Goal: Task Accomplishment & Management: Manage account settings

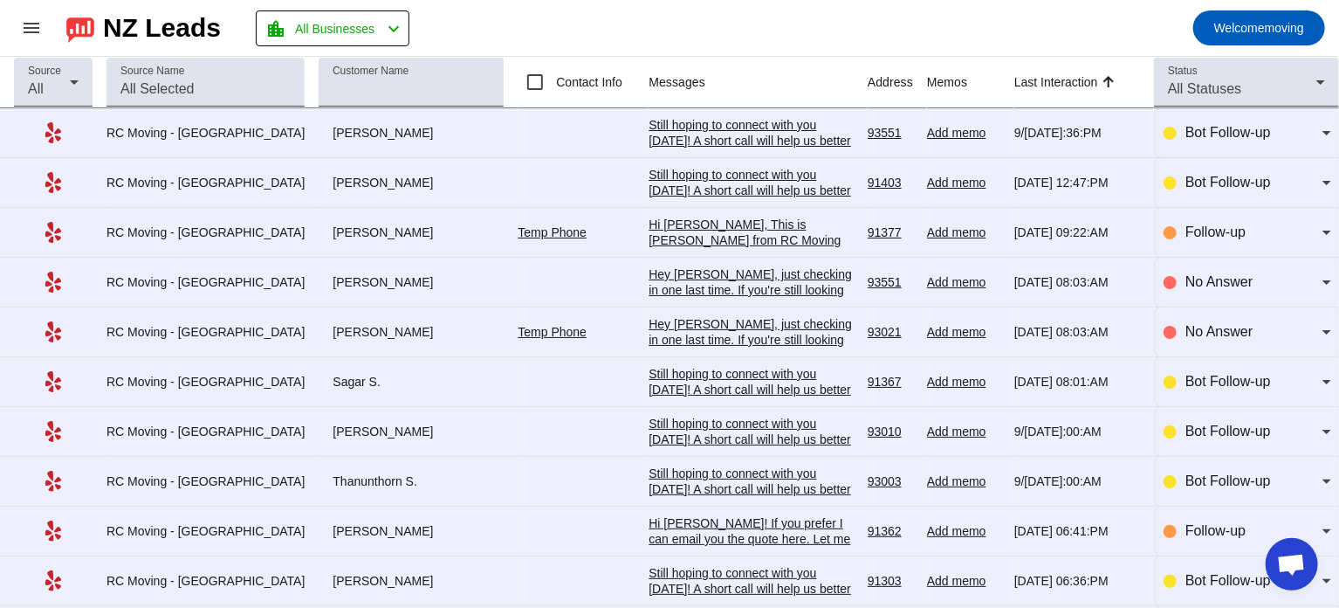
click at [638, 7] on mat-toolbar-row "menu NZ Leads location_city All Businesses chevron_left Welcome moving" at bounding box center [669, 28] width 1339 height 56
click at [645, 4] on mat-toolbar-row "menu NZ Leads location_city All Businesses chevron_left Welcome moving" at bounding box center [669, 28] width 1339 height 56
click at [650, 0] on mat-toolbar-row "menu NZ Leads location_city All Businesses chevron_left Welcome moving" at bounding box center [669, 28] width 1339 height 56
click at [607, 12] on mat-toolbar-row "menu NZ Leads location_city All Businesses chevron_left Welcome moving" at bounding box center [669, 28] width 1339 height 56
click at [712, 25] on mat-toolbar-row "menu NZ Leads location_city All Businesses chevron_left Welcome moving" at bounding box center [669, 28] width 1339 height 56
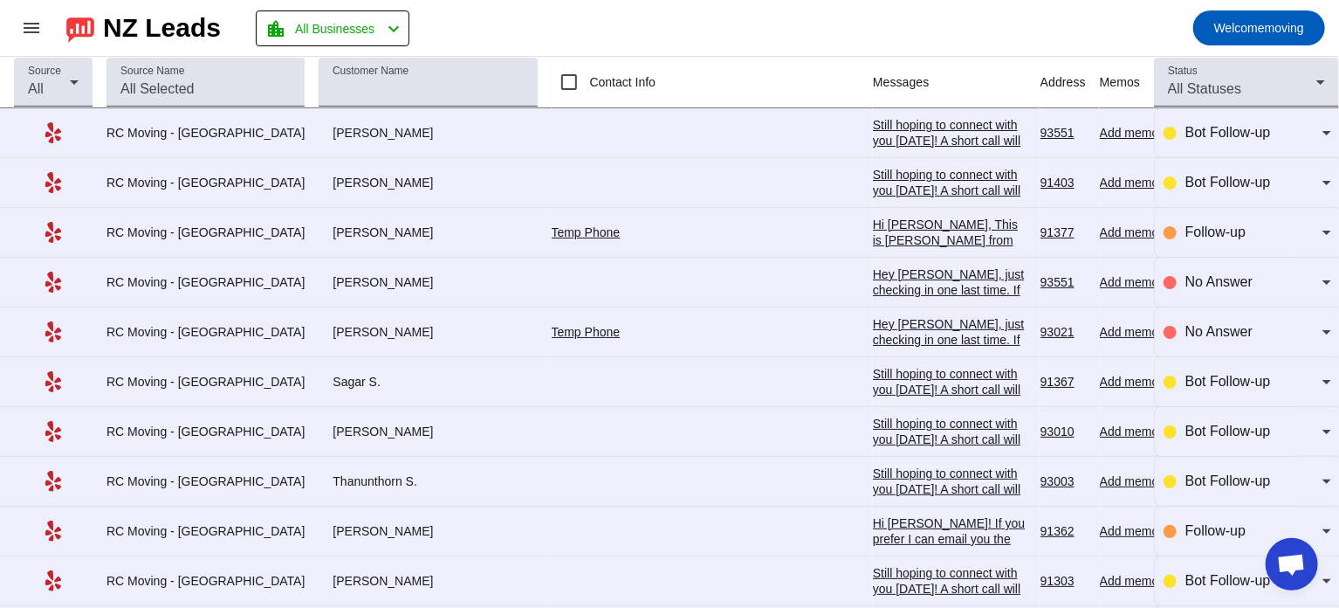
click at [725, 10] on mat-toolbar-row "menu NZ Leads location_city All Businesses chevron_left Welcome moving" at bounding box center [669, 28] width 1339 height 56
click at [746, 21] on mat-toolbar-row "menu NZ Leads location_city All Businesses chevron_left Welcome moving" at bounding box center [669, 28] width 1339 height 56
click at [726, 13] on mat-toolbar-row "menu NZ Leads location_city All Businesses chevron_left Welcome moving" at bounding box center [669, 28] width 1339 height 56
click at [680, 23] on mat-toolbar-row "menu NZ Leads location_city All Businesses chevron_left Welcome moving" at bounding box center [669, 28] width 1339 height 56
click at [617, 21] on mat-toolbar-row "menu NZ Leads location_city All Businesses chevron_left Welcome moving" at bounding box center [669, 28] width 1339 height 56
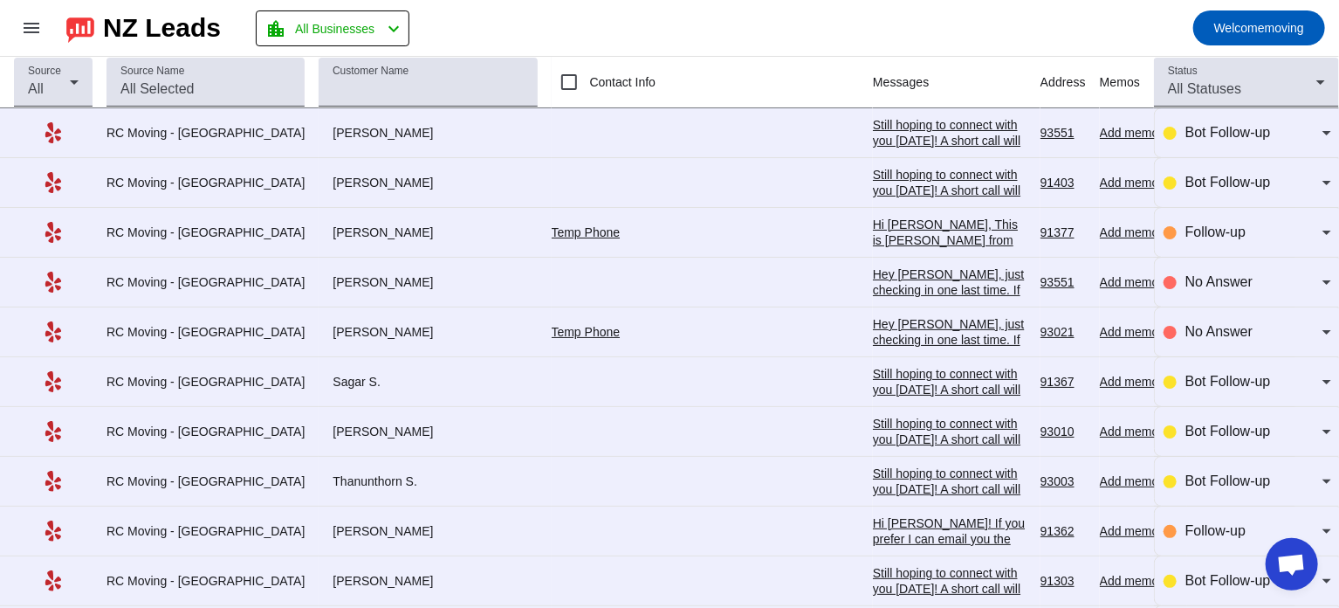
click at [572, 15] on mat-toolbar-row "menu NZ Leads location_city All Businesses chevron_left Welcome moving" at bounding box center [669, 28] width 1339 height 56
click at [667, 6] on mat-toolbar-row "menu NZ Leads location_city All Businesses chevron_left Welcome moving" at bounding box center [669, 28] width 1339 height 56
click at [596, 13] on mat-toolbar-row "menu NZ Leads location_city All Businesses chevron_left Welcome moving" at bounding box center [669, 28] width 1339 height 56
click at [664, 11] on mat-toolbar-row "menu NZ Leads location_city All Businesses chevron_left Welcome moving" at bounding box center [669, 28] width 1339 height 56
click at [726, 6] on mat-toolbar-row "menu NZ Leads location_city All Businesses chevron_left Welcome moving" at bounding box center [669, 28] width 1339 height 56
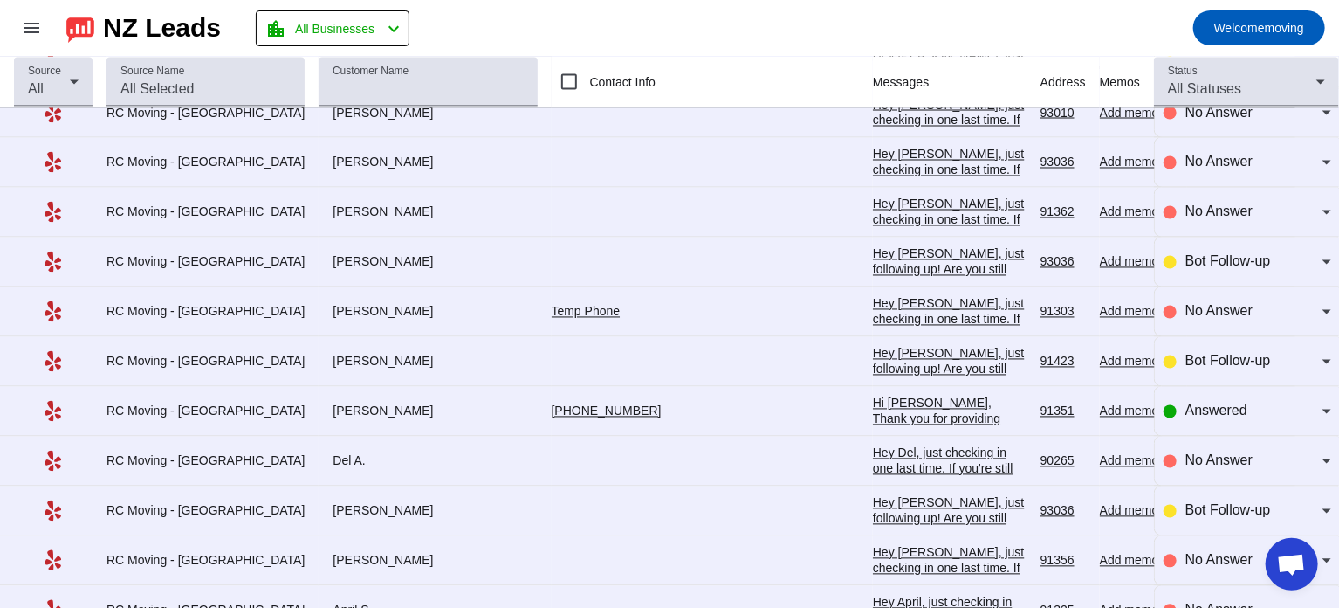
scroll to position [1617, 0]
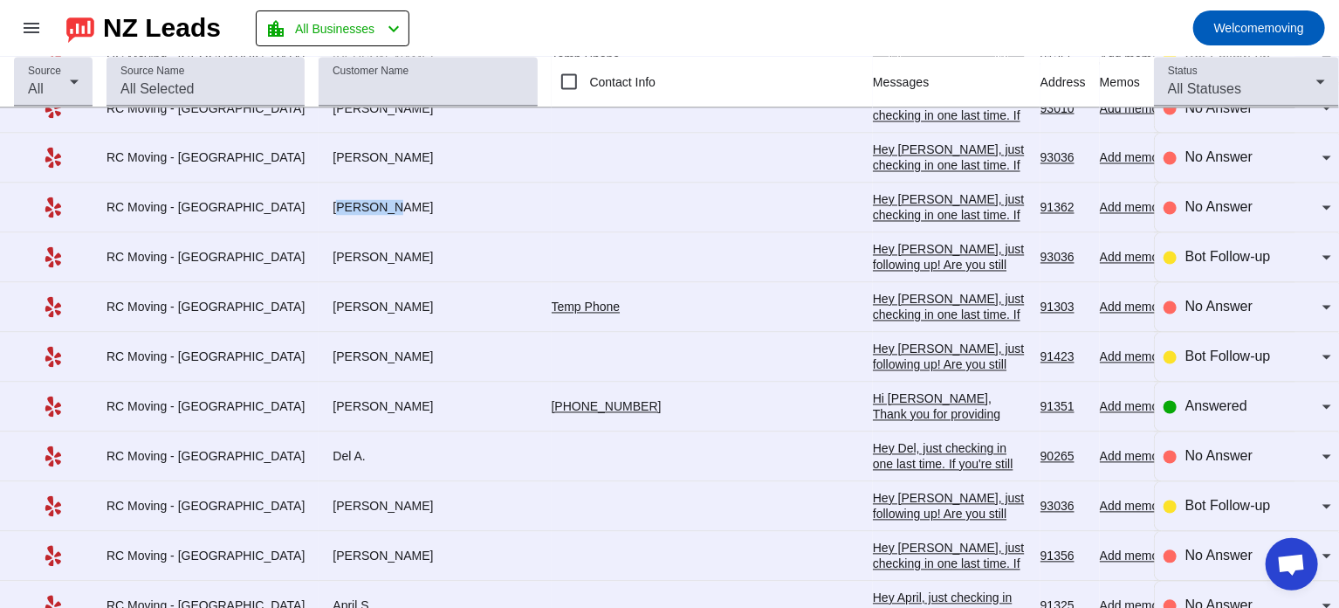
drag, startPoint x: 292, startPoint y: 202, endPoint x: 342, endPoint y: 202, distance: 49.8
click at [342, 202] on div "[PERSON_NAME]" at bounding box center [428, 208] width 218 height 16
copy div "[PERSON_NAME]"
drag, startPoint x: 294, startPoint y: 249, endPoint x: 345, endPoint y: 249, distance: 50.6
click at [345, 250] on div "[PERSON_NAME]" at bounding box center [428, 258] width 218 height 16
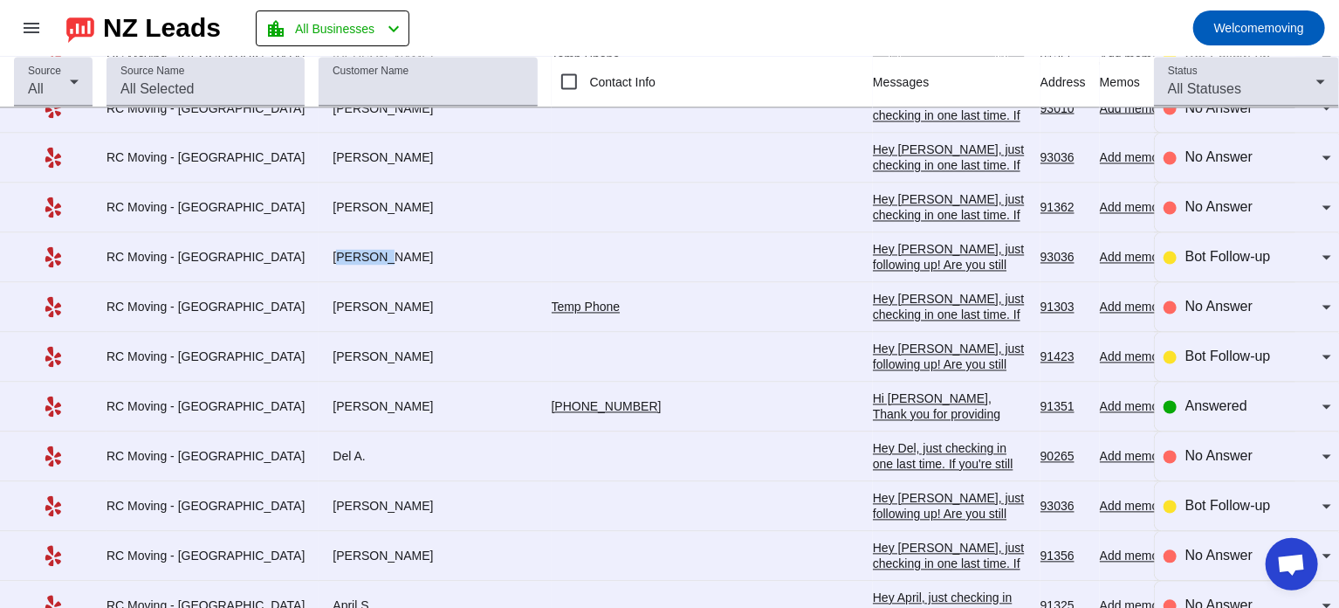
copy div "[PERSON_NAME]"
click at [1222, 247] on div "Bot Follow-up" at bounding box center [1254, 257] width 137 height 21
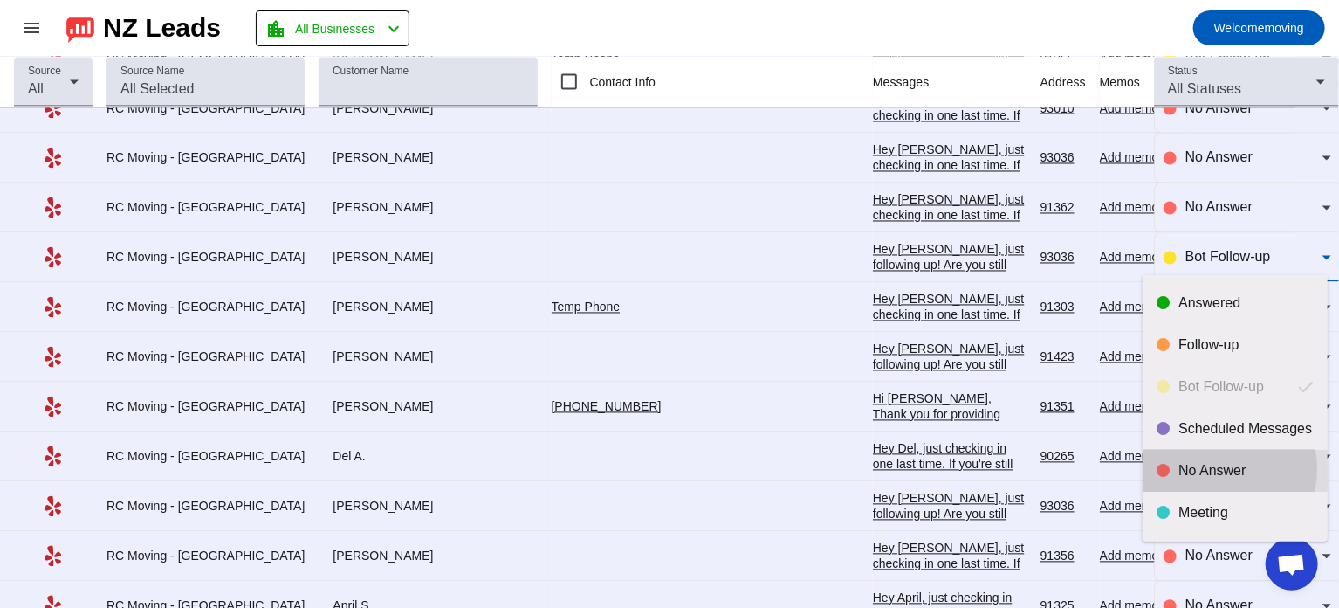
click at [1207, 469] on div "No Answer" at bounding box center [1246, 470] width 135 height 17
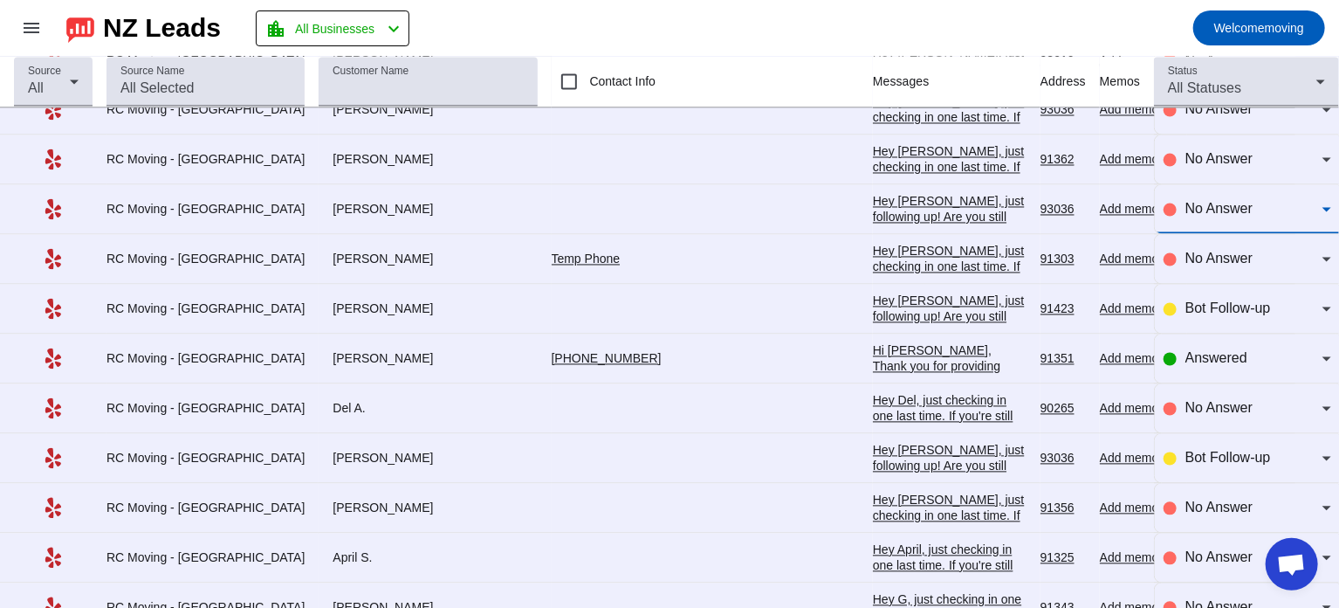
scroll to position [1666, 0]
click at [818, 11] on mat-toolbar-row "menu NZ Leads location_city All Businesses chevron_left Welcome moving" at bounding box center [669, 28] width 1339 height 56
click at [873, 249] on div "Hey [PERSON_NAME], just checking in one last time. If you're still looking for …" at bounding box center [950, 361] width 154 height 236
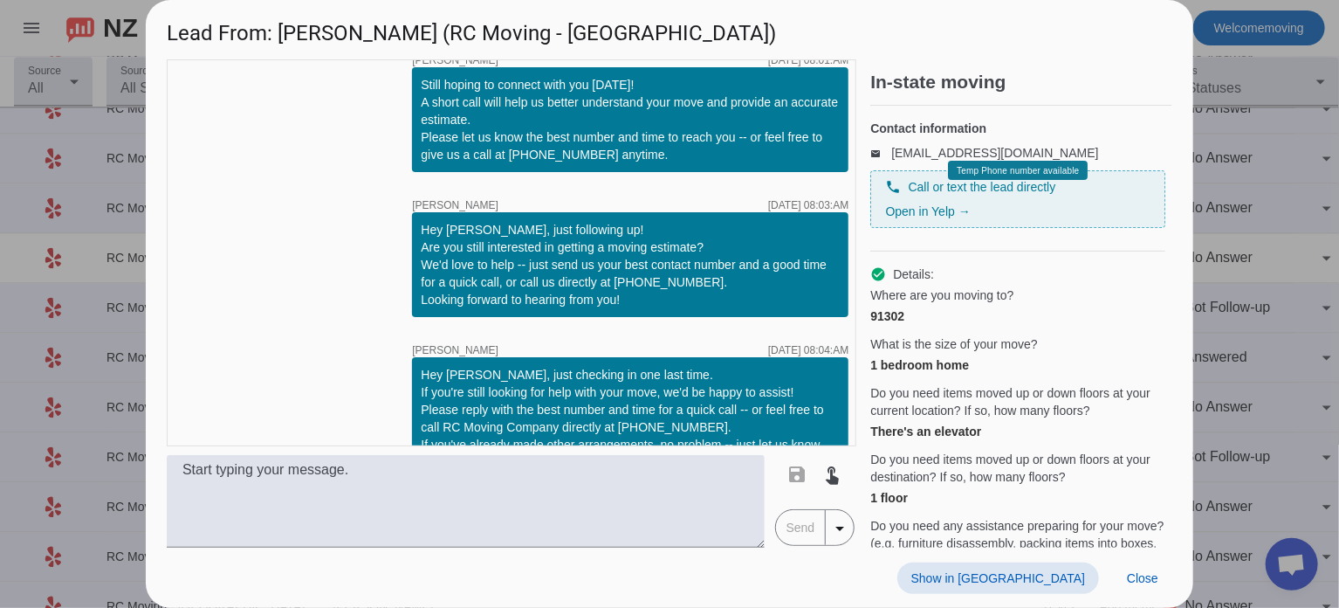
scroll to position [409, 0]
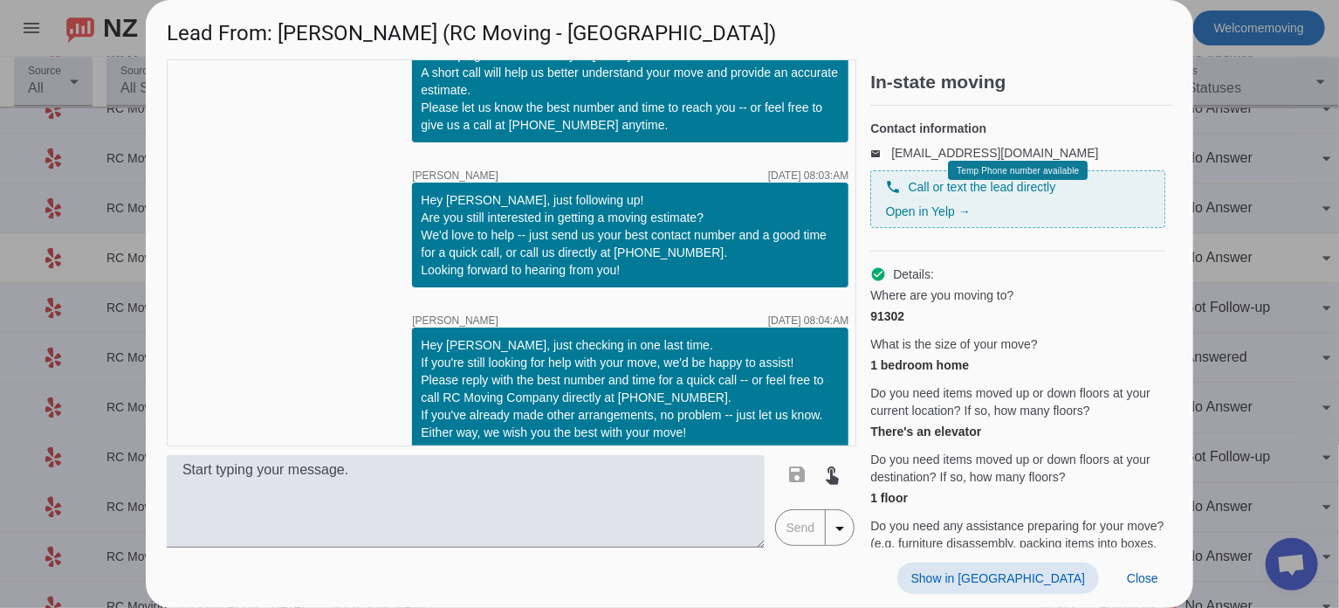
click at [1253, 185] on div at bounding box center [669, 304] width 1339 height 608
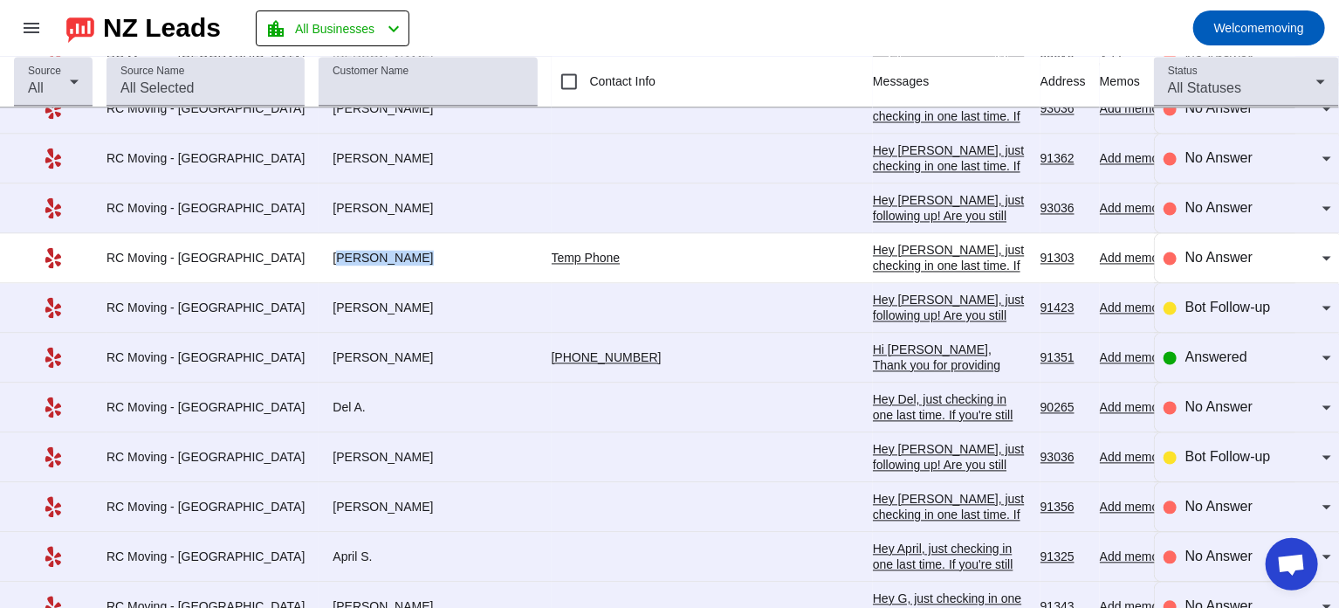
drag, startPoint x: 292, startPoint y: 249, endPoint x: 367, endPoint y: 249, distance: 75.1
click at [367, 251] on div "[PERSON_NAME]" at bounding box center [428, 259] width 218 height 16
copy div "[PERSON_NAME]"
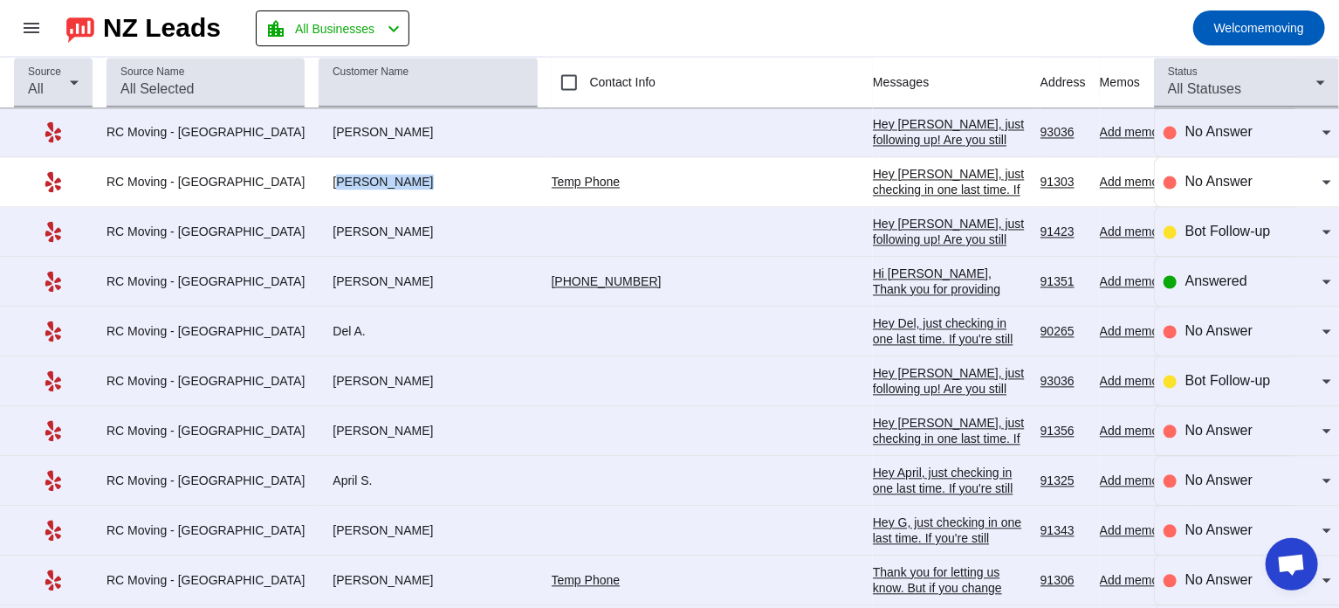
scroll to position [1743, 0]
drag, startPoint x: 292, startPoint y: 223, endPoint x: 345, endPoint y: 225, distance: 52.4
click at [345, 225] on div "[PERSON_NAME]" at bounding box center [428, 231] width 218 height 16
copy div "[PERSON_NAME]"
click at [1254, 233] on div "Bot Follow-up" at bounding box center [1254, 231] width 137 height 21
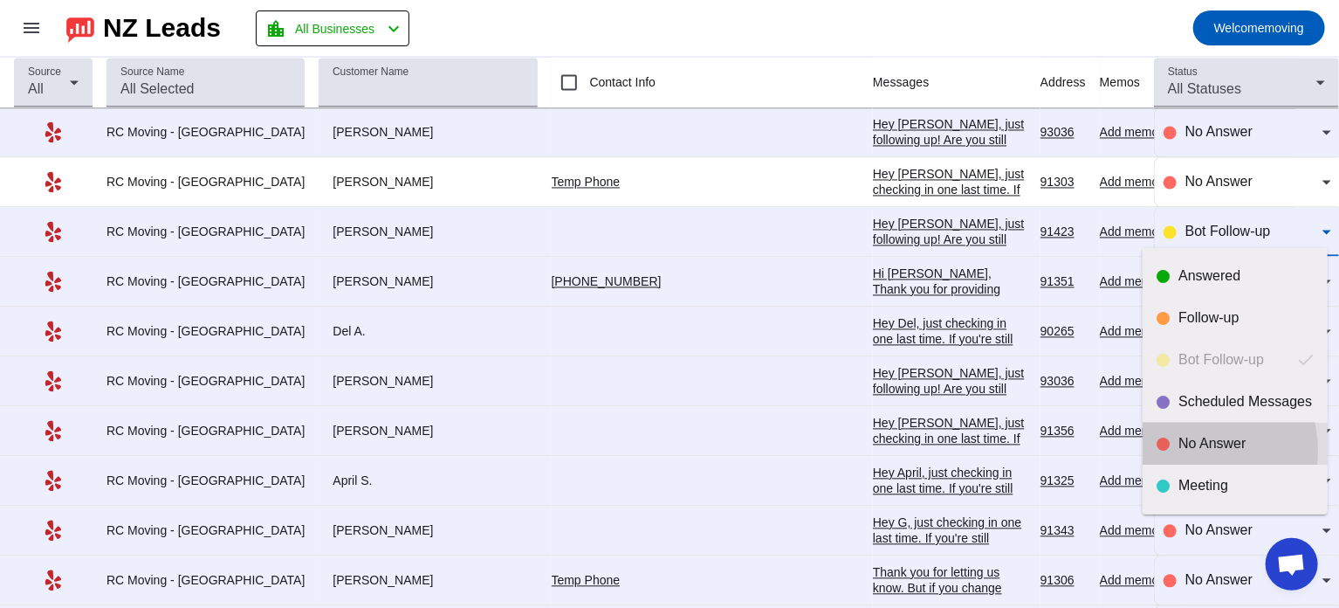
click at [1183, 451] on div "No Answer" at bounding box center [1246, 443] width 135 height 17
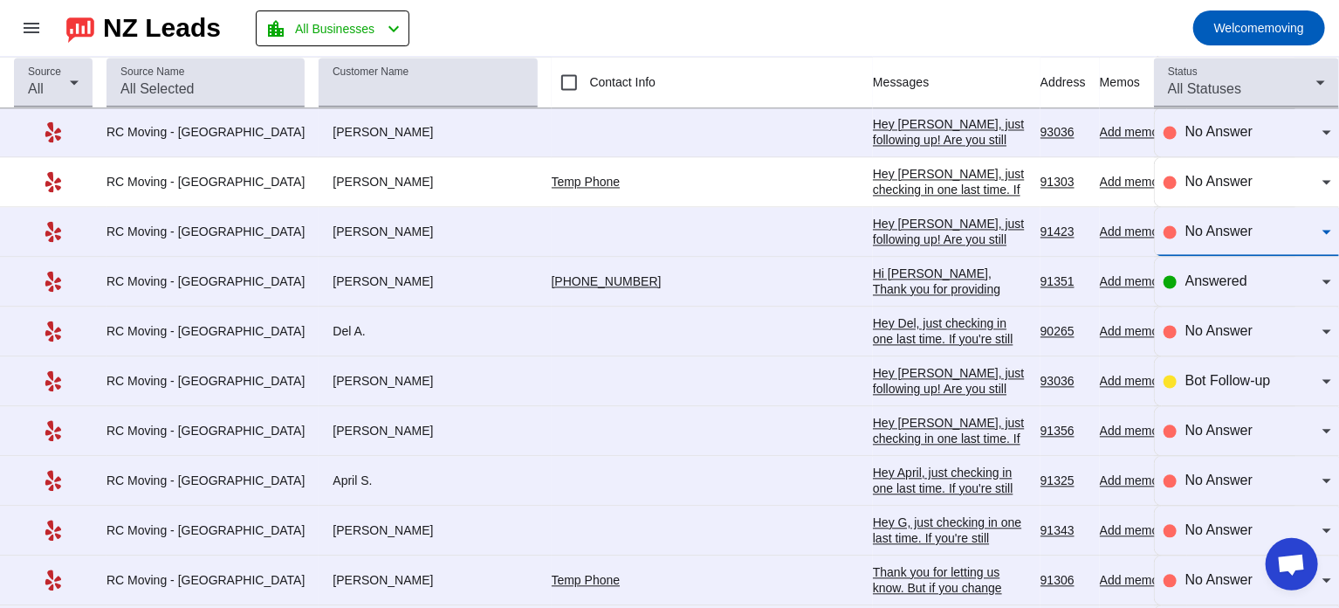
click at [873, 272] on div "Hi [PERSON_NAME], Thank you for providing your information! We'll get back to y…" at bounding box center [950, 312] width 154 height 94
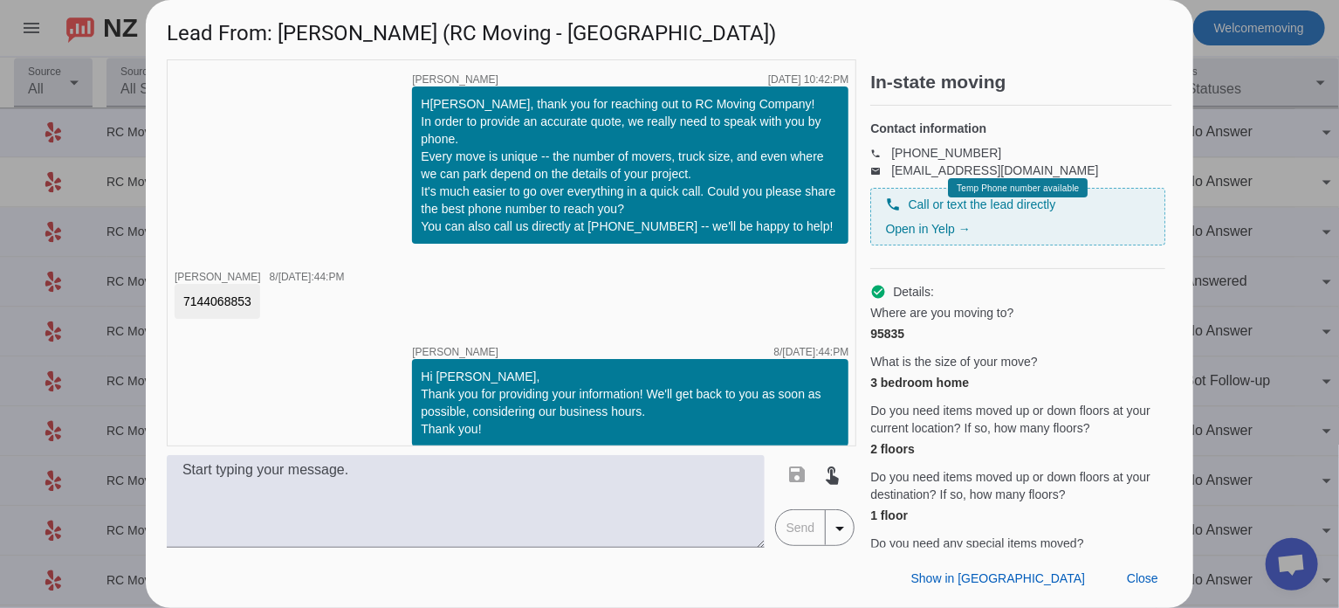
scroll to position [14, 0]
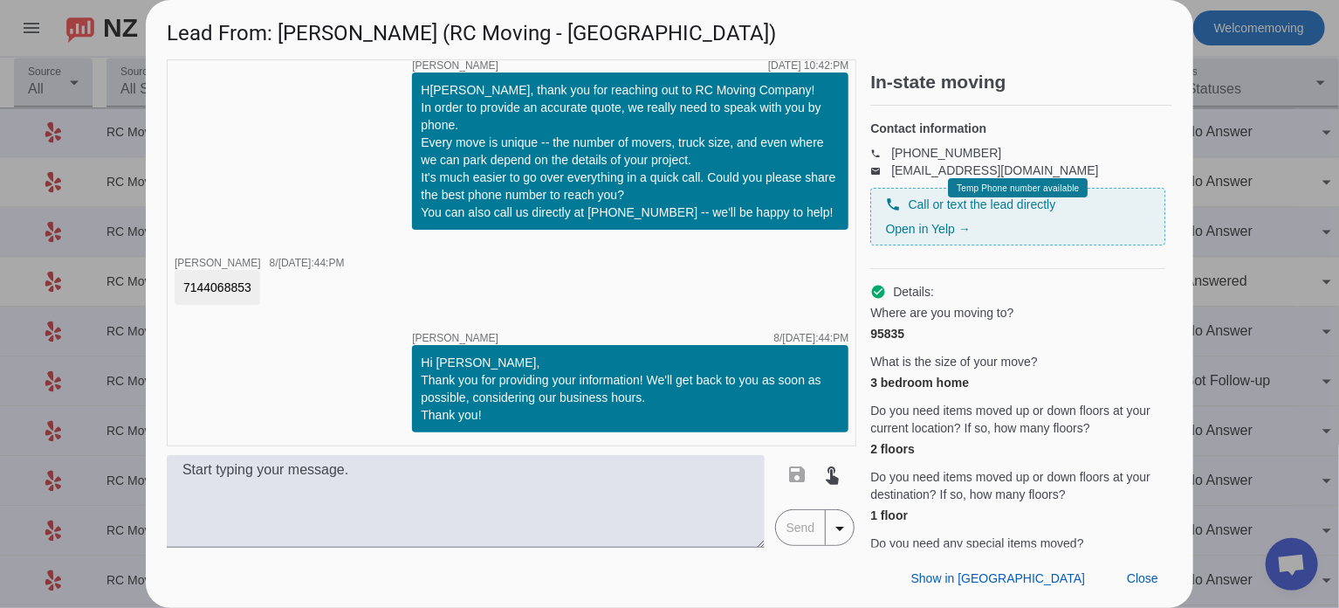
click at [1223, 127] on div at bounding box center [669, 304] width 1339 height 608
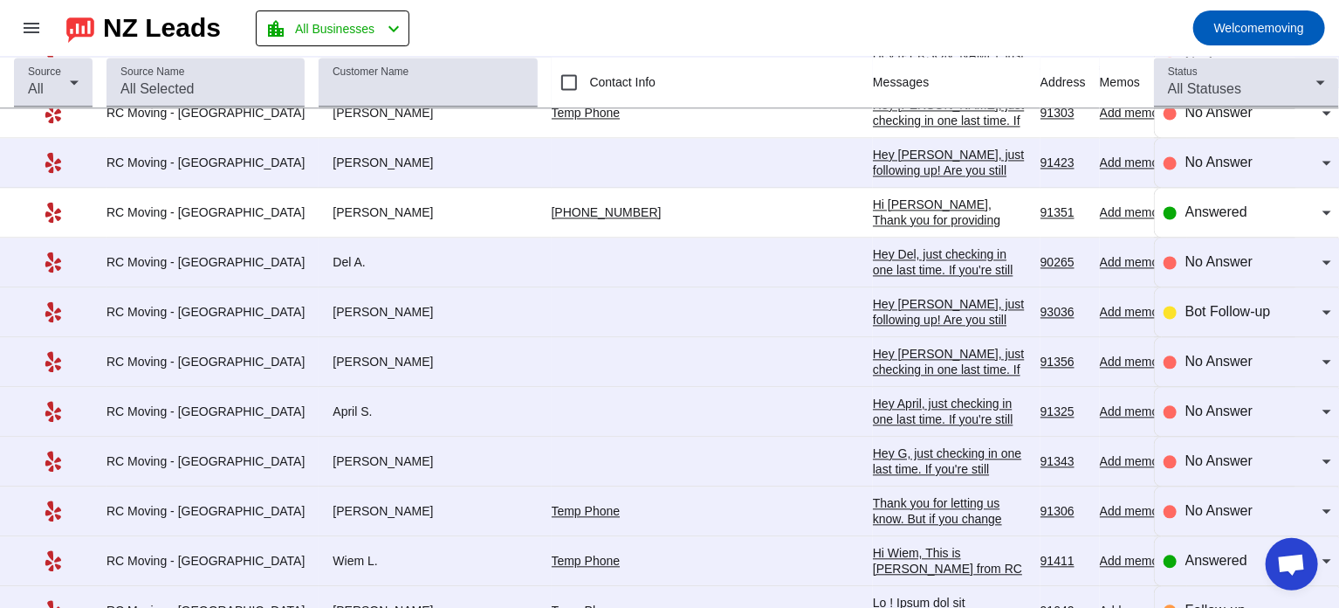
scroll to position [1833, 0]
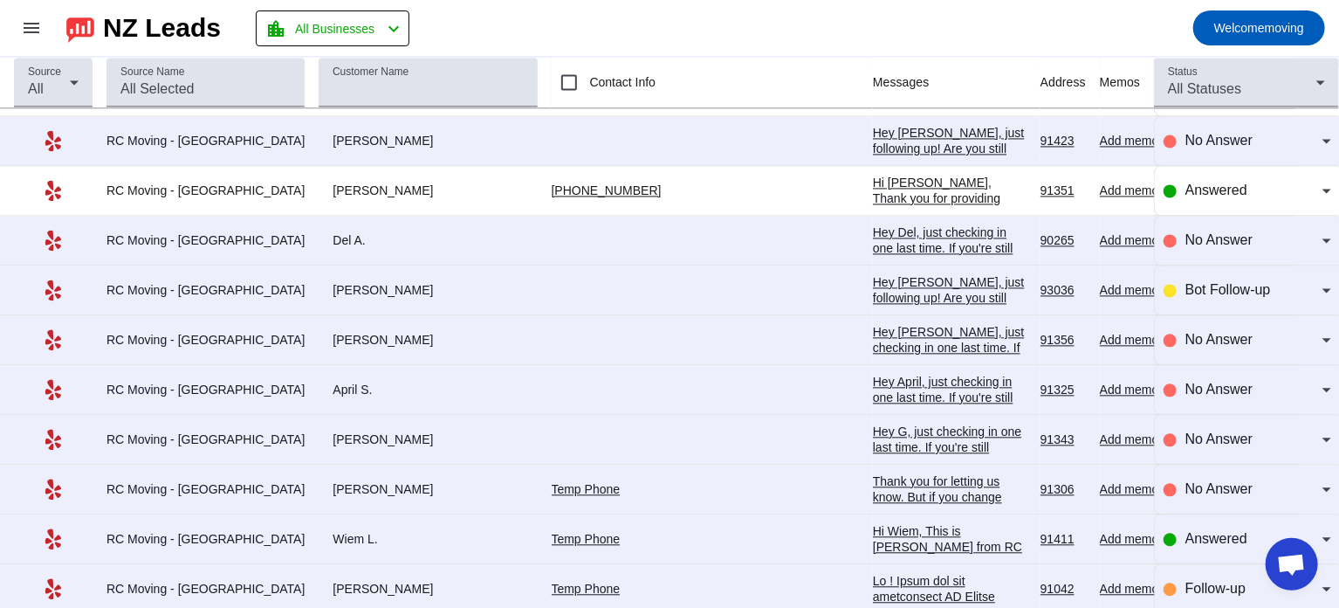
drag, startPoint x: 296, startPoint y: 230, endPoint x: 338, endPoint y: 231, distance: 41.9
click at [338, 232] on div "Del A." at bounding box center [428, 240] width 218 height 16
copy div "Del A."
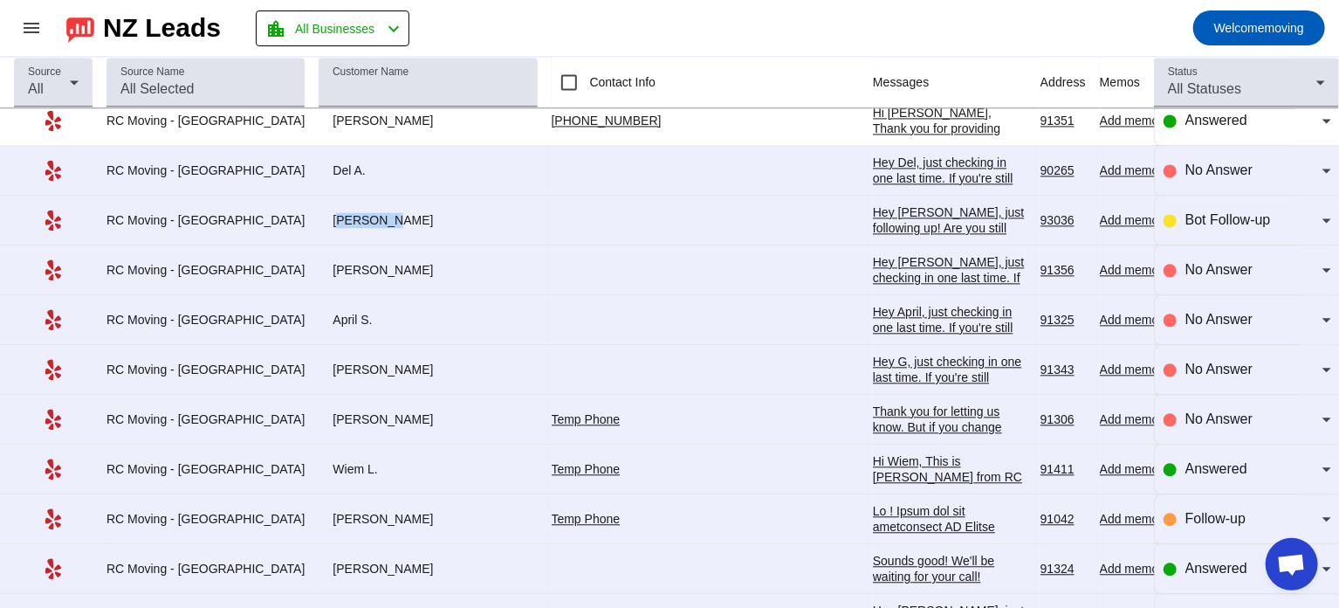
drag, startPoint x: 295, startPoint y: 211, endPoint x: 345, endPoint y: 210, distance: 49.8
click at [345, 212] on div "[PERSON_NAME]" at bounding box center [428, 220] width 218 height 16
copy div "[PERSON_NAME]"
click at [1226, 210] on div "Bot Follow-up" at bounding box center [1254, 220] width 137 height 21
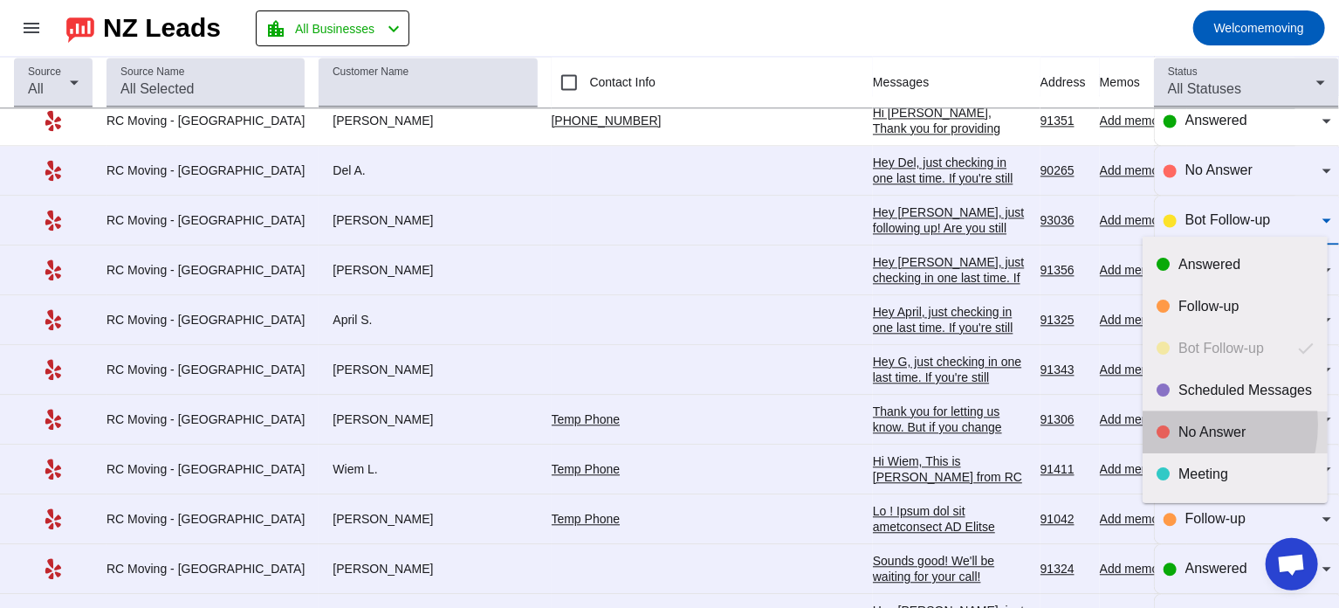
click at [1182, 424] on div "No Answer" at bounding box center [1246, 431] width 135 height 17
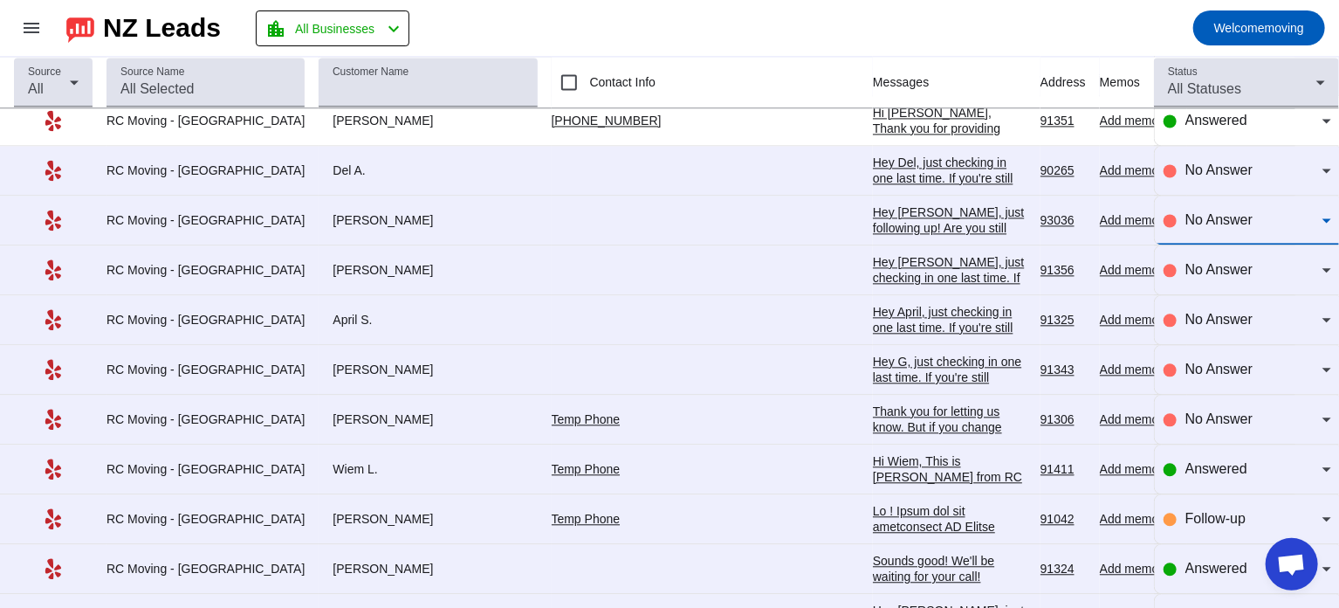
scroll to position [1958, 0]
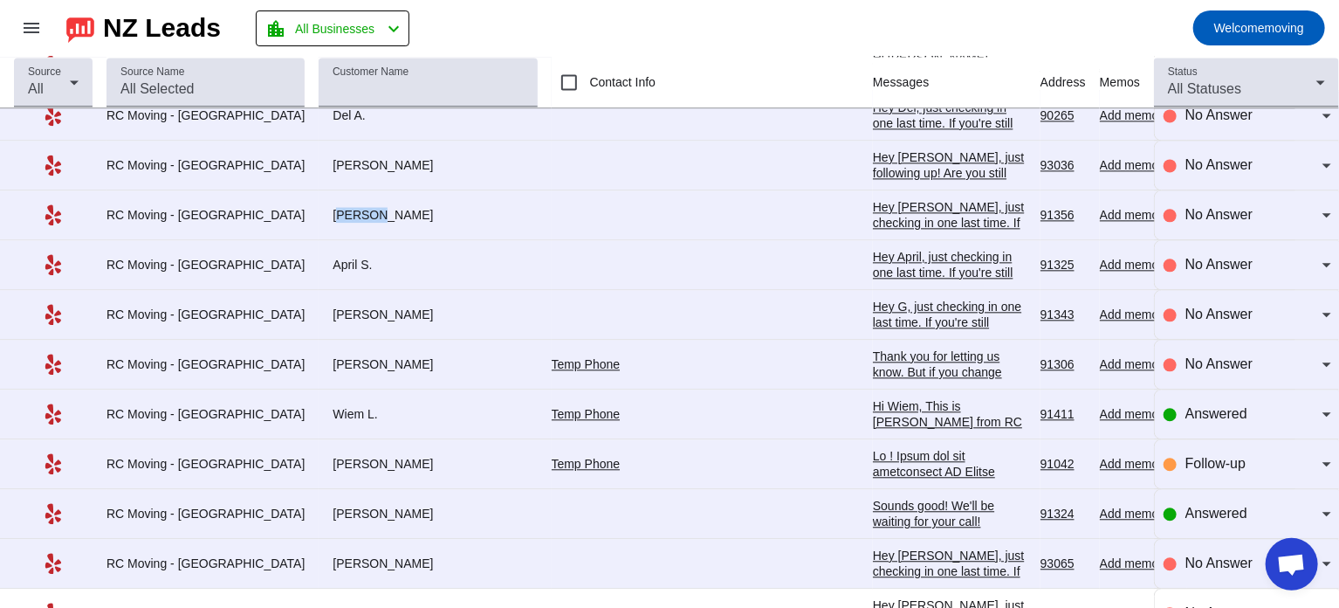
drag, startPoint x: 291, startPoint y: 207, endPoint x: 347, endPoint y: 207, distance: 56.7
click at [347, 207] on div "[PERSON_NAME]" at bounding box center [428, 215] width 218 height 16
copy div "[PERSON_NAME]"
drag, startPoint x: 291, startPoint y: 252, endPoint x: 343, endPoint y: 260, distance: 53.0
click at [343, 260] on div "April S." at bounding box center [428, 265] width 218 height 16
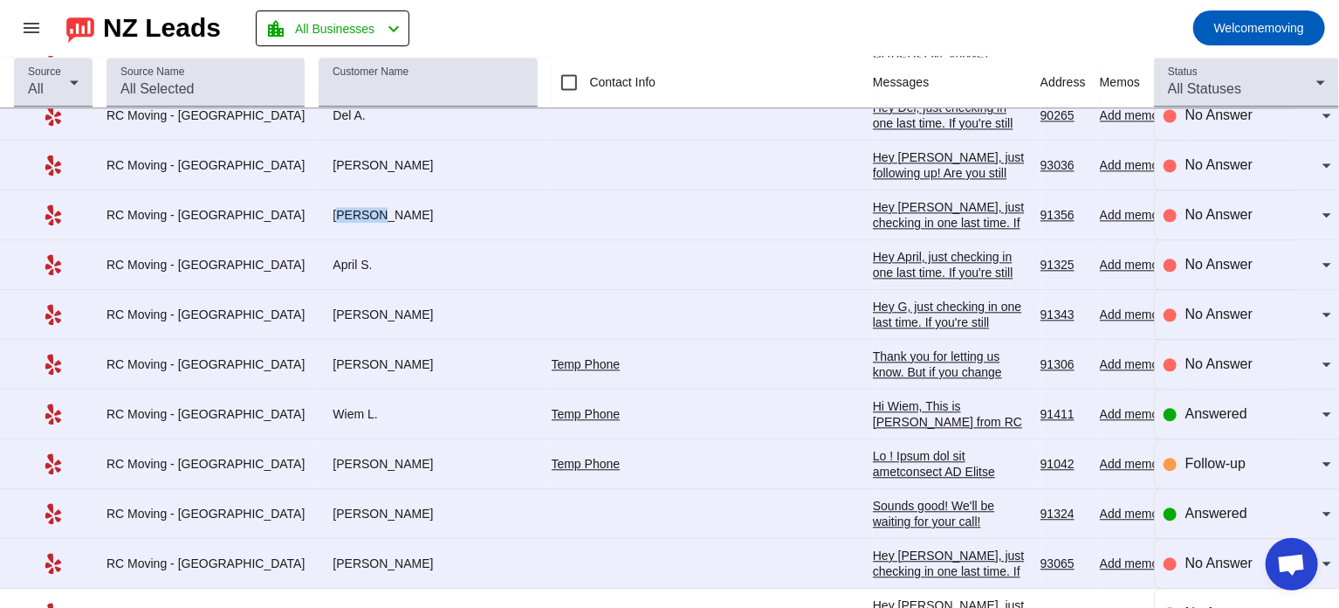
copy div "April S."
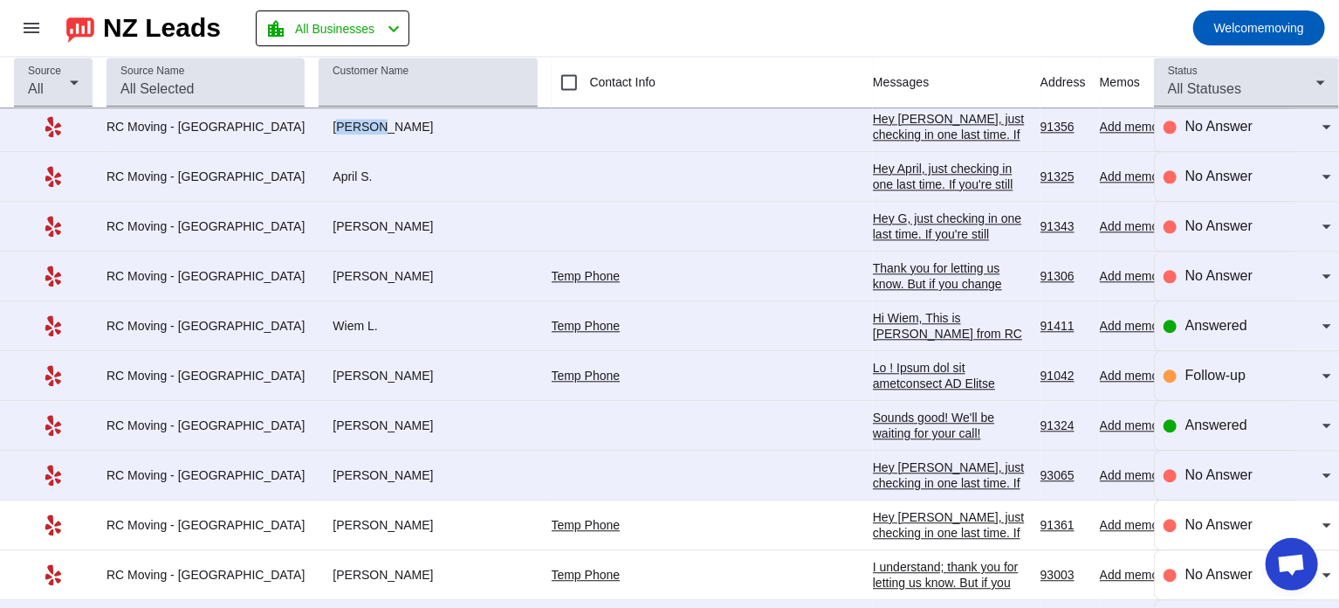
scroll to position [2048, 0]
drag, startPoint x: 296, startPoint y: 215, endPoint x: 320, endPoint y: 215, distance: 24.4
click at [320, 217] on div "[PERSON_NAME]" at bounding box center [428, 225] width 218 height 16
copy div "[PERSON_NAME]"
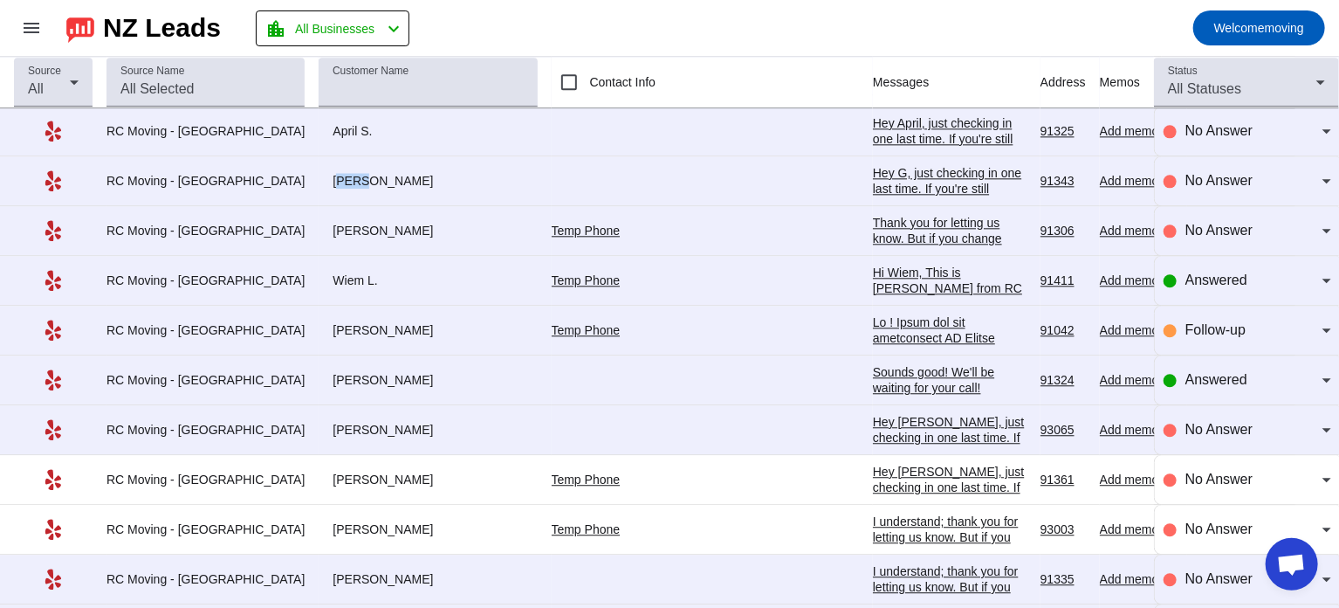
scroll to position [2094, 0]
drag, startPoint x: 296, startPoint y: 217, endPoint x: 371, endPoint y: 226, distance: 75.6
click at [371, 226] on div "[PERSON_NAME]" at bounding box center [428, 229] width 218 height 16
copy div "[PERSON_NAME]"
click at [781, 31] on mat-toolbar-row "menu NZ Leads location_city All Businesses chevron_left Welcome moving" at bounding box center [669, 28] width 1339 height 56
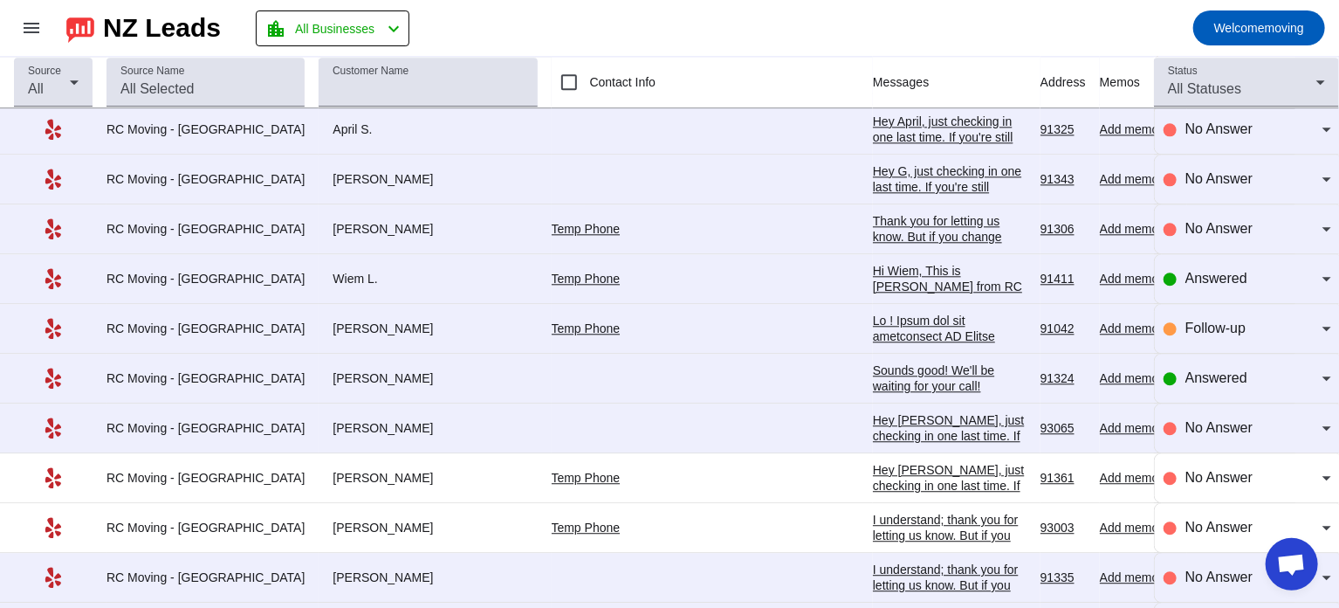
drag, startPoint x: 283, startPoint y: 270, endPoint x: 345, endPoint y: 270, distance: 62.0
click at [345, 271] on div "Wiem L." at bounding box center [428, 279] width 218 height 16
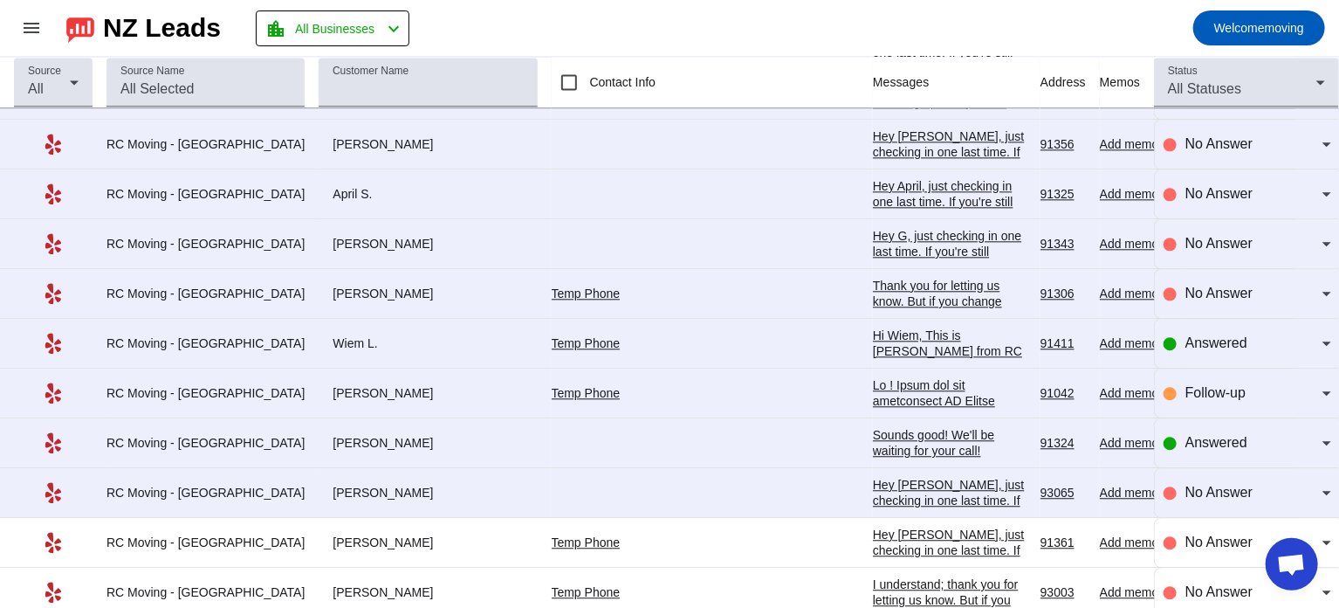
scroll to position [2031, 0]
click at [1207, 334] on span "Answered" at bounding box center [1217, 341] width 62 height 15
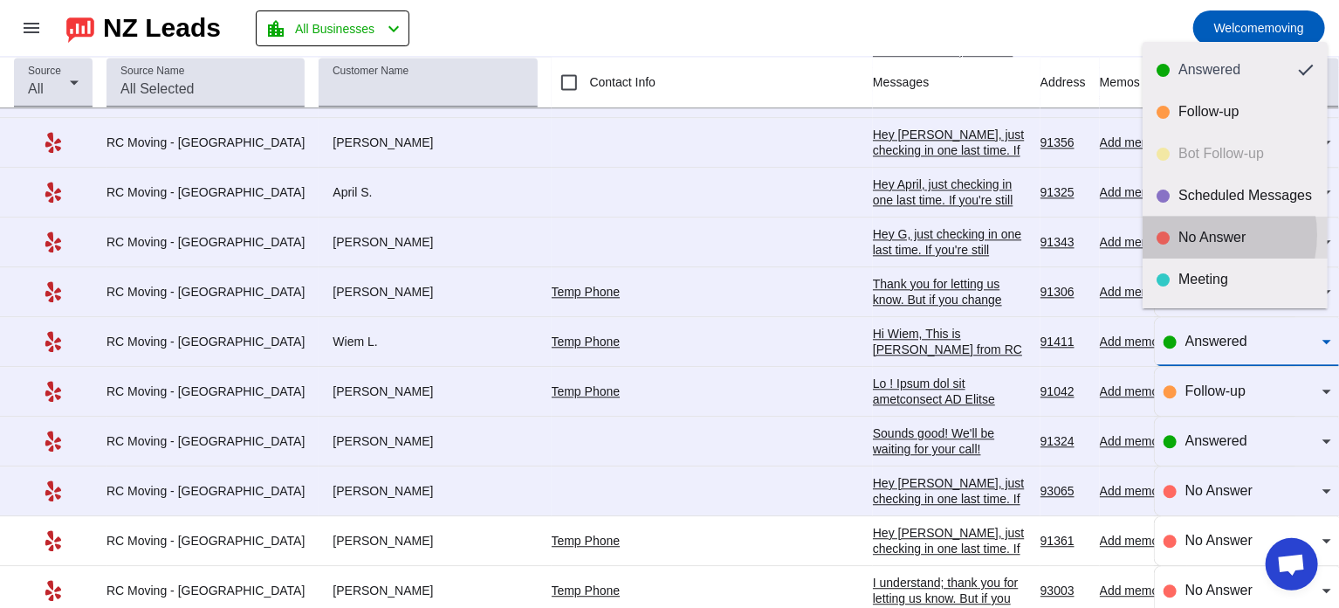
click at [1198, 235] on div "No Answer" at bounding box center [1246, 237] width 135 height 17
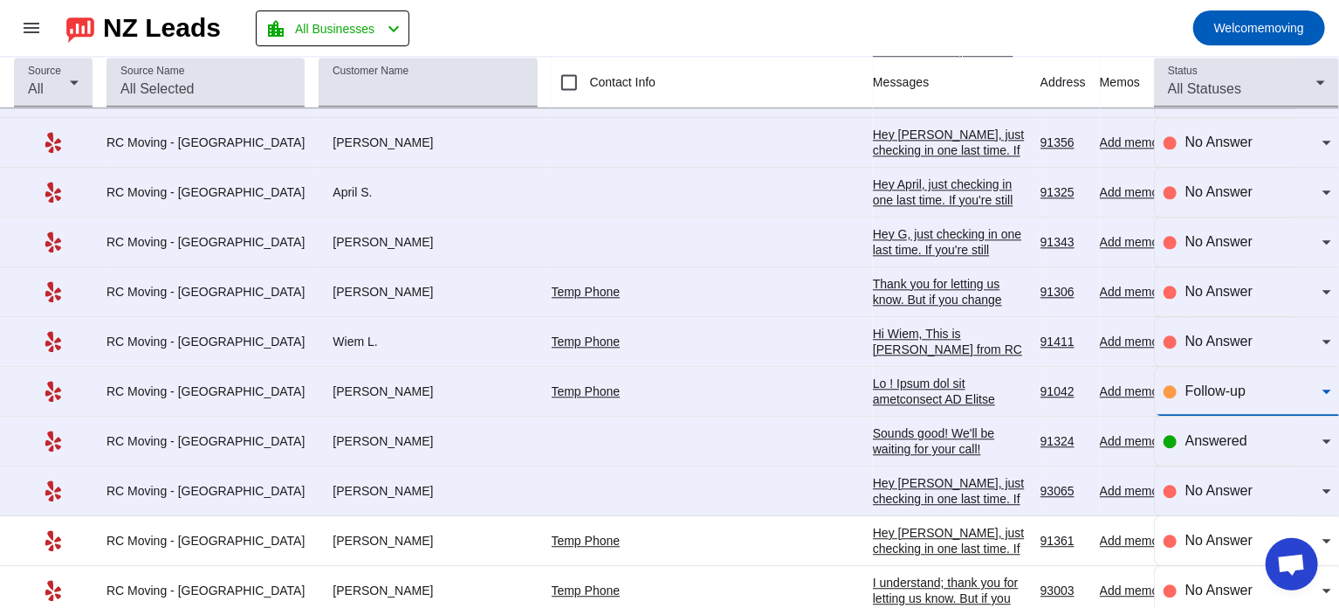
click at [1207, 388] on span "Follow-up" at bounding box center [1216, 390] width 60 height 15
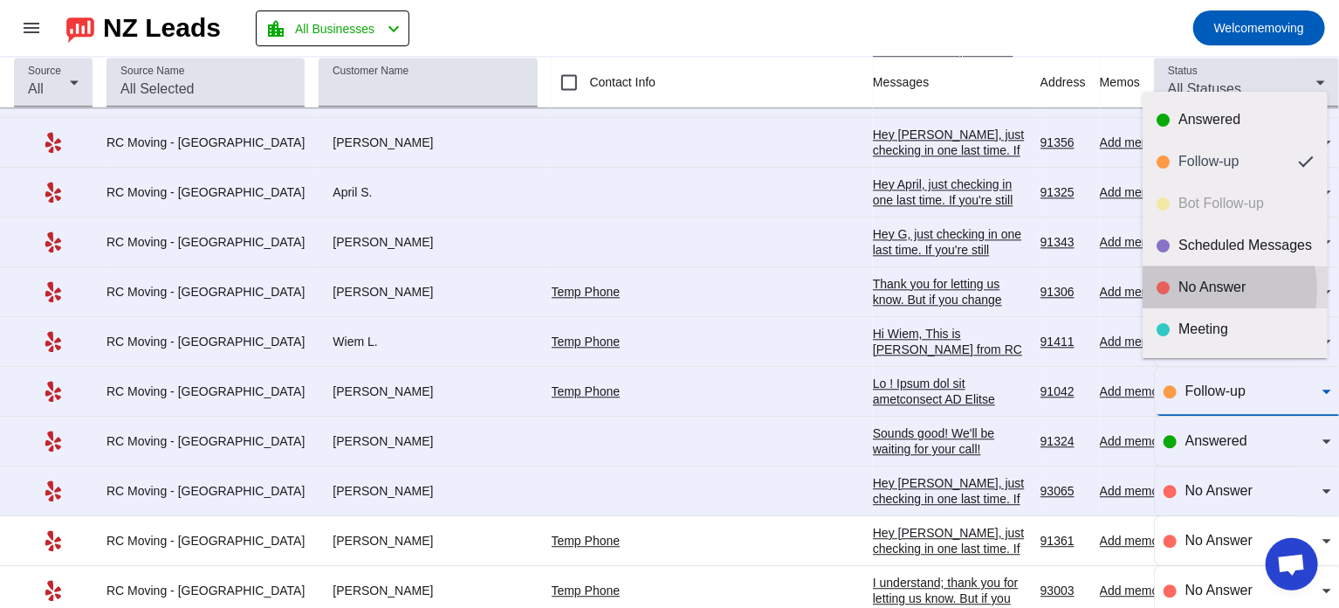
click at [1199, 290] on div "No Answer" at bounding box center [1246, 286] width 135 height 17
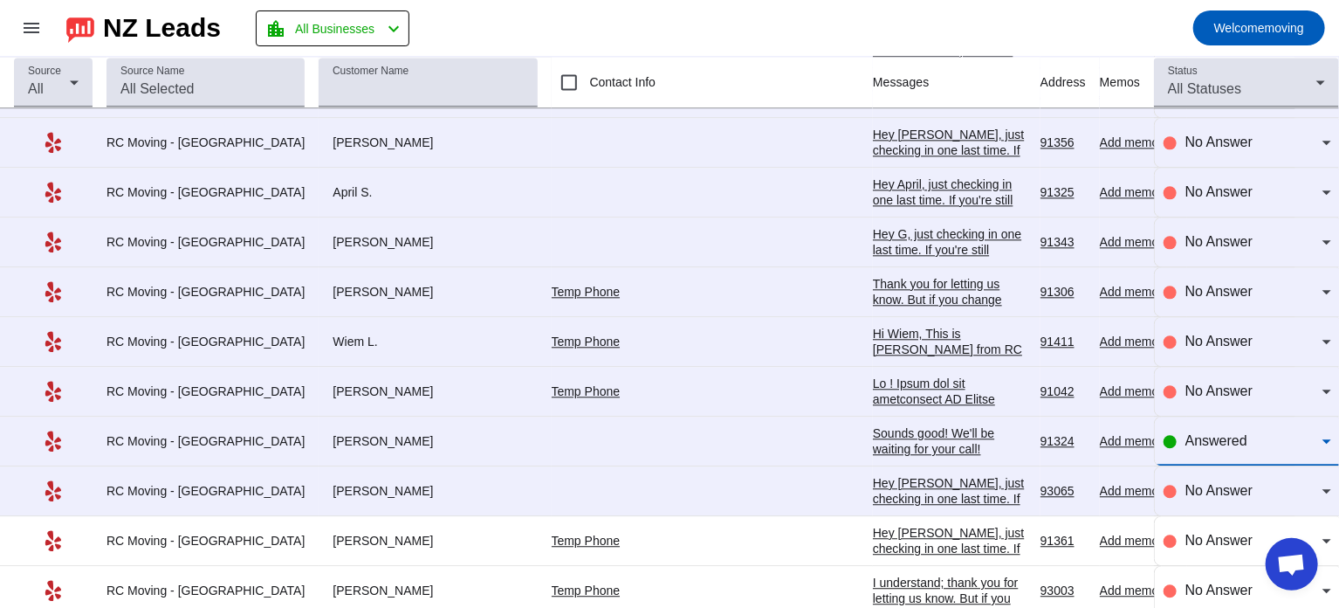
click at [1204, 433] on span "Answered" at bounding box center [1217, 440] width 62 height 15
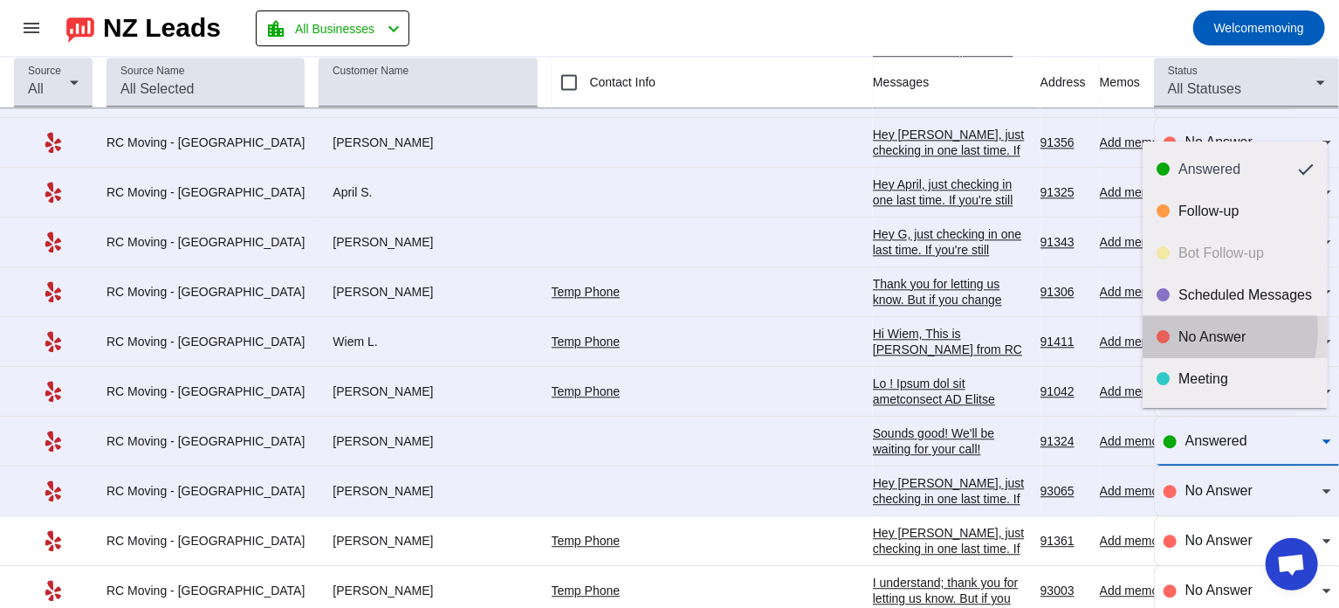
click at [1194, 329] on div "No Answer" at bounding box center [1246, 336] width 135 height 17
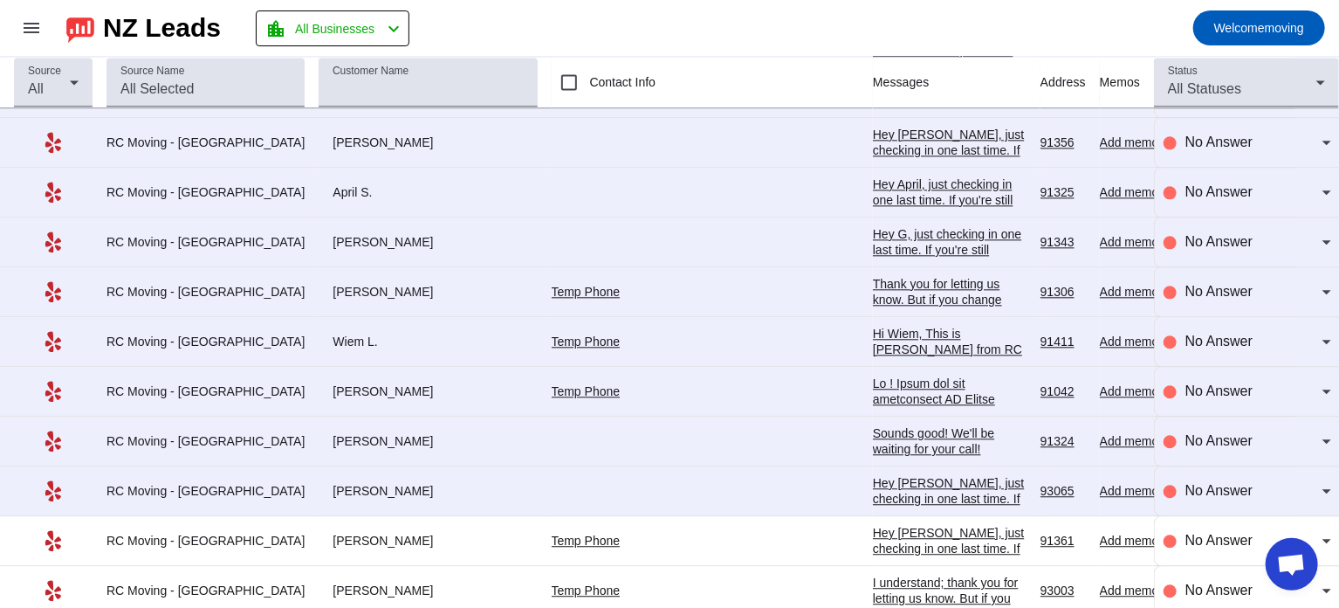
drag, startPoint x: 297, startPoint y: 329, endPoint x: 347, endPoint y: 340, distance: 50.9
click at [347, 340] on div "Wiem L." at bounding box center [428, 342] width 218 height 16
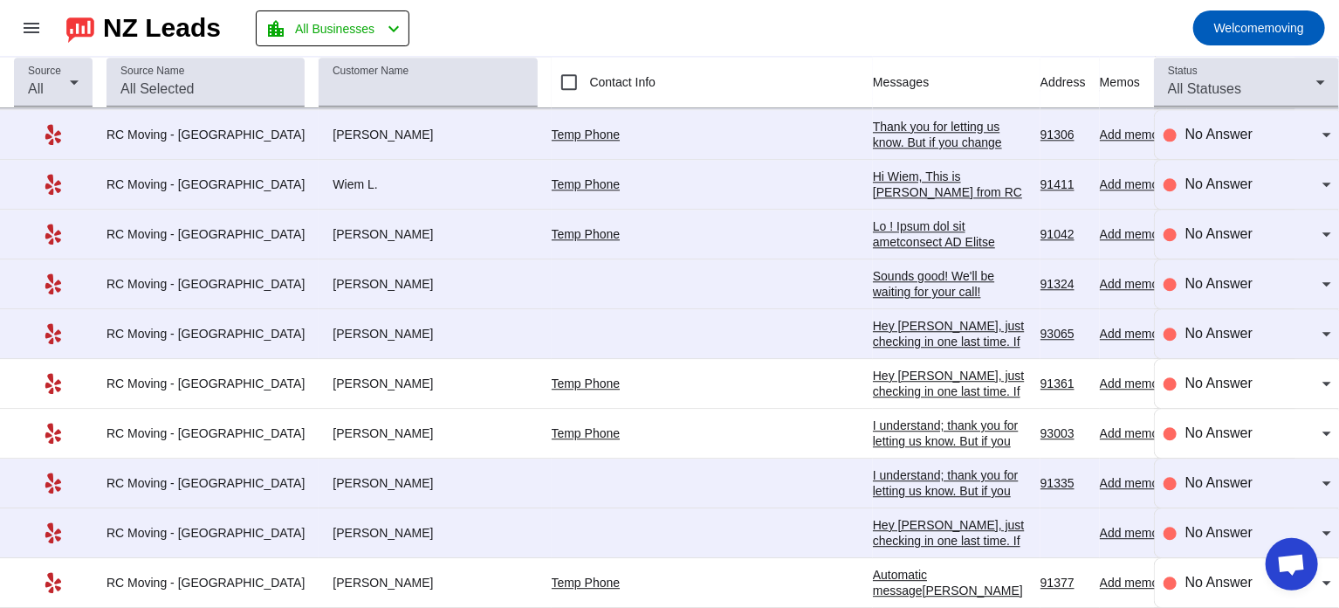
scroll to position [2204, 0]
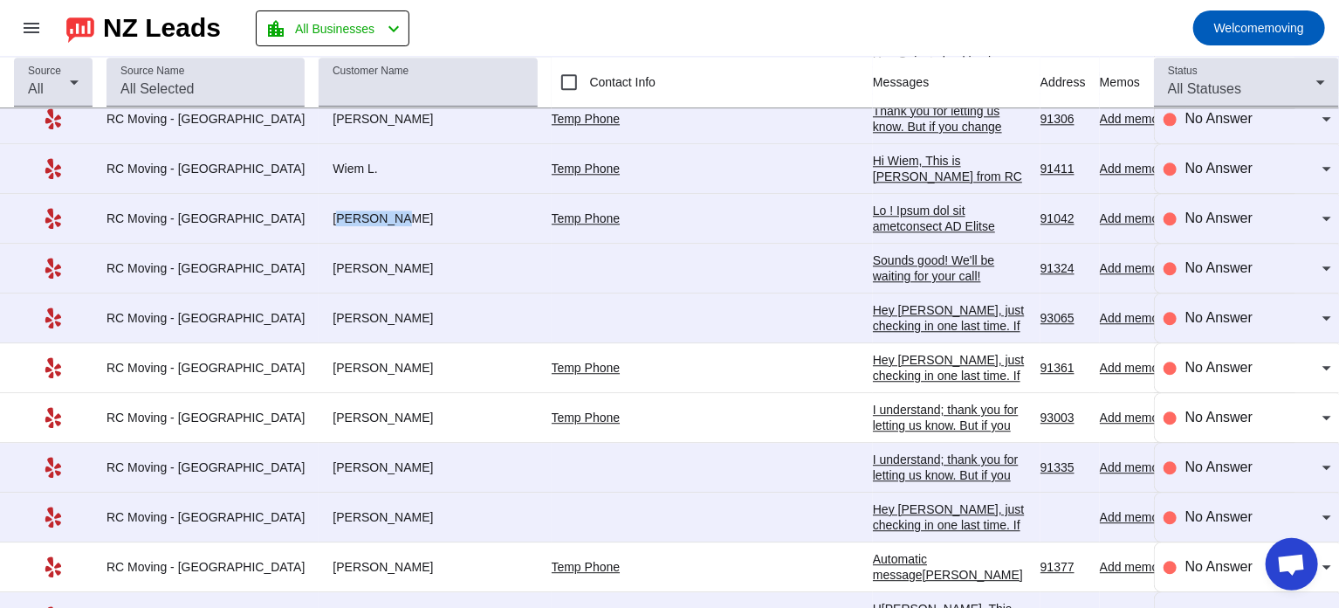
drag, startPoint x: 293, startPoint y: 207, endPoint x: 361, endPoint y: 212, distance: 67.4
click at [361, 212] on div "[PERSON_NAME]" at bounding box center [428, 218] width 218 height 16
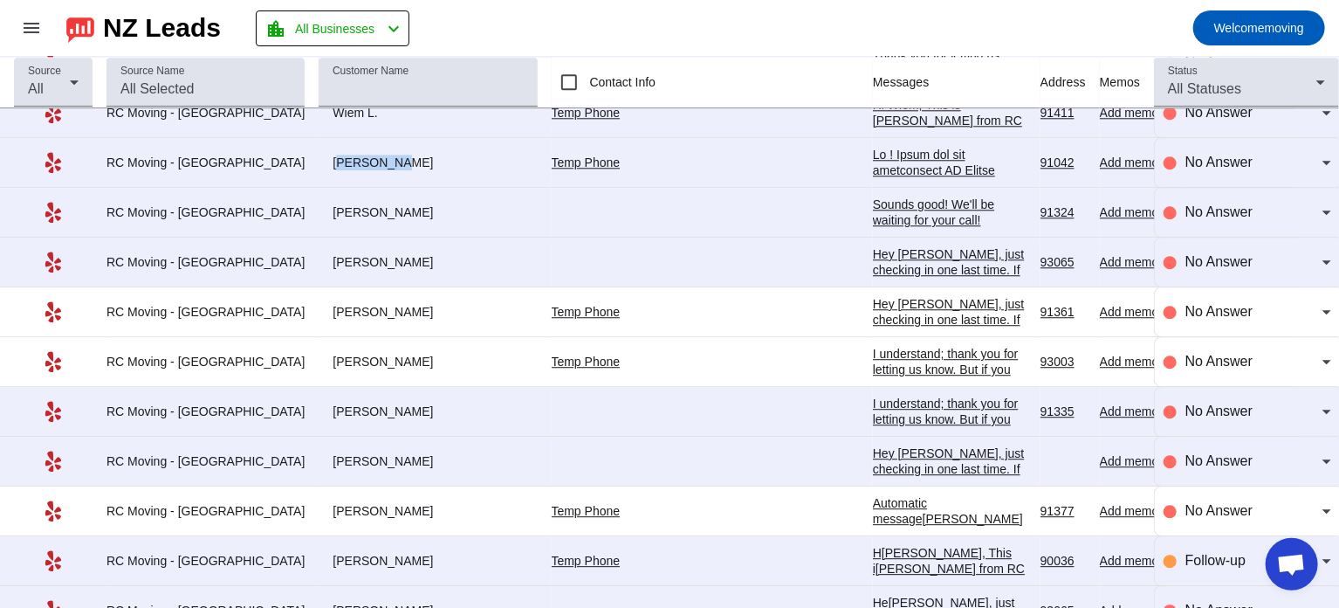
scroll to position [2275, 0]
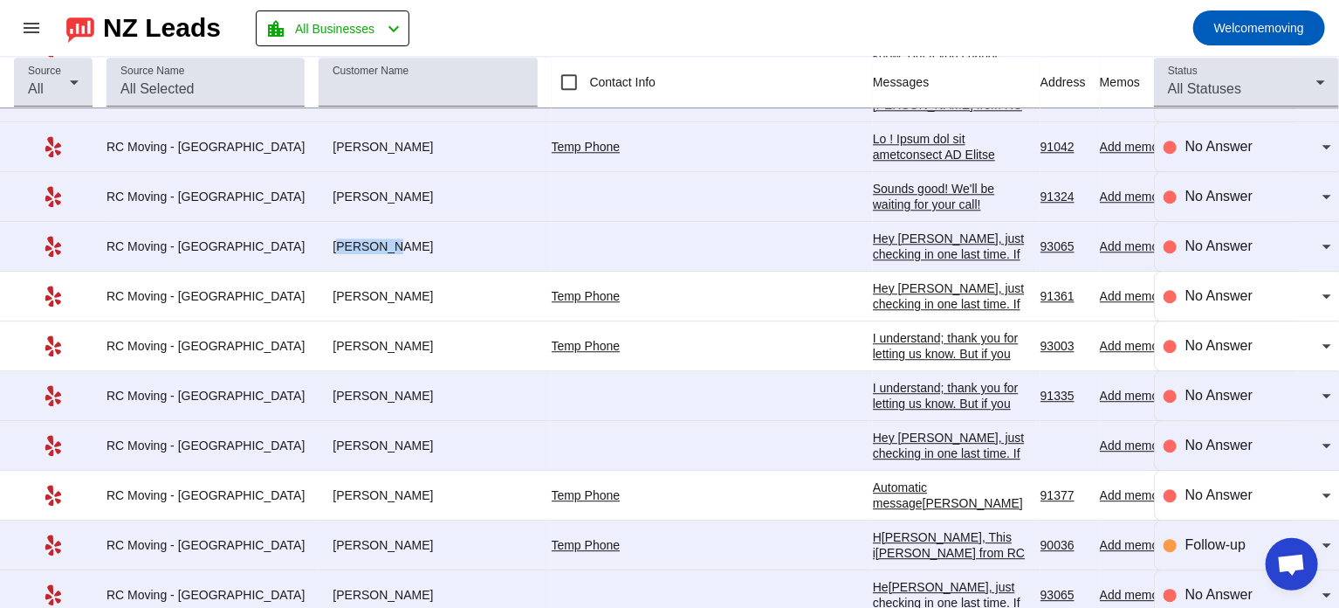
drag, startPoint x: 293, startPoint y: 234, endPoint x: 341, endPoint y: 242, distance: 48.7
click at [341, 242] on div "[PERSON_NAME]" at bounding box center [428, 246] width 218 height 16
drag, startPoint x: 299, startPoint y: 189, endPoint x: 334, endPoint y: 189, distance: 34.1
click at [334, 189] on div "[PERSON_NAME]" at bounding box center [428, 197] width 218 height 16
drag, startPoint x: 293, startPoint y: 189, endPoint x: 337, endPoint y: 193, distance: 43.9
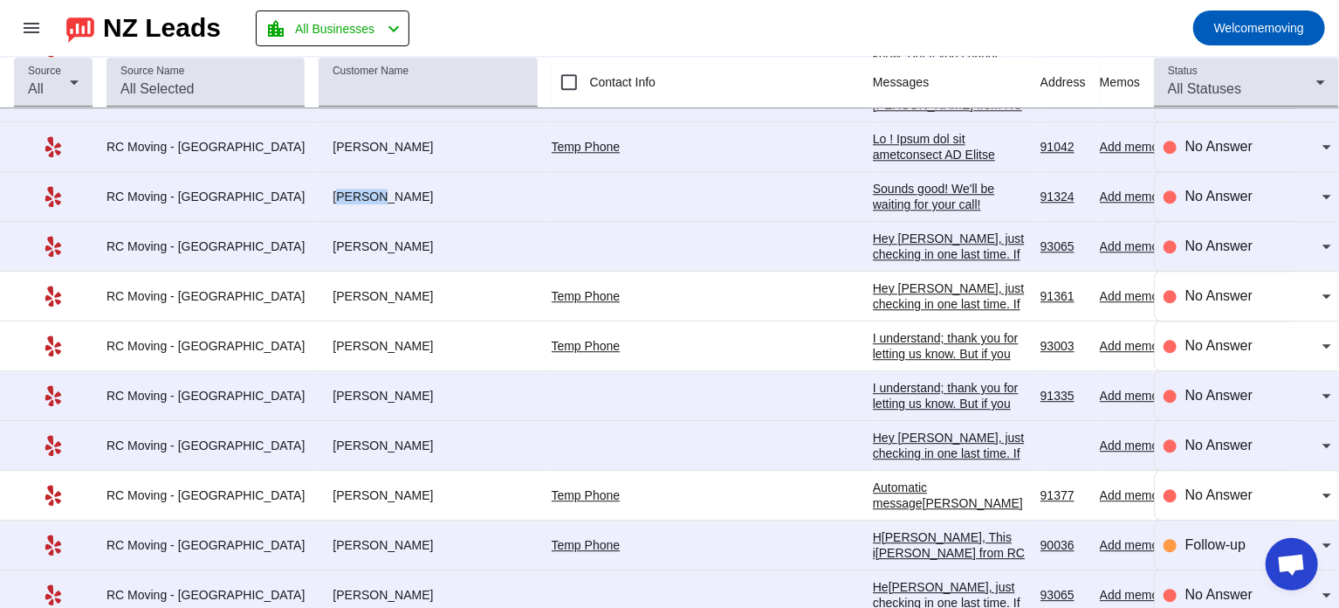
click at [337, 193] on div "[PERSON_NAME]" at bounding box center [428, 197] width 218 height 16
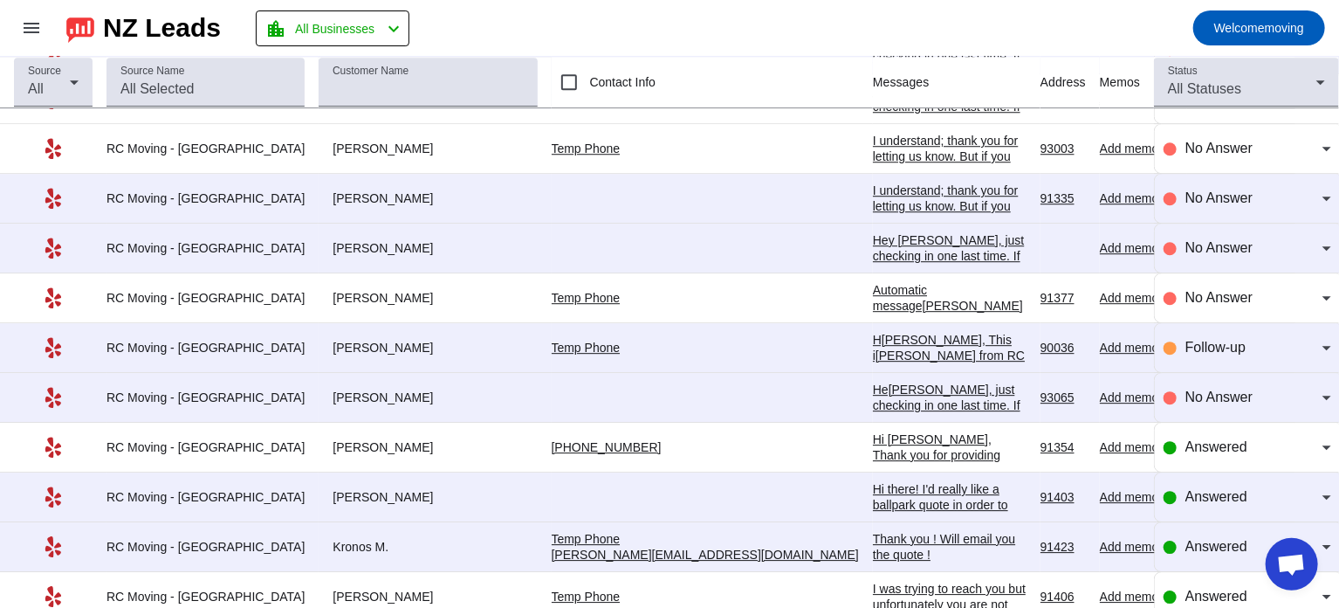
scroll to position [2471, 0]
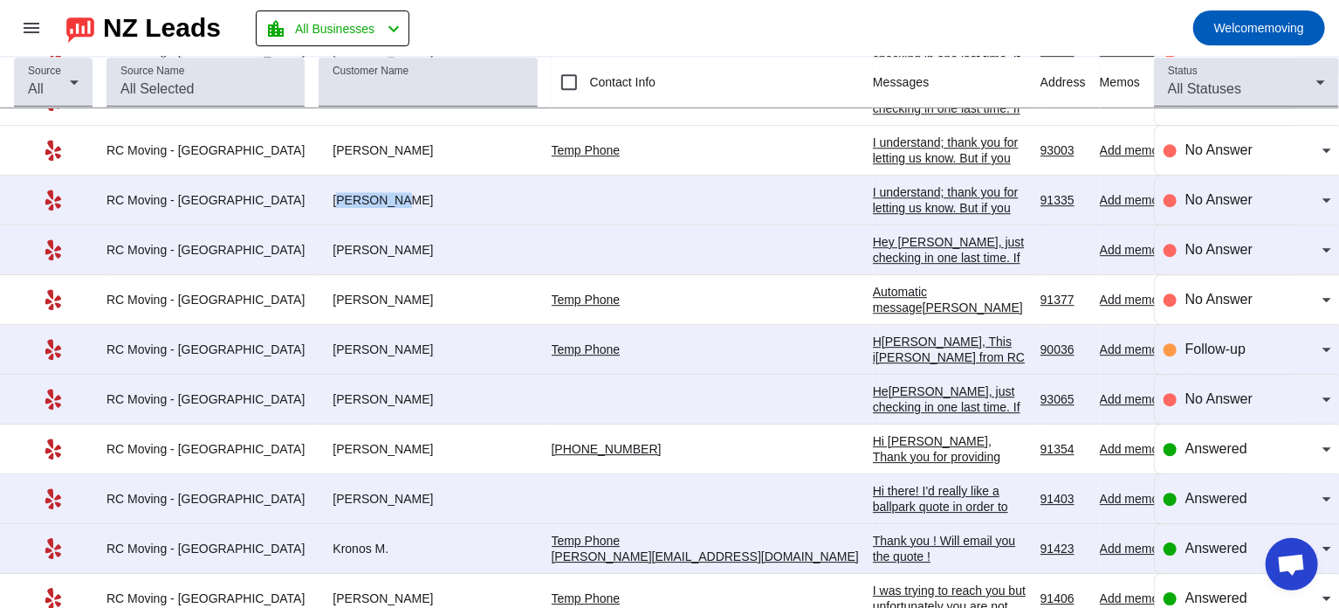
drag, startPoint x: 289, startPoint y: 188, endPoint x: 352, endPoint y: 194, distance: 63.2
click at [352, 194] on div "[PERSON_NAME]" at bounding box center [428, 200] width 218 height 16
click at [549, 20] on mat-toolbar-row "menu NZ Leads location_city All Businesses chevron_left Welcome moving" at bounding box center [669, 28] width 1339 height 56
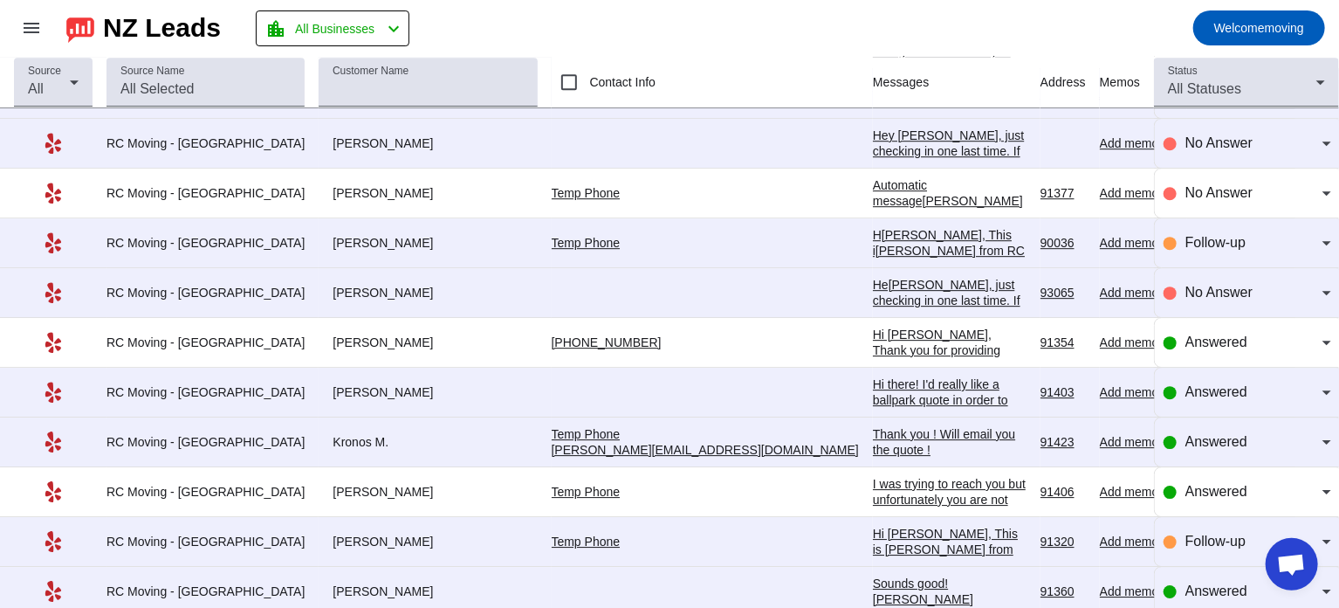
scroll to position [2577, 0]
drag, startPoint x: 294, startPoint y: 228, endPoint x: 362, endPoint y: 235, distance: 68.5
click at [362, 236] on div "[PERSON_NAME]" at bounding box center [428, 243] width 218 height 16
click at [1186, 235] on span "Follow-up" at bounding box center [1216, 242] width 60 height 15
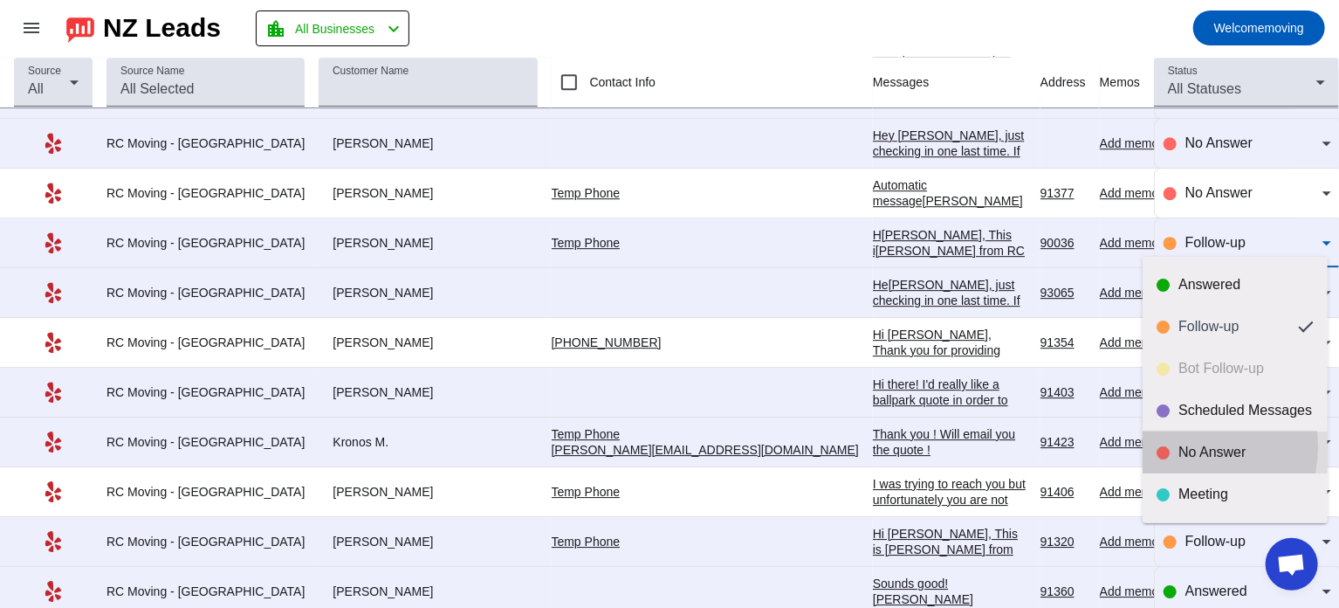
click at [1179, 446] on div "No Answer" at bounding box center [1246, 452] width 135 height 17
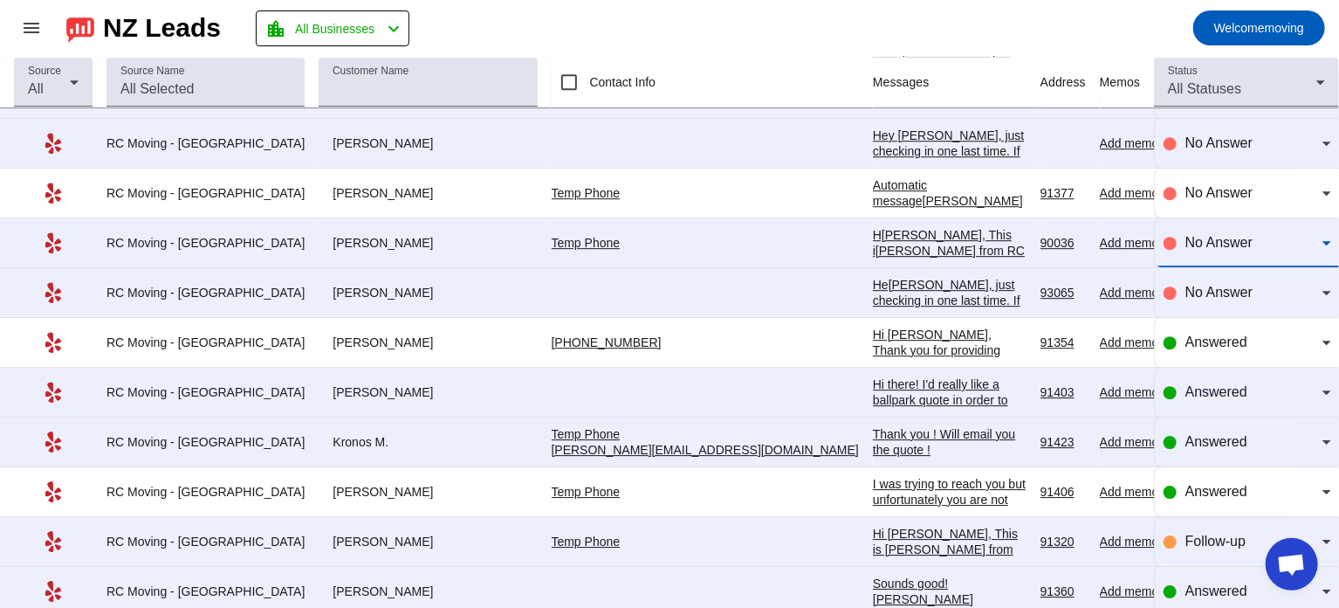
scroll to position [2618, 0]
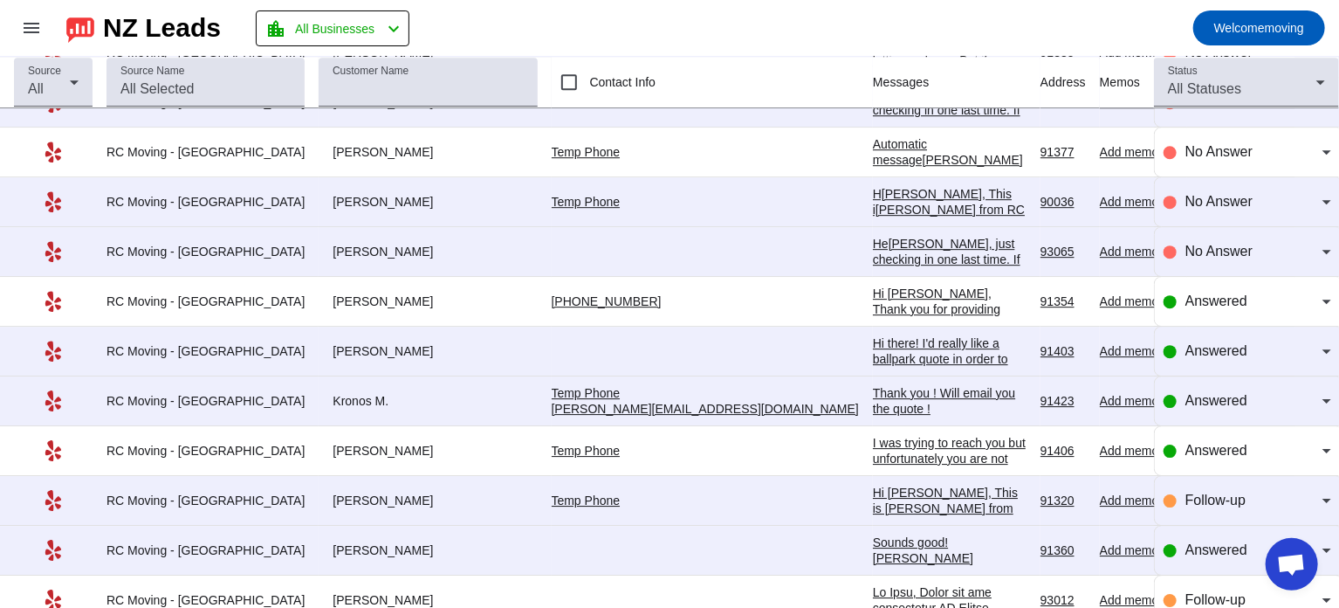
drag, startPoint x: 297, startPoint y: 239, endPoint x: 361, endPoint y: 237, distance: 64.6
click at [361, 244] on div "[PERSON_NAME]" at bounding box center [428, 252] width 218 height 16
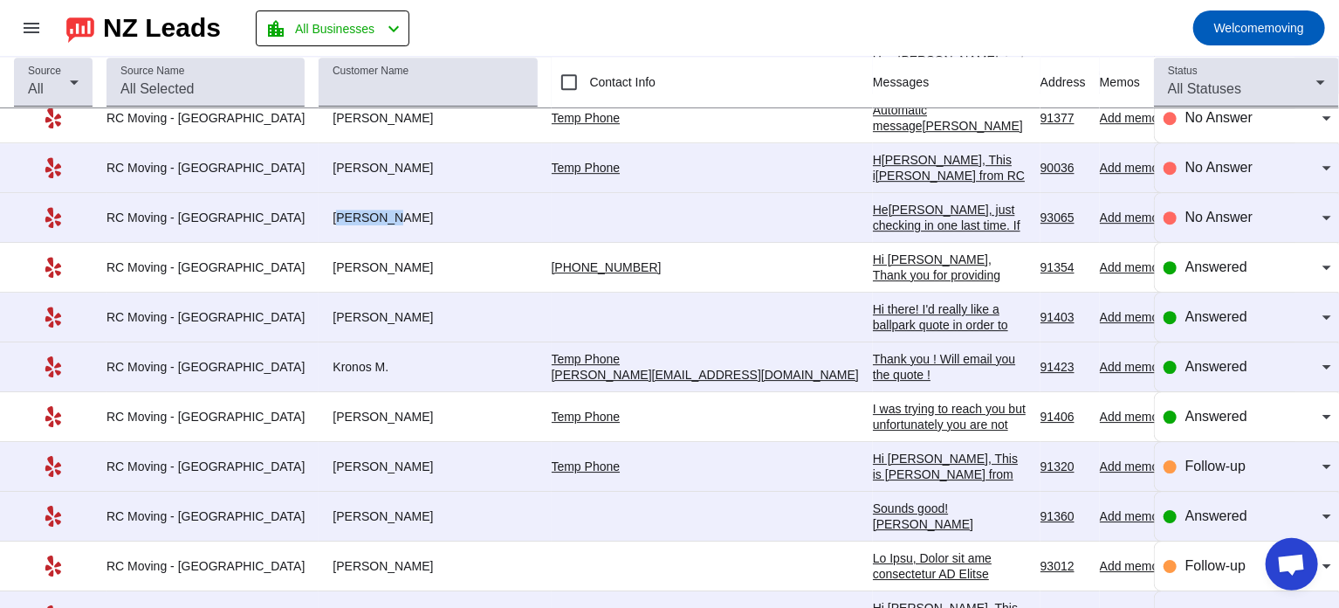
scroll to position [2653, 0]
click at [677, 11] on mat-toolbar-row "menu NZ Leads location_city All Businesses chevron_left Welcome moving" at bounding box center [669, 28] width 1339 height 56
drag, startPoint x: 291, startPoint y: 261, endPoint x: 354, endPoint y: 257, distance: 63.0
click at [354, 258] on div "[PERSON_NAME]" at bounding box center [428, 266] width 218 height 16
click at [1222, 258] on span "Answered" at bounding box center [1217, 265] width 62 height 15
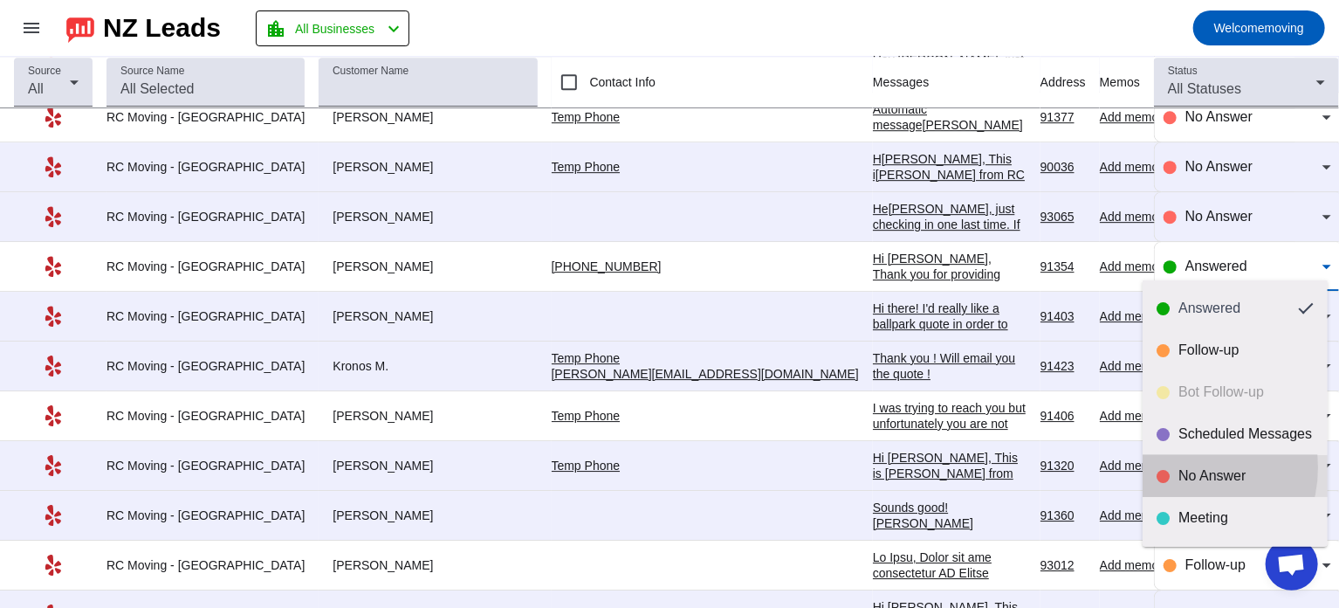
click at [1177, 467] on div "No Answer" at bounding box center [1235, 475] width 157 height 17
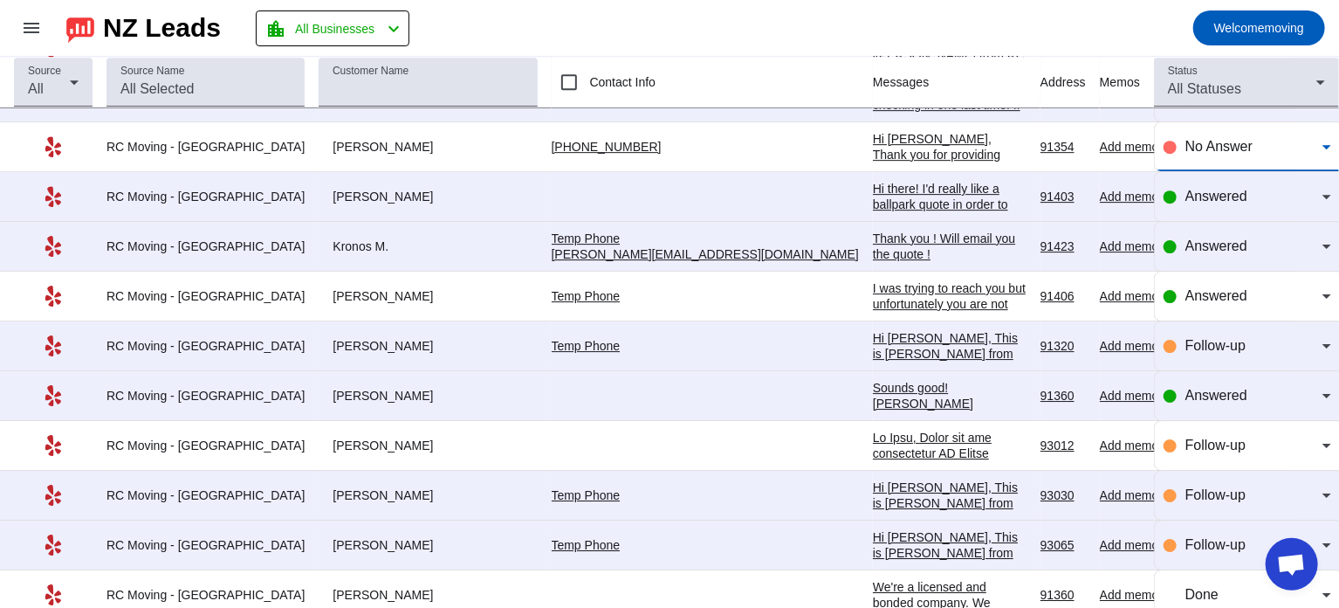
scroll to position [2776, 0]
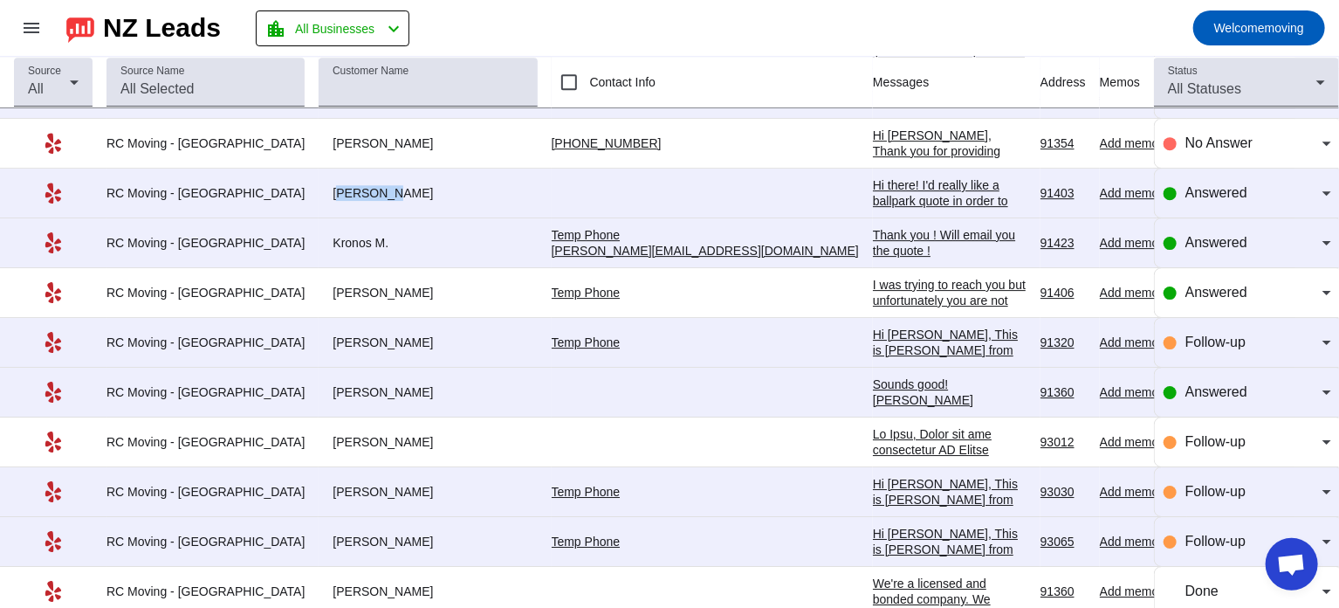
drag, startPoint x: 291, startPoint y: 181, endPoint x: 348, endPoint y: 182, distance: 57.6
click at [348, 185] on div "[PERSON_NAME]" at bounding box center [428, 193] width 218 height 16
click at [1213, 185] on span "Answered" at bounding box center [1217, 192] width 62 height 15
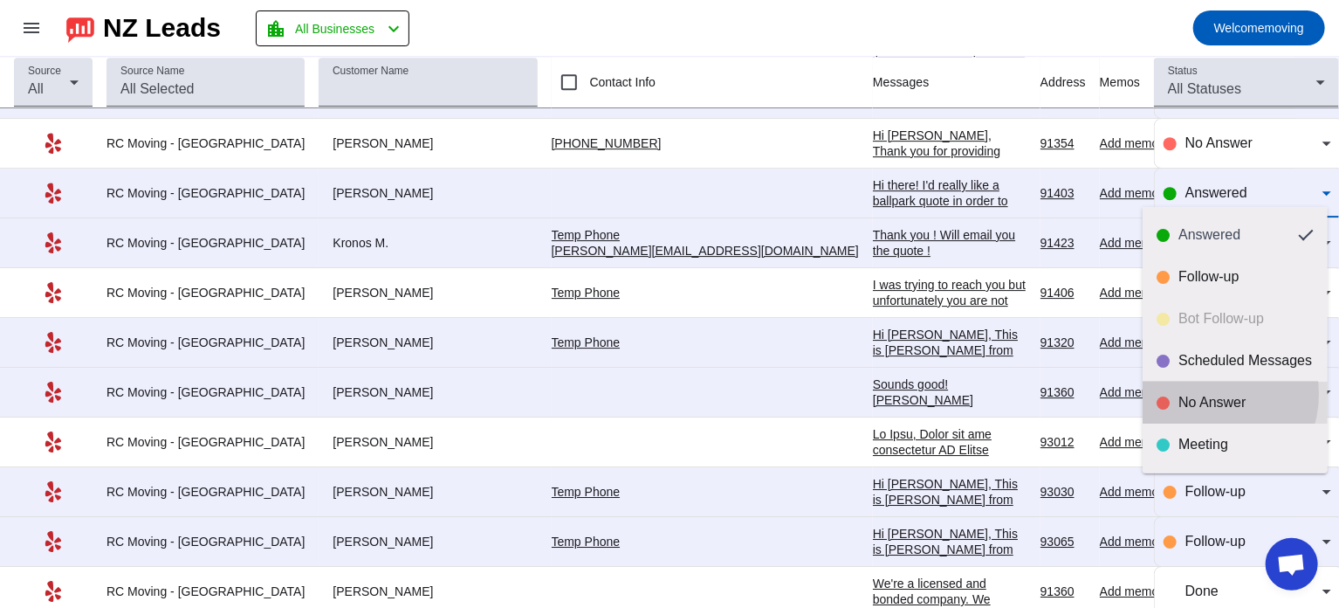
click at [1201, 394] on div "No Answer" at bounding box center [1246, 402] width 135 height 17
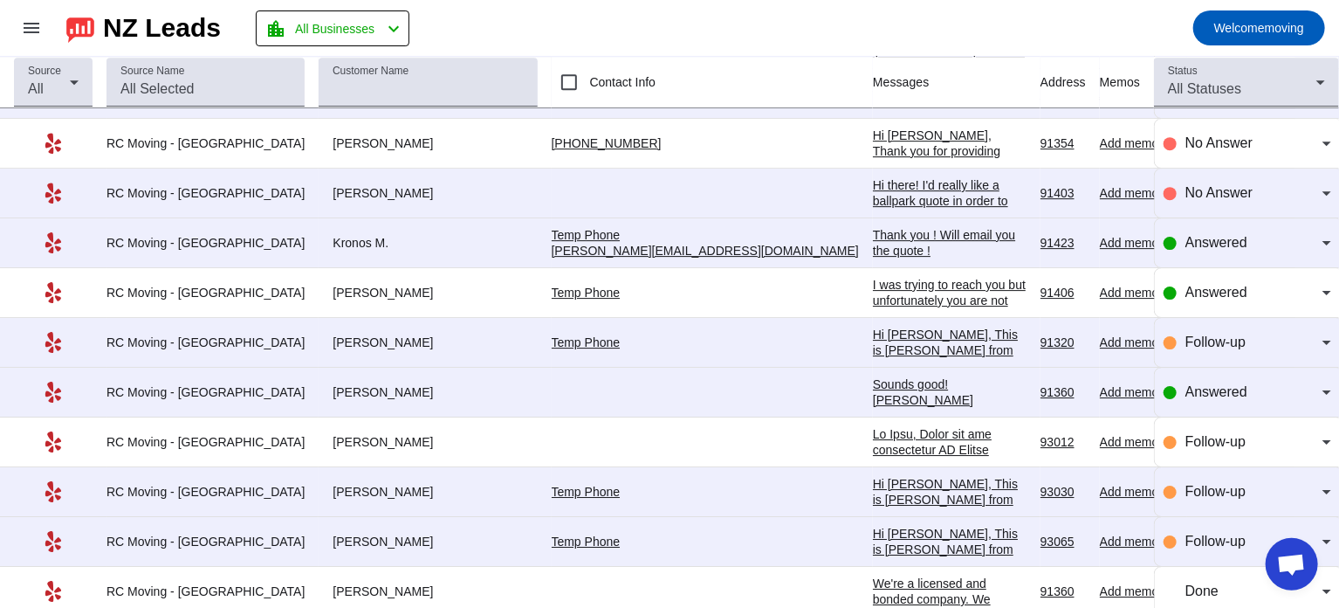
drag, startPoint x: 289, startPoint y: 234, endPoint x: 359, endPoint y: 233, distance: 69.8
click at [359, 235] on div "Kronos M." at bounding box center [428, 243] width 218 height 16
click at [1193, 238] on span "Answered" at bounding box center [1217, 242] width 62 height 15
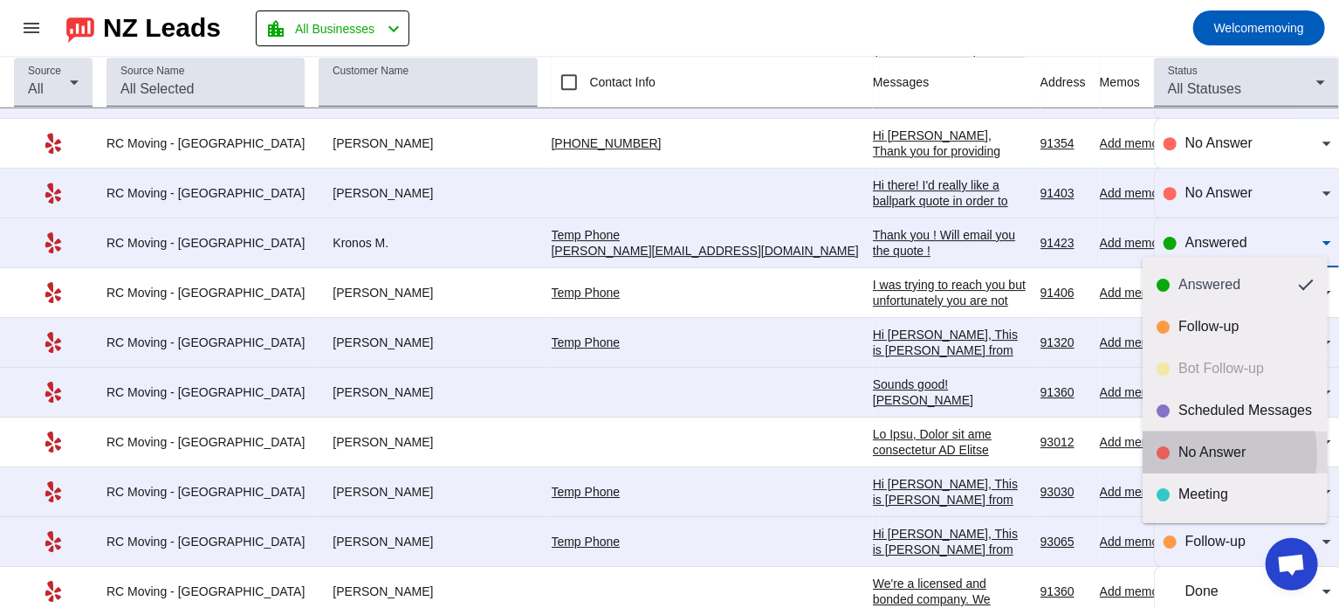
click at [1188, 455] on div "No Answer" at bounding box center [1246, 452] width 135 height 17
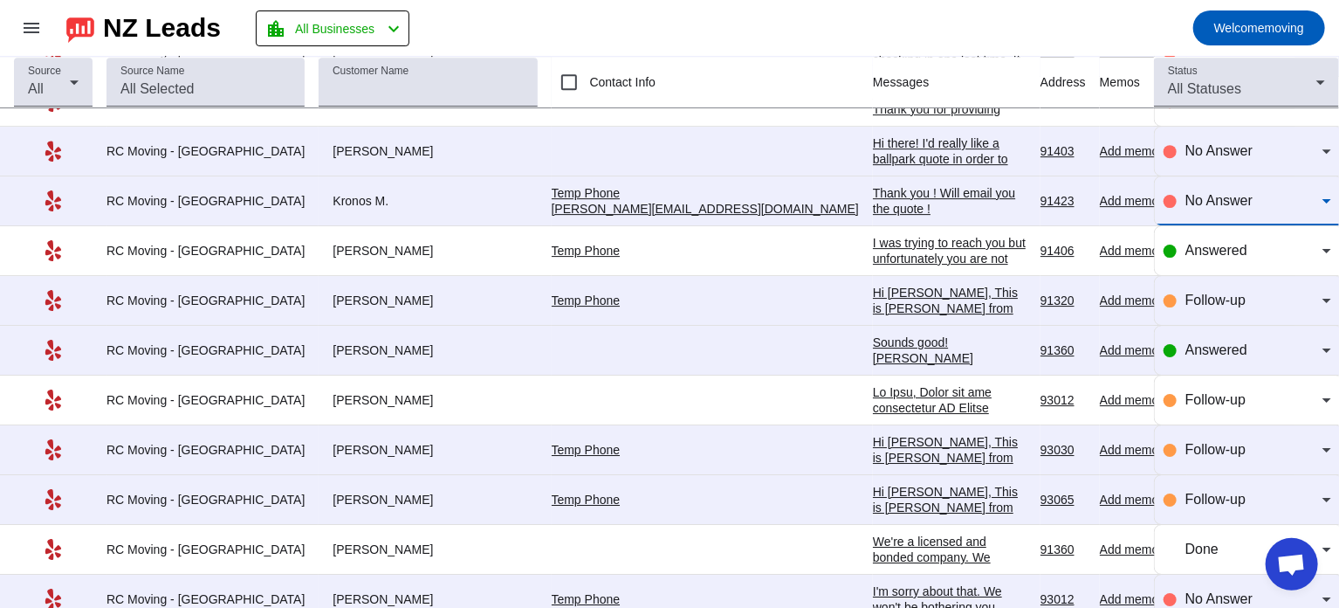
scroll to position [2818, 0]
drag, startPoint x: 295, startPoint y: 239, endPoint x: 326, endPoint y: 238, distance: 30.6
click at [326, 243] on div "[PERSON_NAME]" at bounding box center [428, 251] width 218 height 16
click at [1214, 227] on div "Answered" at bounding box center [1248, 250] width 168 height 49
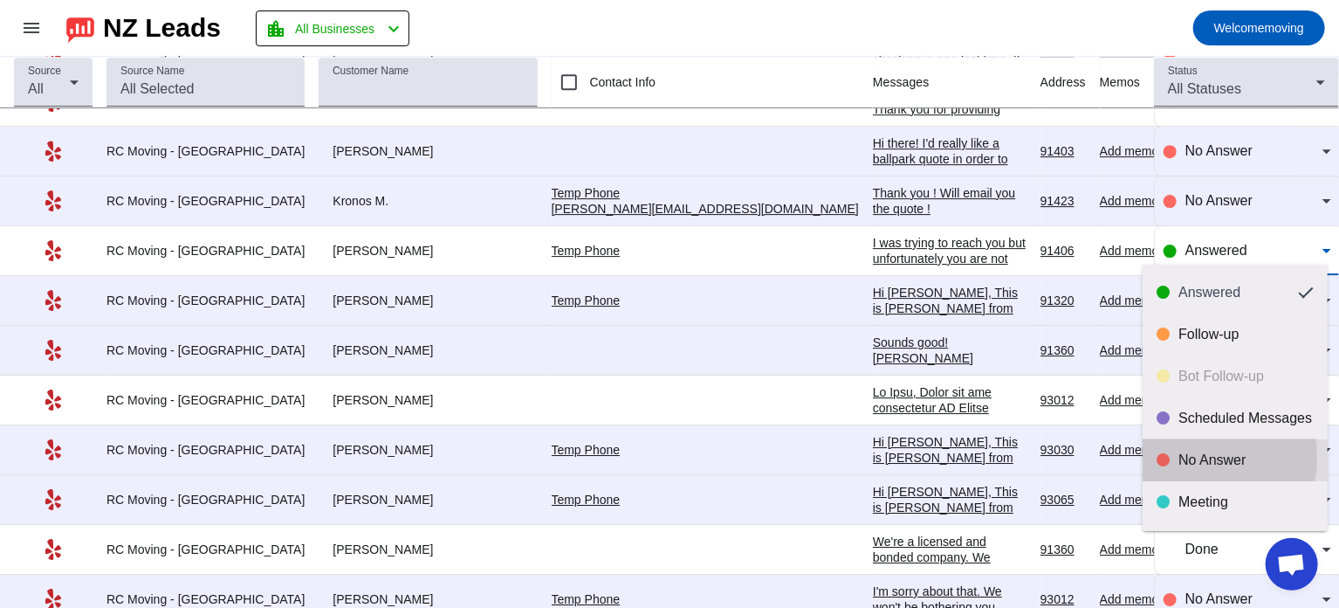
click at [1184, 457] on div "No Answer" at bounding box center [1246, 459] width 135 height 17
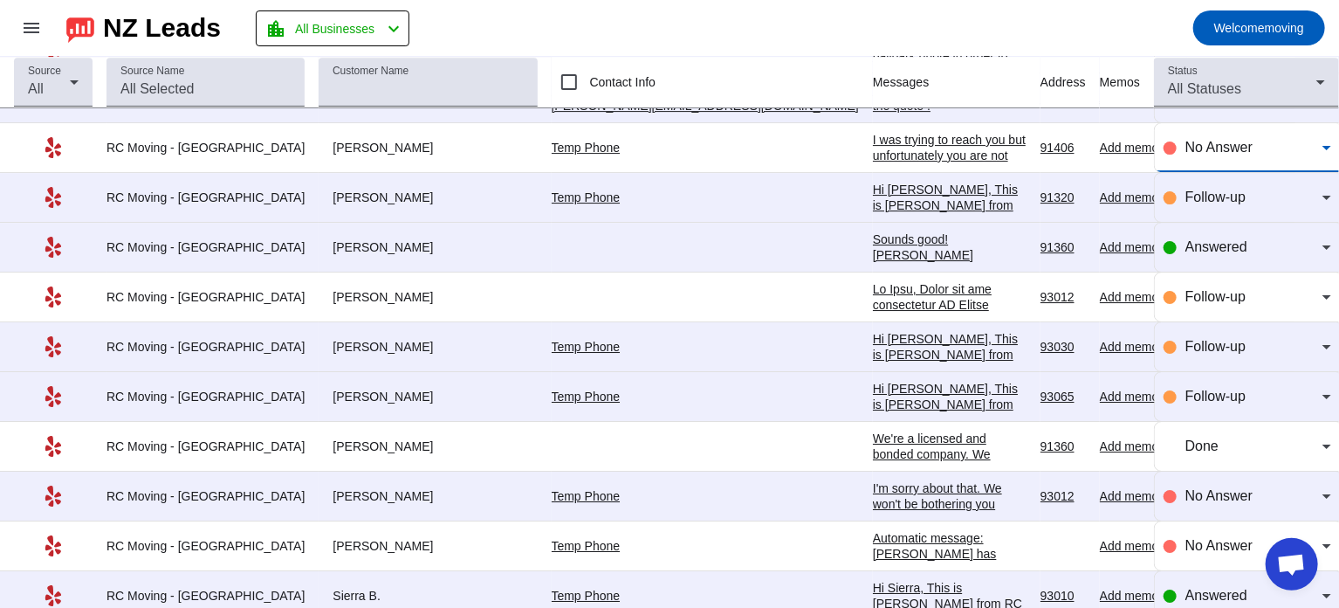
scroll to position [2942, 0]
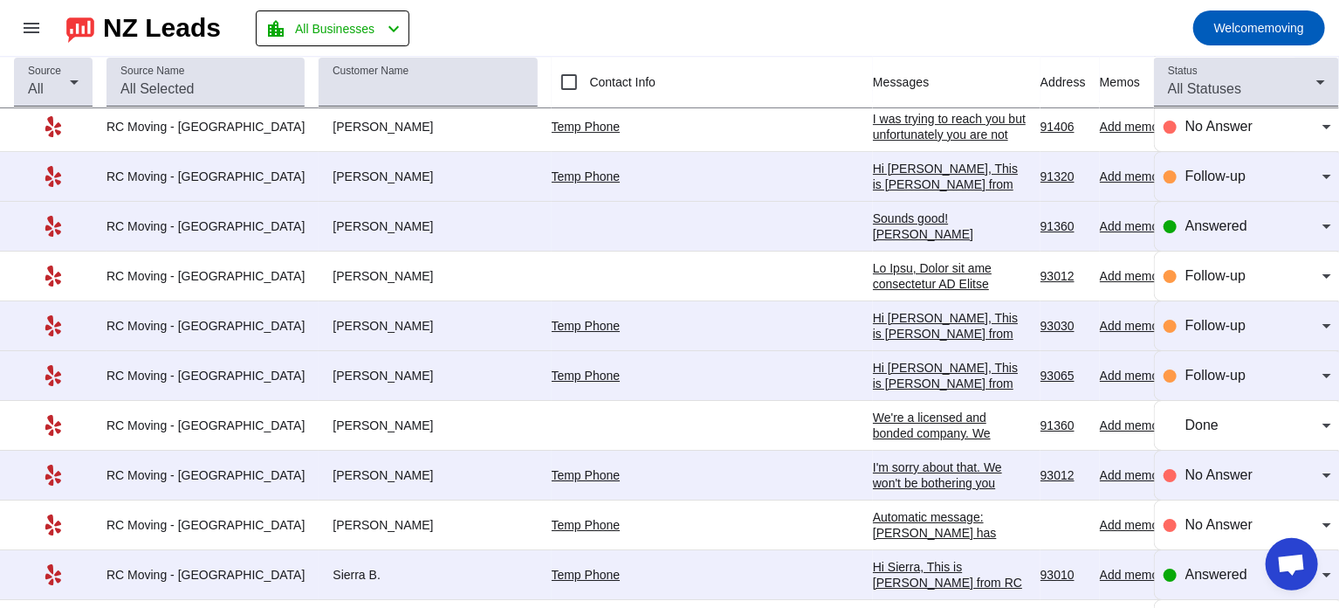
drag, startPoint x: 296, startPoint y: 165, endPoint x: 373, endPoint y: 163, distance: 76.8
click at [373, 168] on div "[PERSON_NAME]" at bounding box center [428, 176] width 218 height 16
click at [1191, 168] on span "Follow-up" at bounding box center [1216, 175] width 60 height 15
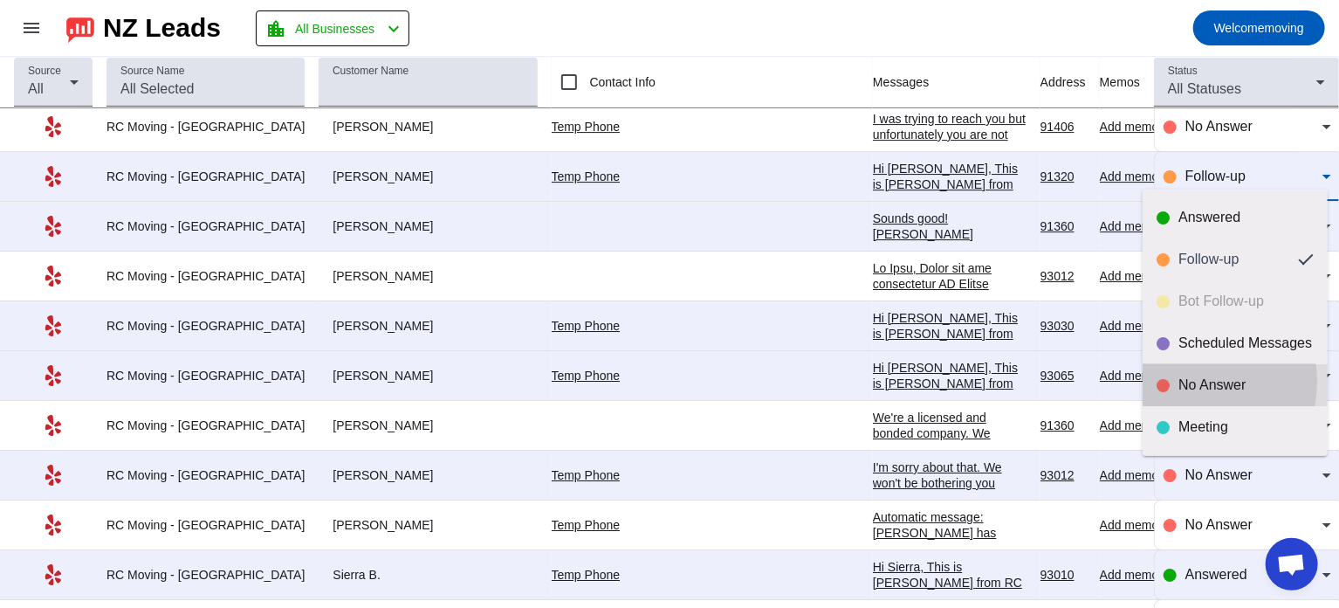
click at [1190, 382] on div "No Answer" at bounding box center [1246, 384] width 135 height 17
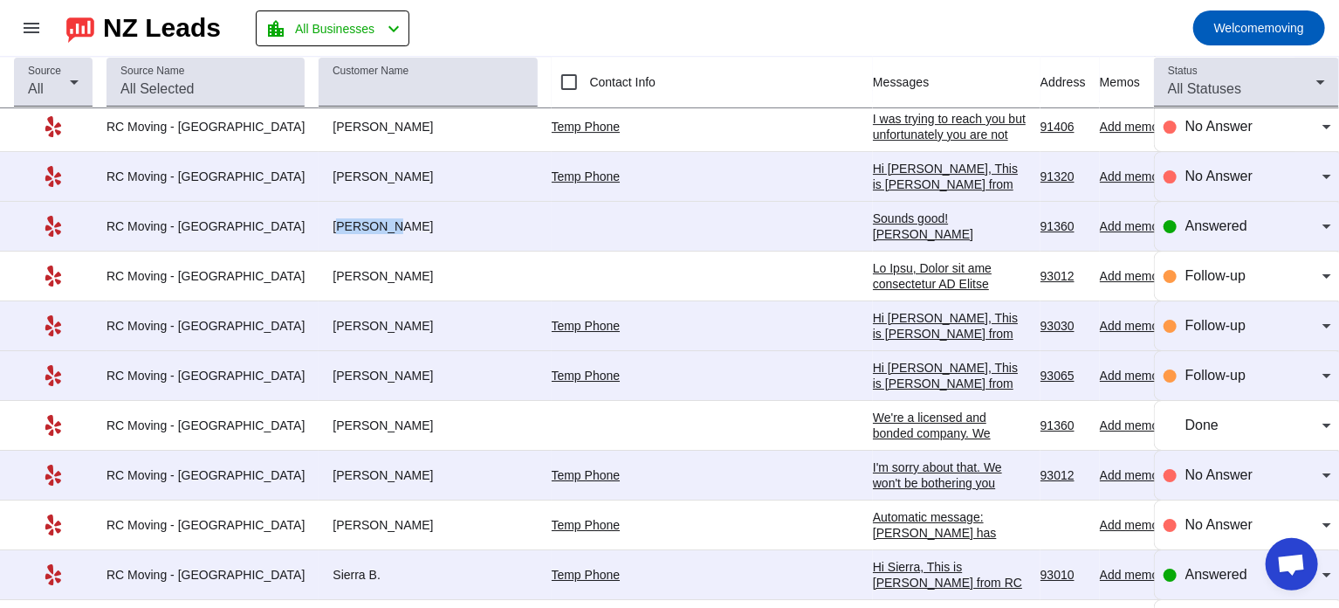
drag, startPoint x: 282, startPoint y: 217, endPoint x: 342, endPoint y: 212, distance: 60.5
click at [342, 218] on div "[PERSON_NAME]" at bounding box center [428, 226] width 218 height 16
click at [1189, 218] on span "Answered" at bounding box center [1217, 225] width 62 height 15
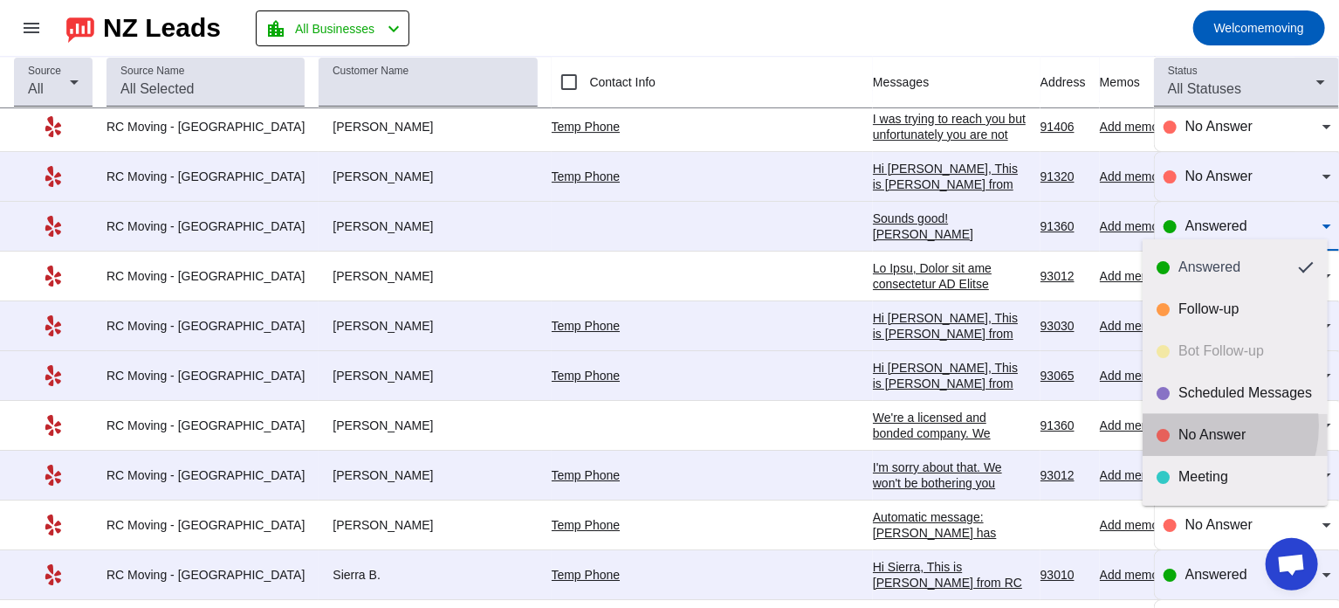
click at [1190, 426] on div "No Answer" at bounding box center [1246, 434] width 135 height 17
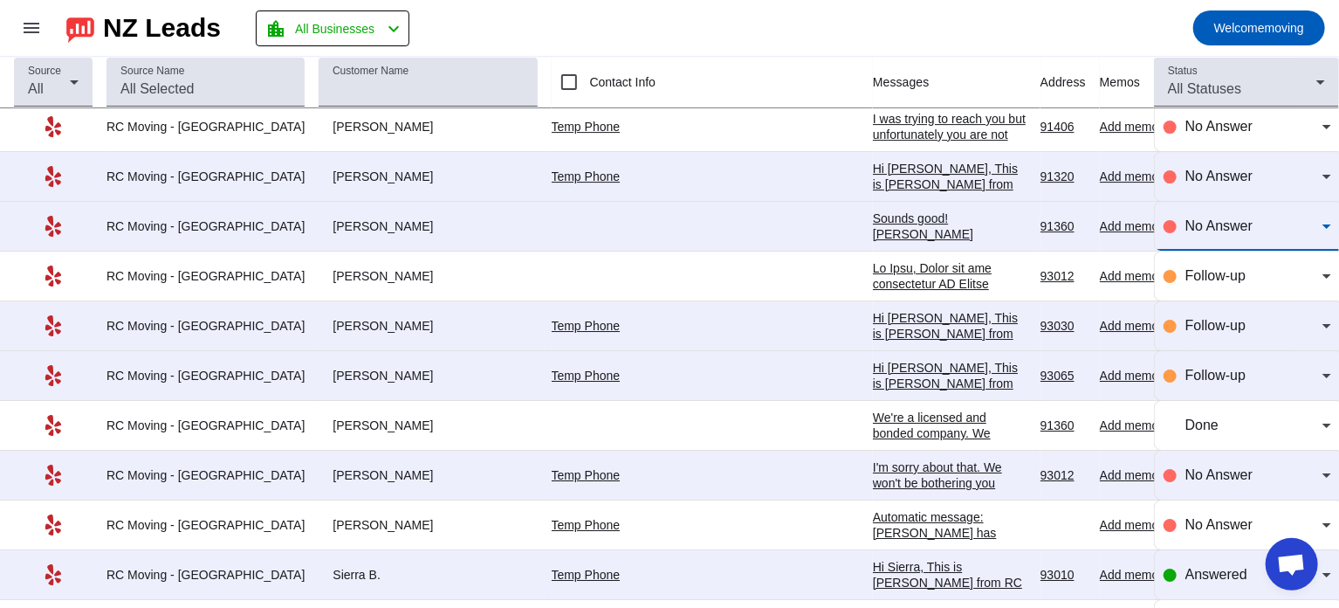
drag, startPoint x: 296, startPoint y: 263, endPoint x: 329, endPoint y: 263, distance: 33.2
click at [329, 268] on div "[PERSON_NAME]" at bounding box center [428, 276] width 218 height 16
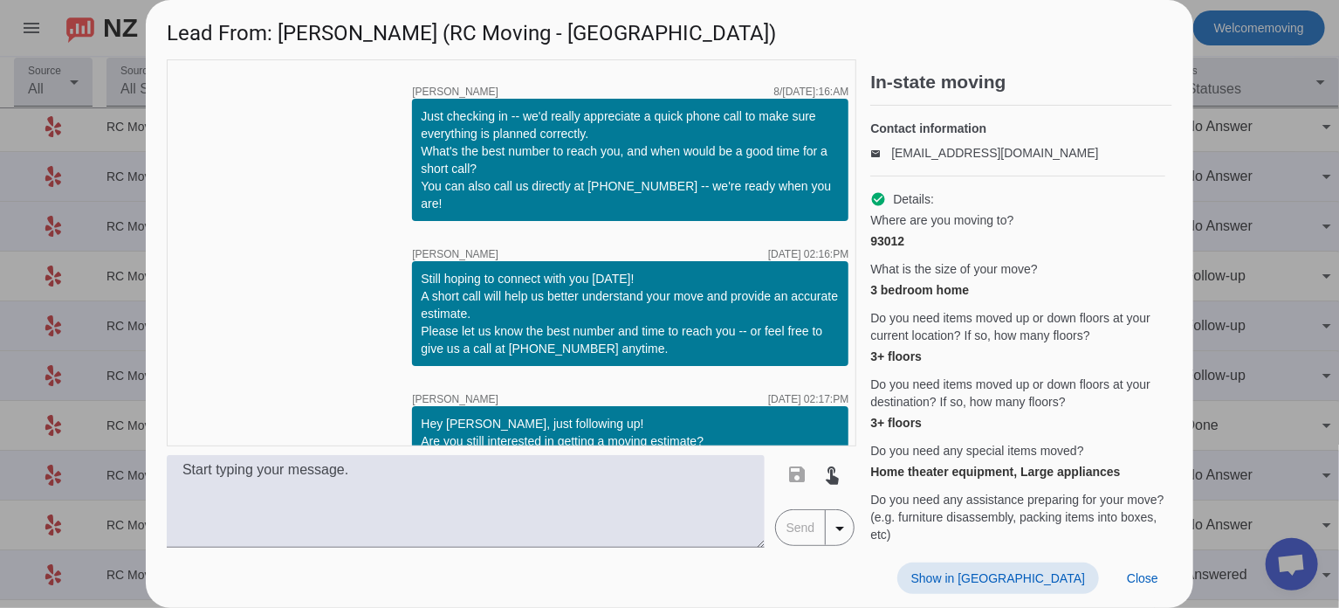
scroll to position [182, 0]
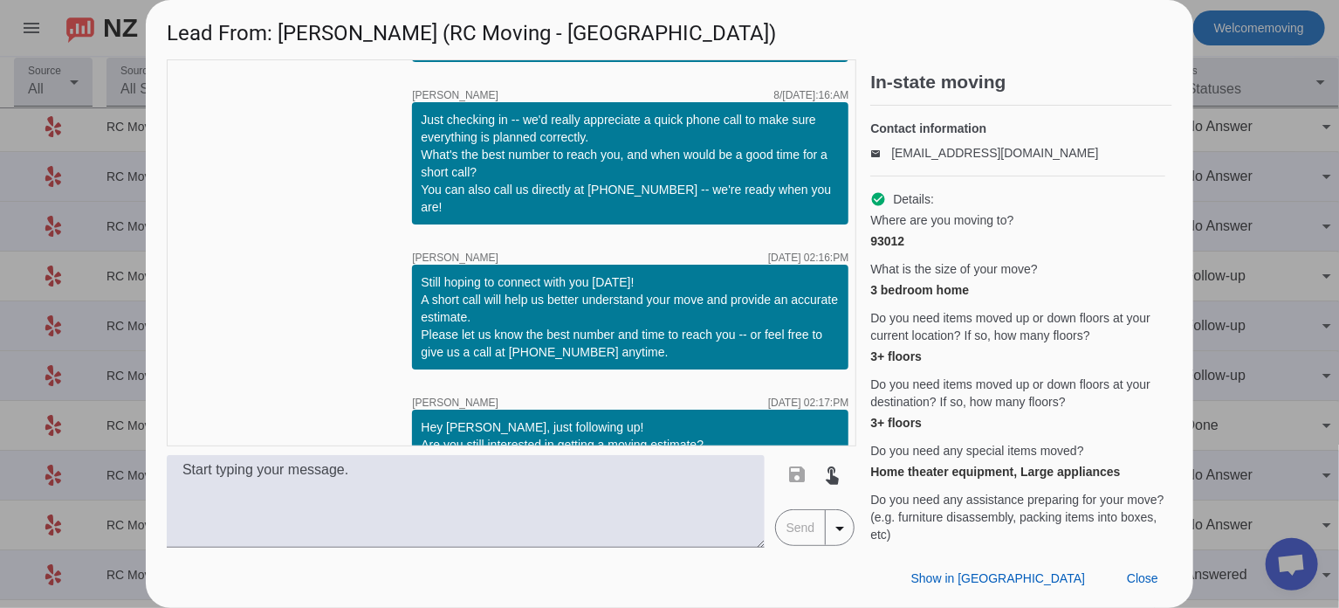
click at [1248, 247] on div at bounding box center [669, 304] width 1339 height 608
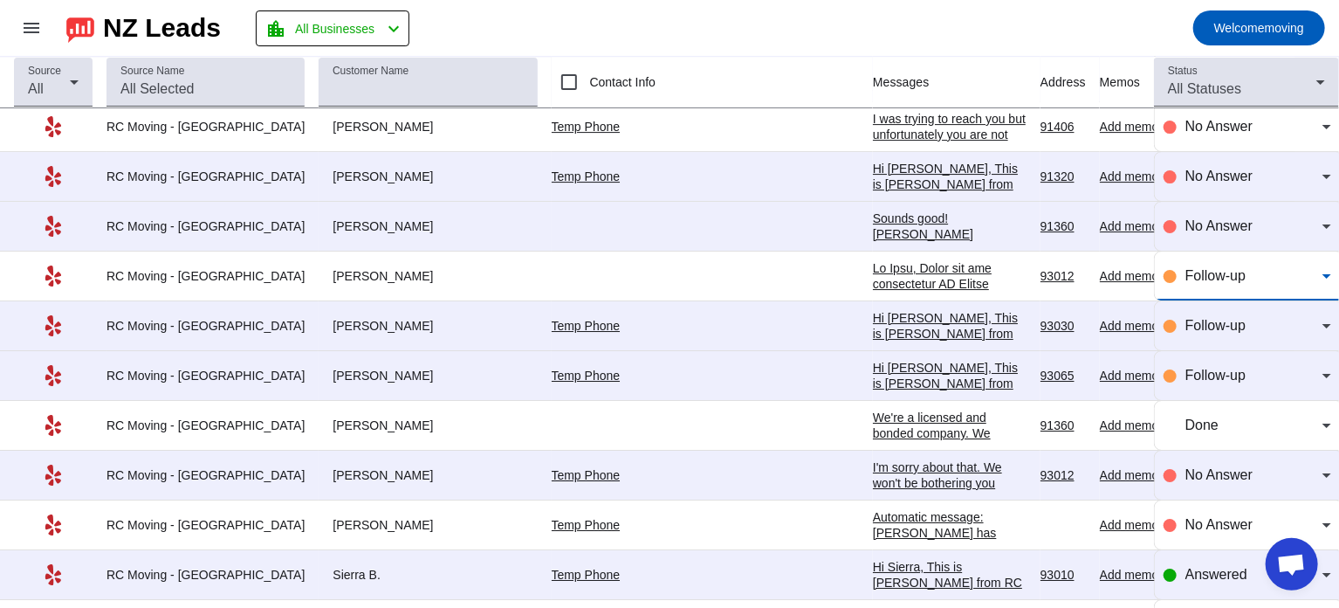
click at [1221, 268] on span "Follow-up" at bounding box center [1216, 275] width 60 height 15
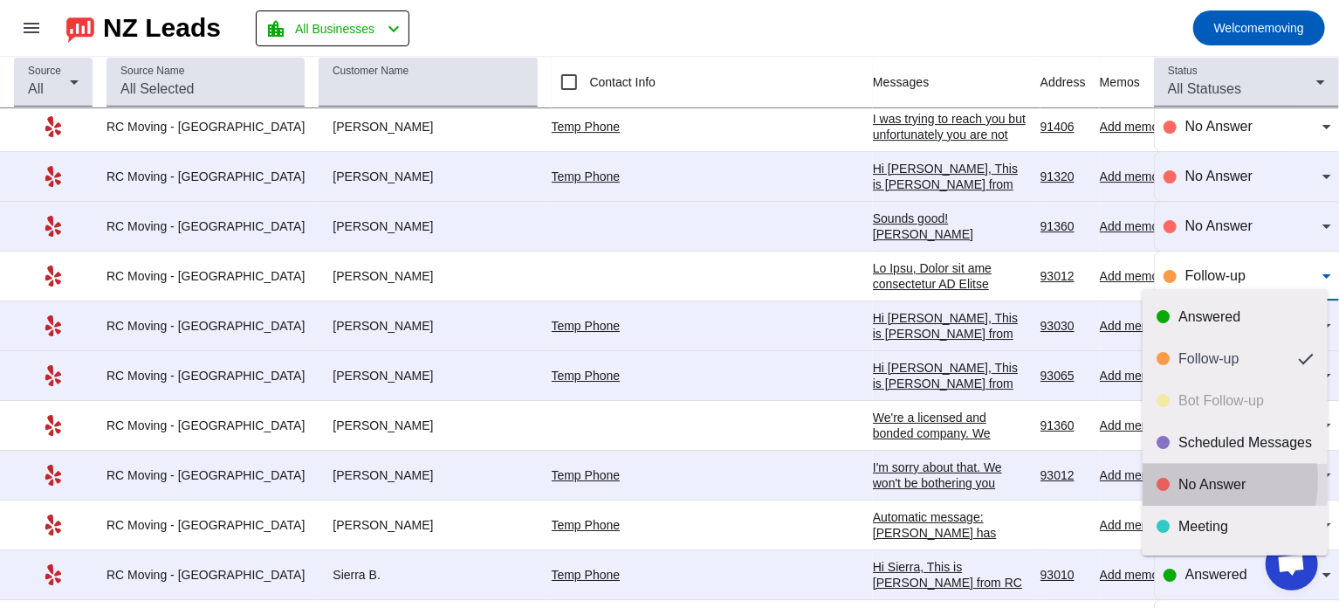
click at [1186, 479] on div "No Answer" at bounding box center [1246, 484] width 135 height 17
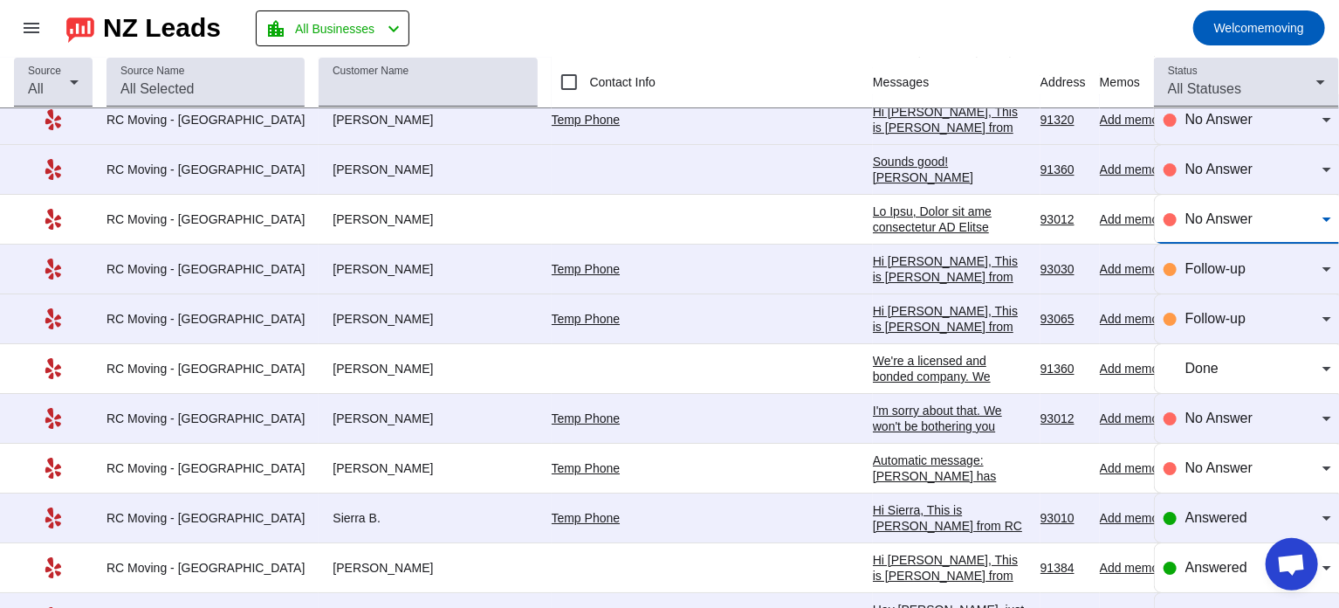
scroll to position [3059, 0]
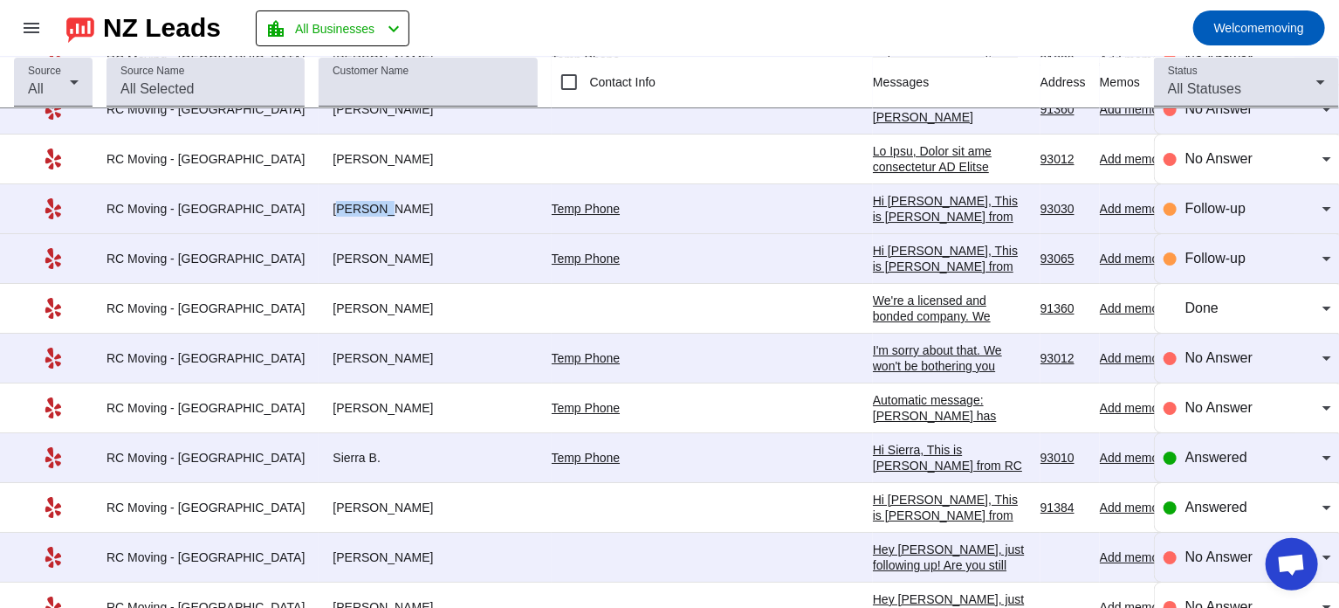
drag, startPoint x: 292, startPoint y: 196, endPoint x: 338, endPoint y: 197, distance: 45.4
click at [338, 201] on div "[PERSON_NAME]" at bounding box center [428, 209] width 218 height 16
click at [873, 200] on div "Hi [PERSON_NAME], This is [PERSON_NAME] from RC Moving Company. I just wanted t…" at bounding box center [950, 311] width 154 height 236
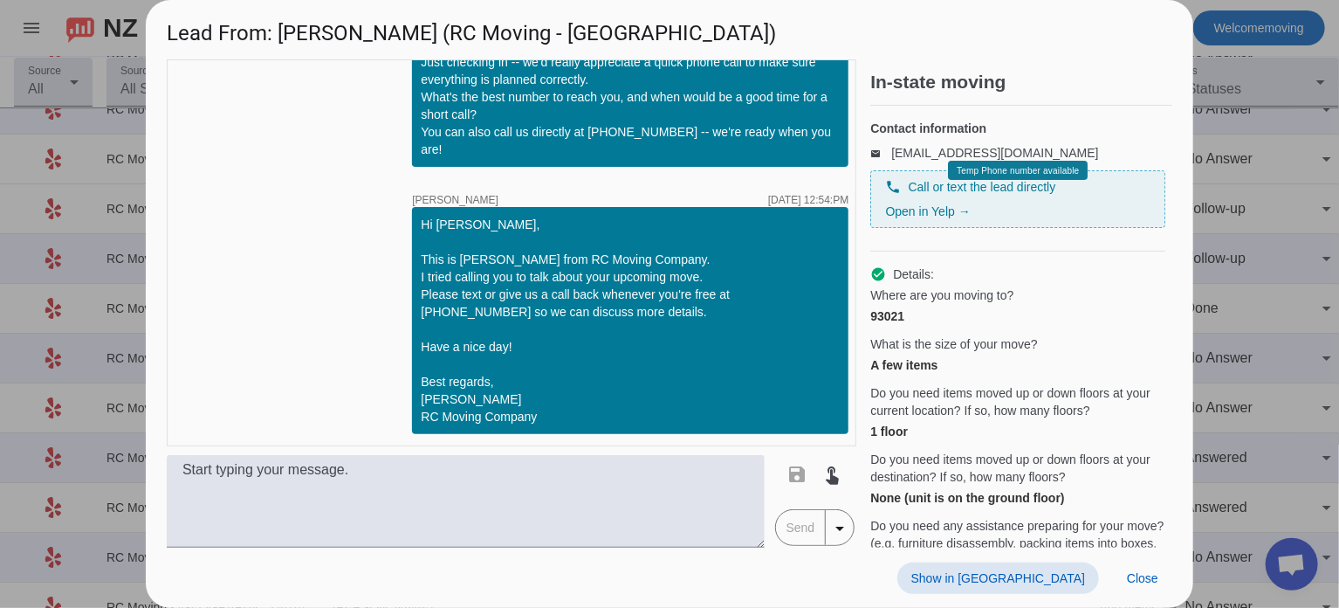
scroll to position [0, 0]
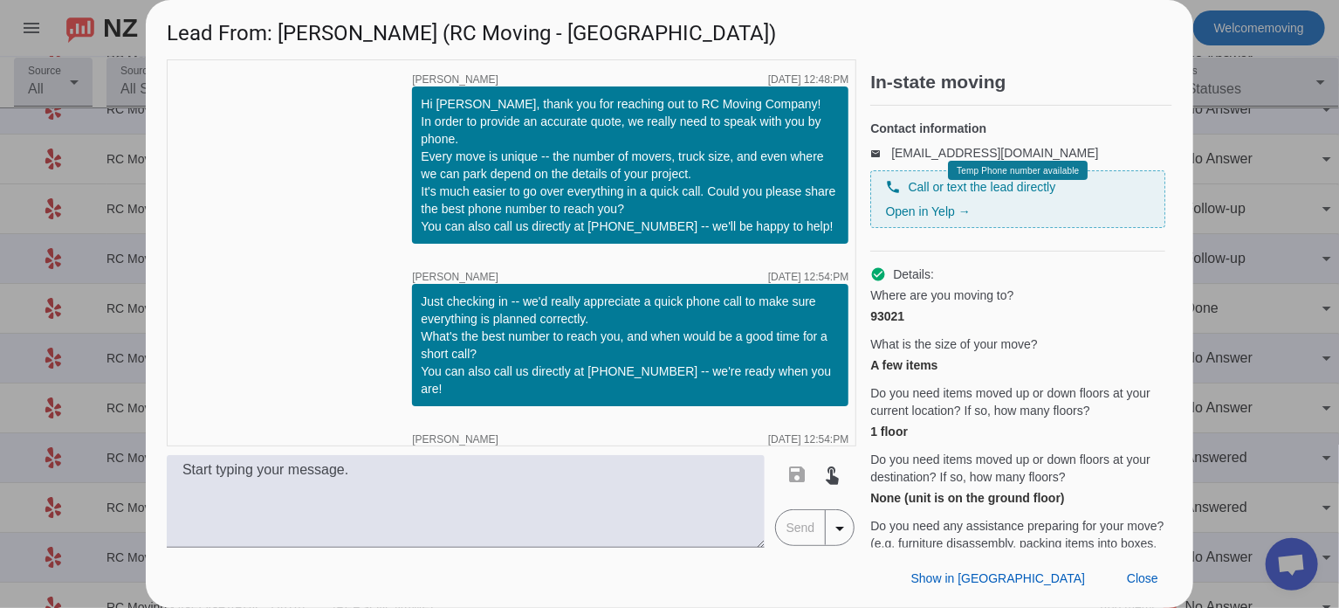
click at [1235, 193] on div at bounding box center [669, 304] width 1339 height 608
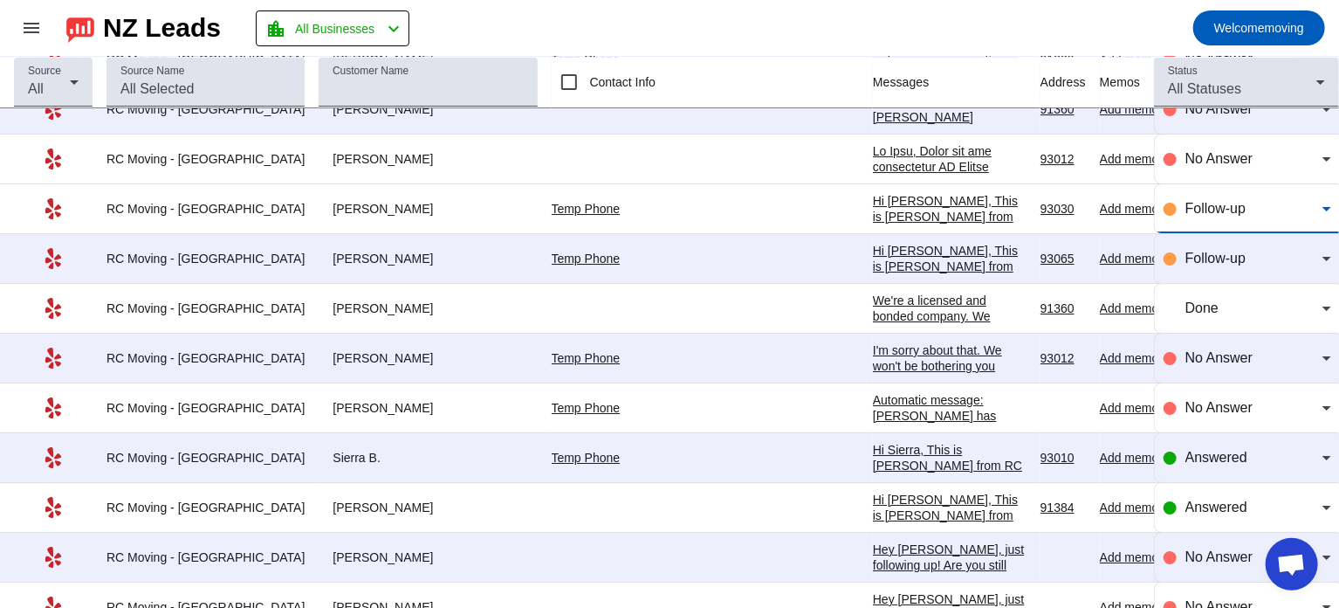
click at [1218, 201] on span "Follow-up" at bounding box center [1216, 208] width 60 height 15
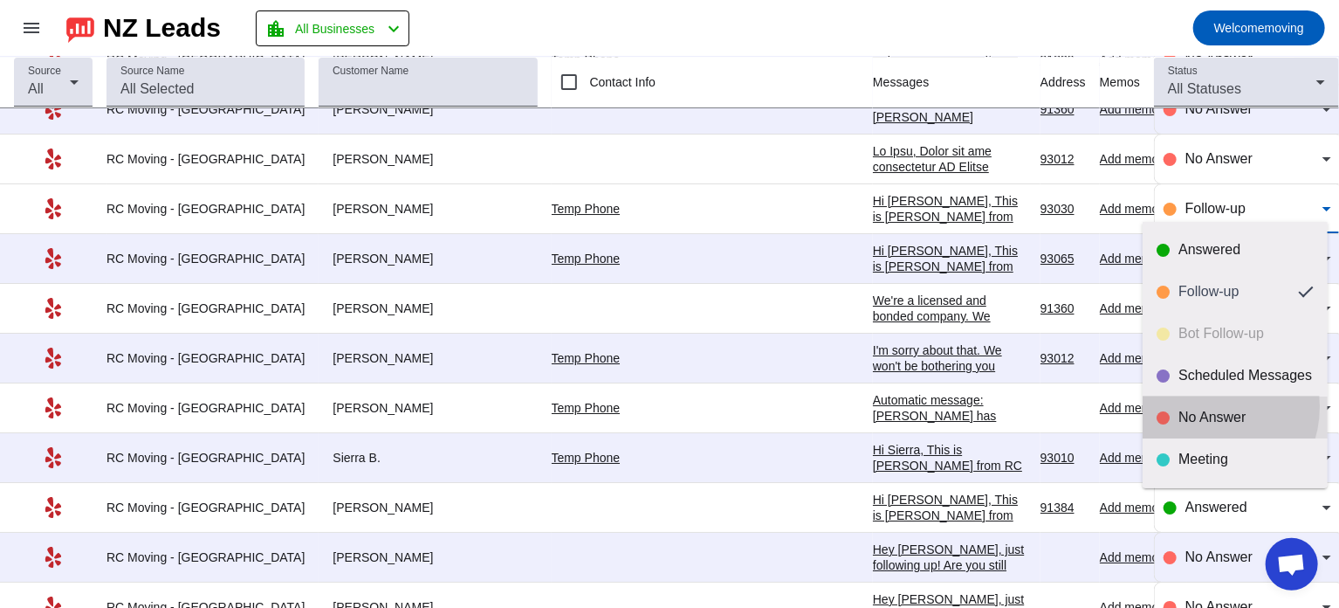
click at [1201, 406] on mat-option "No Answer" at bounding box center [1235, 417] width 185 height 42
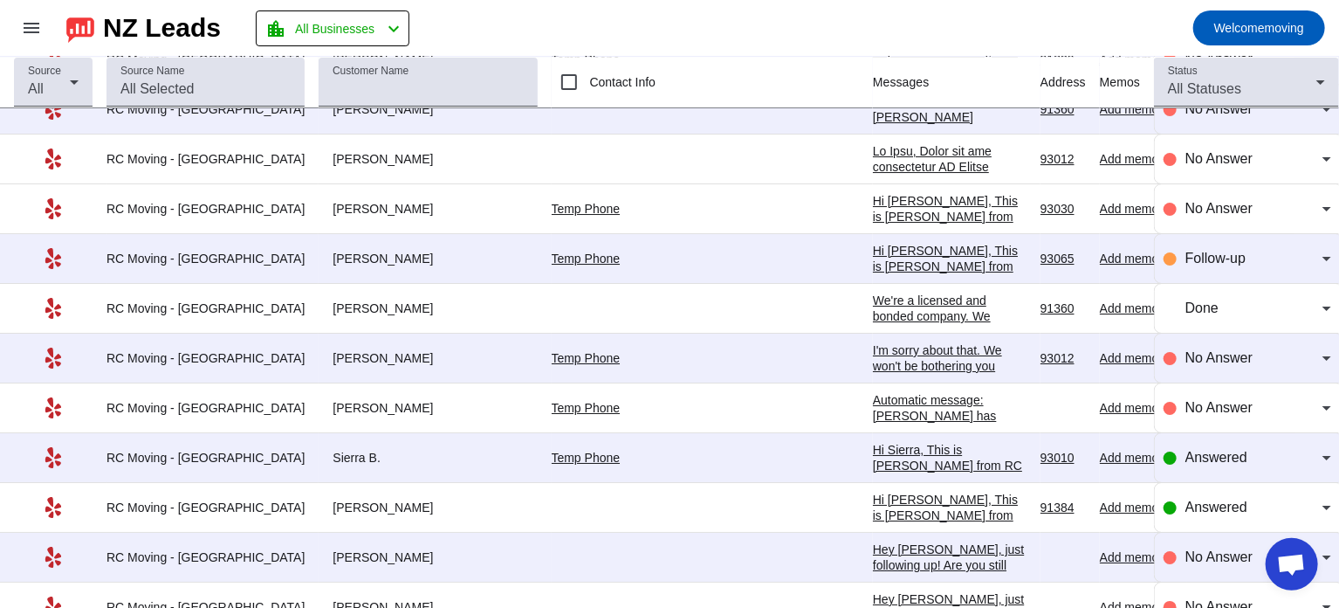
click at [873, 243] on div "Hi [PERSON_NAME], This is [PERSON_NAME] from RC Moving Company. I tried calling…" at bounding box center [950, 368] width 154 height 251
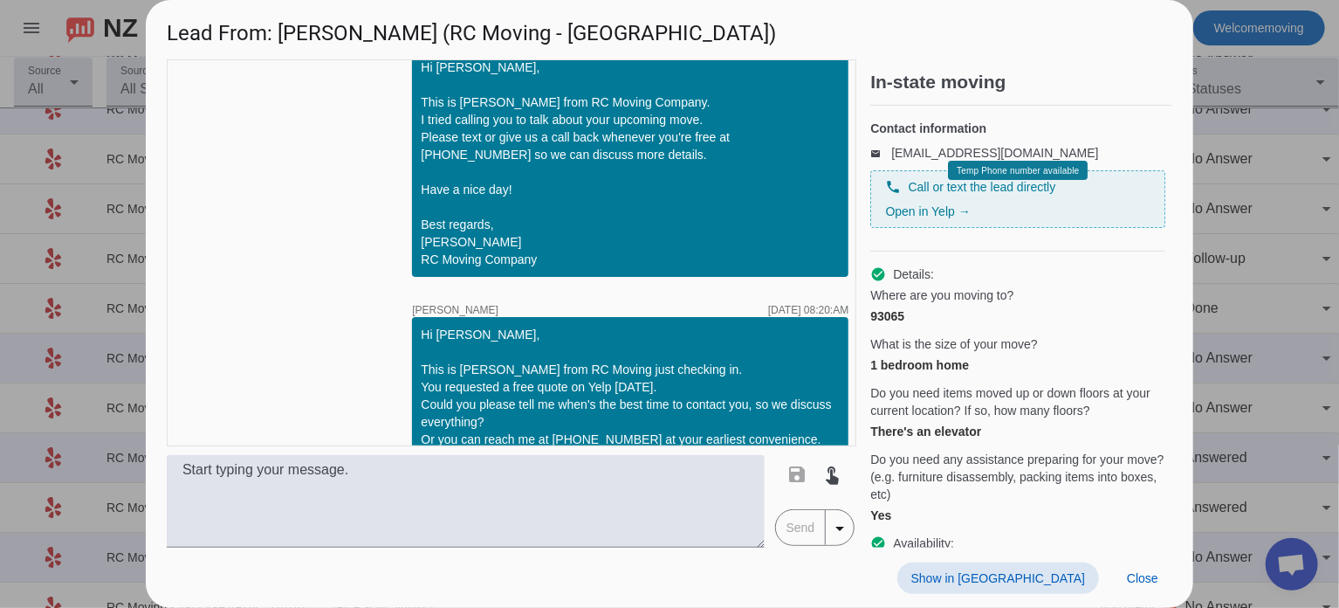
scroll to position [229, 0]
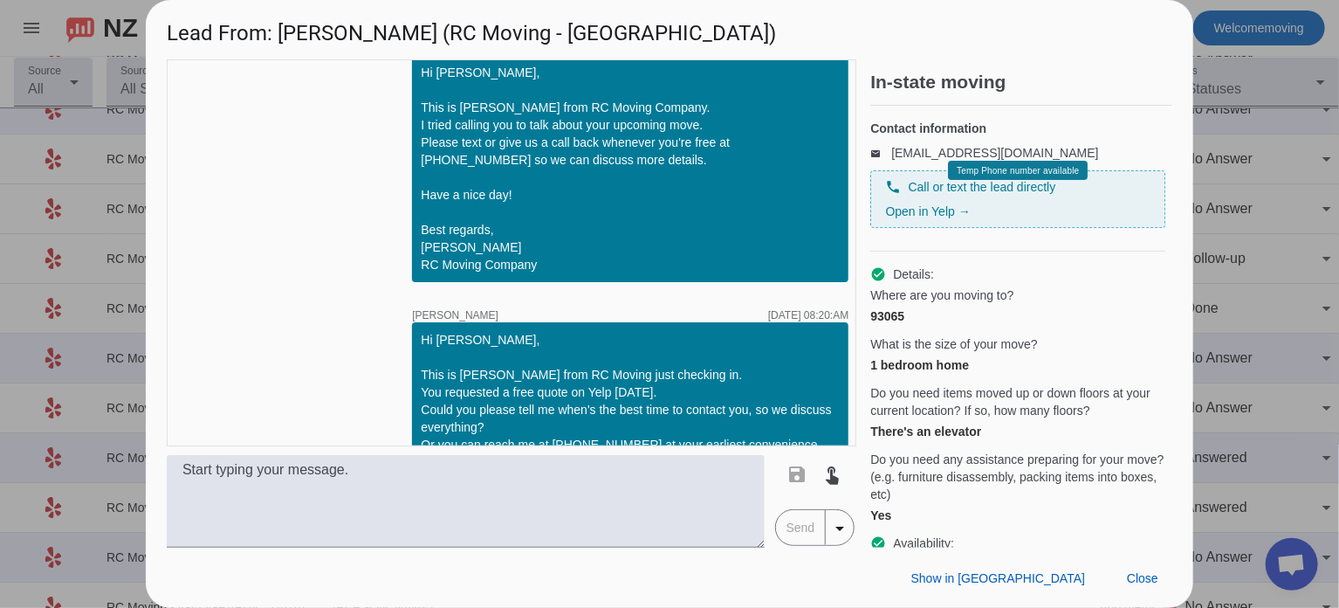
click at [1239, 236] on div at bounding box center [669, 304] width 1339 height 608
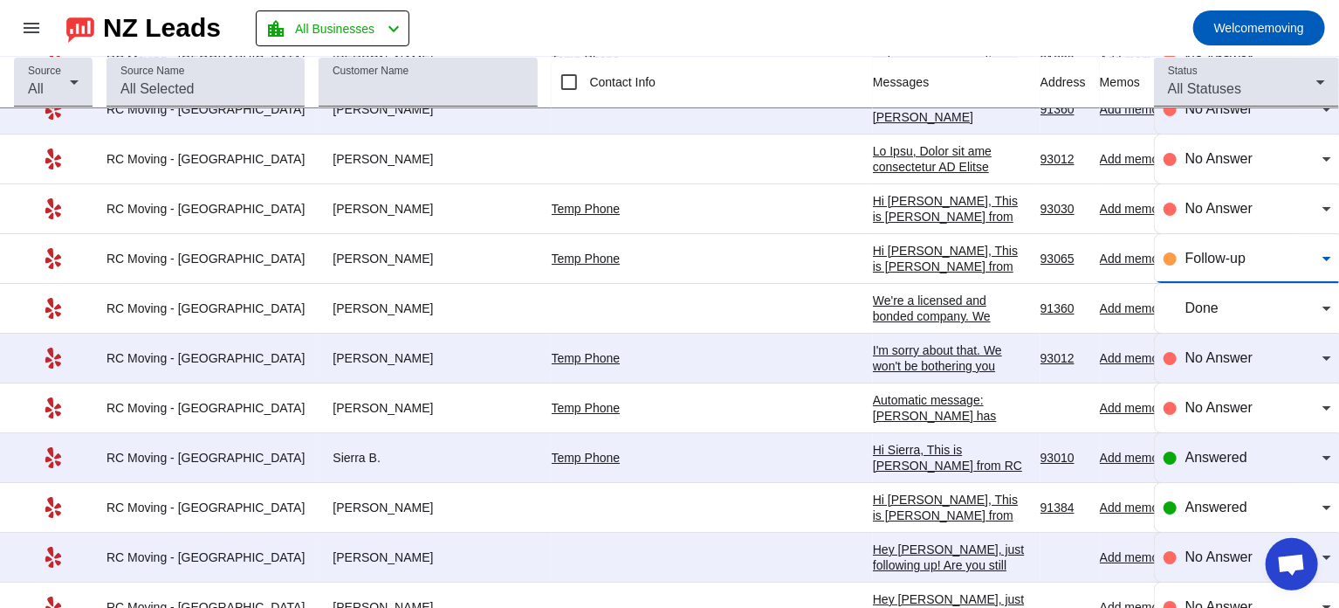
click at [1199, 251] on span "Follow-up" at bounding box center [1216, 258] width 60 height 15
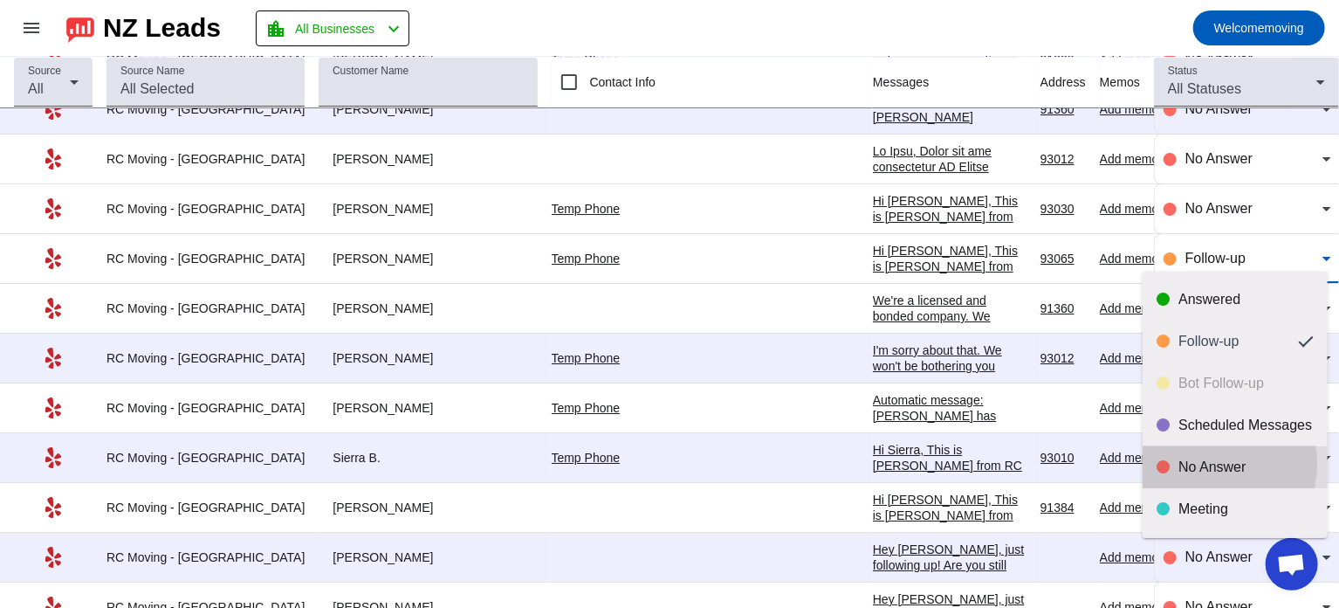
click at [1191, 464] on div "No Answer" at bounding box center [1246, 466] width 135 height 17
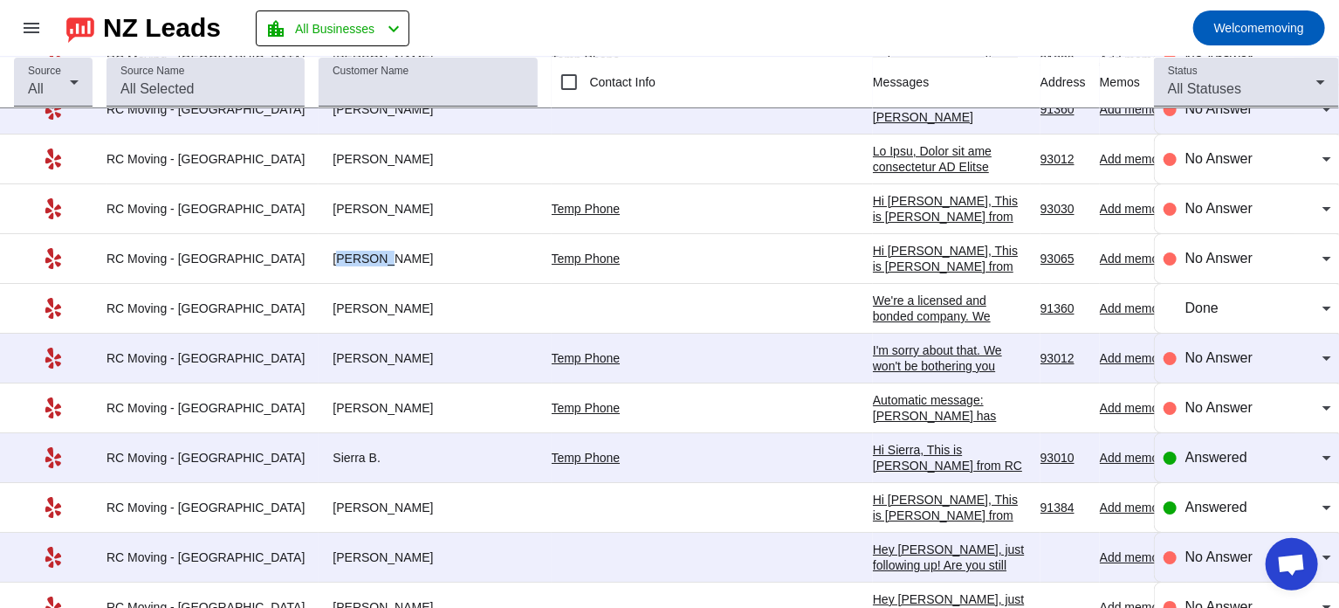
drag, startPoint x: 293, startPoint y: 248, endPoint x: 334, endPoint y: 246, distance: 41.1
click at [334, 251] on div "[PERSON_NAME]" at bounding box center [428, 259] width 218 height 16
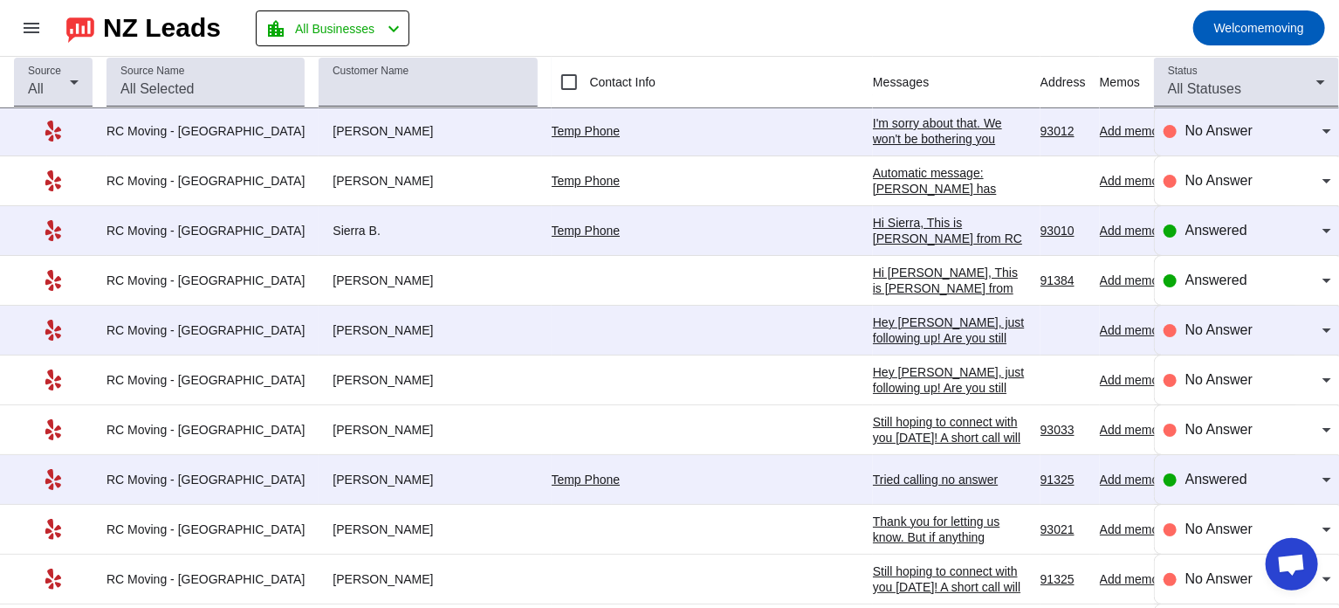
scroll to position [3286, 0]
drag, startPoint x: 287, startPoint y: 215, endPoint x: 348, endPoint y: 219, distance: 61.3
click at [348, 223] on div "Sierra B." at bounding box center [428, 231] width 218 height 16
click at [1190, 224] on span "Answered" at bounding box center [1217, 230] width 62 height 15
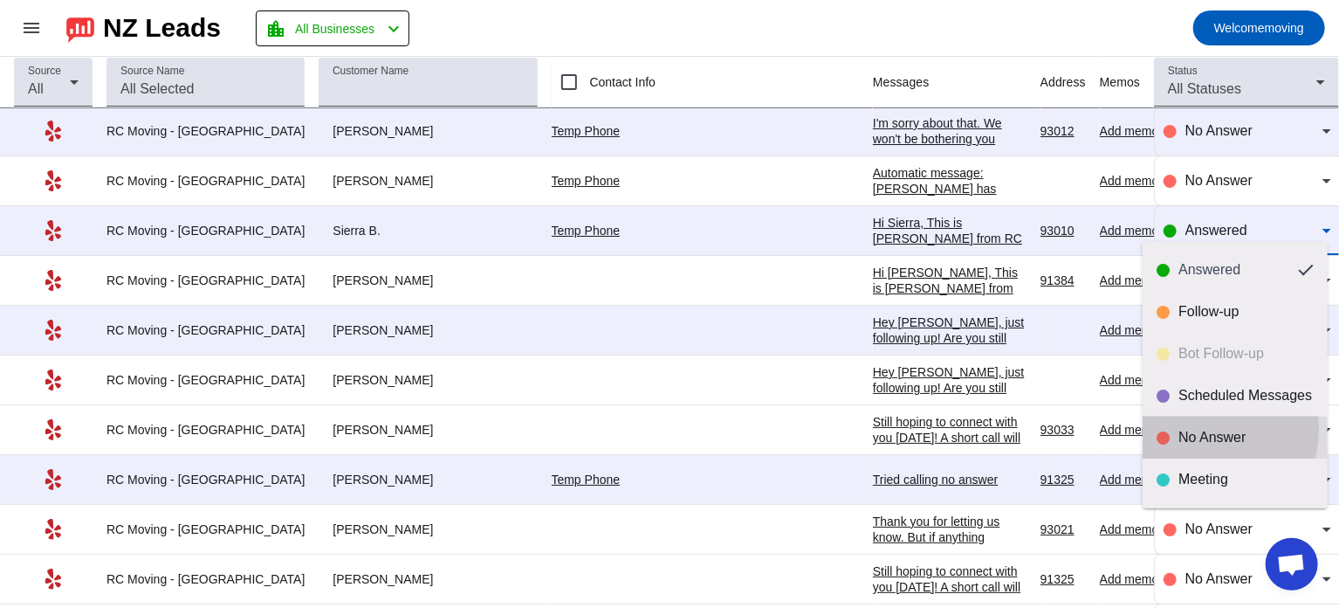
click at [1188, 429] on div "No Answer" at bounding box center [1246, 437] width 135 height 17
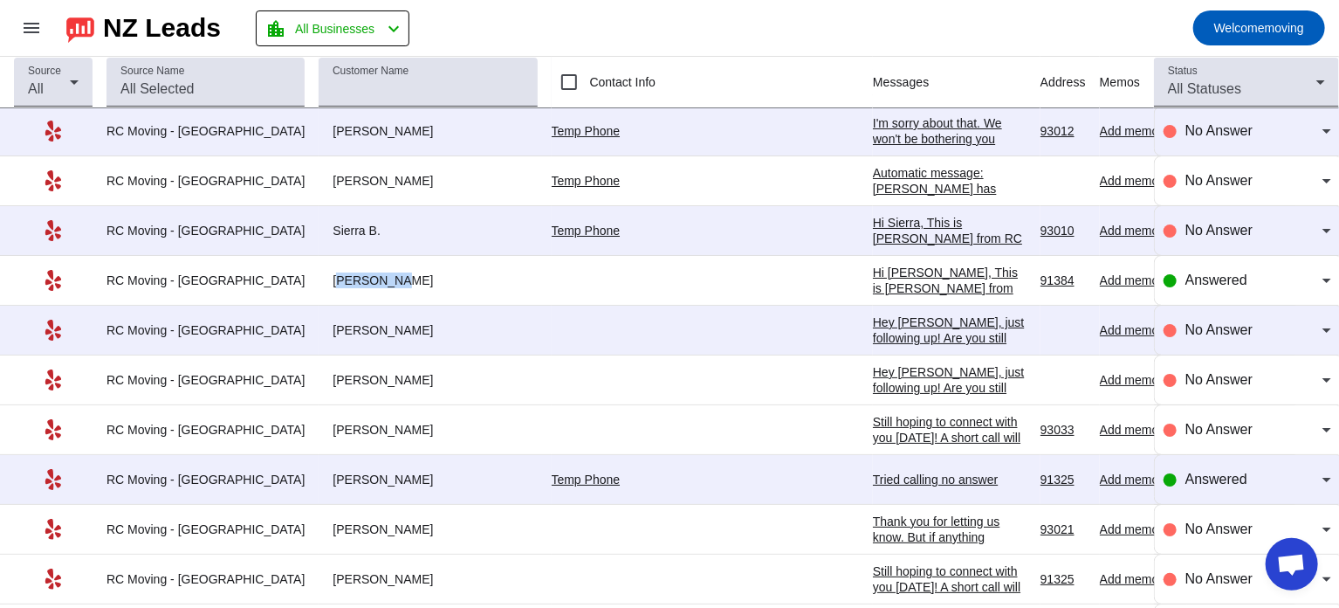
drag, startPoint x: 292, startPoint y: 266, endPoint x: 351, endPoint y: 266, distance: 58.5
click at [351, 272] on div "[PERSON_NAME]" at bounding box center [428, 280] width 218 height 16
click at [1223, 272] on span "Answered" at bounding box center [1217, 279] width 62 height 15
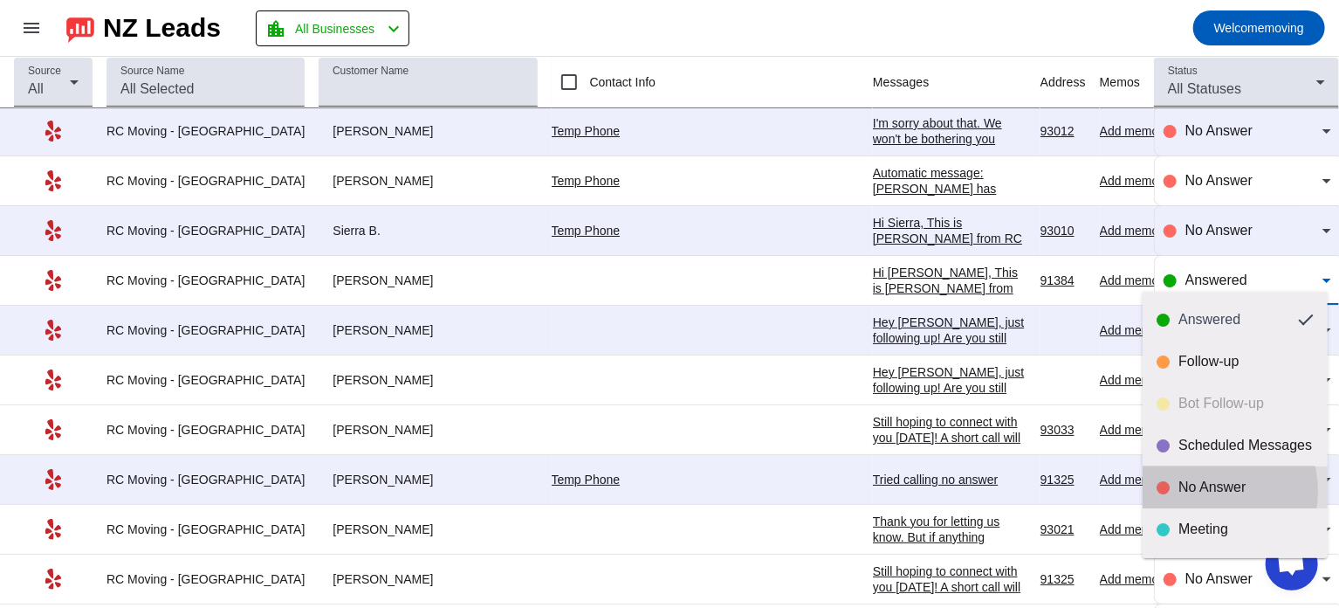
click at [1211, 491] on div "No Answer" at bounding box center [1246, 486] width 135 height 17
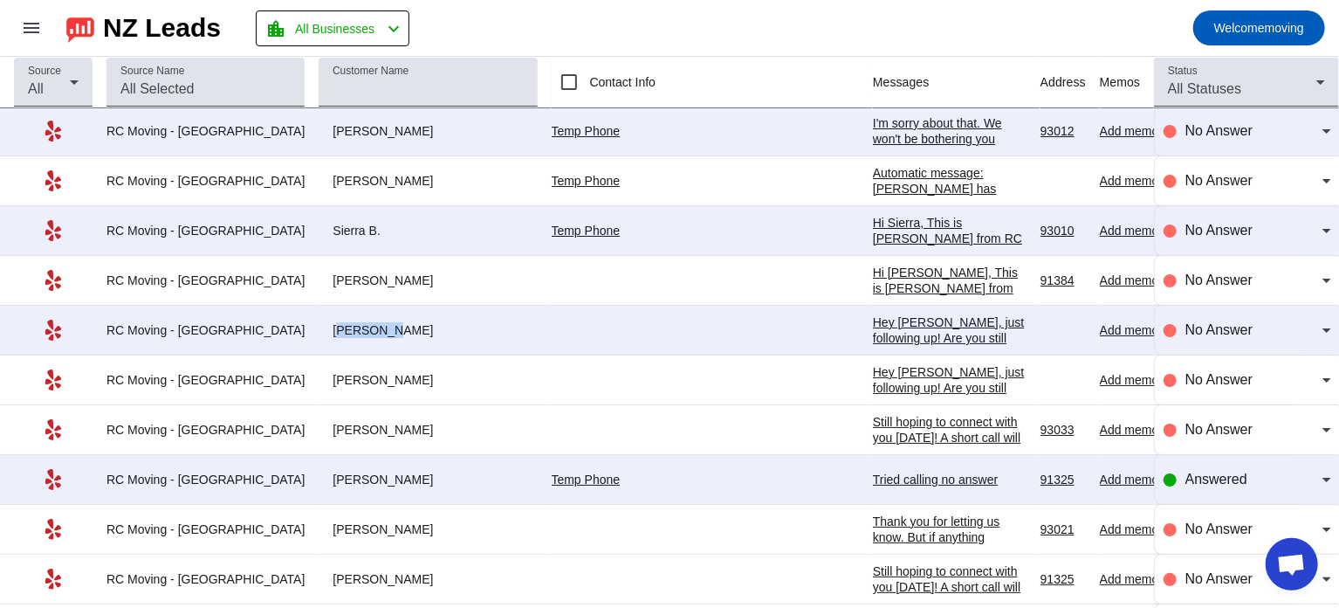
drag, startPoint x: 298, startPoint y: 315, endPoint x: 343, endPoint y: 315, distance: 45.4
click at [343, 322] on div "[PERSON_NAME]" at bounding box center [428, 330] width 218 height 16
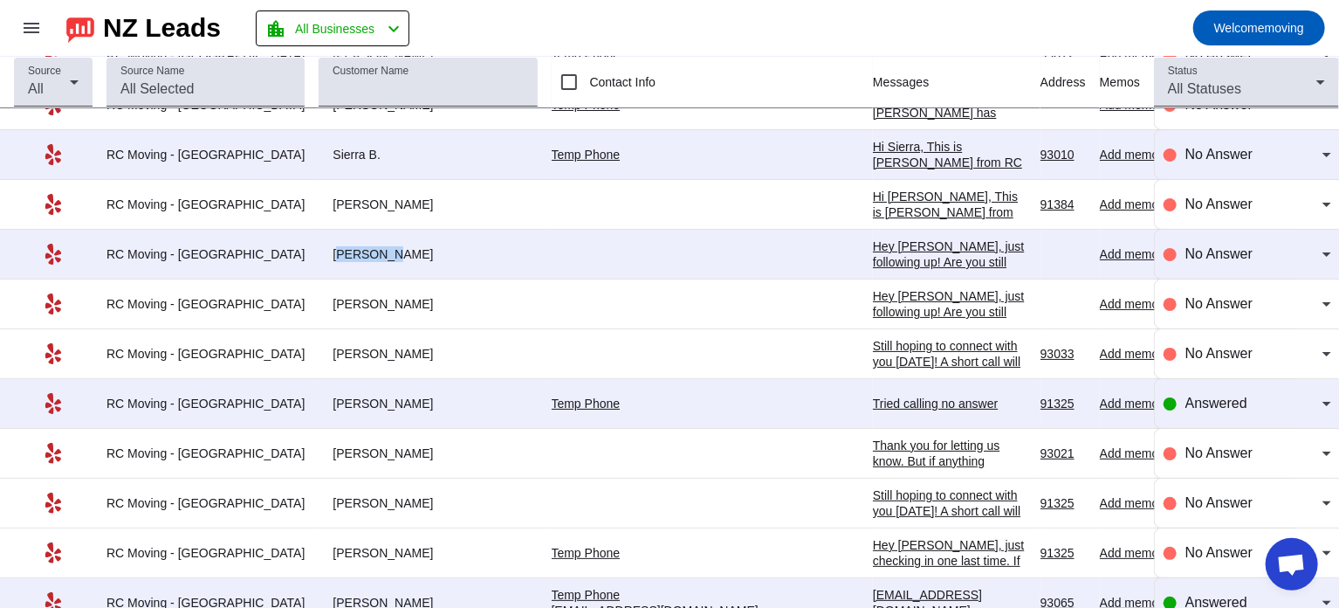
scroll to position [3425, 0]
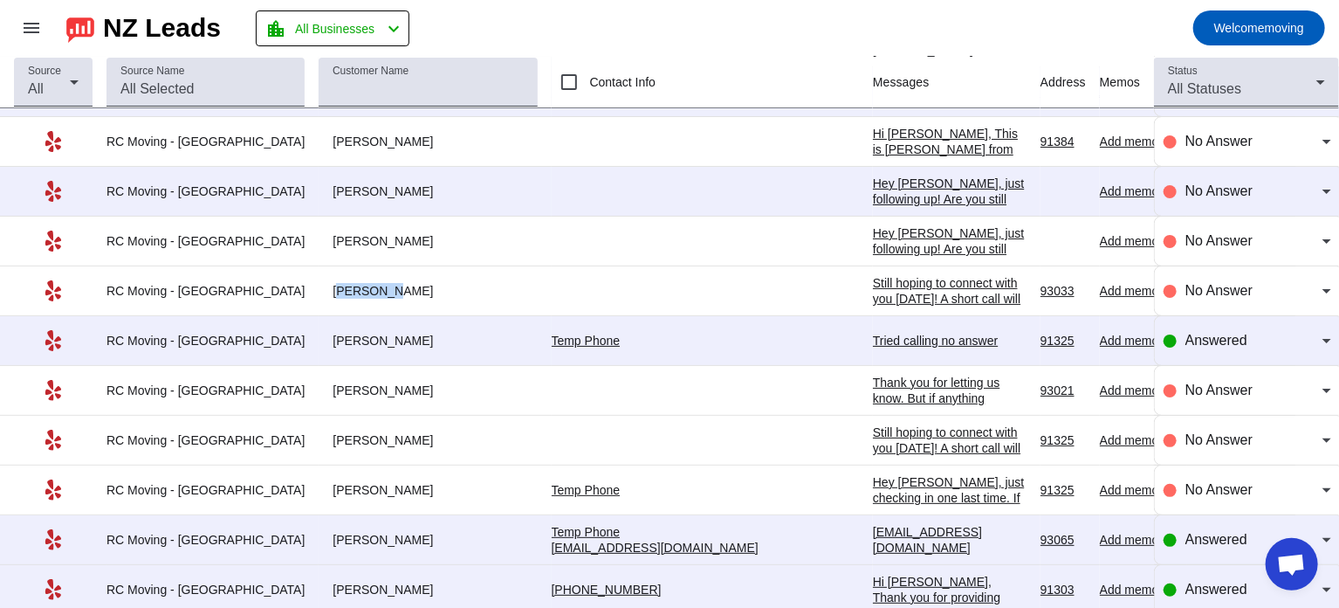
drag, startPoint x: 297, startPoint y: 278, endPoint x: 345, endPoint y: 279, distance: 48.0
click at [345, 283] on div "[PERSON_NAME]" at bounding box center [428, 291] width 218 height 16
drag, startPoint x: 293, startPoint y: 324, endPoint x: 352, endPoint y: 326, distance: 58.5
click at [352, 333] on div "[PERSON_NAME]" at bounding box center [428, 341] width 218 height 16
click at [1164, 334] on div at bounding box center [1170, 340] width 13 height 13
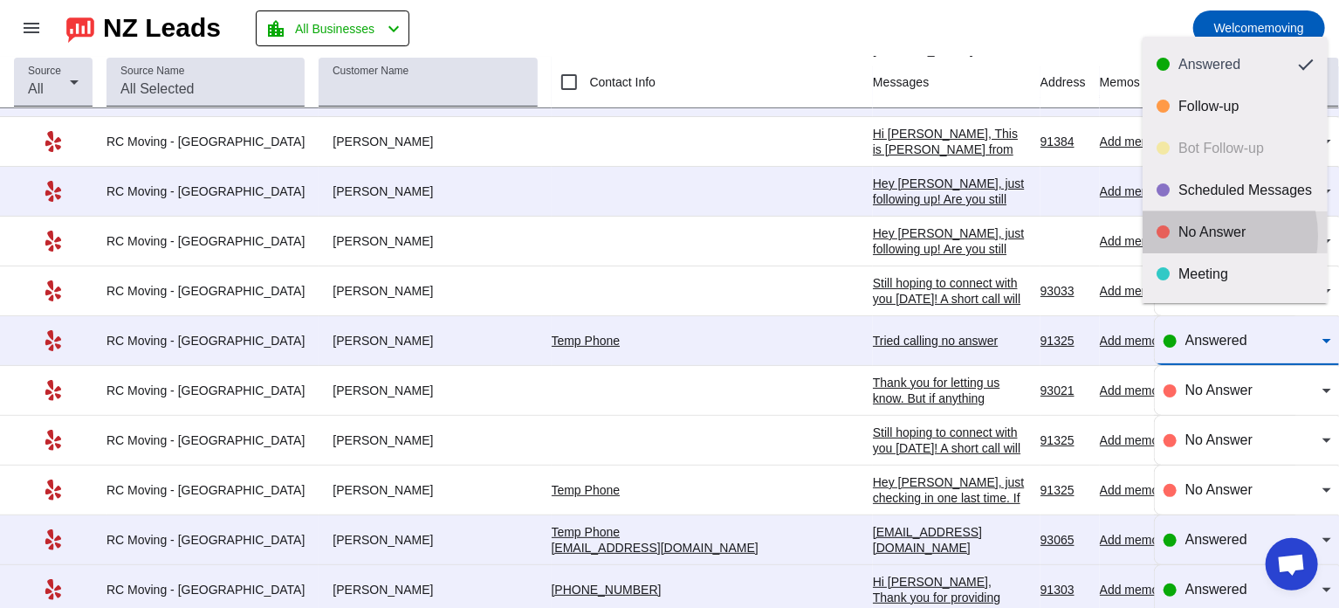
click at [1200, 236] on div "No Answer" at bounding box center [1246, 231] width 135 height 17
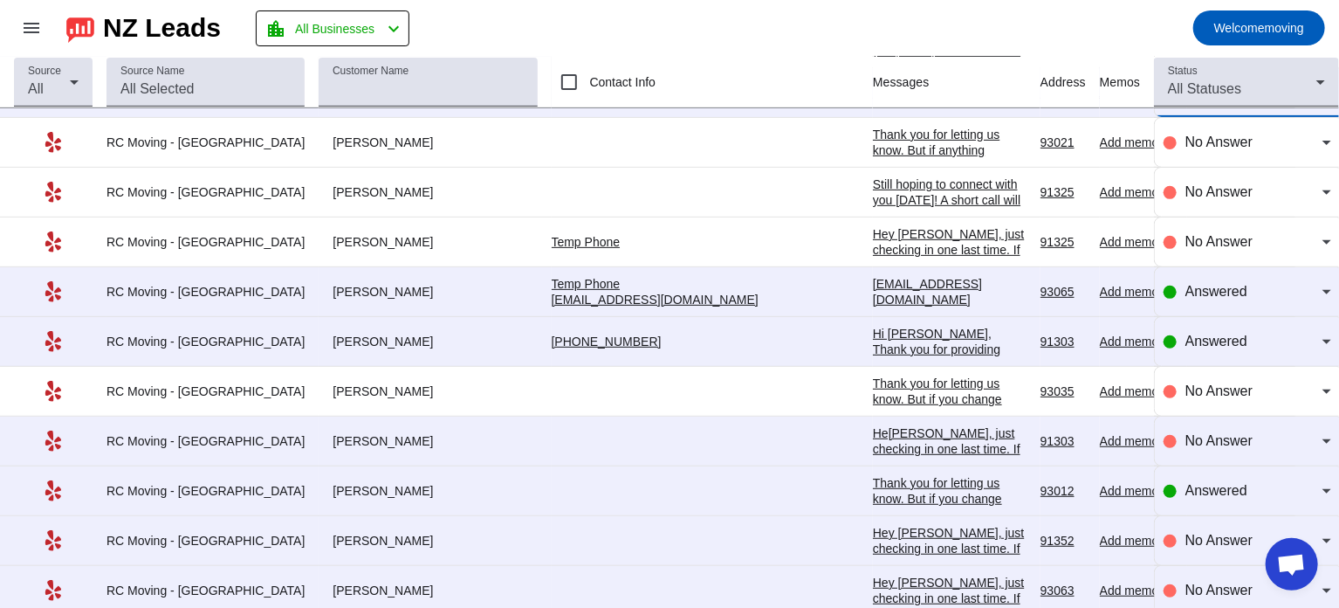
scroll to position [3701, 0]
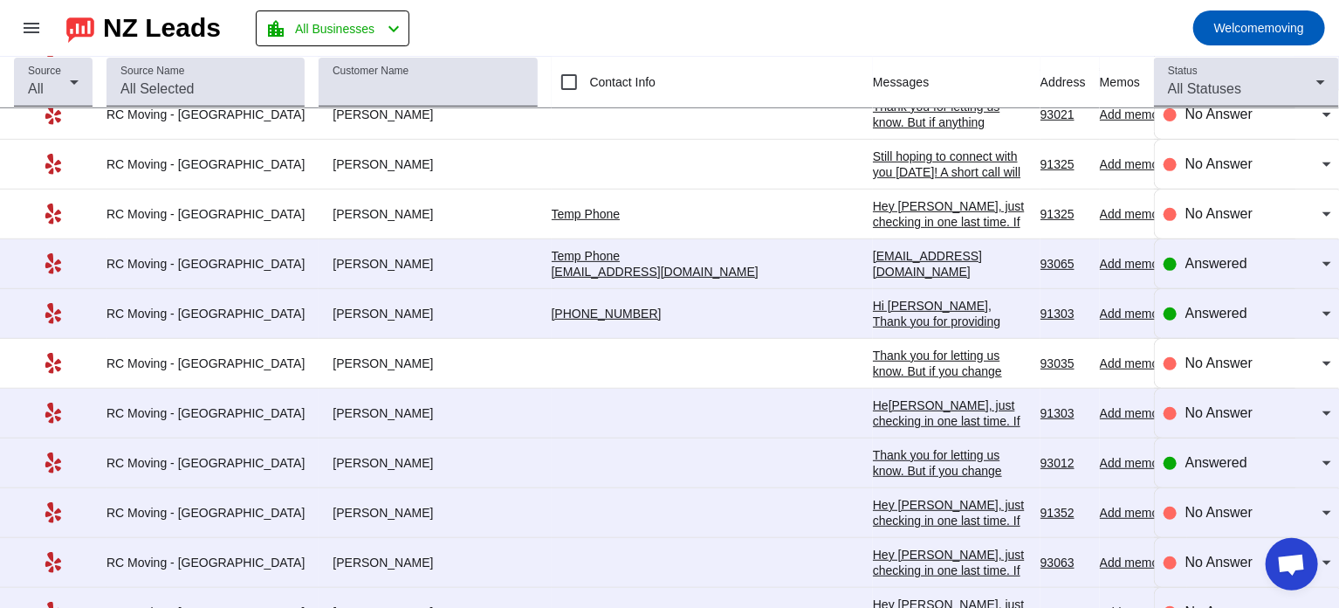
click at [873, 205] on div "Hey [PERSON_NAME], just checking in one last time. If you're still looking for …" at bounding box center [950, 316] width 154 height 236
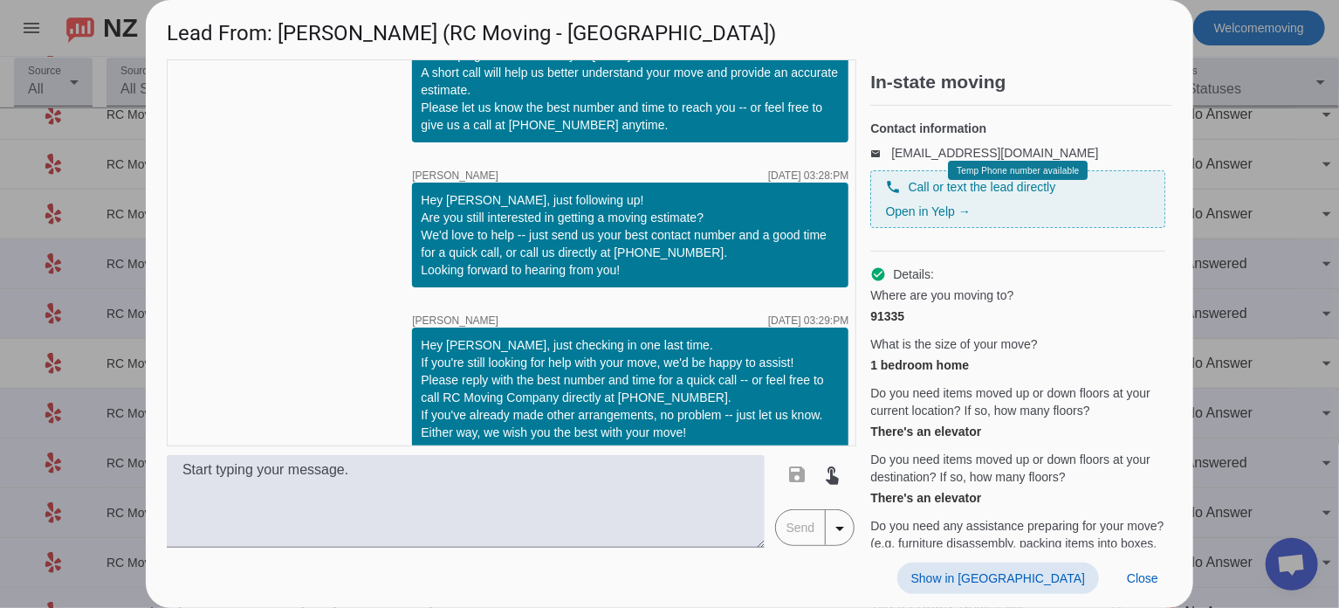
scroll to position [0, 0]
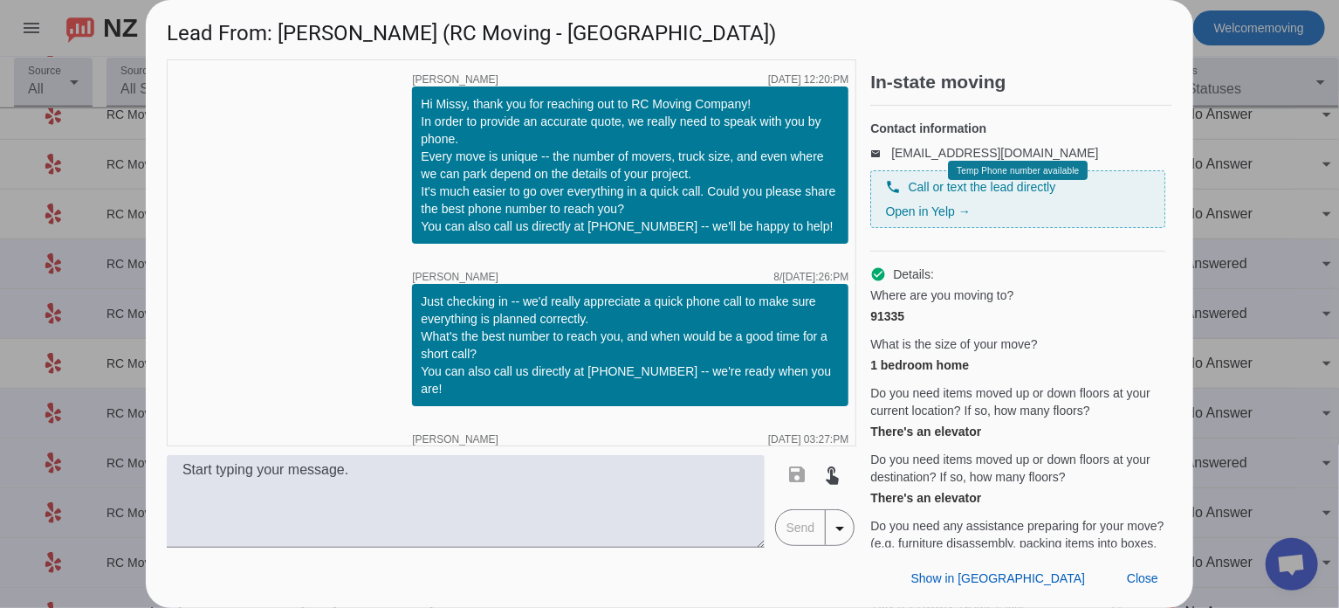
click at [1317, 195] on div at bounding box center [669, 304] width 1339 height 608
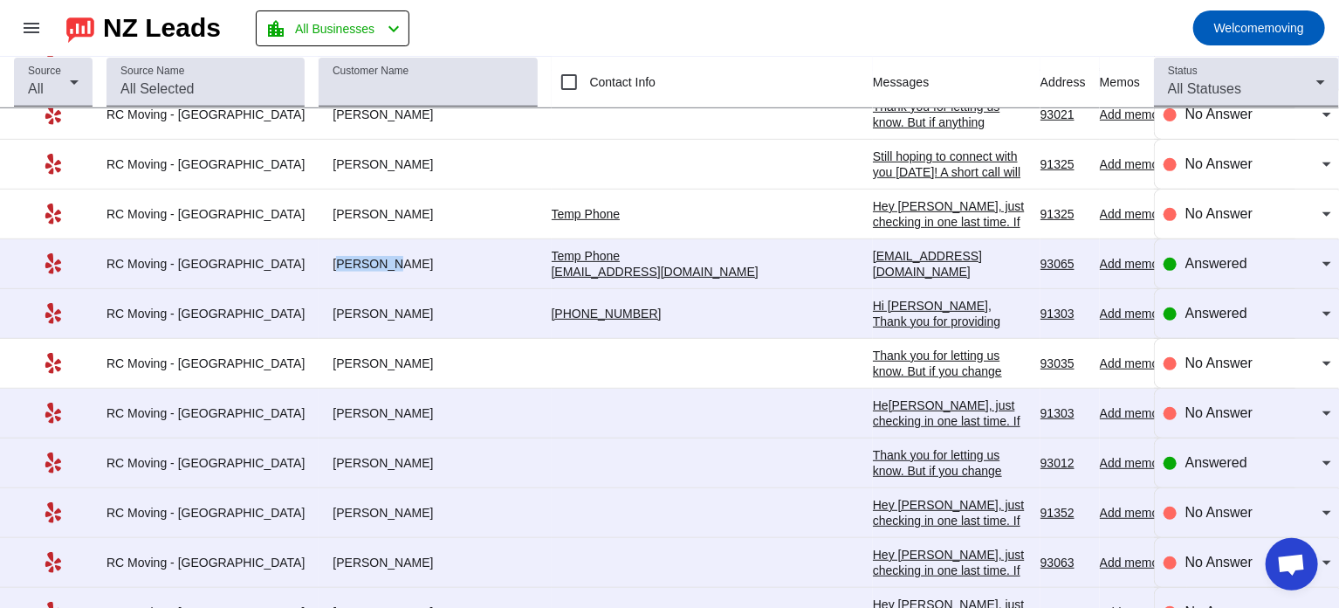
drag, startPoint x: 293, startPoint y: 247, endPoint x: 341, endPoint y: 247, distance: 48.0
click at [341, 256] on div "[PERSON_NAME]" at bounding box center [428, 264] width 218 height 16
drag, startPoint x: 289, startPoint y: 297, endPoint x: 322, endPoint y: 303, distance: 33.7
click at [322, 306] on div "[PERSON_NAME]" at bounding box center [428, 314] width 218 height 16
click at [1200, 306] on span "Answered" at bounding box center [1217, 313] width 62 height 15
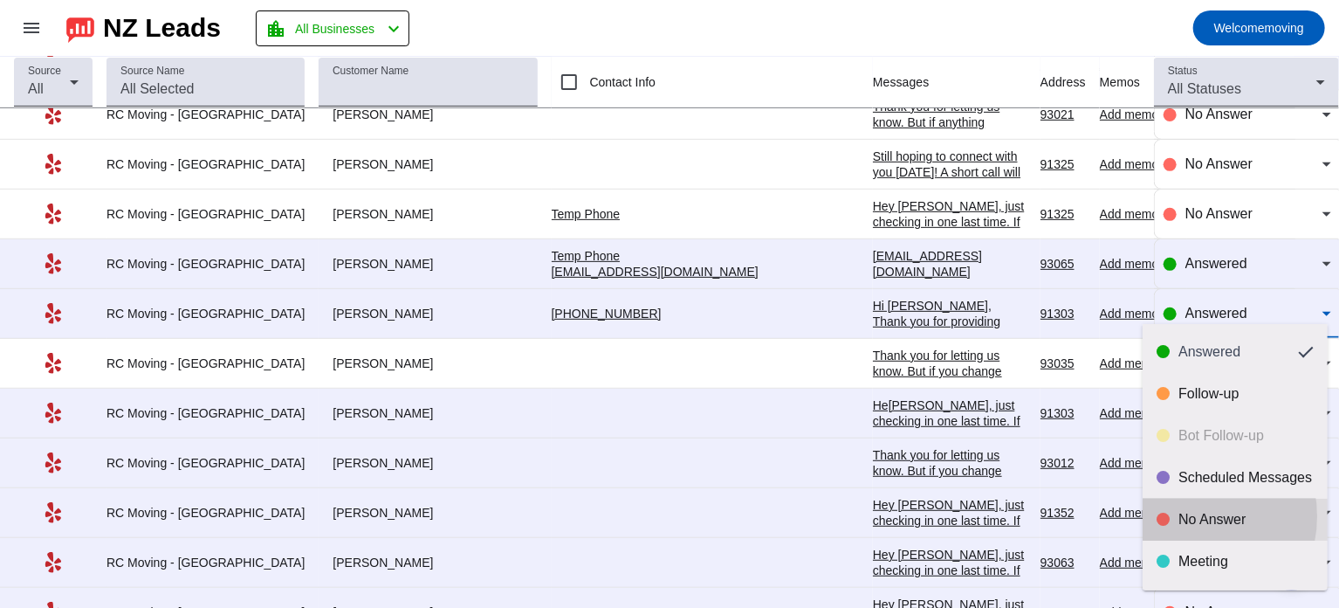
click at [1185, 516] on div "No Answer" at bounding box center [1246, 519] width 135 height 17
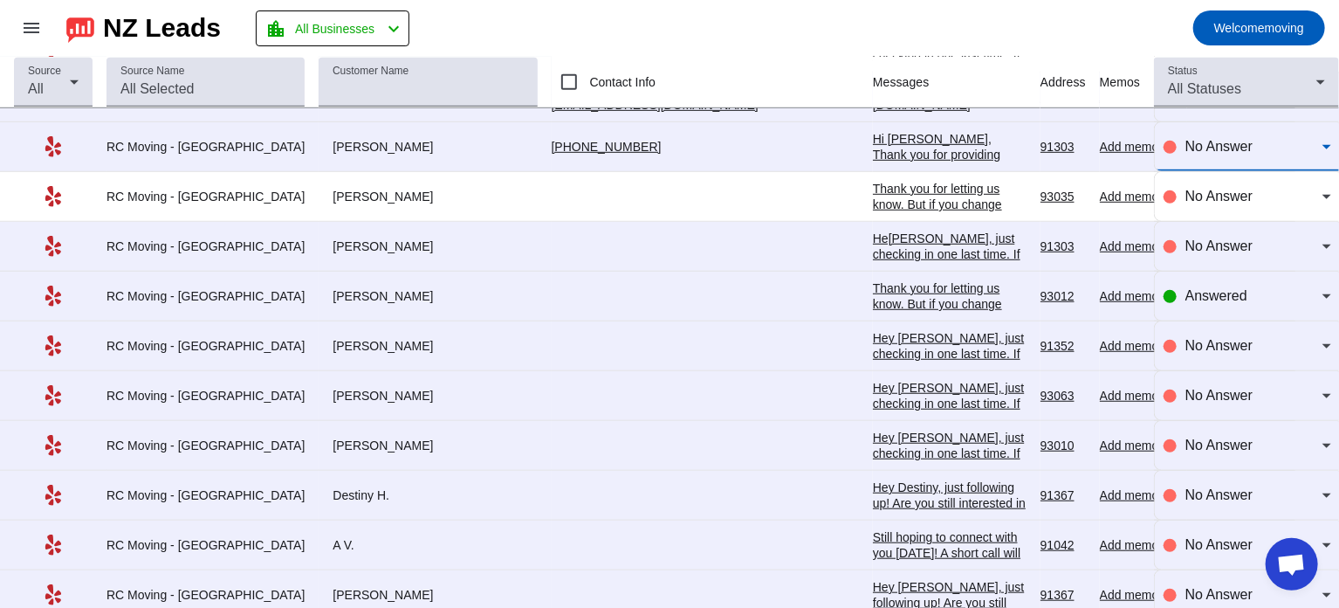
scroll to position [3902, 0]
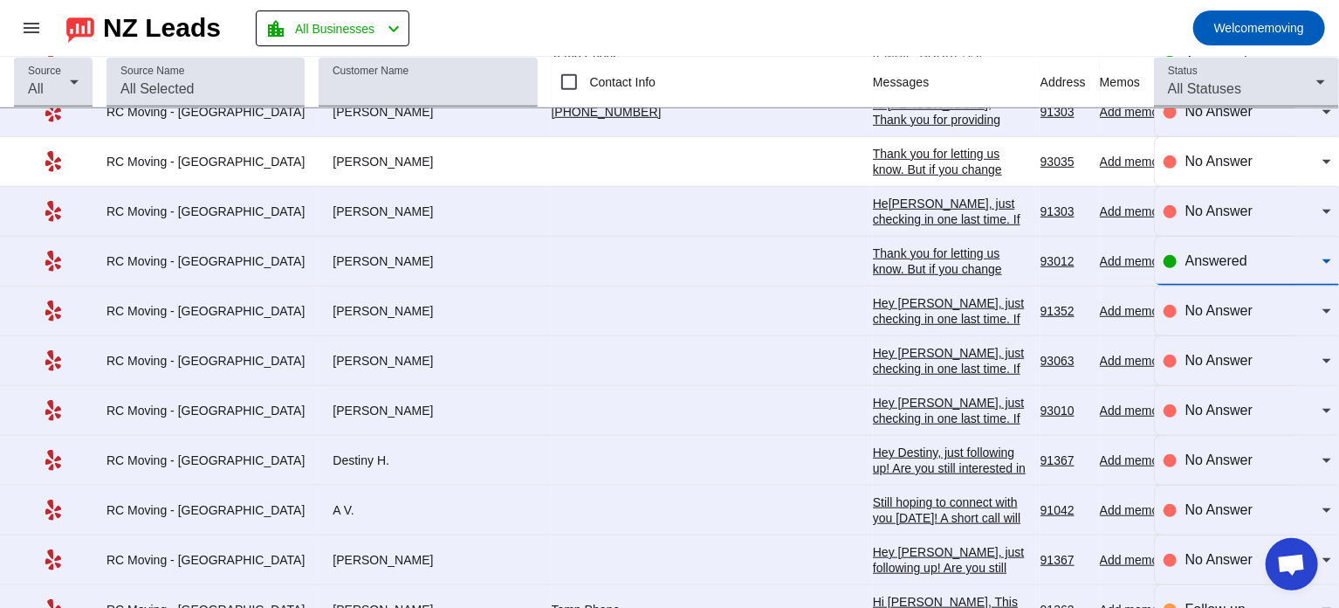
click at [1216, 253] on span "Answered" at bounding box center [1217, 260] width 62 height 15
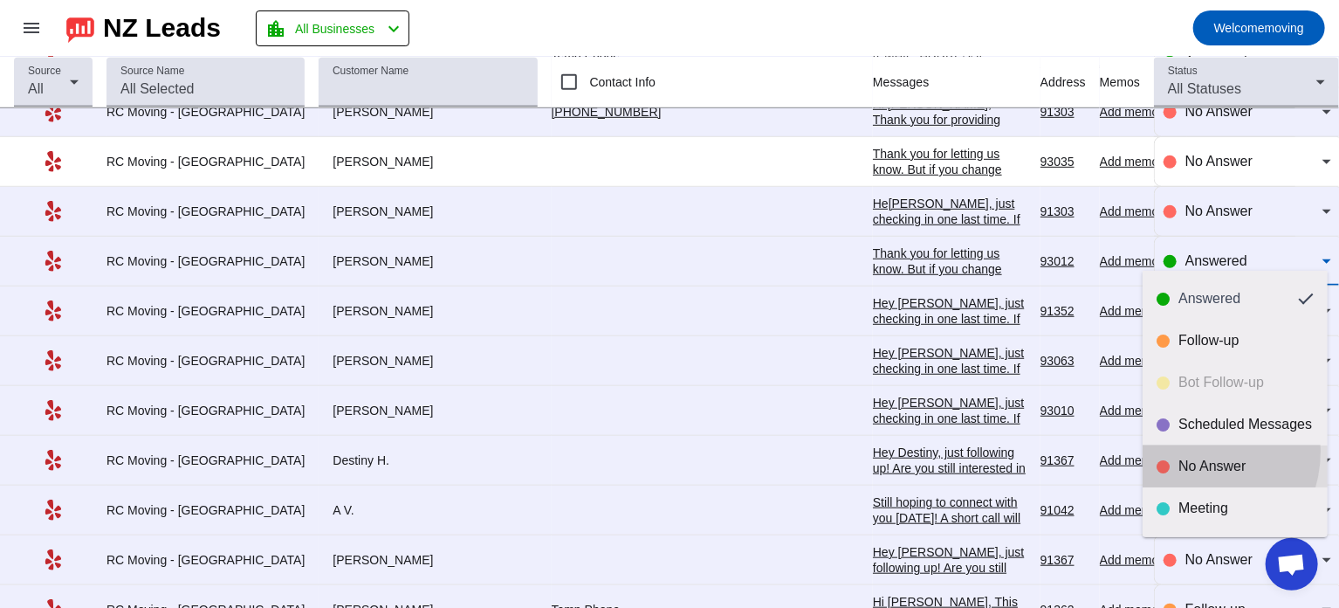
click at [1188, 450] on mat-option "No Answer" at bounding box center [1235, 466] width 185 height 42
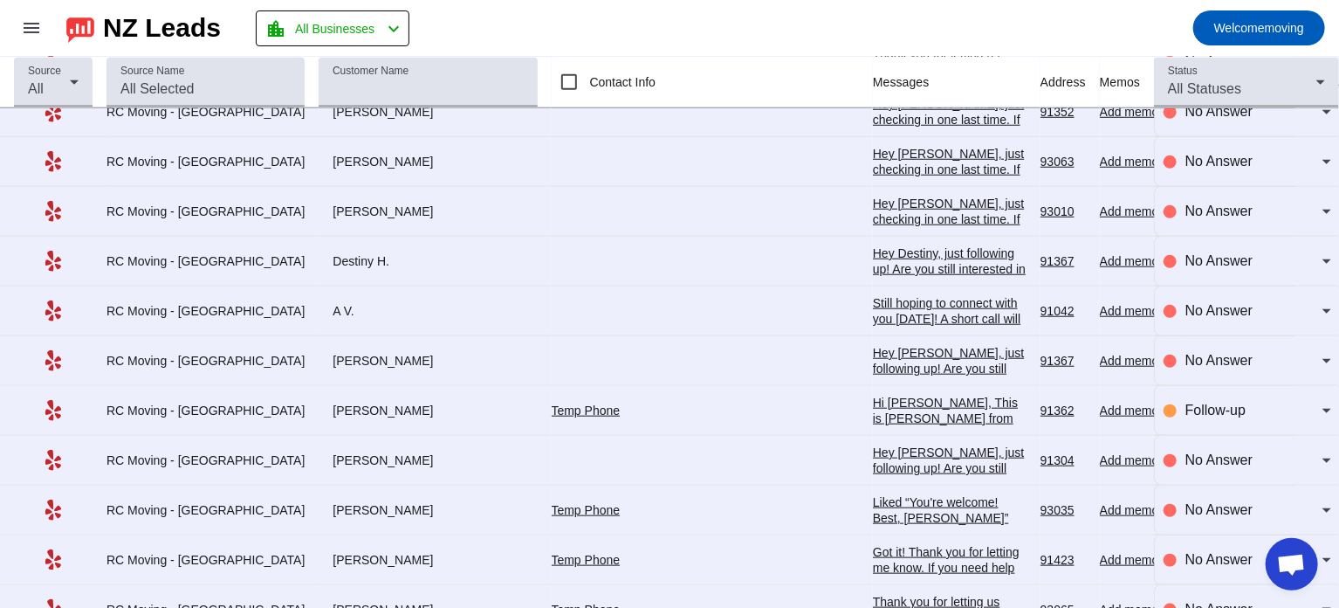
scroll to position [4037, 0]
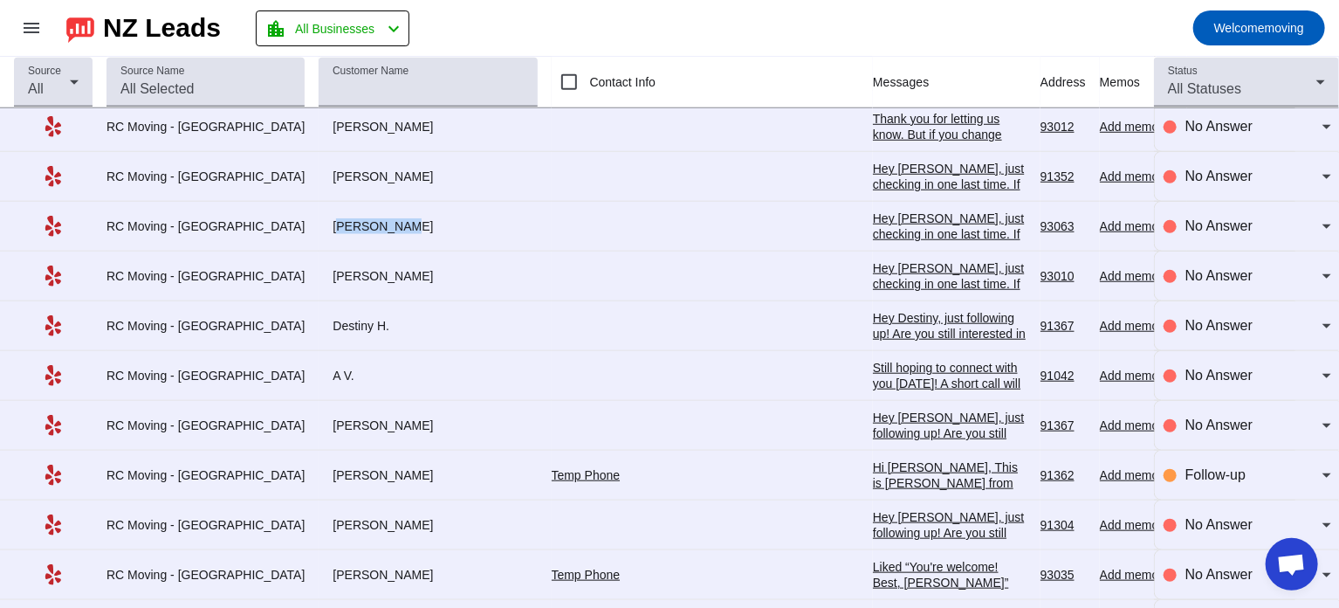
drag, startPoint x: 294, startPoint y: 210, endPoint x: 366, endPoint y: 210, distance: 71.6
click at [366, 218] on div "[PERSON_NAME]" at bounding box center [428, 226] width 218 height 16
click at [617, 35] on mat-toolbar-row "menu NZ Leads location_city All Businesses chevron_left Welcome moving" at bounding box center [669, 28] width 1339 height 56
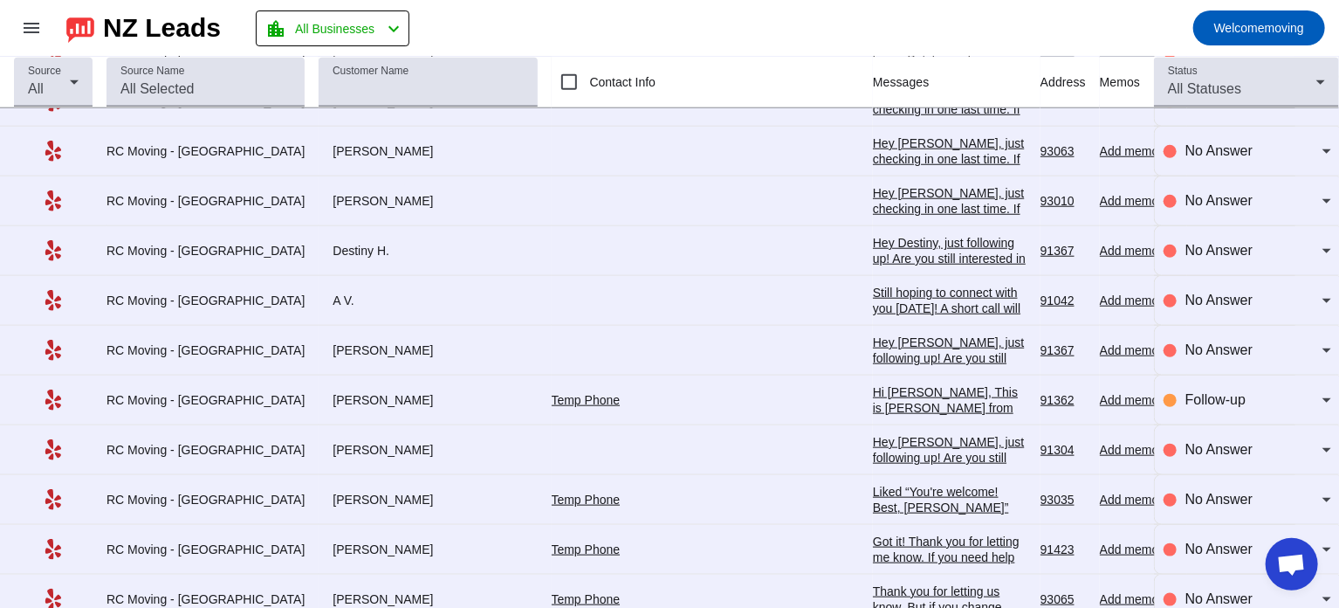
scroll to position [4113, 0]
click at [873, 483] on div "Liked “You're welcome! Best, [PERSON_NAME]”" at bounding box center [950, 498] width 154 height 31
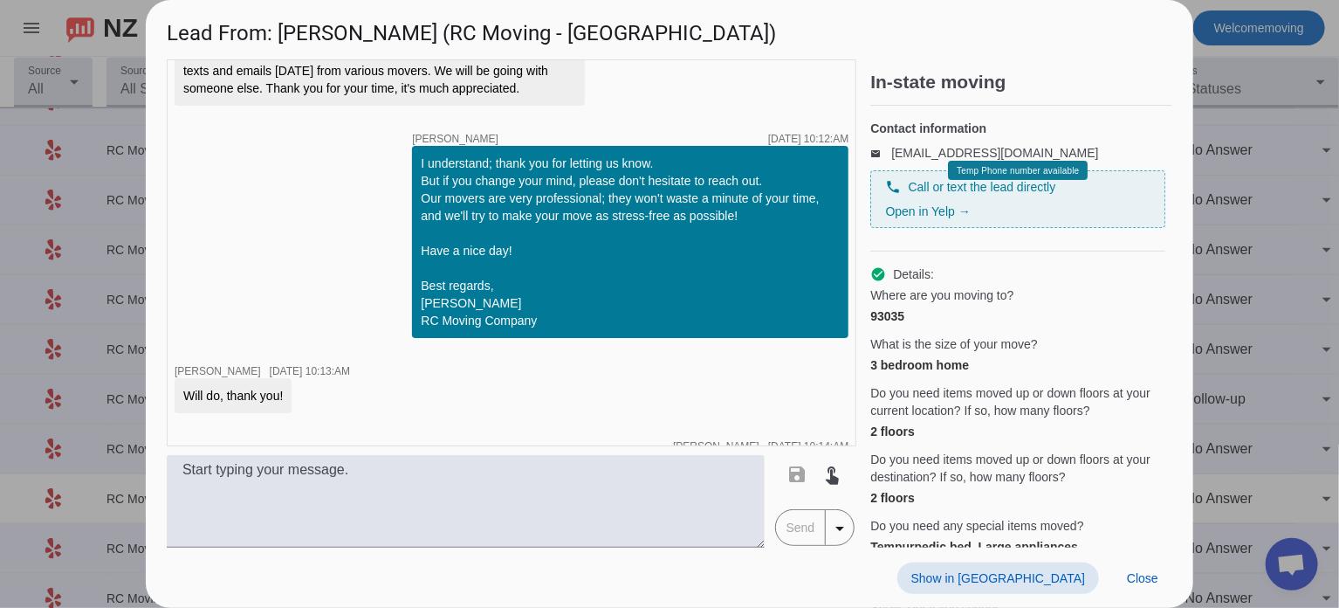
scroll to position [1071, 0]
click at [1249, 253] on div at bounding box center [669, 304] width 1339 height 608
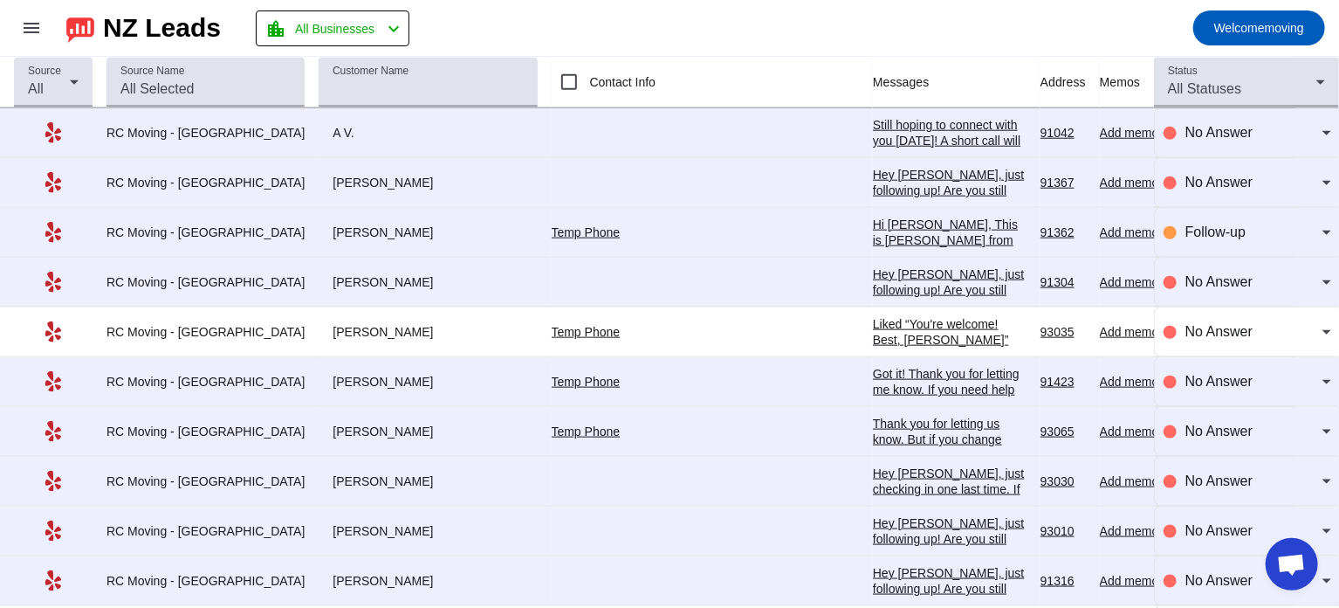
scroll to position [4285, 0]
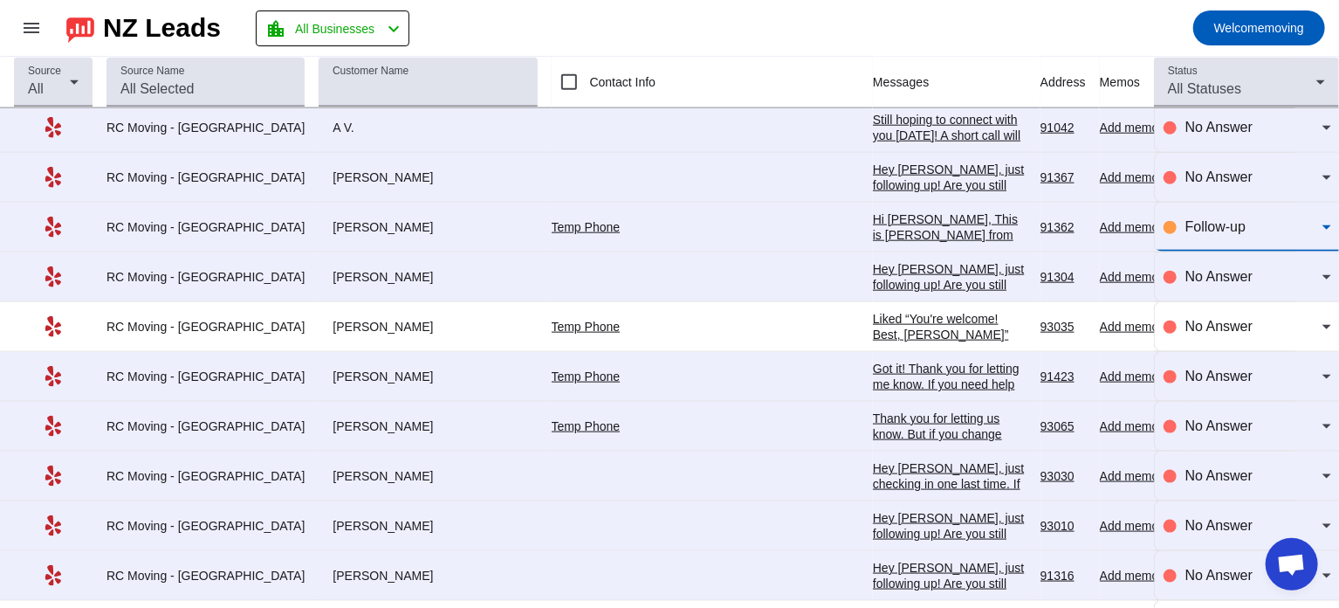
click at [1227, 219] on span "Follow-up" at bounding box center [1216, 226] width 60 height 15
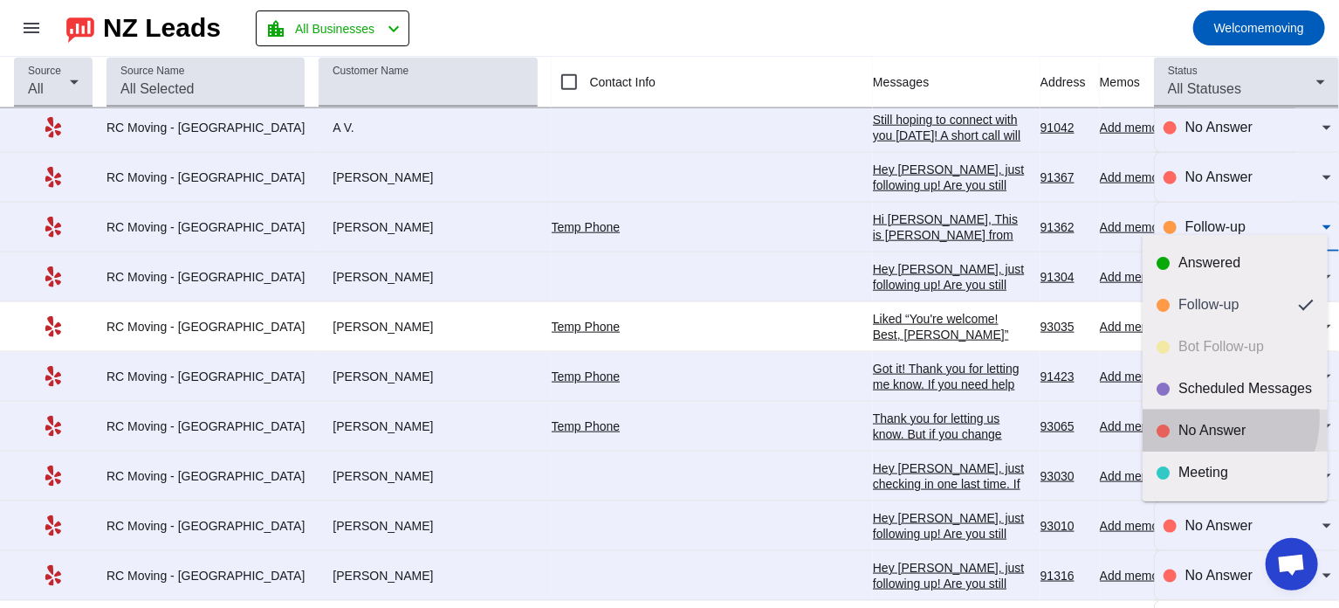
click at [1203, 417] on mat-option "No Answer" at bounding box center [1235, 430] width 185 height 42
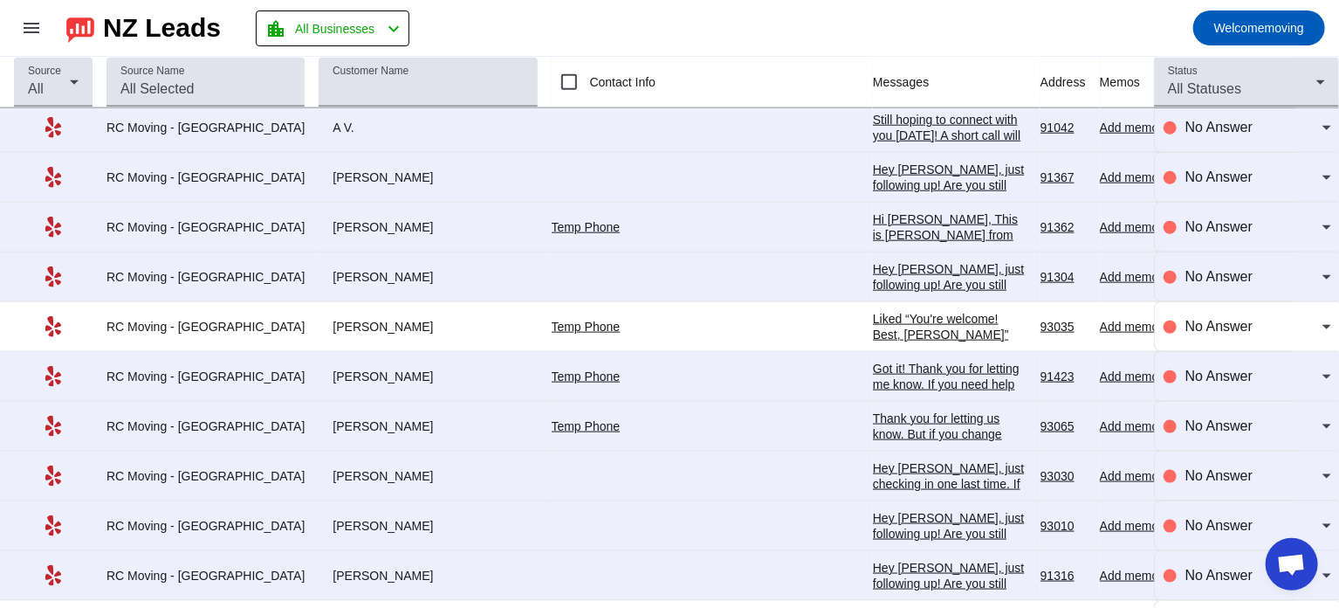
click at [873, 211] on div "Hi [PERSON_NAME], This is [PERSON_NAME] from RC Moving Company. I sent you our …" at bounding box center [950, 329] width 154 height 236
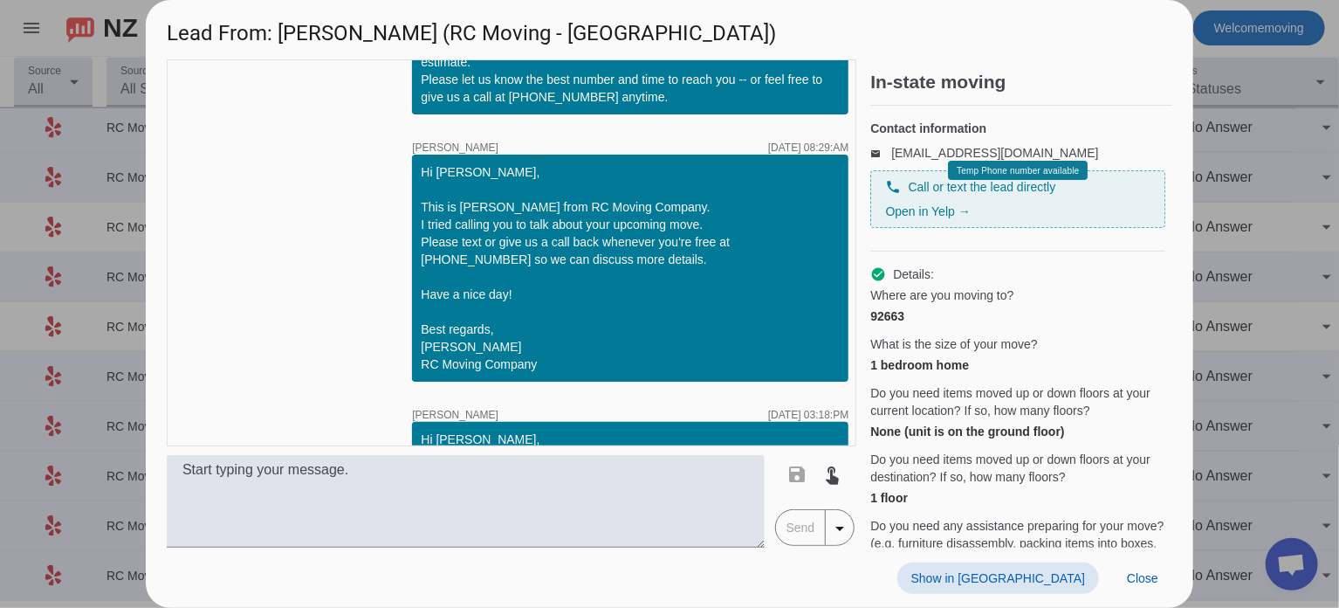
scroll to position [436, 0]
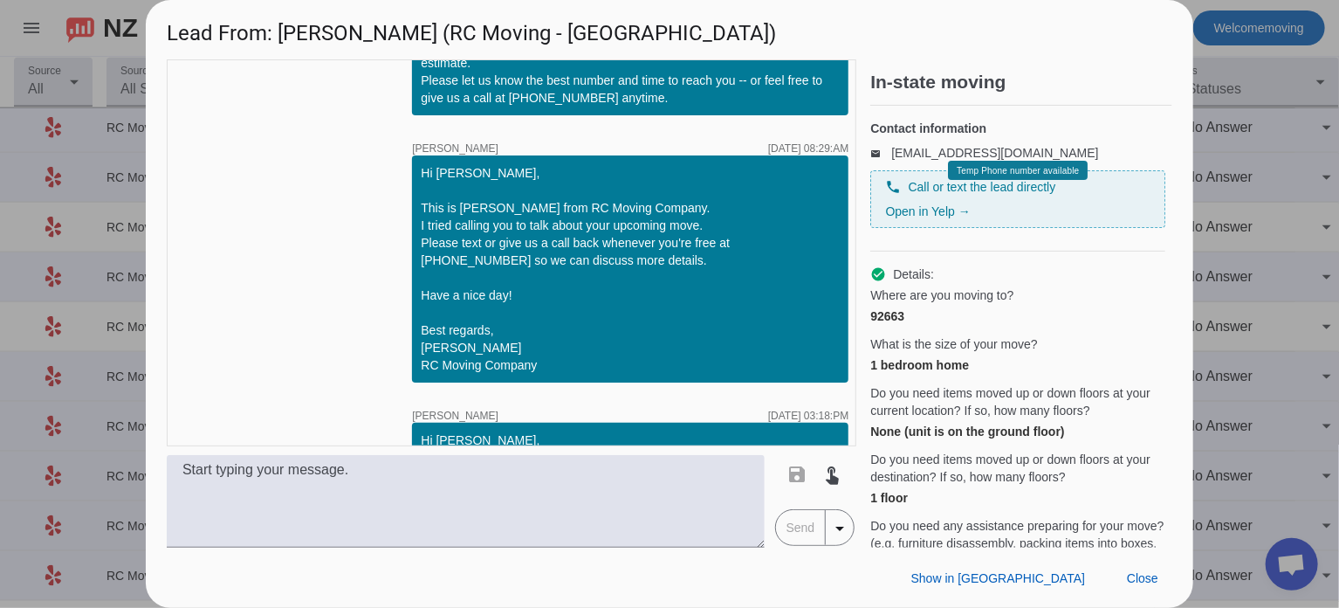
click at [1189, 250] on div "timer close [PERSON_NAME] [DATE] 11:47:PM Hi [PERSON_NAME], thank you for reach…" at bounding box center [670, 303] width 1048 height 488
click at [1238, 246] on div at bounding box center [669, 304] width 1339 height 608
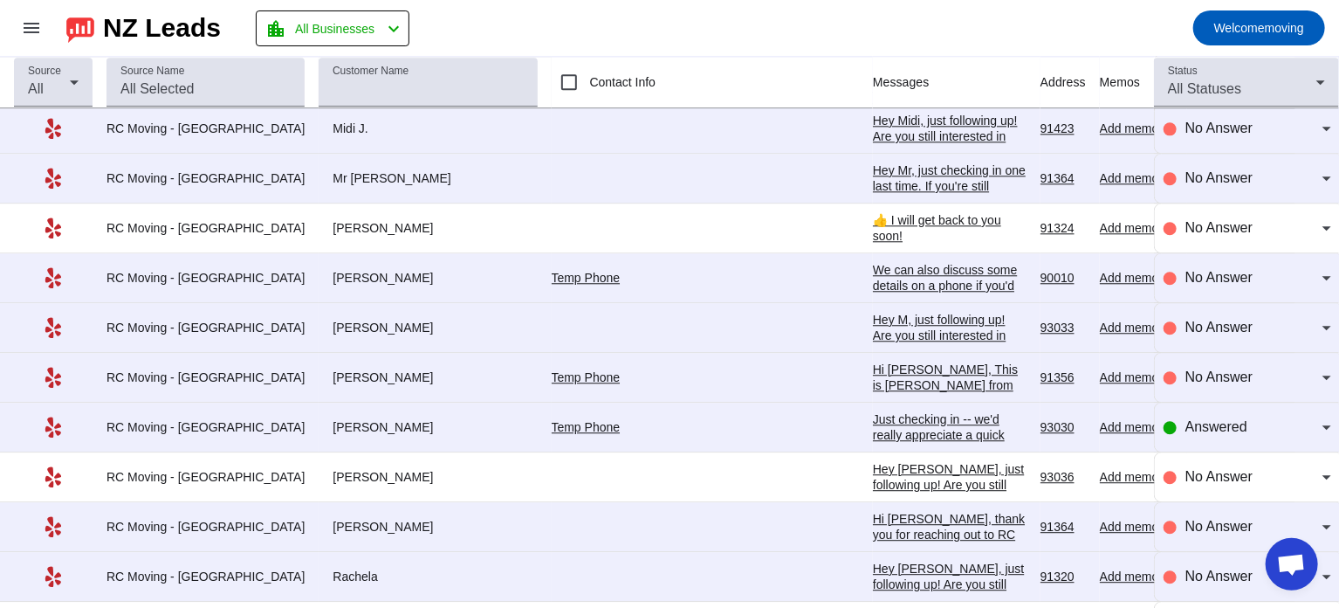
scroll to position [5562, 0]
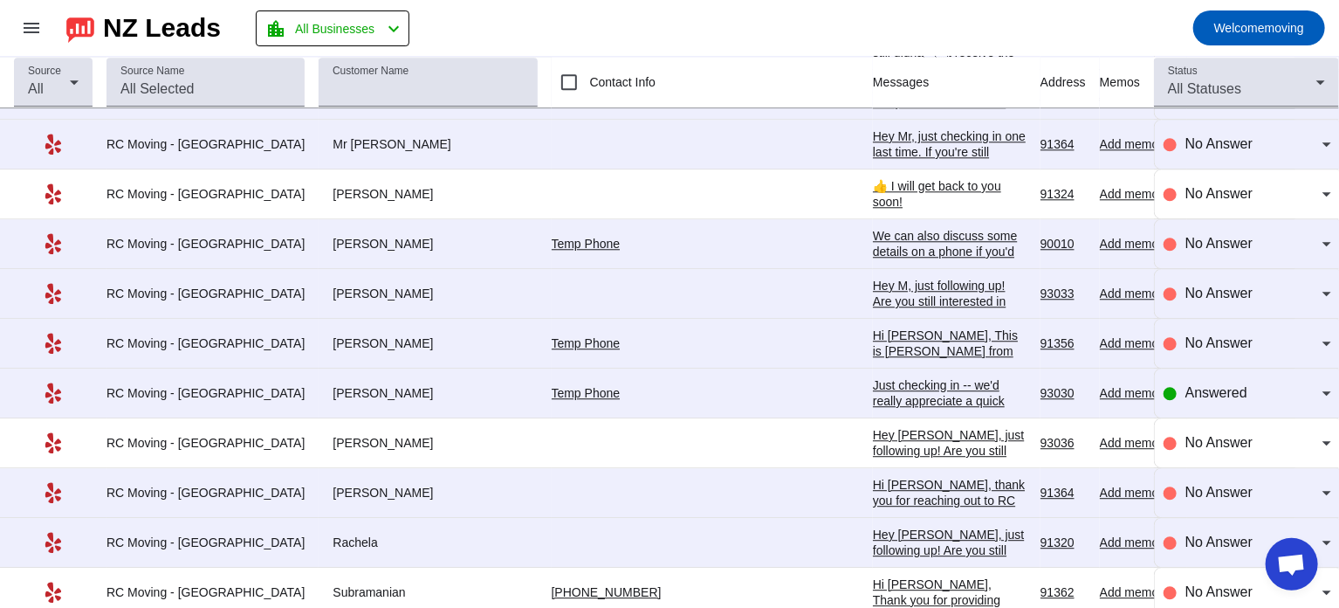
click at [873, 228] on div "We can also discuss some details on a phone if you'd like. Could you please pro…" at bounding box center [950, 267] width 154 height 79
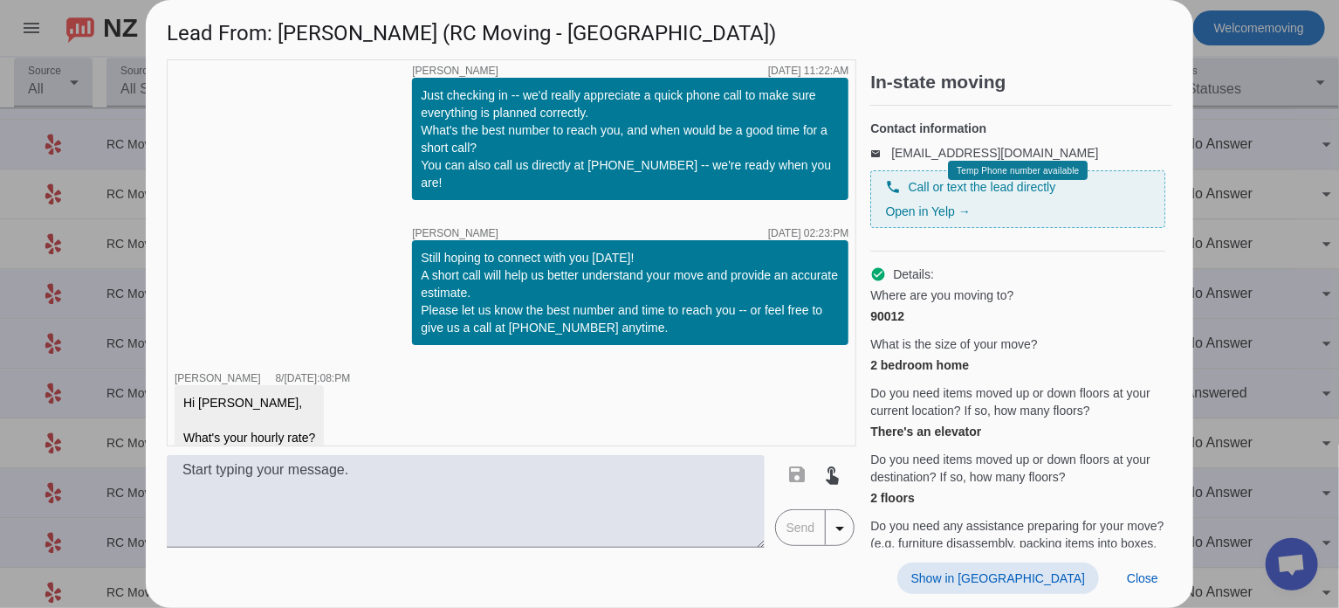
scroll to position [211, 0]
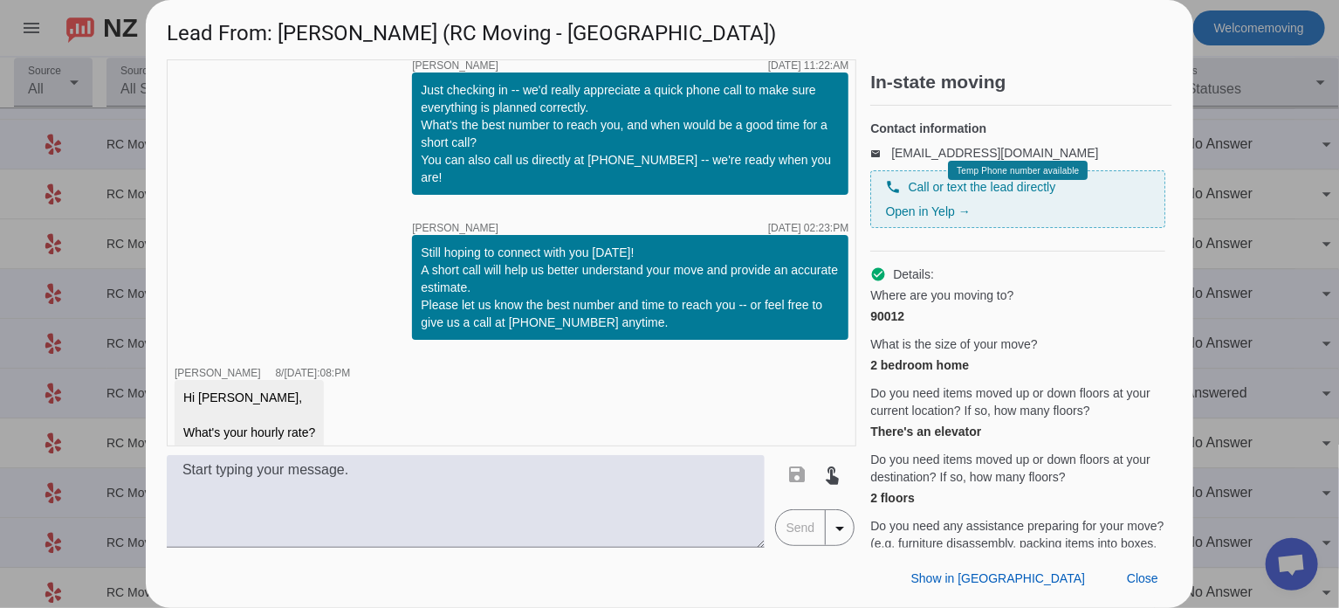
click at [1233, 218] on div at bounding box center [669, 304] width 1339 height 608
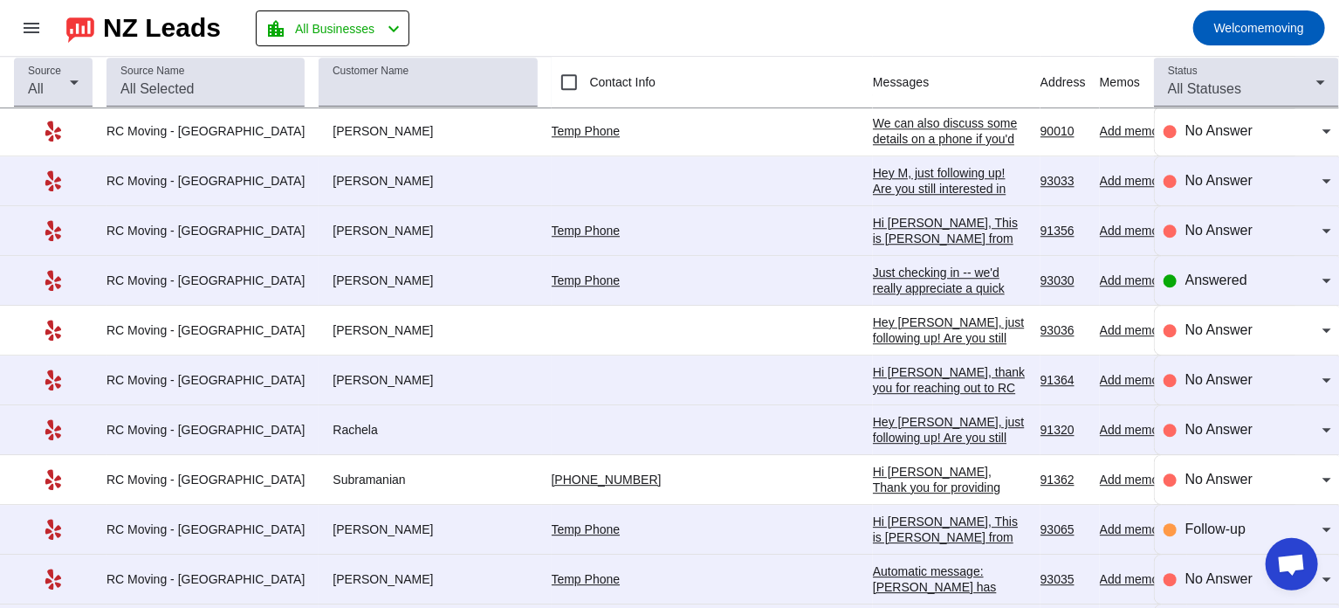
scroll to position [5676, 0]
click at [873, 213] on div "Hi [PERSON_NAME], This is [PERSON_NAME] from RC Moving Company. I tried calling…" at bounding box center [950, 315] width 154 height 204
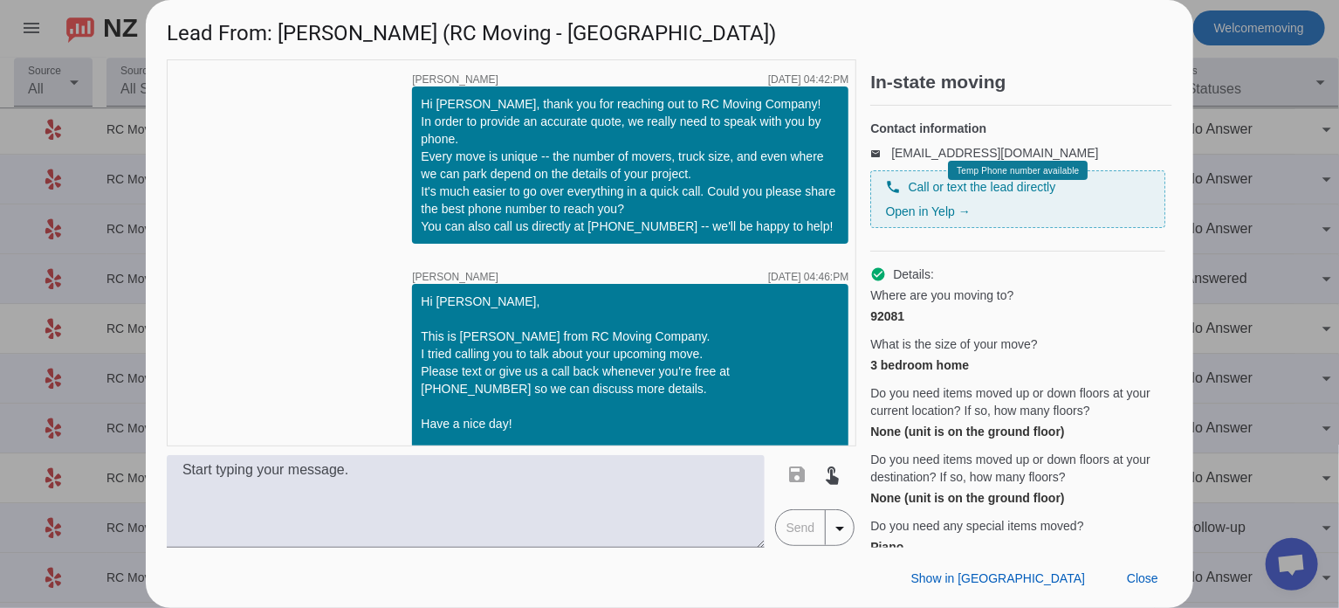
scroll to position [79, 0]
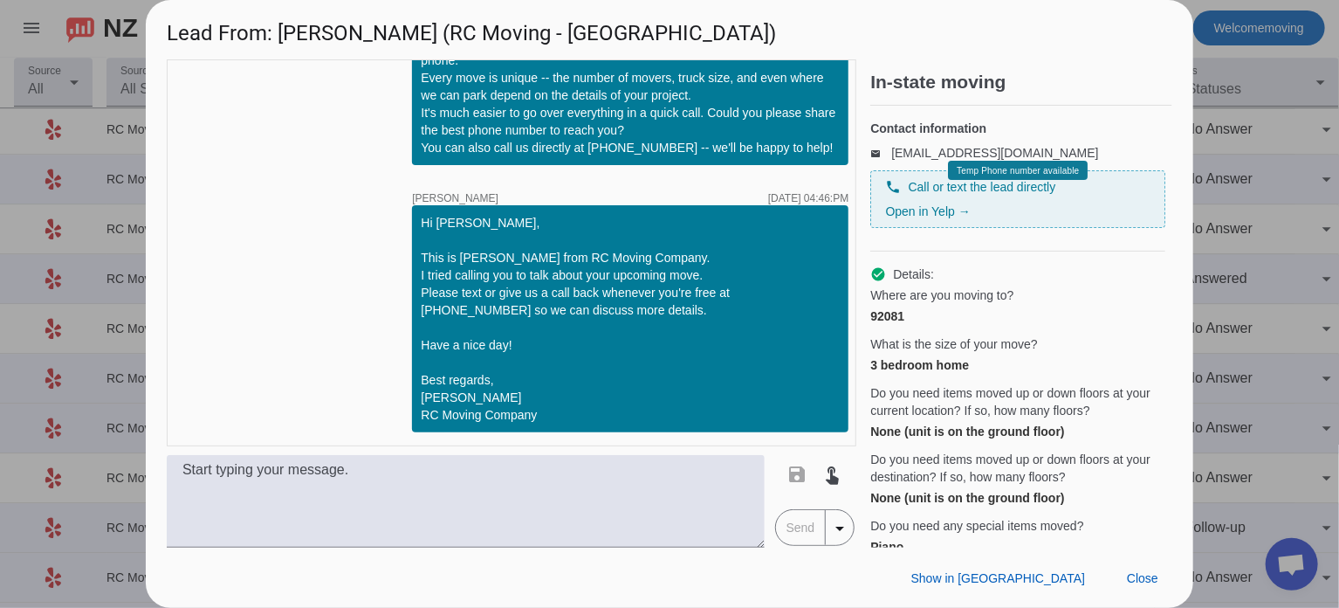
click at [1308, 169] on div at bounding box center [669, 304] width 1339 height 608
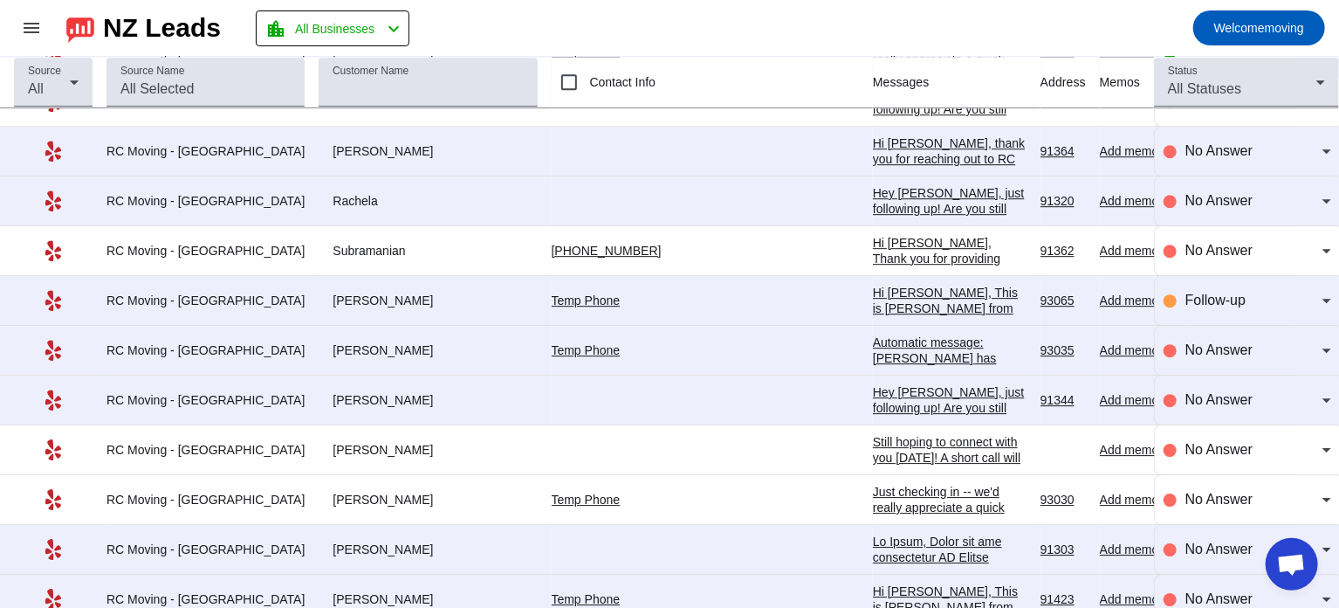
scroll to position [5909, 0]
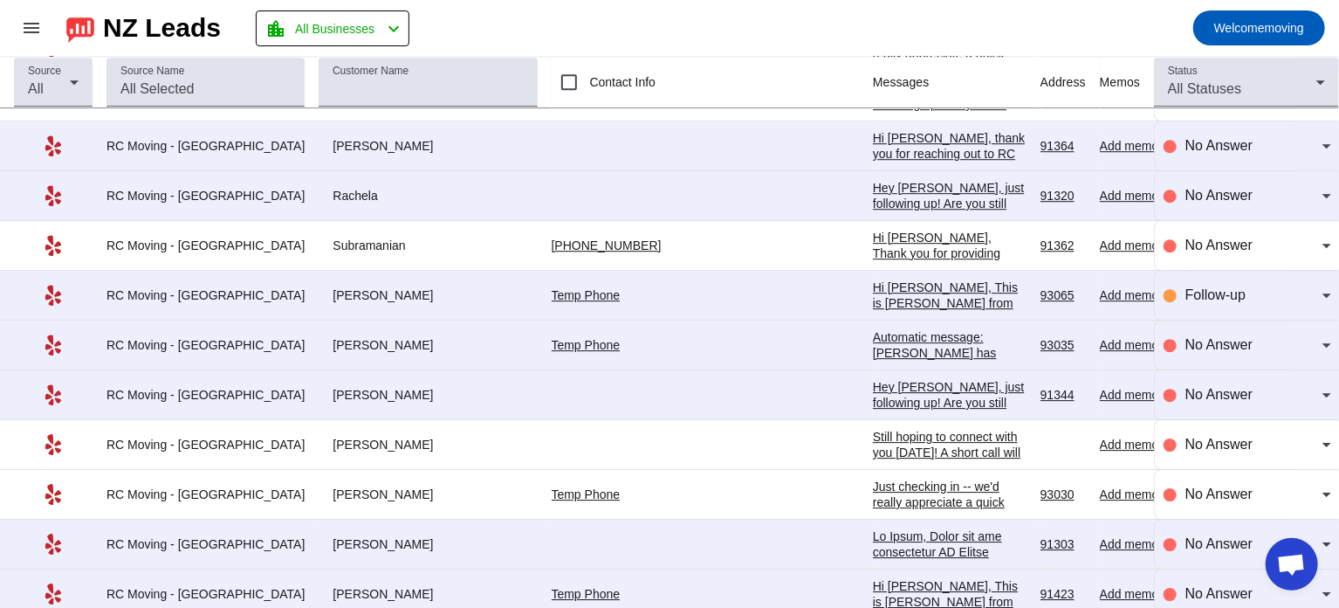
click at [873, 230] on div "Hi [PERSON_NAME], Thank you for providing your information! We'll get back to y…" at bounding box center [950, 269] width 154 height 79
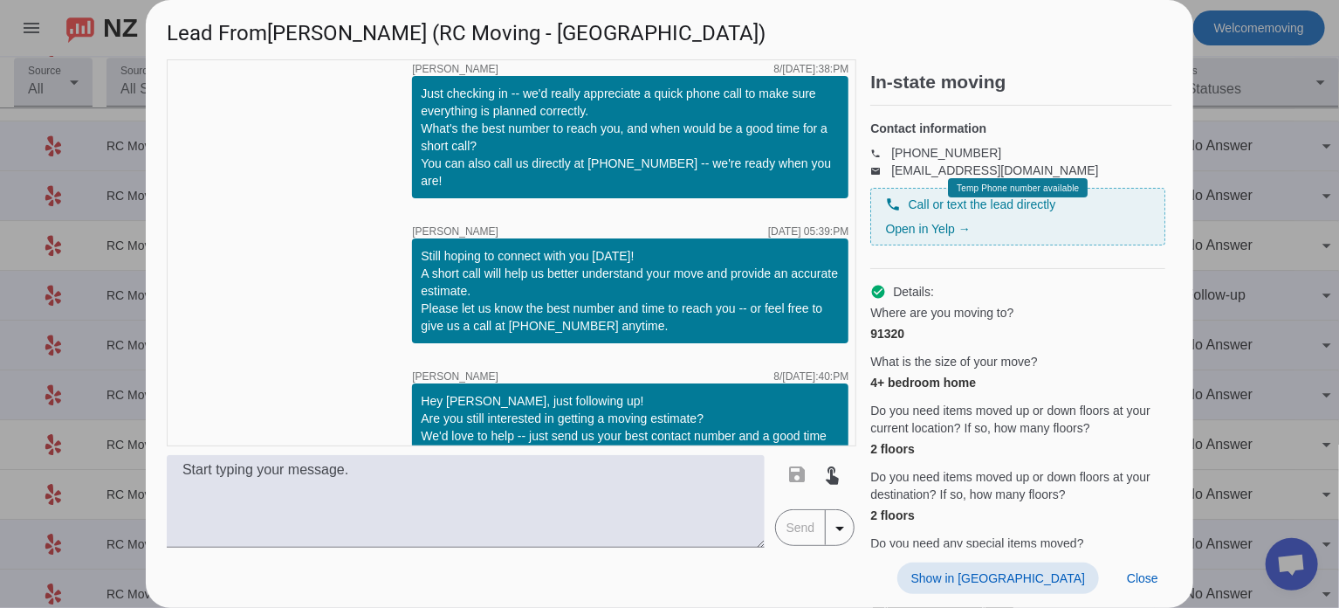
scroll to position [205, 0]
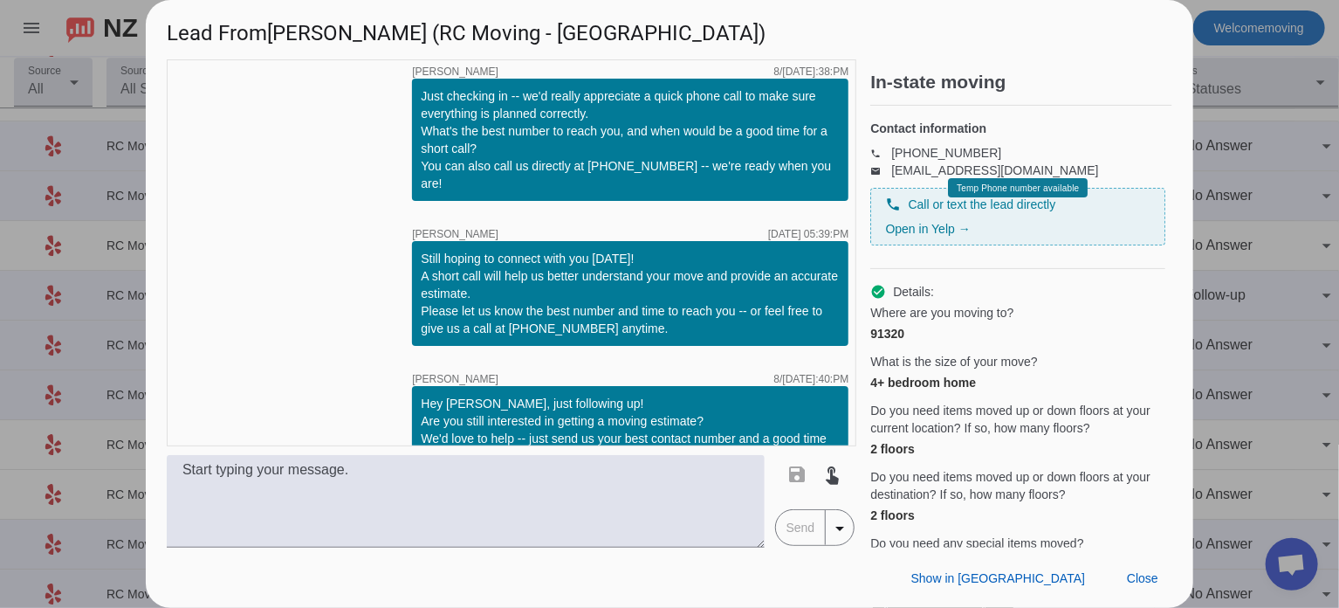
click at [1287, 201] on div at bounding box center [669, 304] width 1339 height 608
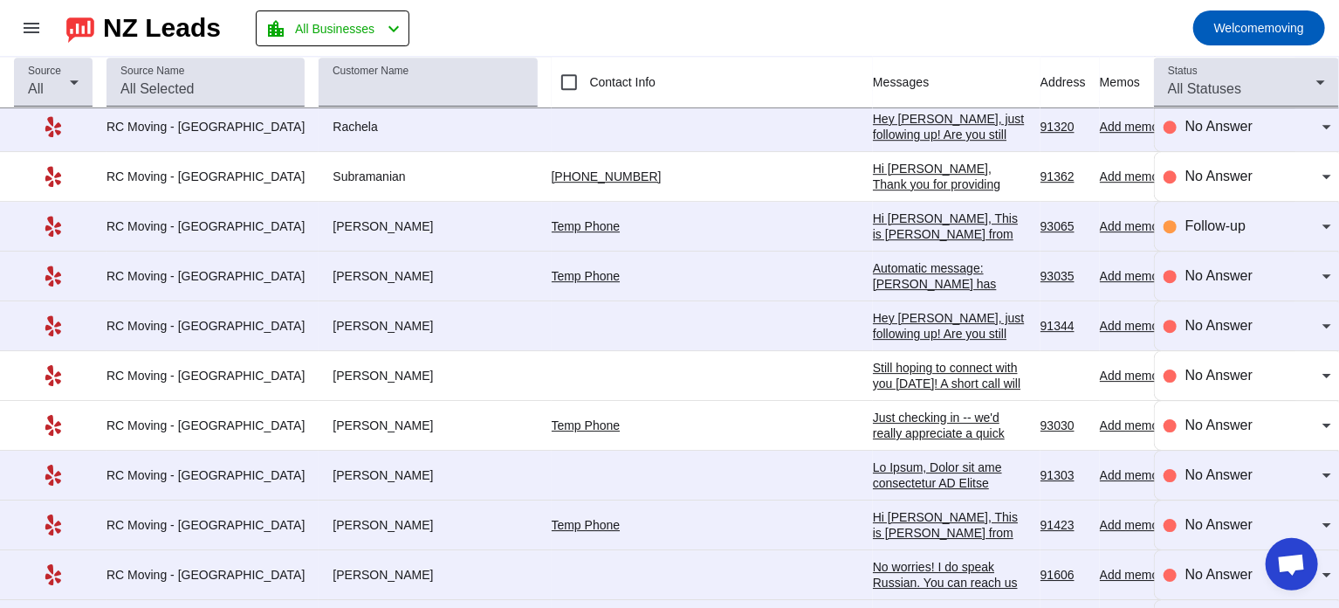
scroll to position [5979, 0]
click at [1210, 217] on span "Follow-up" at bounding box center [1216, 224] width 60 height 15
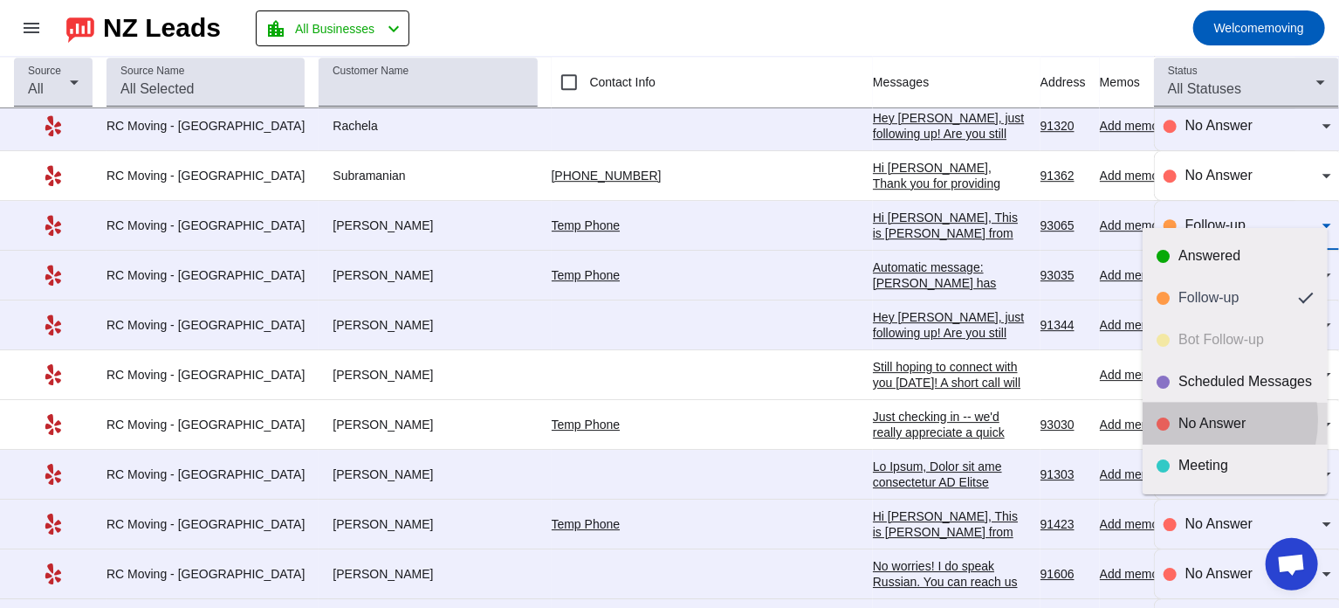
click at [1192, 419] on div "No Answer" at bounding box center [1246, 423] width 135 height 17
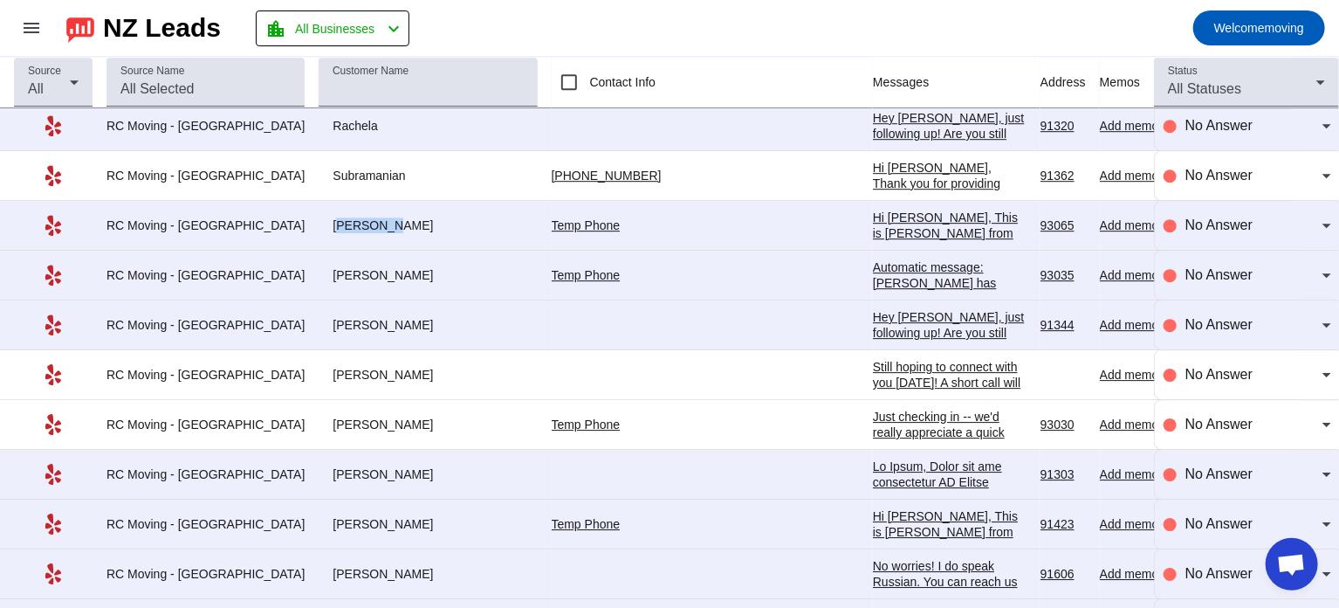
drag, startPoint x: 294, startPoint y: 200, endPoint x: 339, endPoint y: 202, distance: 44.6
click at [339, 217] on div "[PERSON_NAME]" at bounding box center [428, 225] width 218 height 16
click at [873, 259] on div "Automatic message: [PERSON_NAME] has indicated they have booked another busines…" at bounding box center [950, 298] width 154 height 79
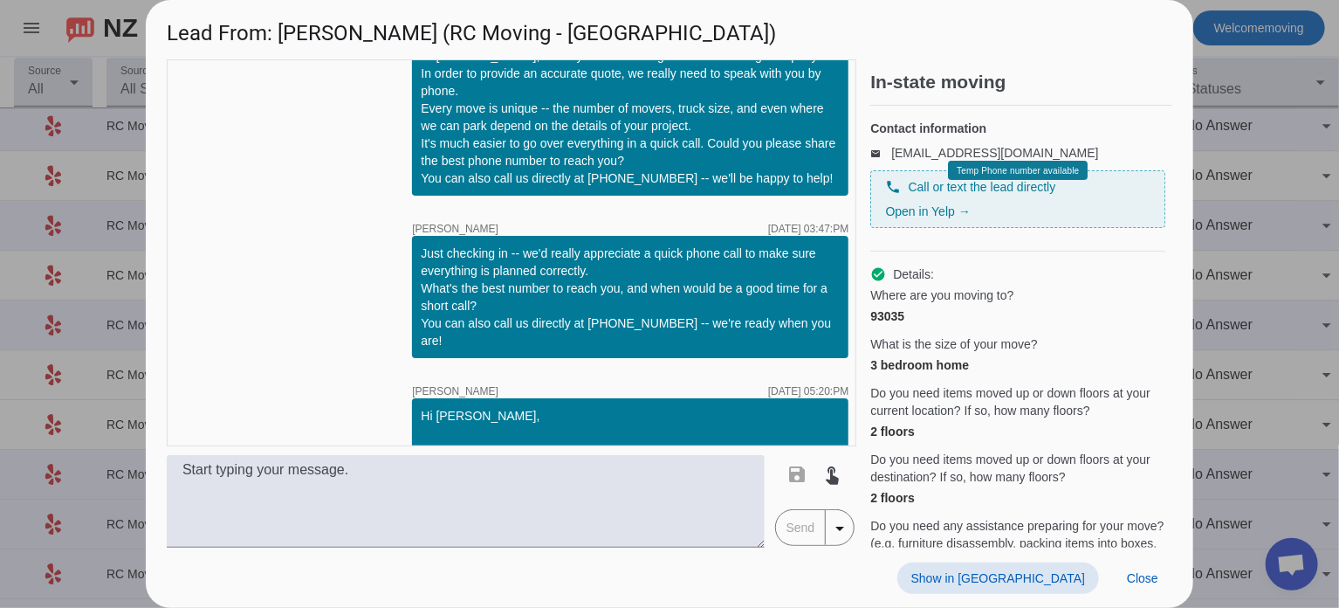
scroll to position [0, 0]
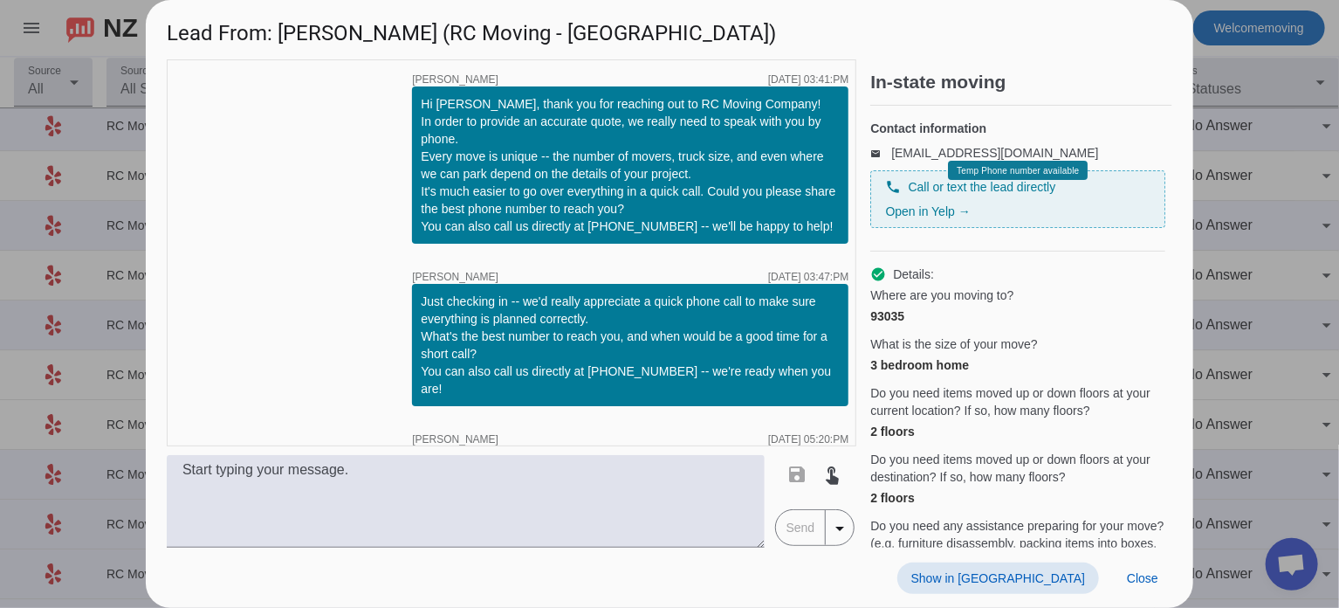
click at [1238, 178] on div at bounding box center [669, 304] width 1339 height 608
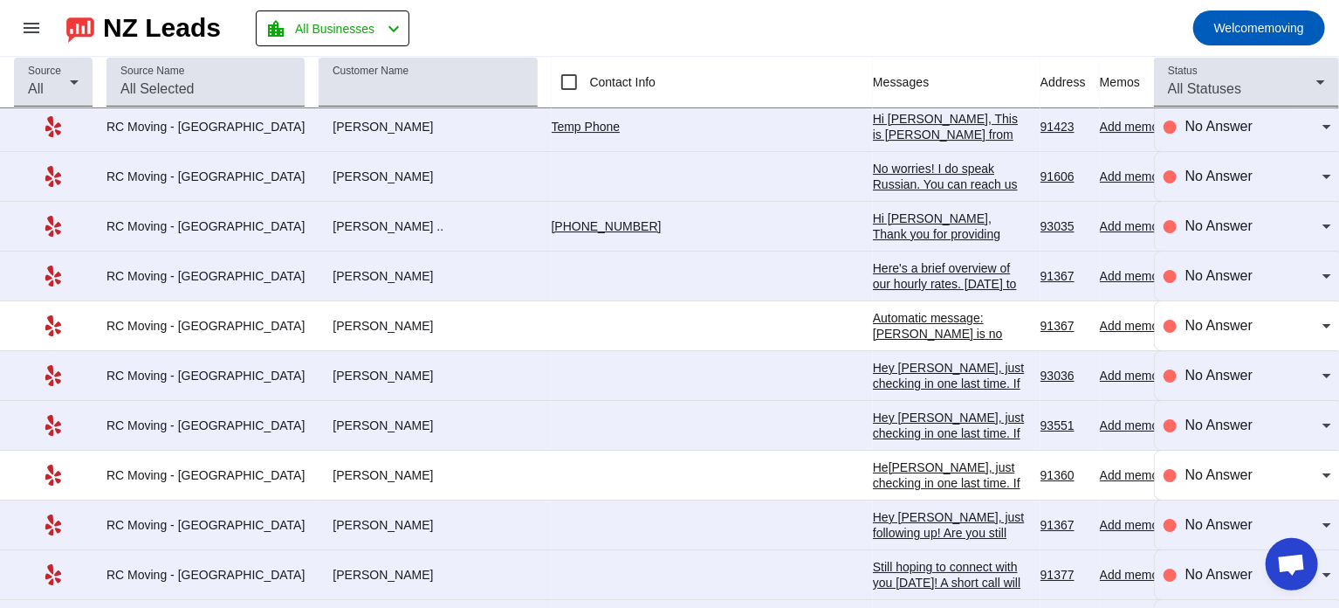
scroll to position [6406, 0]
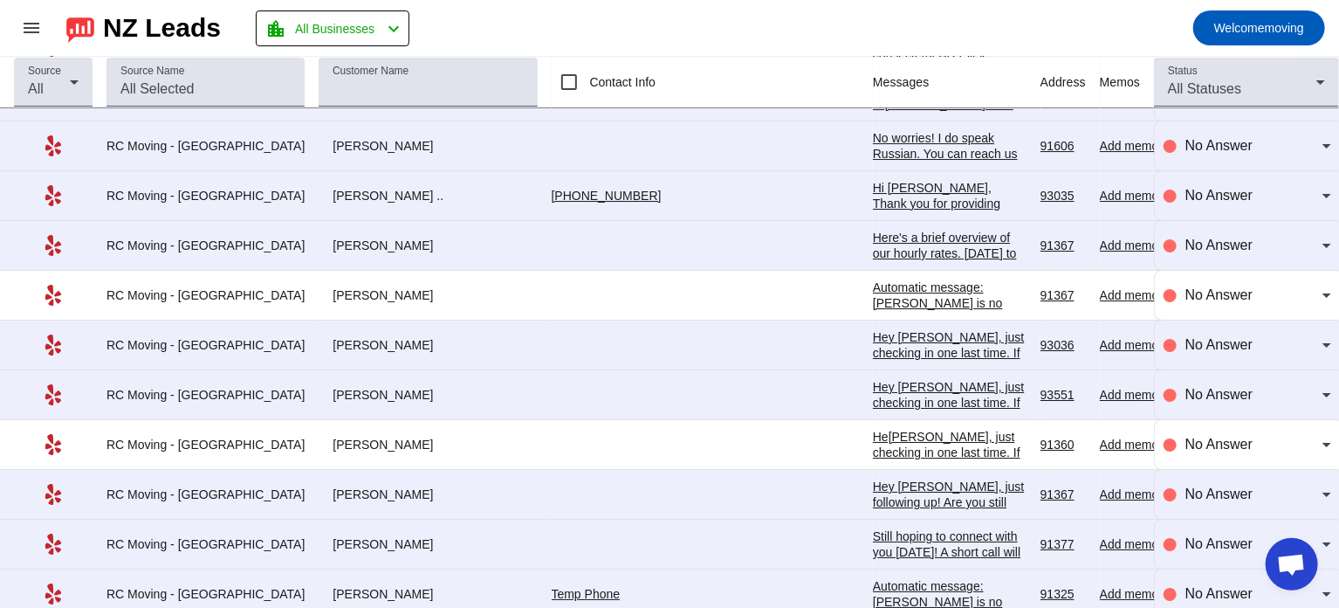
click at [873, 180] on div "Hi [PERSON_NAME], Thank you for providing your information! We'll get back to y…" at bounding box center [950, 219] width 154 height 79
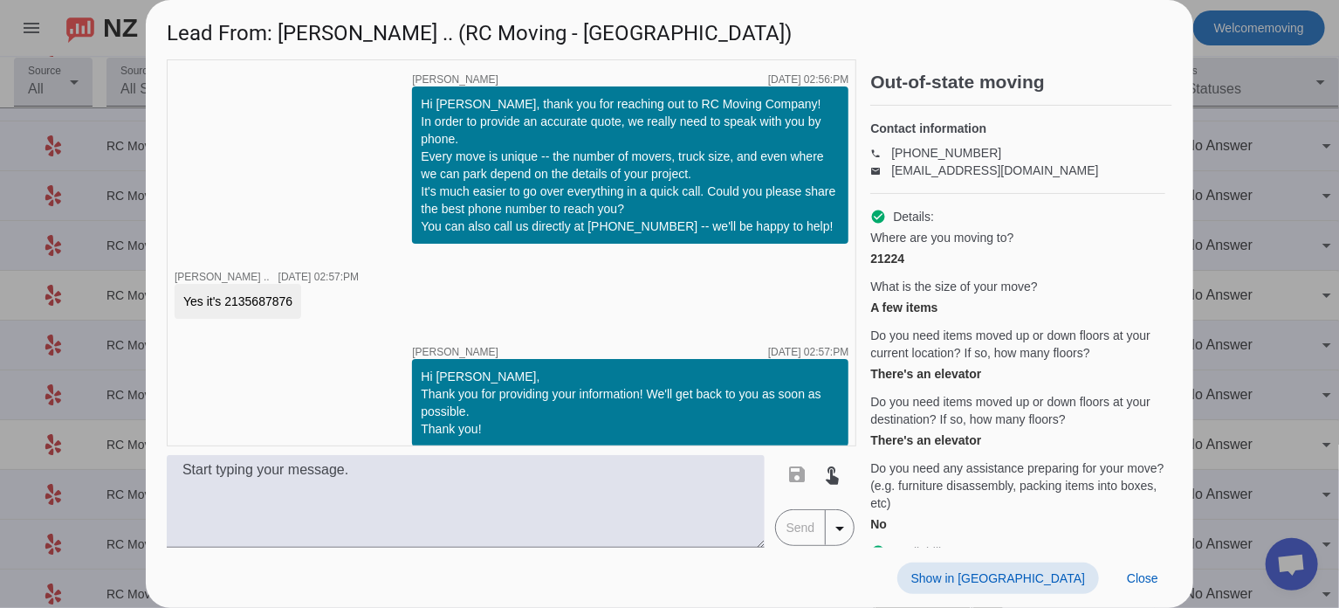
scroll to position [14, 0]
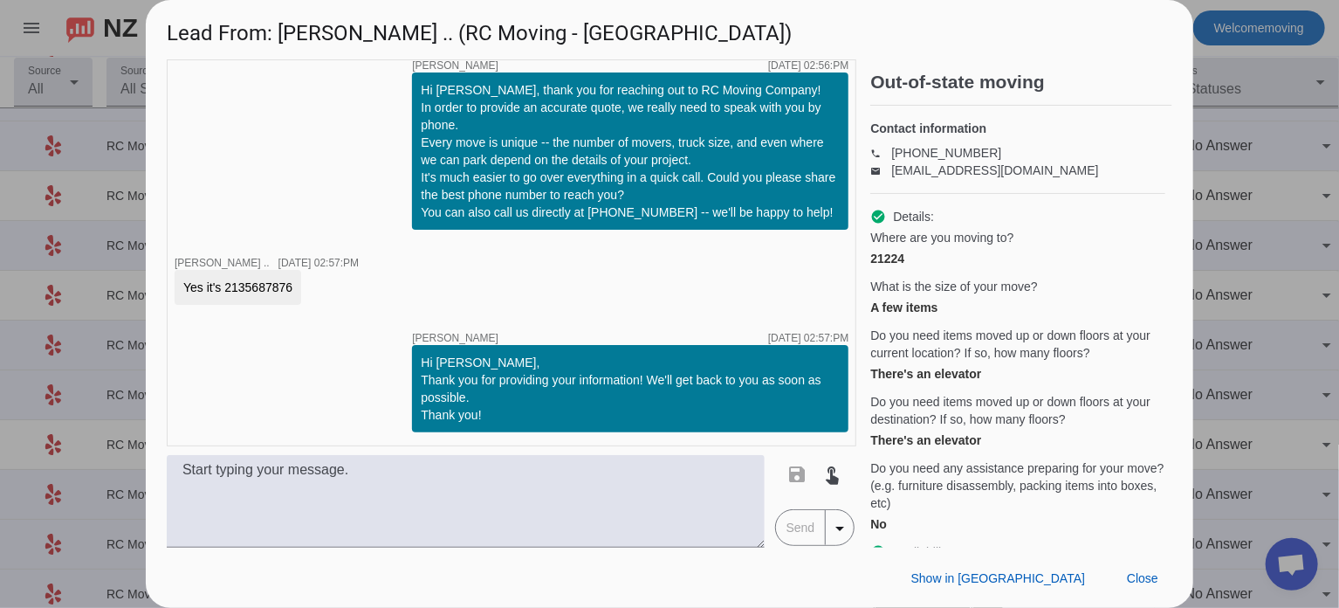
click at [1280, 248] on div at bounding box center [669, 304] width 1339 height 608
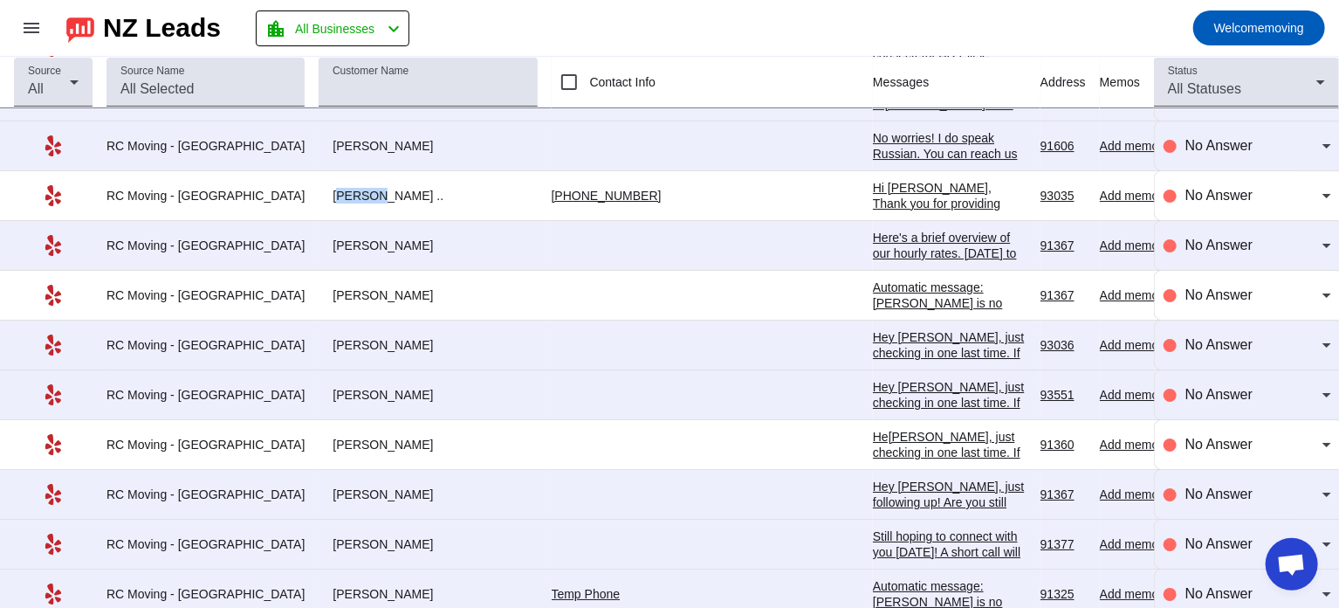
drag, startPoint x: 295, startPoint y: 168, endPoint x: 334, endPoint y: 172, distance: 38.6
click at [334, 188] on div "[PERSON_NAME] .." at bounding box center [428, 196] width 218 height 16
click at [873, 230] on div "Here's a brief overview of our hourly rates. [DATE] to [DATE] Rates: For 2 prof…" at bounding box center [950, 528] width 154 height 597
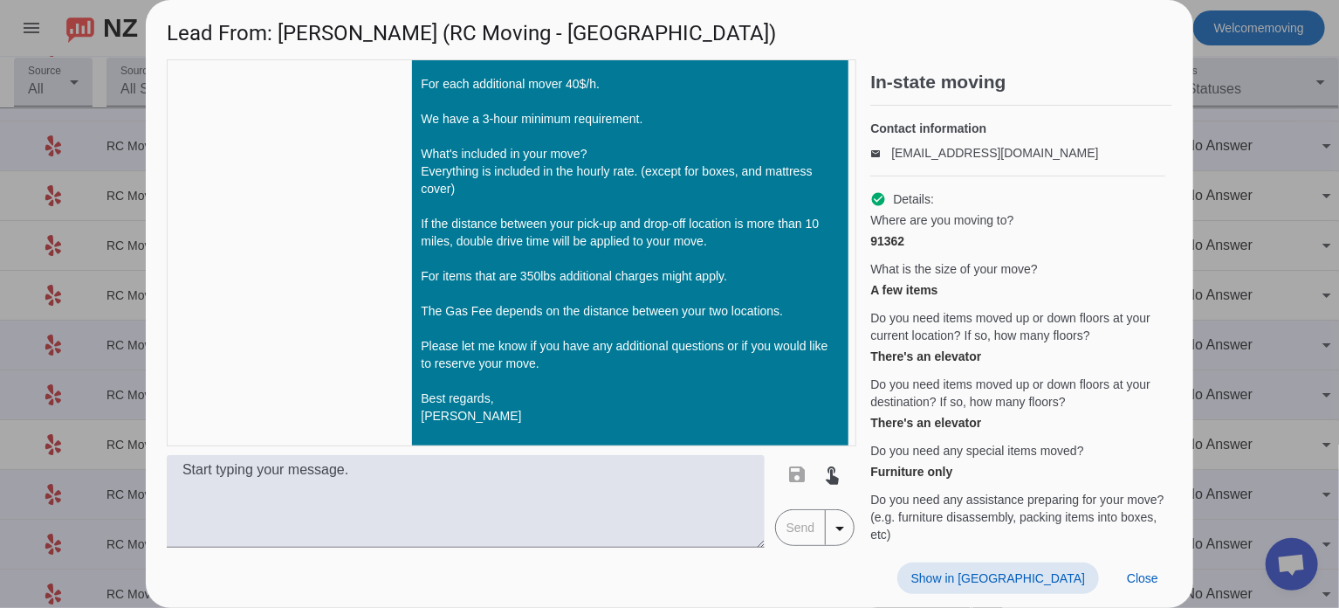
scroll to position [1671, 0]
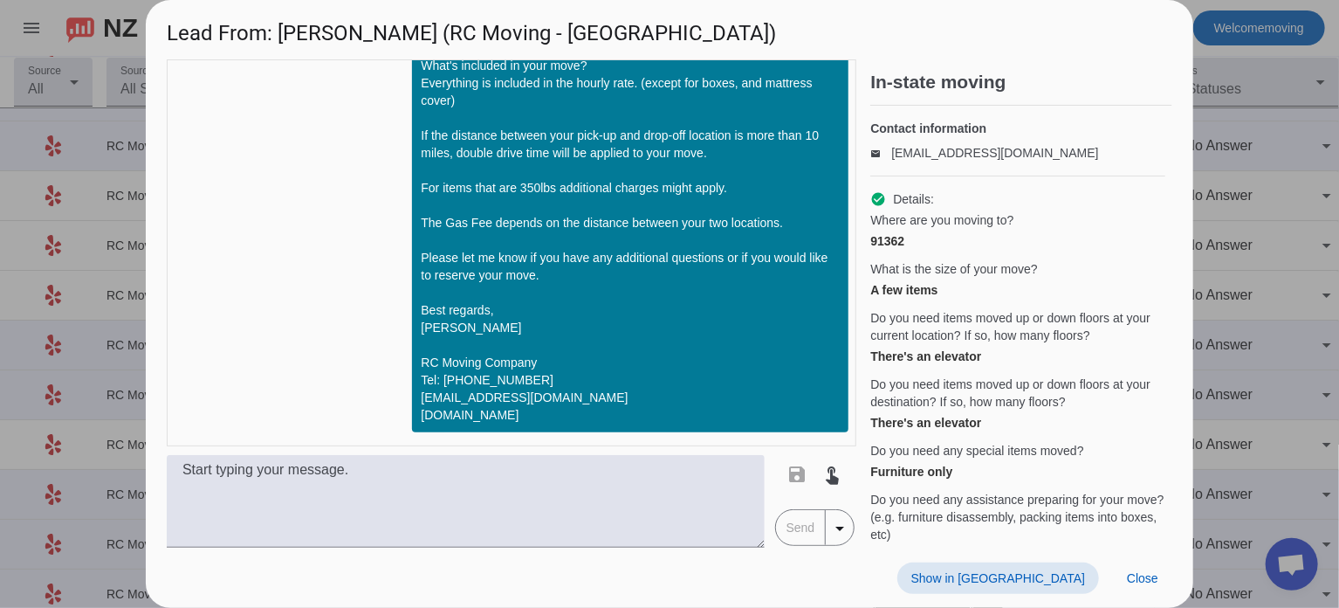
click at [1266, 208] on div at bounding box center [669, 304] width 1339 height 608
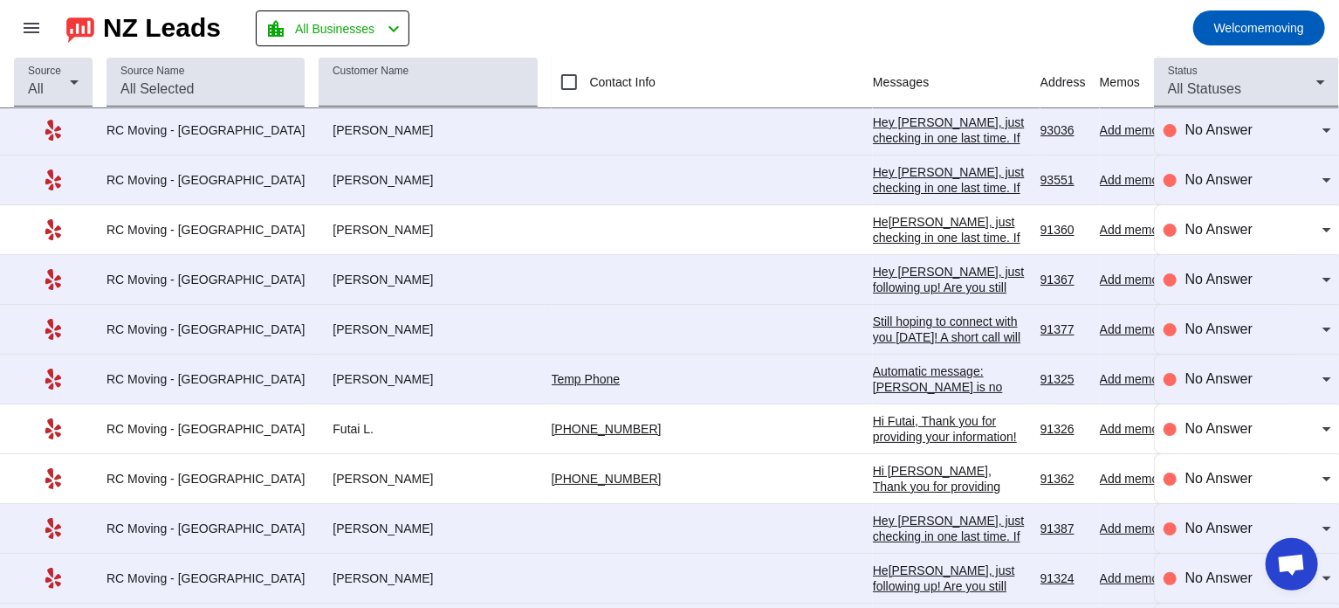
scroll to position [6626, 0]
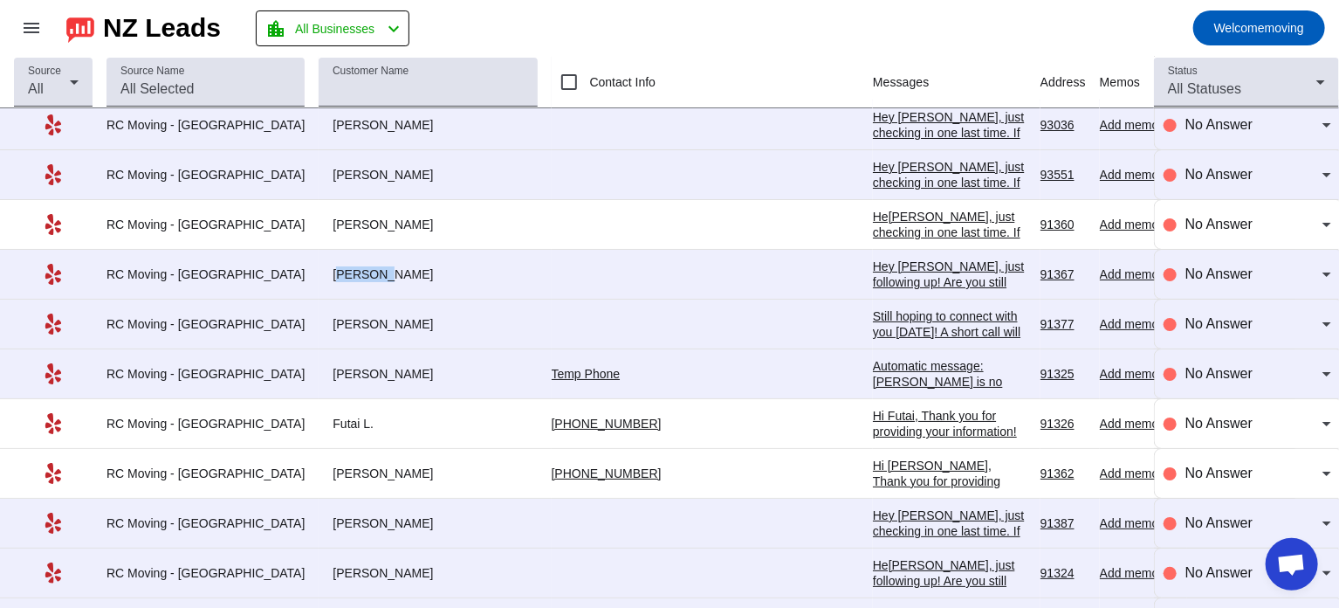
drag, startPoint x: 298, startPoint y: 250, endPoint x: 342, endPoint y: 251, distance: 44.5
click at [342, 266] on div "[PERSON_NAME]" at bounding box center [428, 274] width 218 height 16
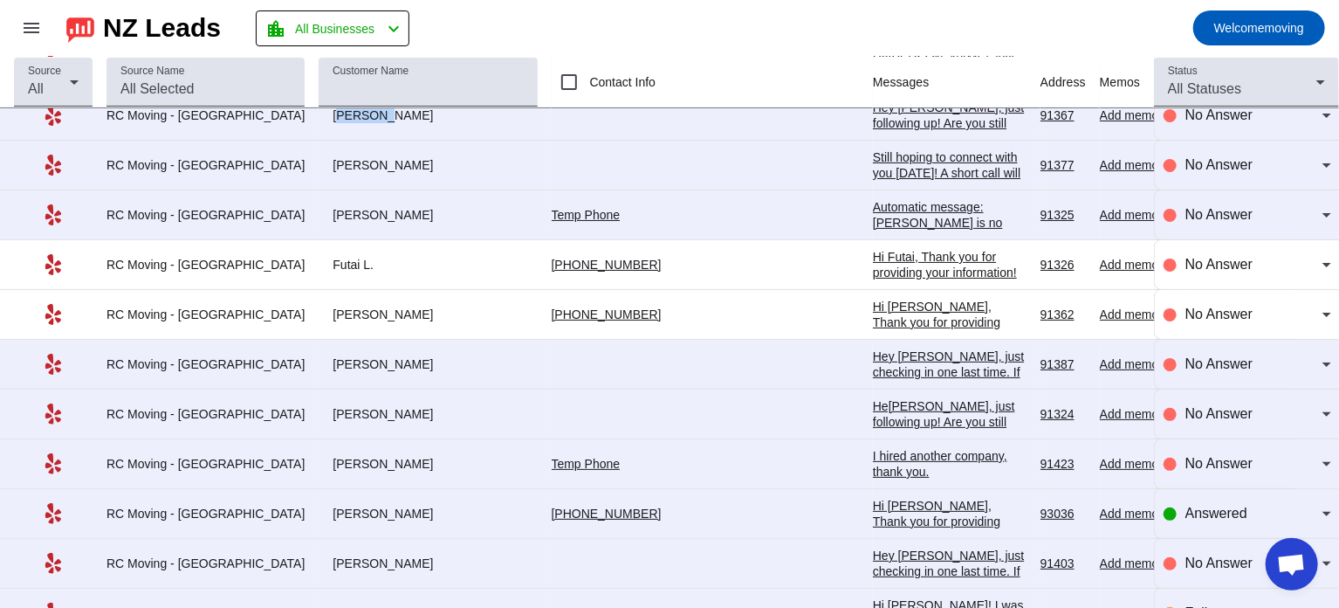
scroll to position [6789, 0]
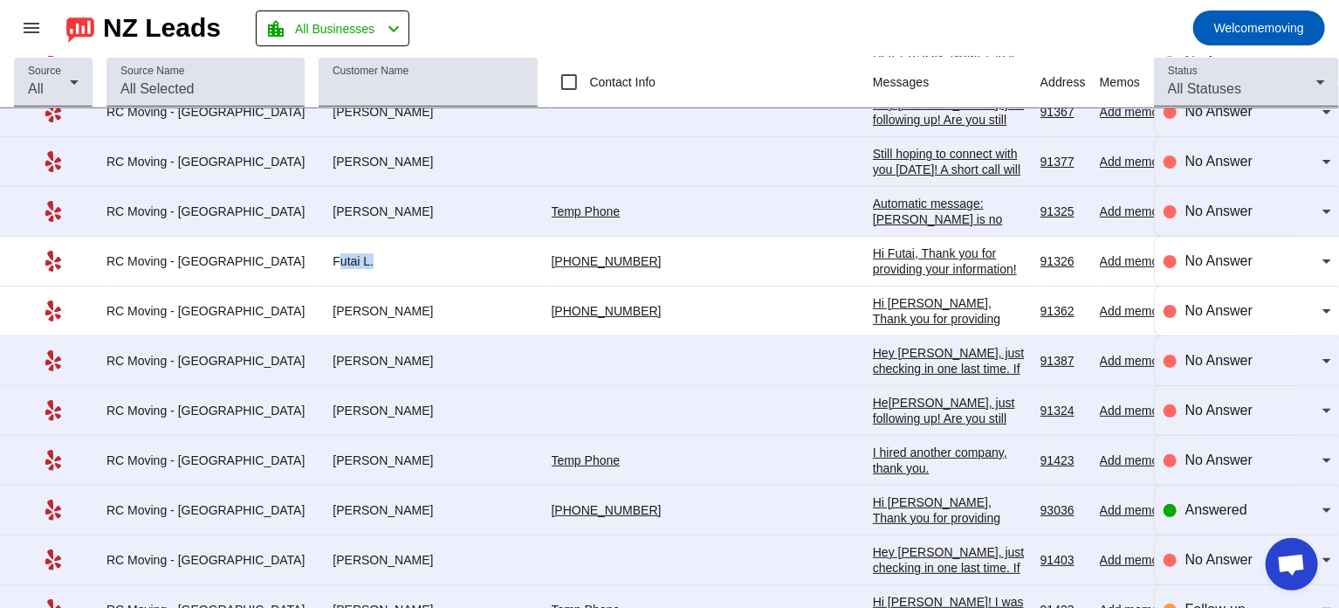
drag, startPoint x: 295, startPoint y: 235, endPoint x: 331, endPoint y: 228, distance: 36.5
click at [331, 253] on div "Futai L." at bounding box center [428, 261] width 218 height 16
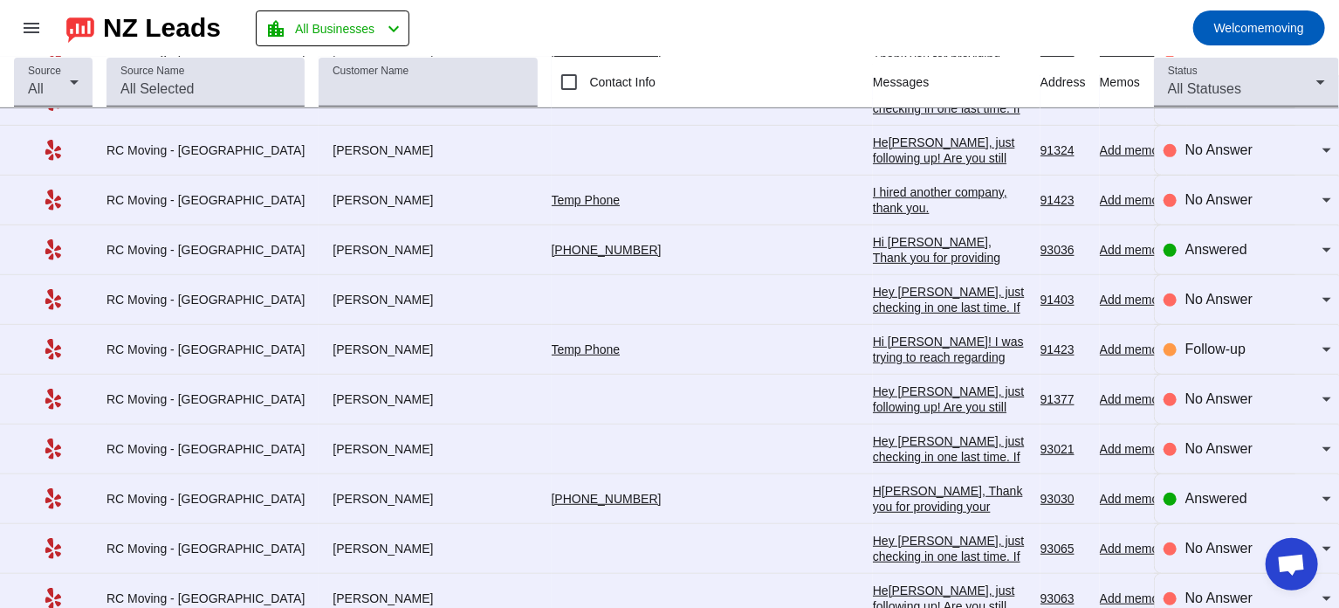
scroll to position [7067, 0]
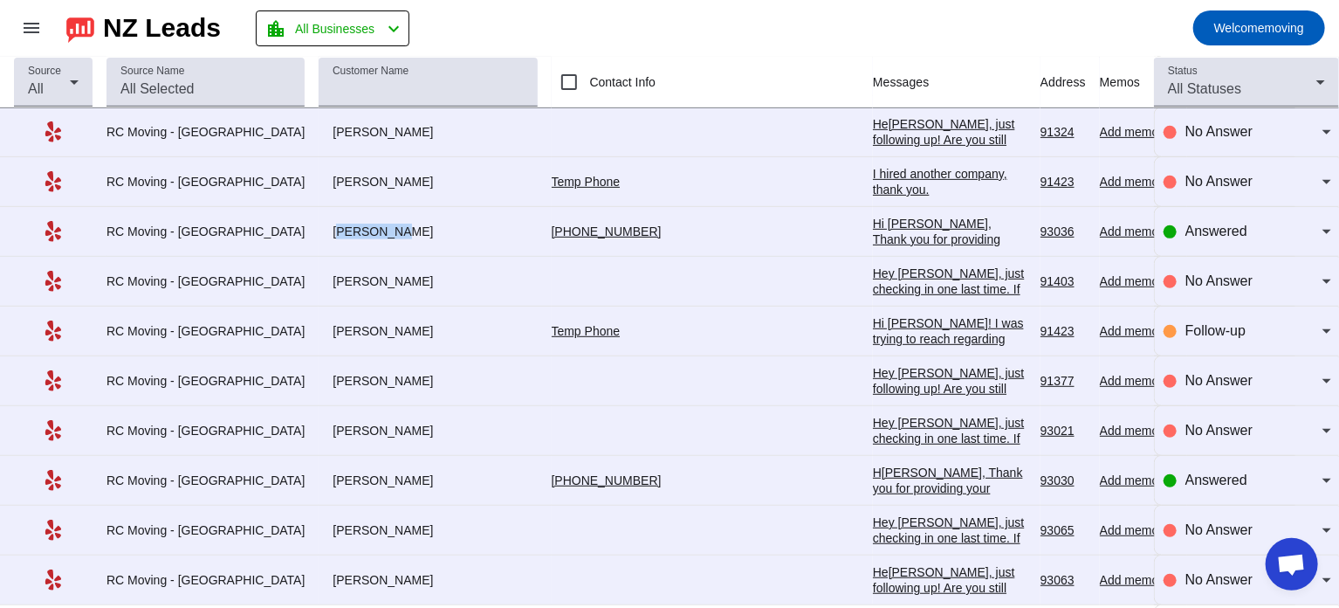
drag, startPoint x: 294, startPoint y: 204, endPoint x: 345, endPoint y: 208, distance: 50.8
click at [345, 223] on div "[PERSON_NAME]" at bounding box center [428, 231] width 218 height 16
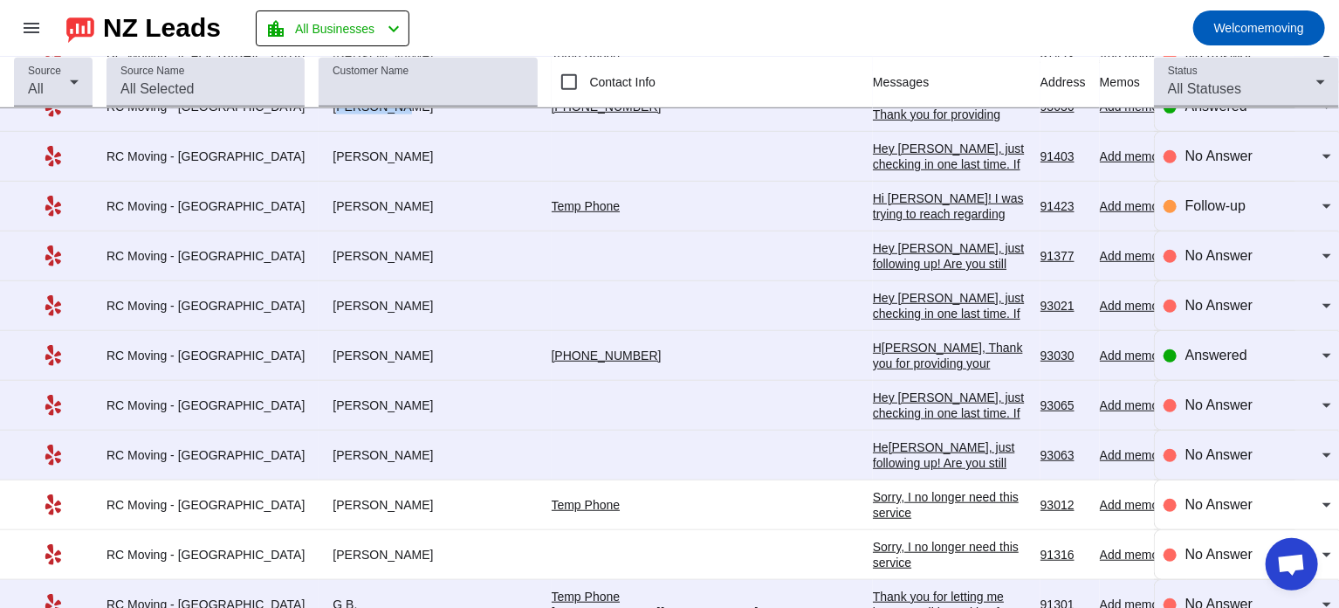
scroll to position [7203, 0]
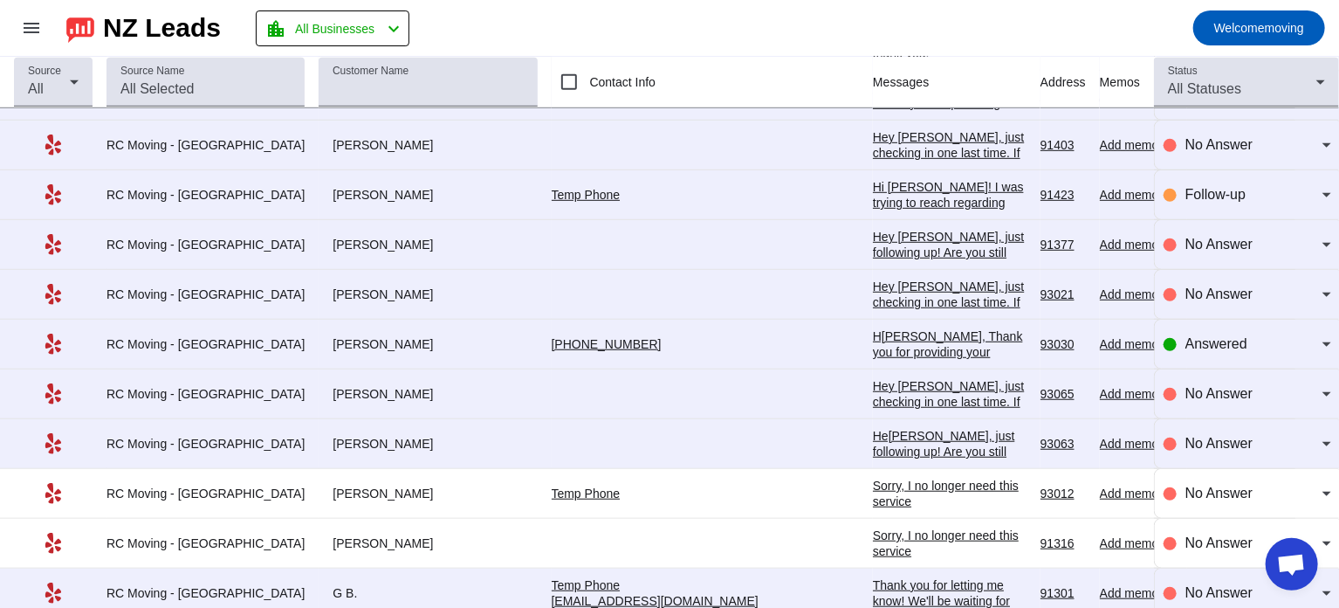
click at [873, 179] on div "Hi [PERSON_NAME]! I was trying to reach regarding your upcoming move. Can you p…" at bounding box center [950, 234] width 154 height 110
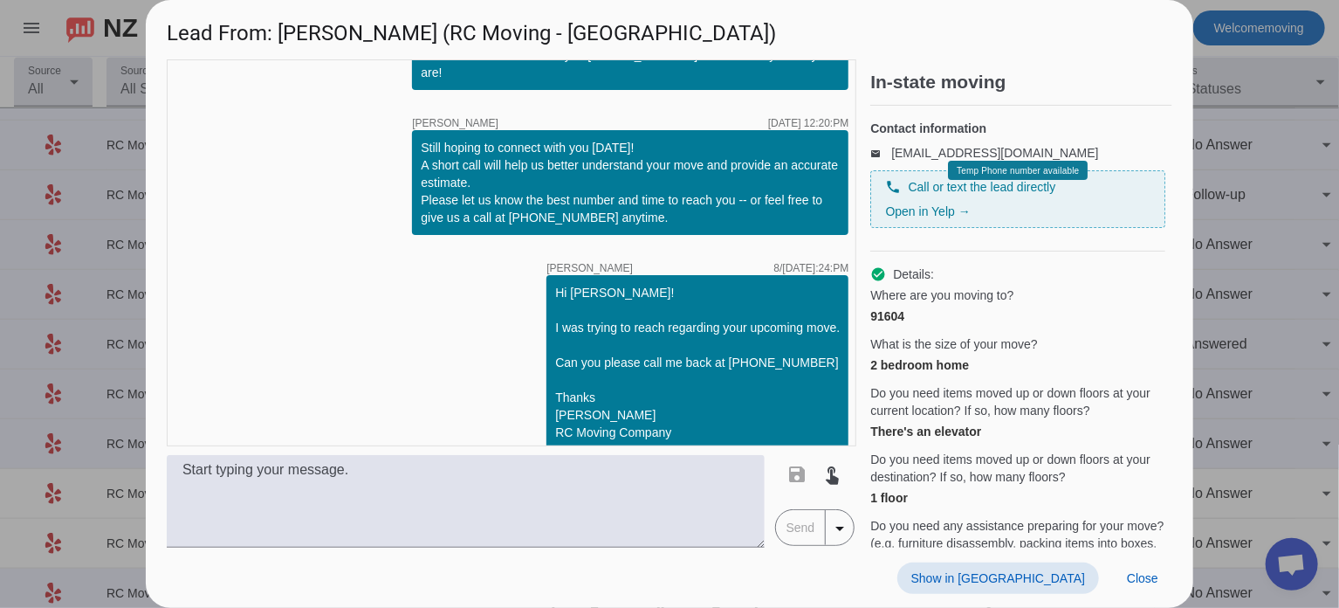
scroll to position [0, 0]
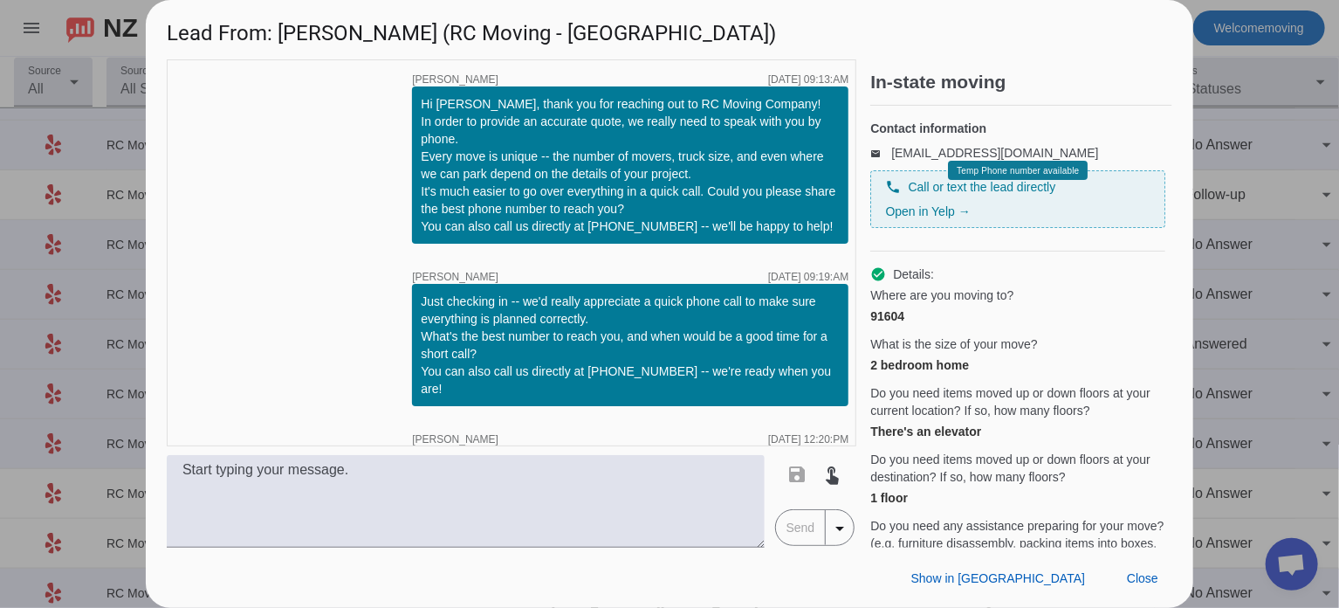
click at [1276, 189] on div at bounding box center [669, 304] width 1339 height 608
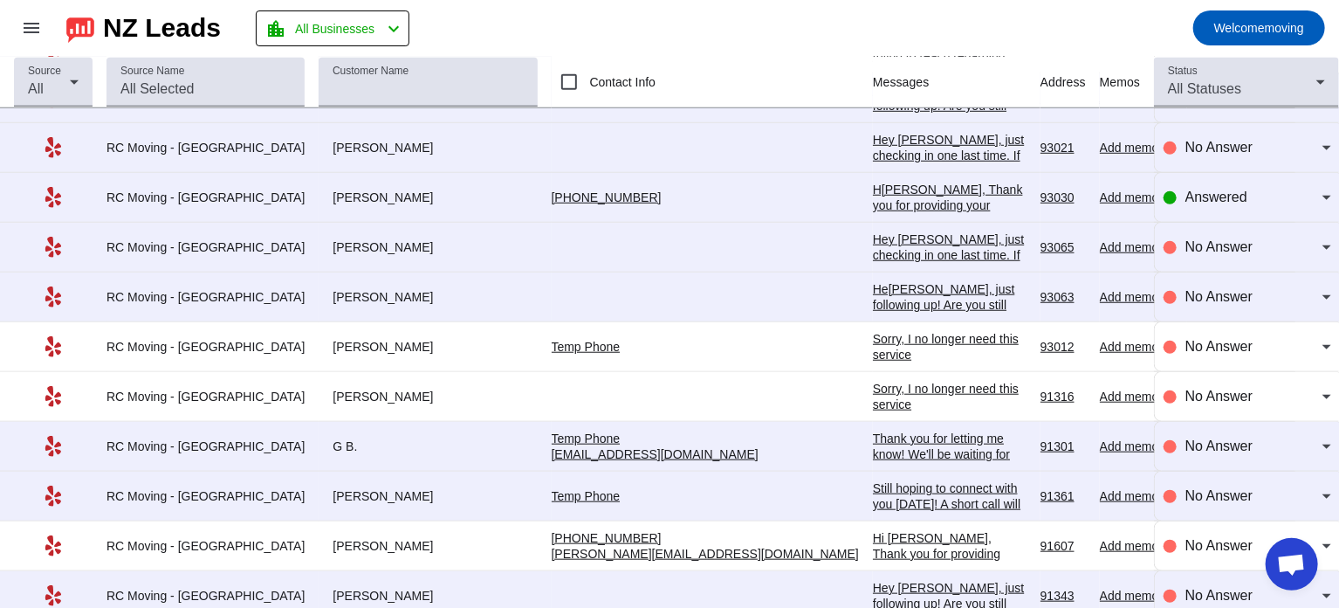
scroll to position [7361, 0]
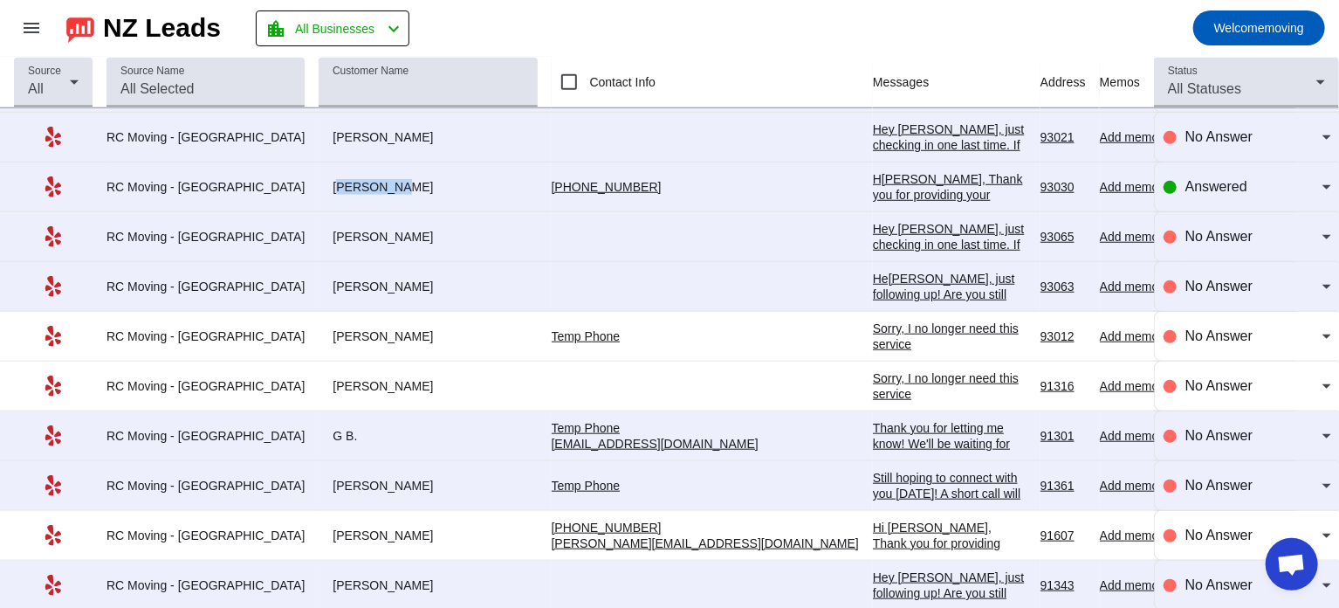
drag, startPoint x: 295, startPoint y: 159, endPoint x: 350, endPoint y: 153, distance: 55.3
click at [350, 179] on div "[PERSON_NAME]" at bounding box center [428, 187] width 218 height 16
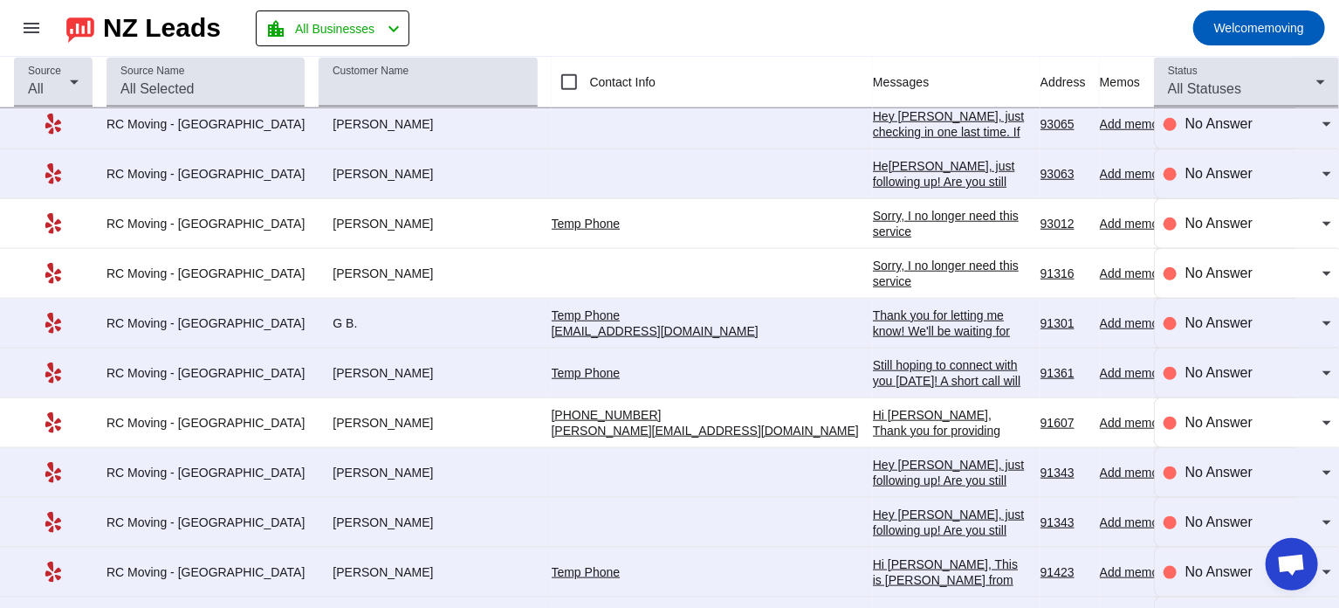
scroll to position [7478, 0]
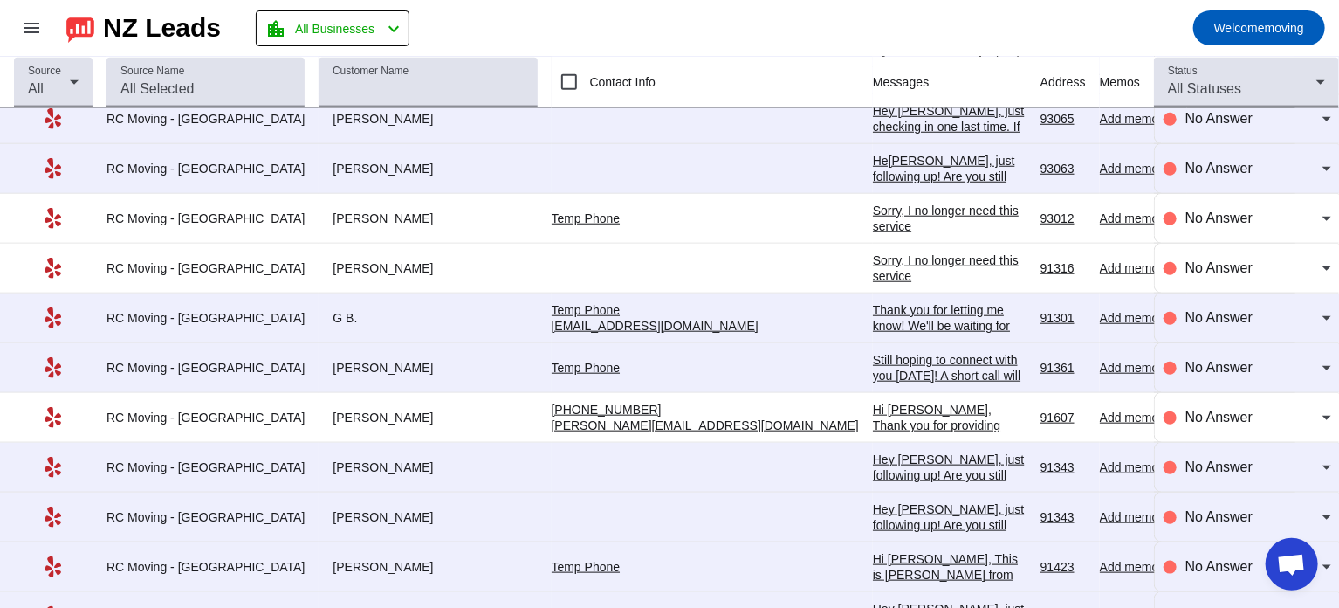
click at [873, 252] on div "Sorry, I no longer need this service" at bounding box center [950, 267] width 154 height 31
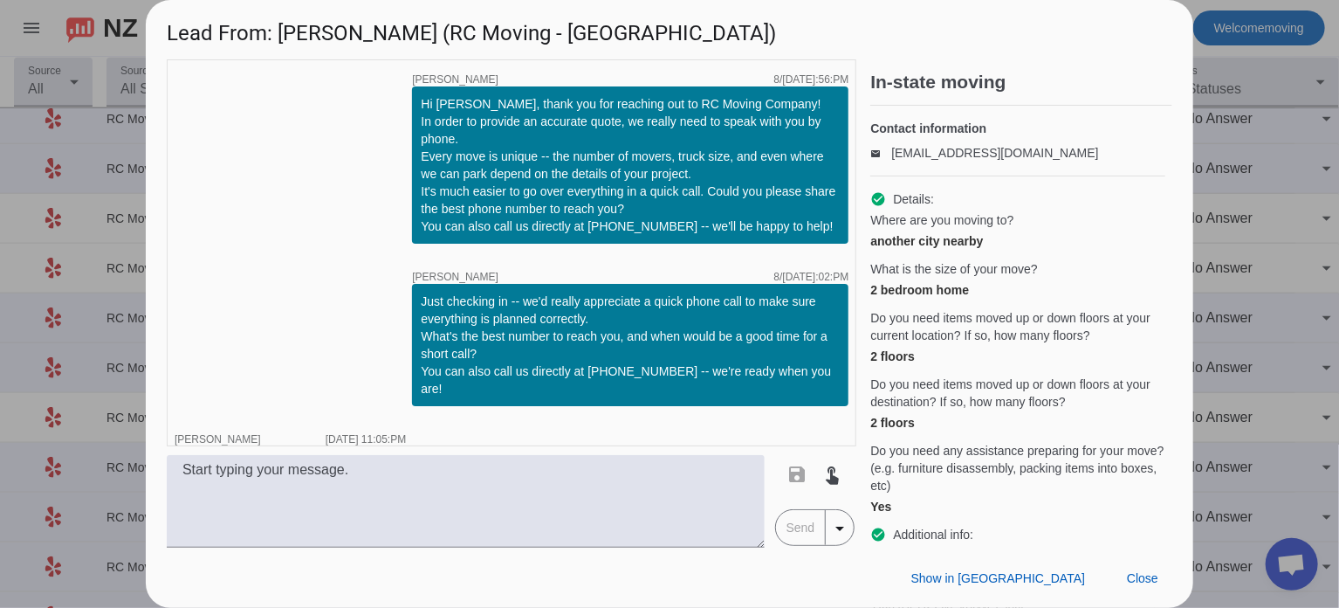
scroll to position [31, 0]
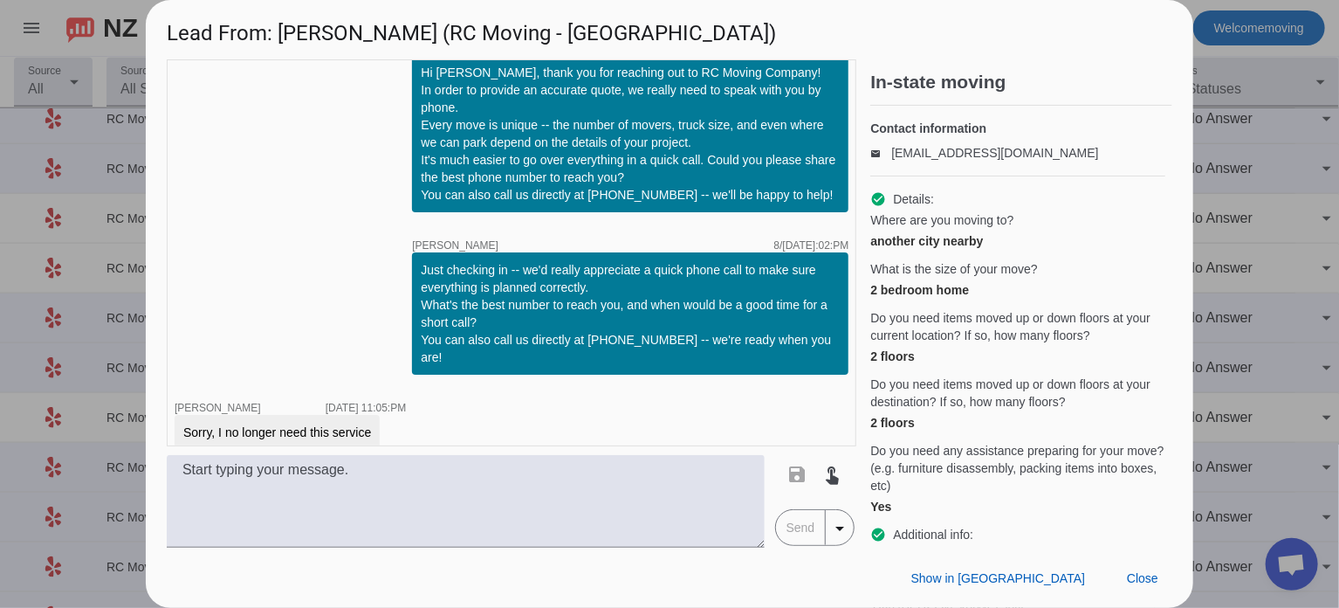
click at [1256, 210] on div at bounding box center [669, 304] width 1339 height 608
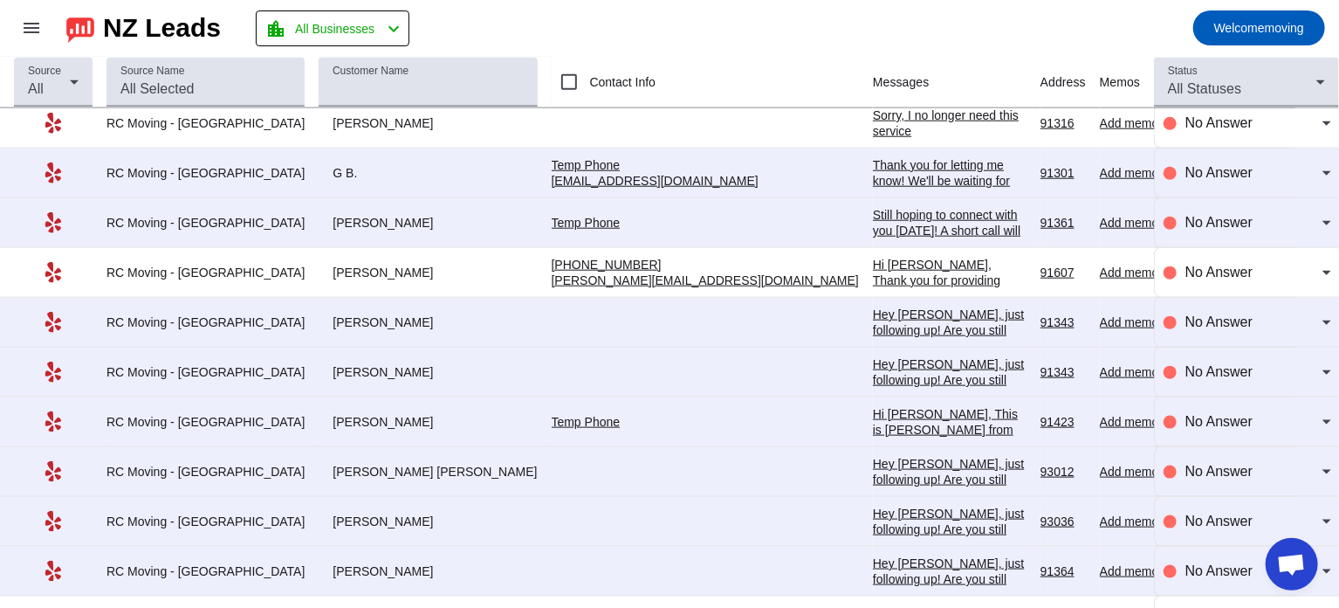
scroll to position [7665, 0]
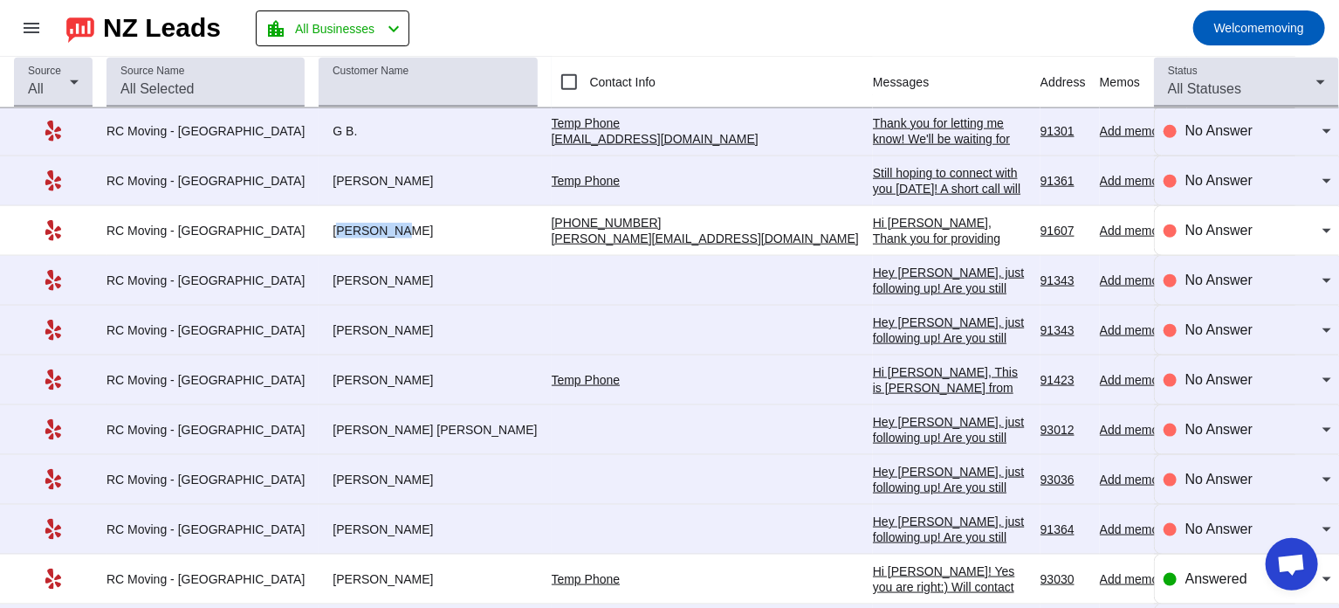
drag, startPoint x: 292, startPoint y: 203, endPoint x: 346, endPoint y: 202, distance: 53.3
click at [346, 223] on div "[PERSON_NAME]" at bounding box center [428, 231] width 218 height 16
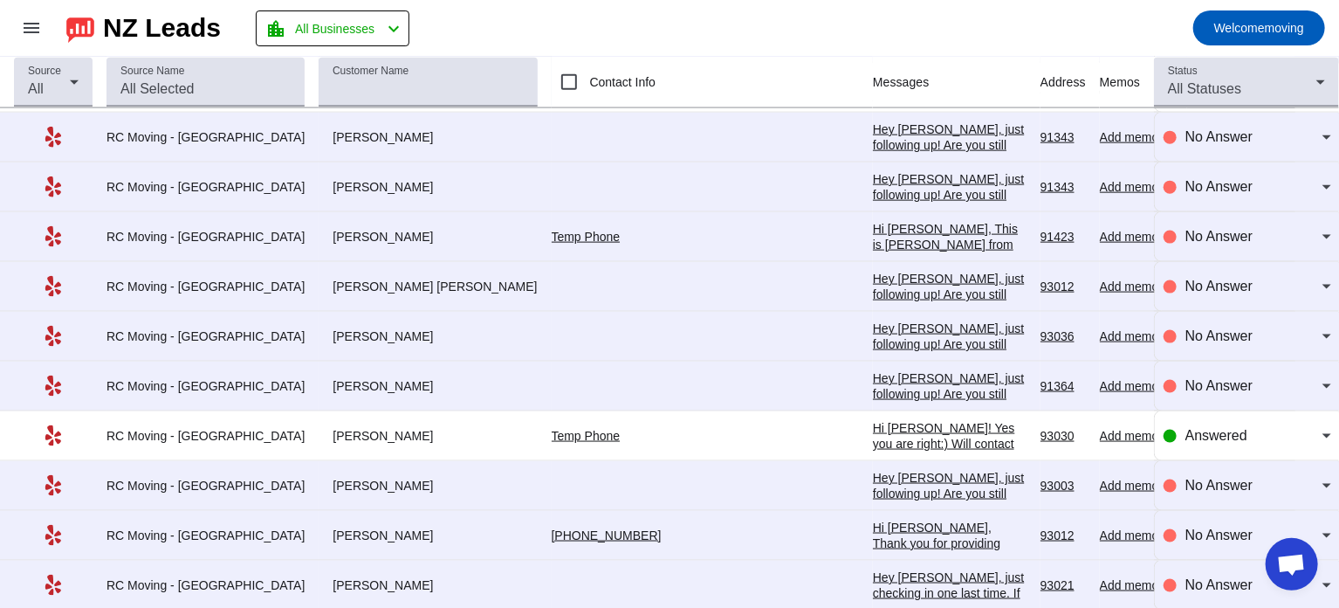
scroll to position [7833, 0]
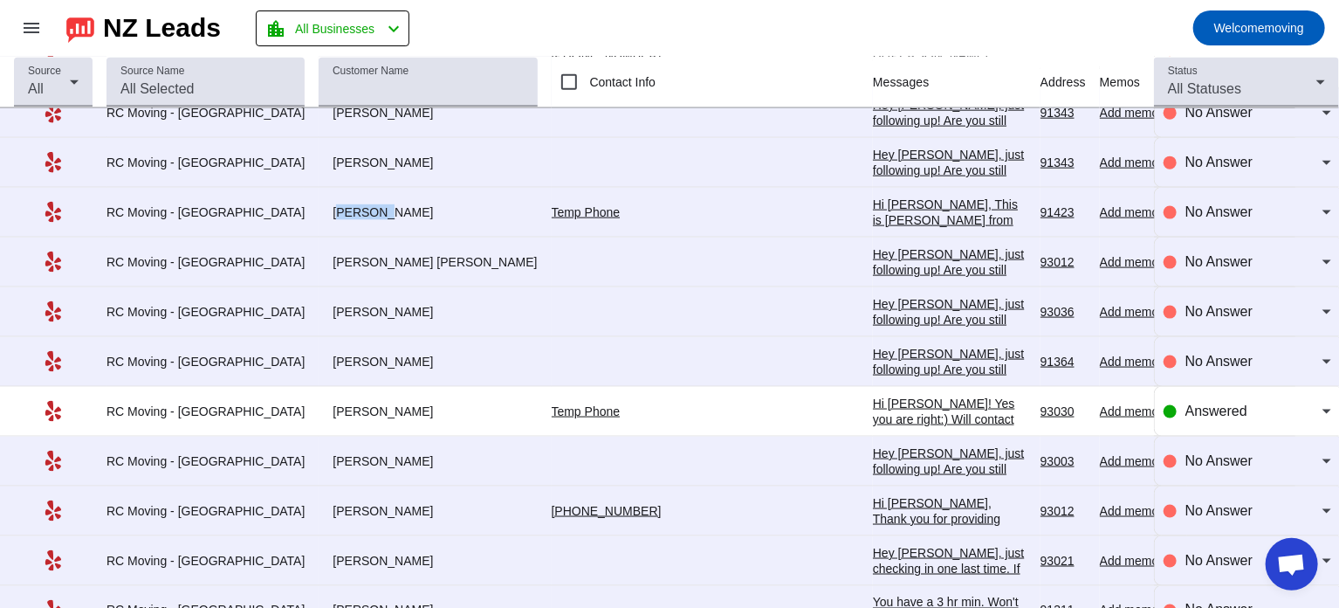
drag, startPoint x: 295, startPoint y: 181, endPoint x: 336, endPoint y: 184, distance: 41.2
click at [336, 204] on div "[PERSON_NAME]" at bounding box center [428, 212] width 218 height 16
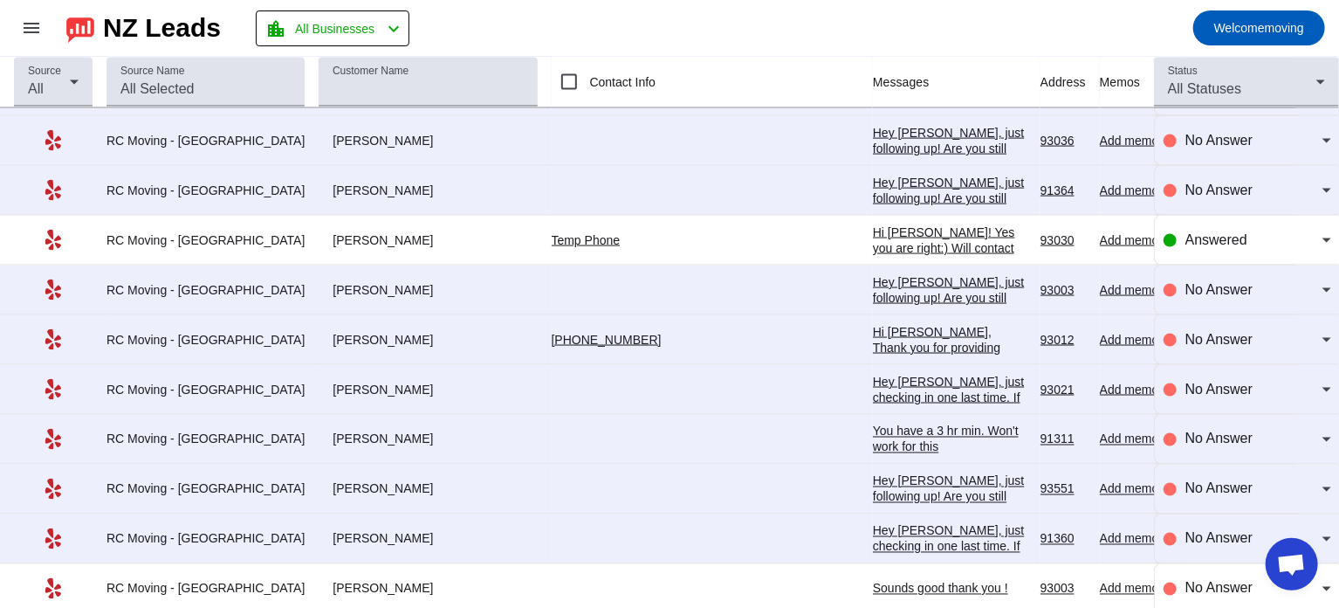
scroll to position [8009, 0]
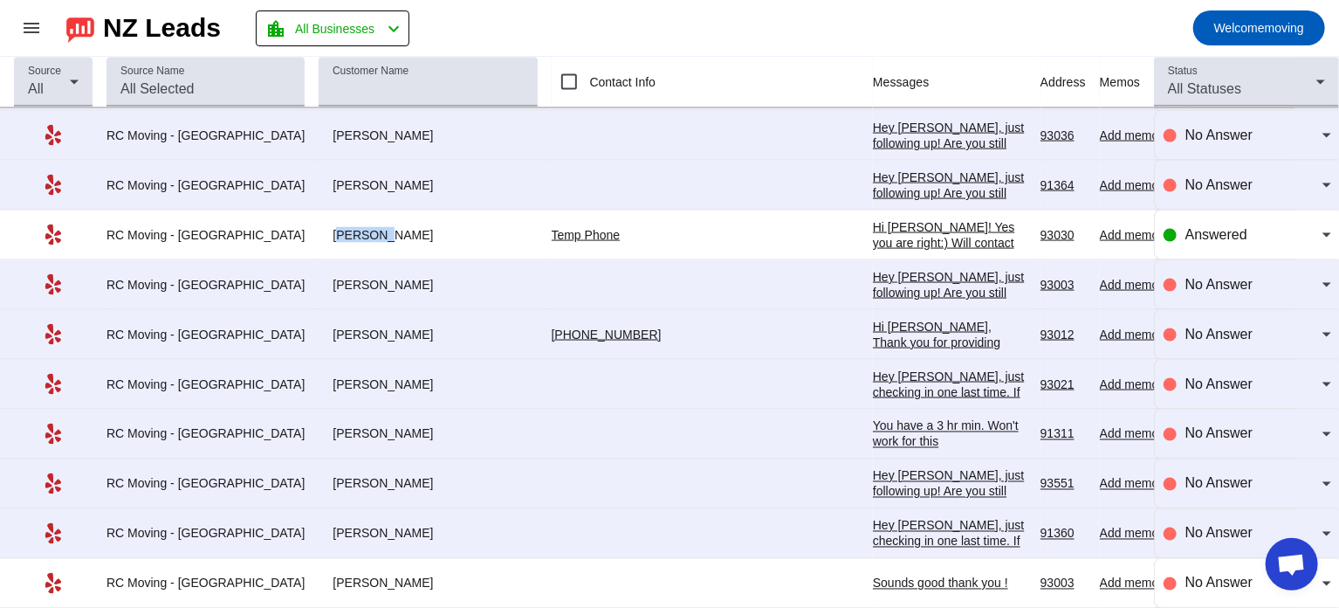
drag, startPoint x: 292, startPoint y: 203, endPoint x: 338, endPoint y: 204, distance: 45.4
click at [338, 227] on div "[PERSON_NAME]" at bounding box center [428, 235] width 218 height 16
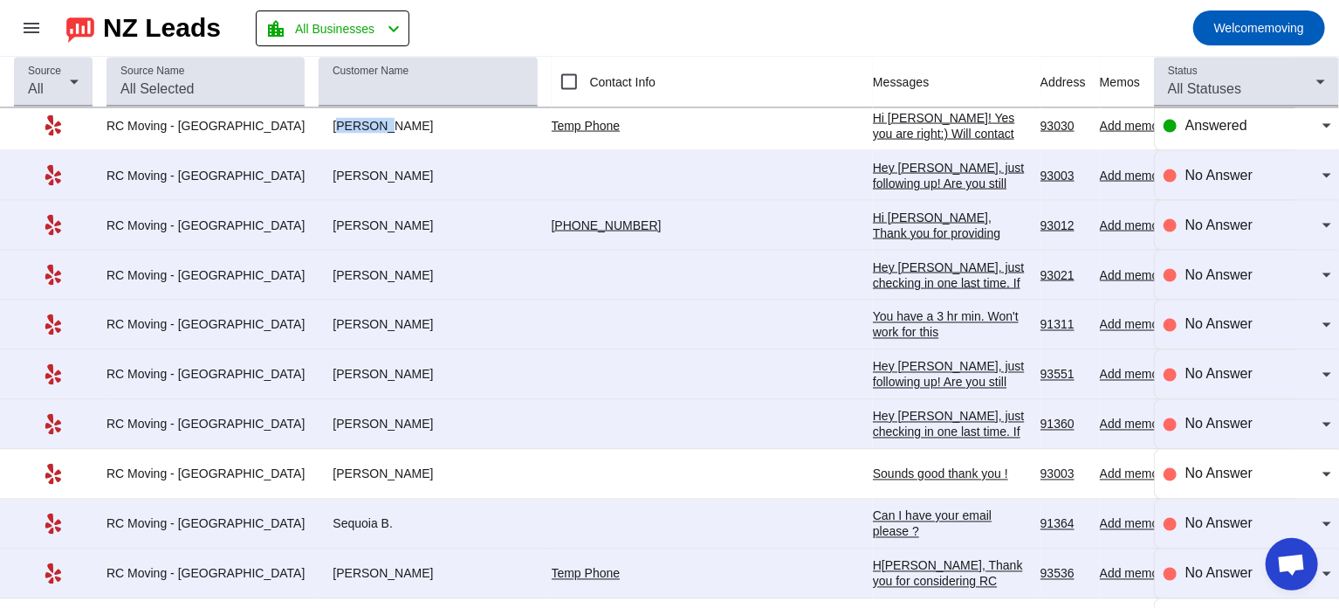
scroll to position [8125, 0]
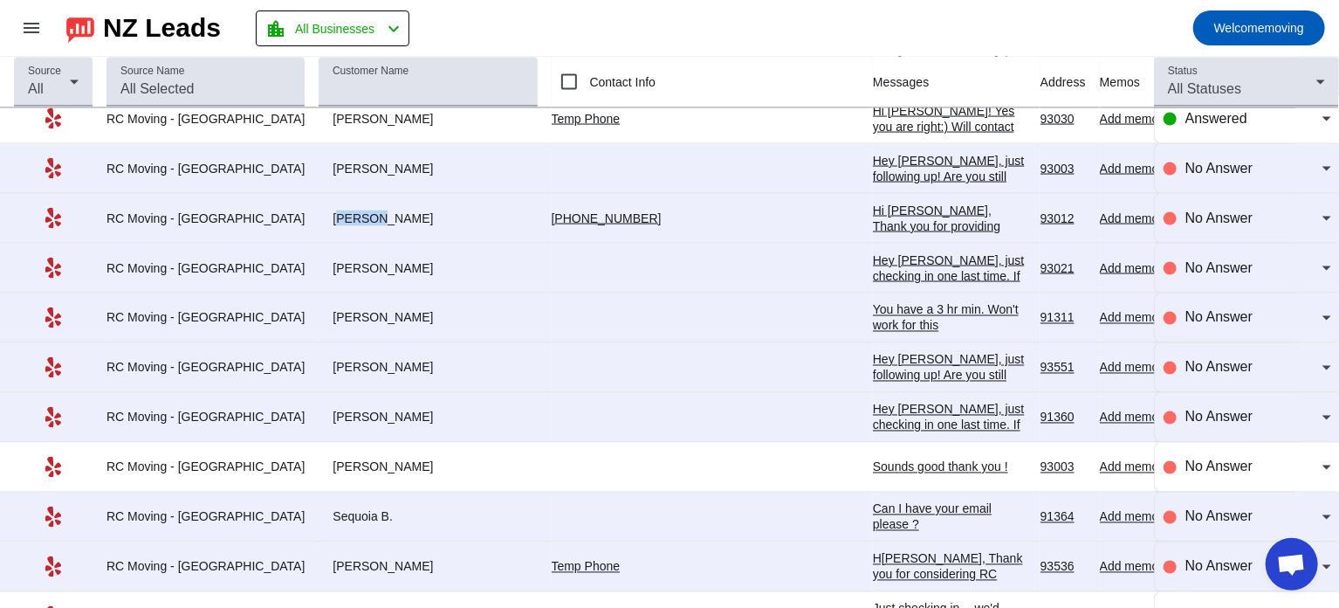
drag, startPoint x: 295, startPoint y: 189, endPoint x: 331, endPoint y: 188, distance: 35.8
click at [331, 210] on div "[PERSON_NAME]" at bounding box center [428, 218] width 218 height 16
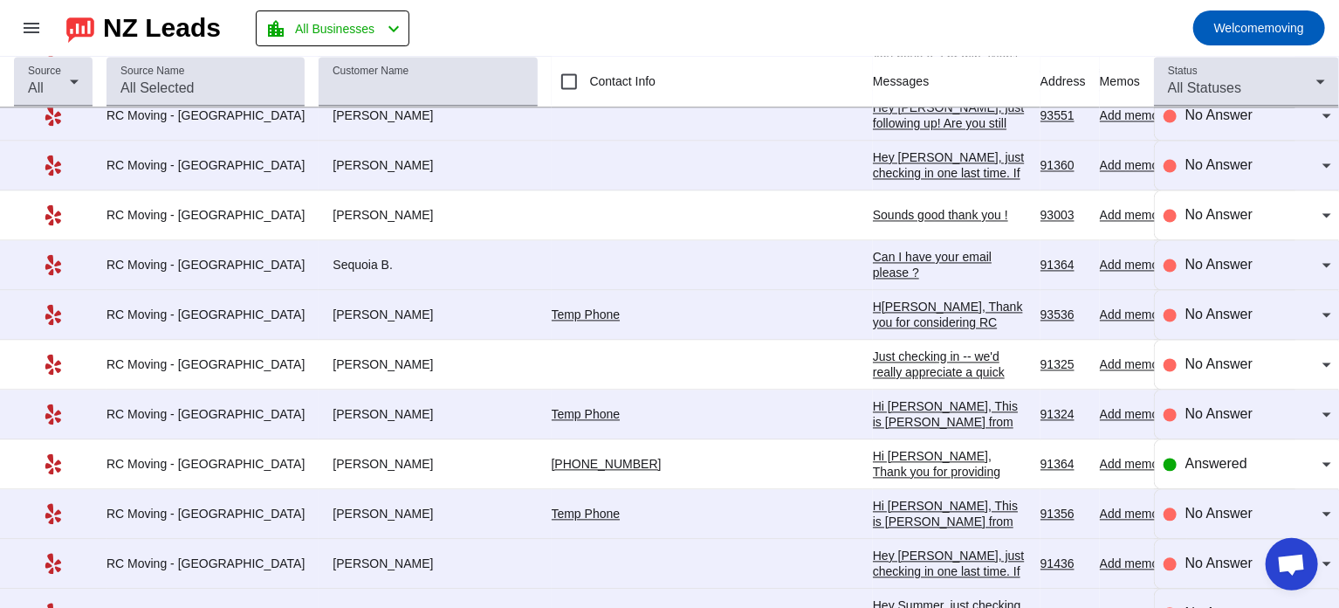
scroll to position [8378, 0]
drag, startPoint x: 297, startPoint y: 183, endPoint x: 338, endPoint y: 182, distance: 41.0
click at [338, 207] on div "[PERSON_NAME]" at bounding box center [428, 215] width 218 height 16
drag, startPoint x: 292, startPoint y: 230, endPoint x: 352, endPoint y: 234, distance: 59.5
click at [352, 257] on div "Sequoia B." at bounding box center [428, 265] width 218 height 16
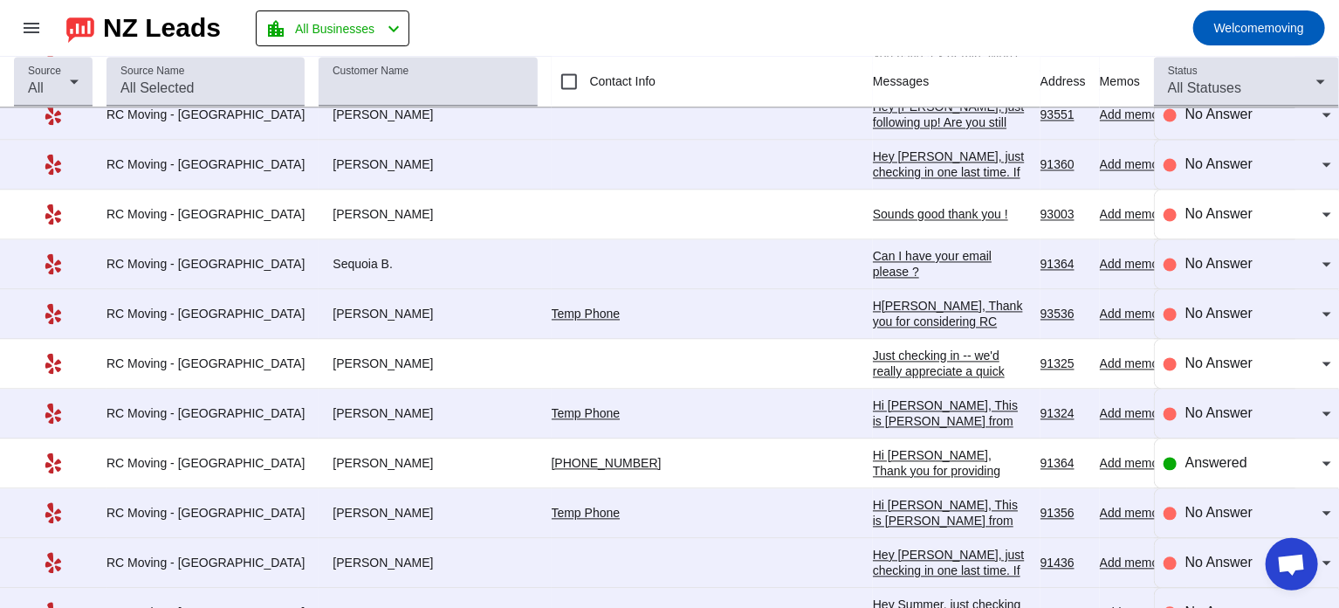
click at [873, 249] on div "Can I have your email please ?" at bounding box center [950, 264] width 154 height 31
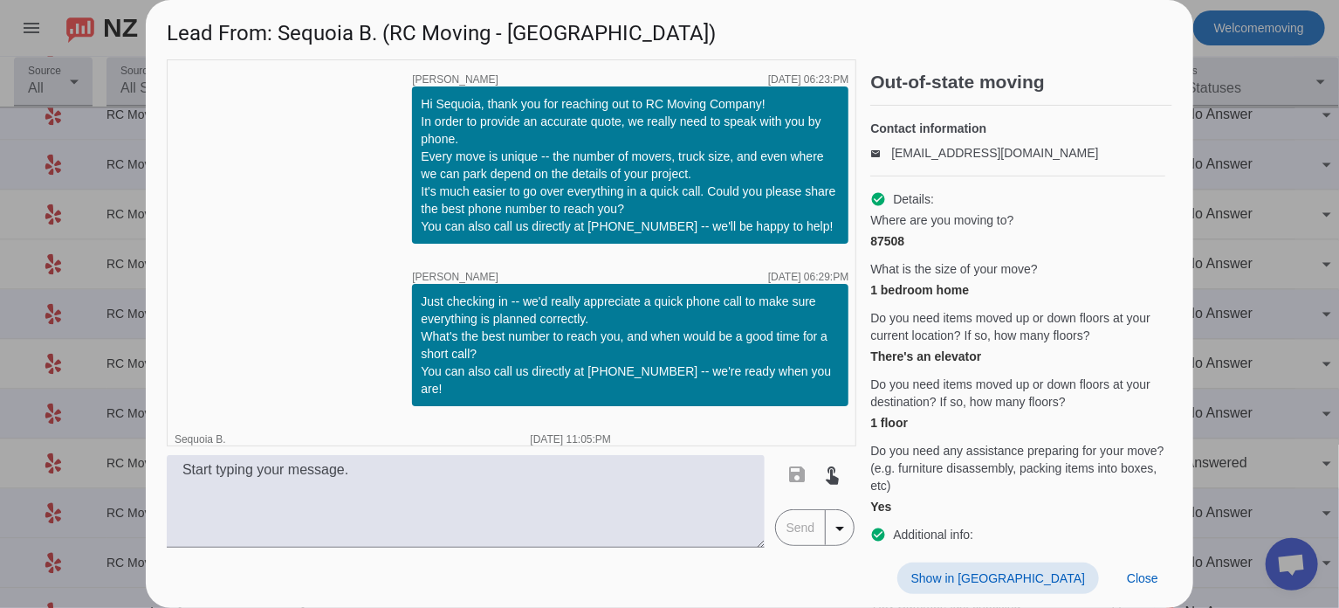
scroll to position [199, 0]
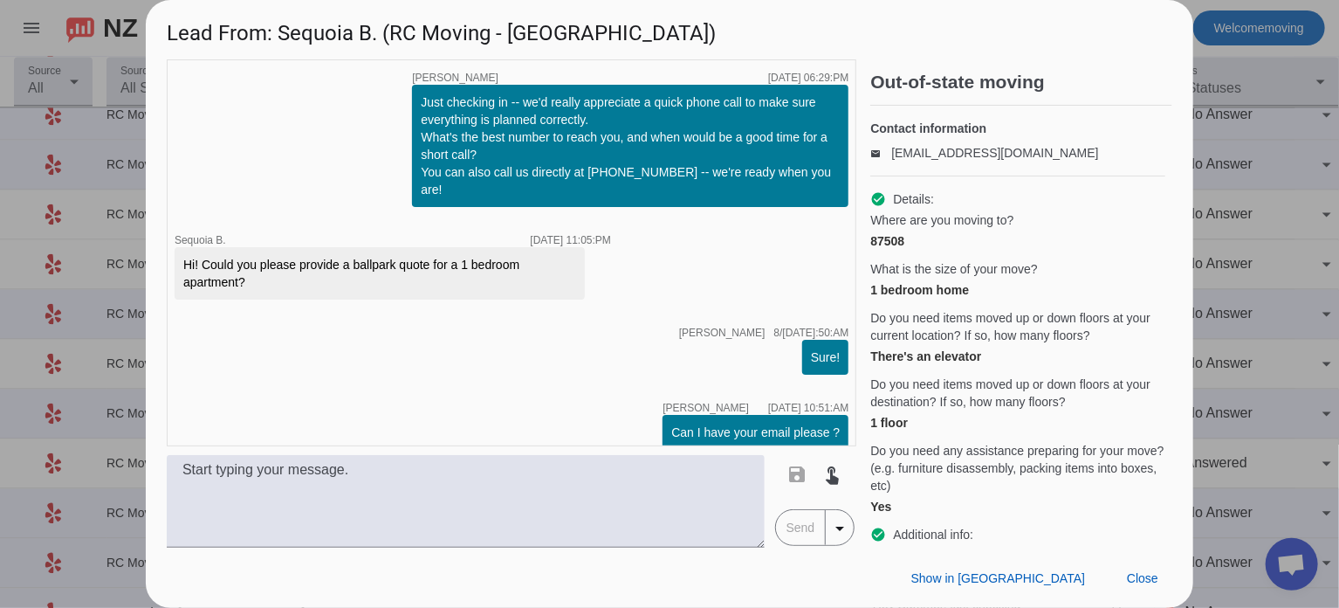
click at [1258, 271] on div at bounding box center [669, 304] width 1339 height 608
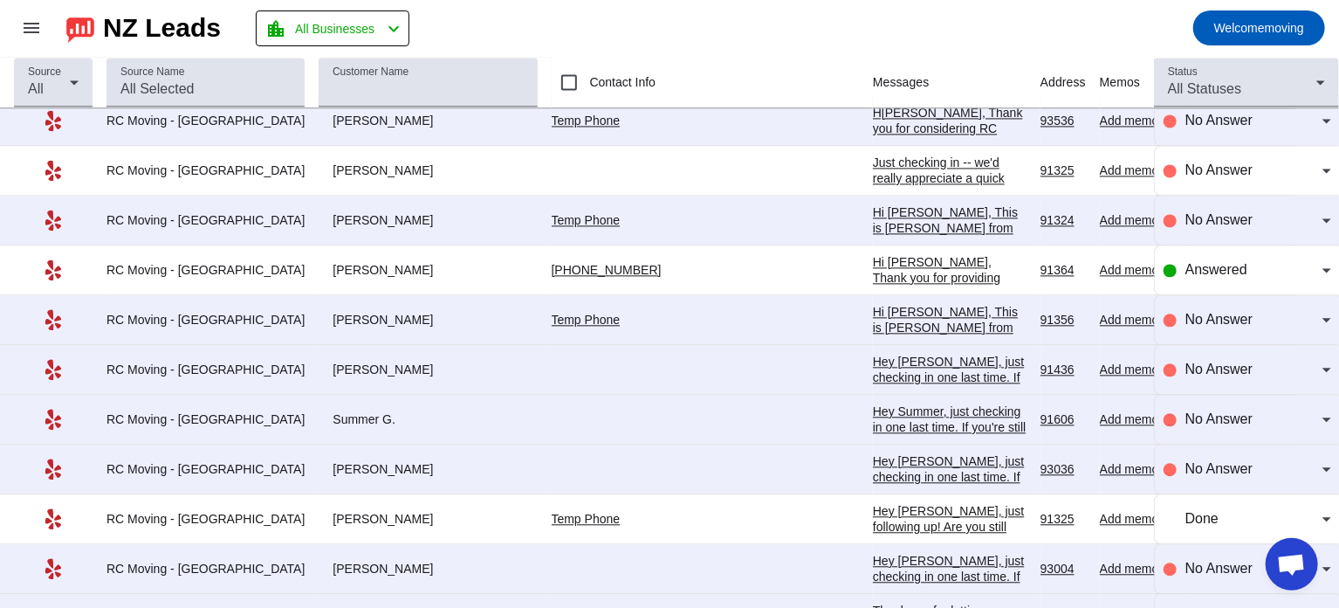
scroll to position [8625, 0]
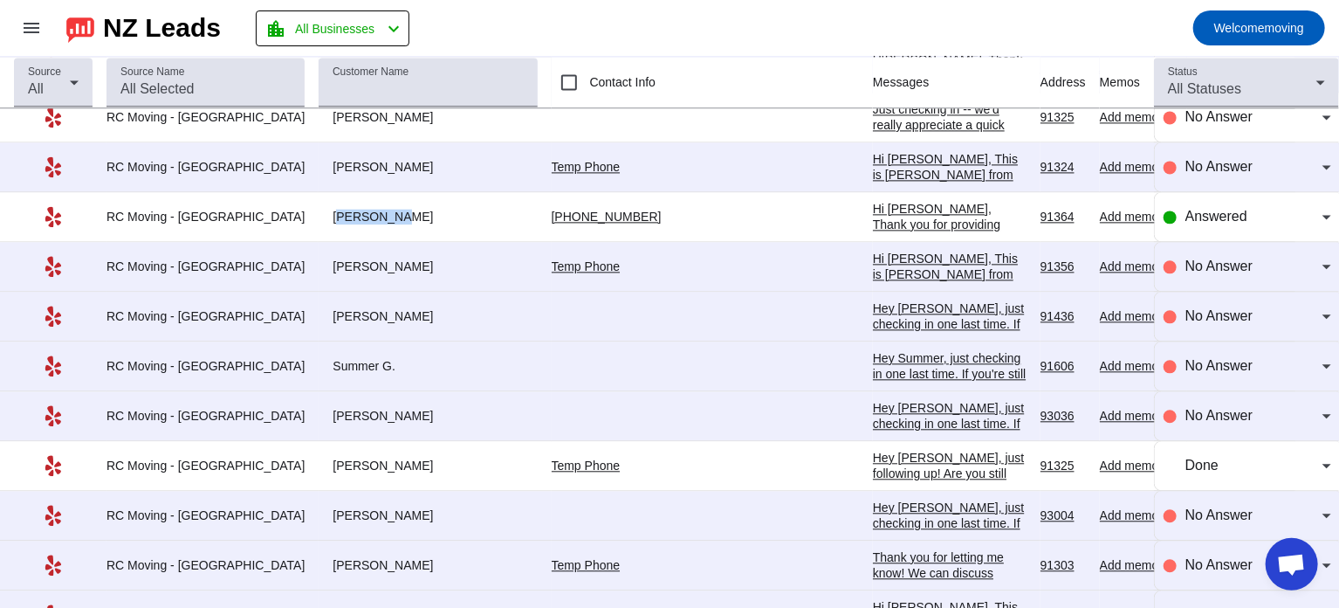
drag, startPoint x: 297, startPoint y: 185, endPoint x: 353, endPoint y: 182, distance: 55.9
click at [353, 209] on div "[PERSON_NAME]" at bounding box center [428, 217] width 218 height 16
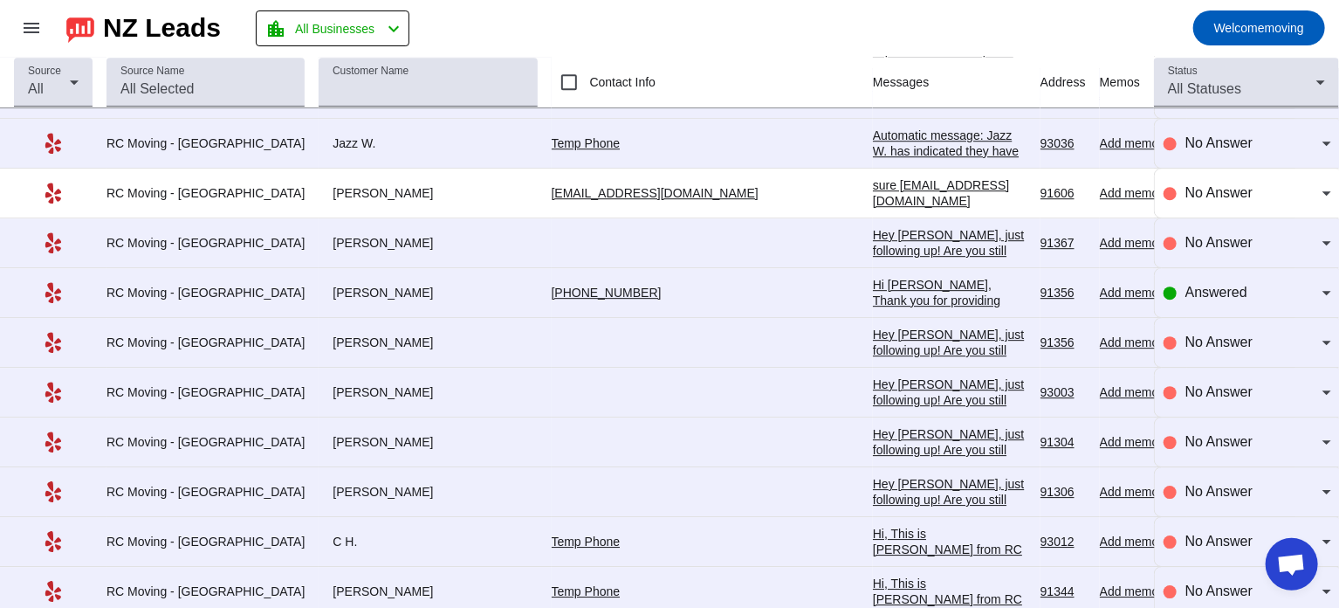
scroll to position [9261, 0]
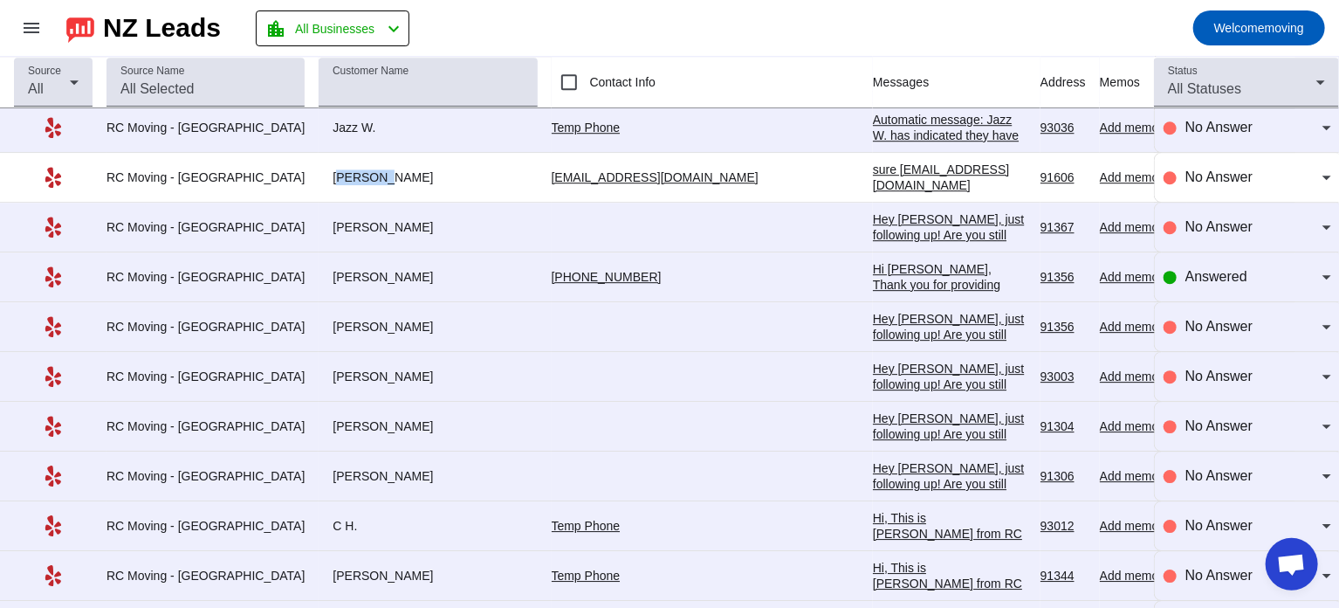
drag, startPoint x: 295, startPoint y: 144, endPoint x: 337, endPoint y: 143, distance: 41.9
click at [337, 169] on div "[PERSON_NAME]" at bounding box center [428, 177] width 218 height 16
drag, startPoint x: 295, startPoint y: 240, endPoint x: 336, endPoint y: 242, distance: 41.1
click at [336, 269] on div "[PERSON_NAME]" at bounding box center [428, 277] width 218 height 16
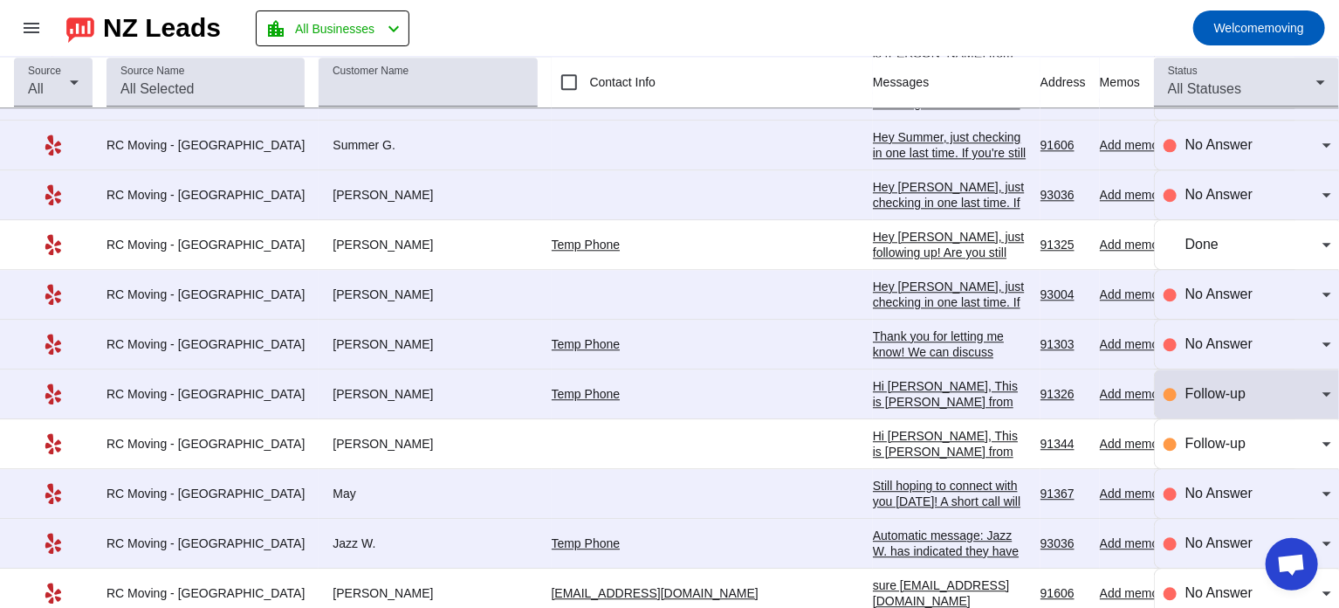
scroll to position [8856, 0]
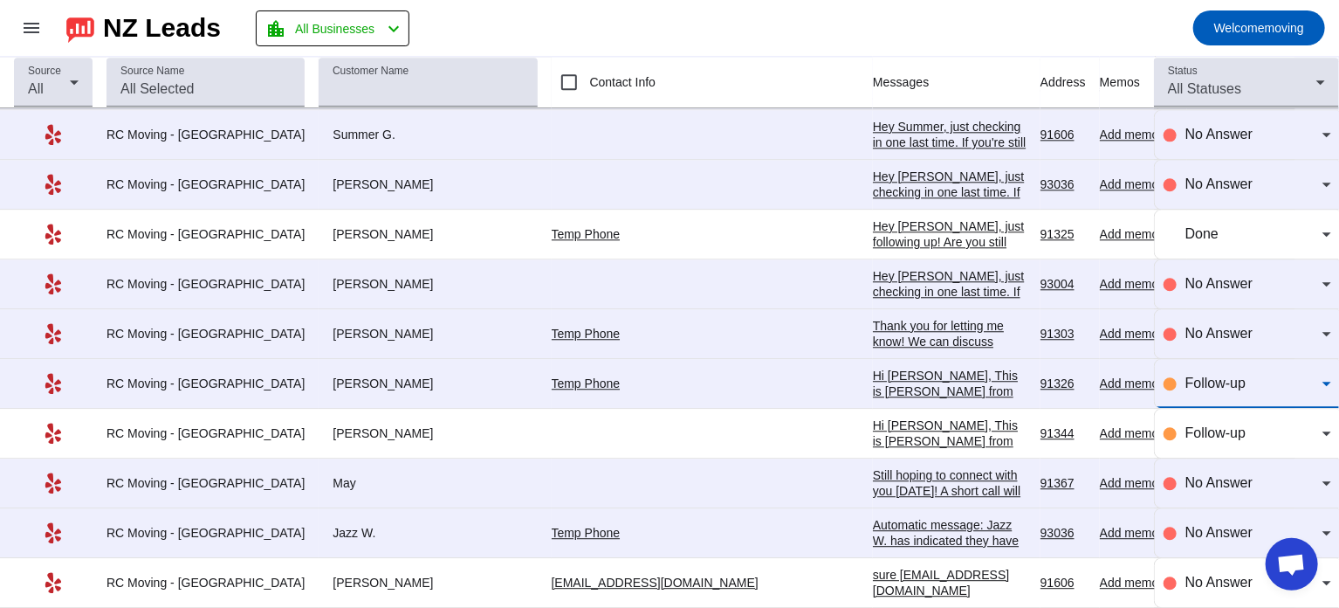
click at [1214, 375] on span "Follow-up" at bounding box center [1216, 382] width 60 height 15
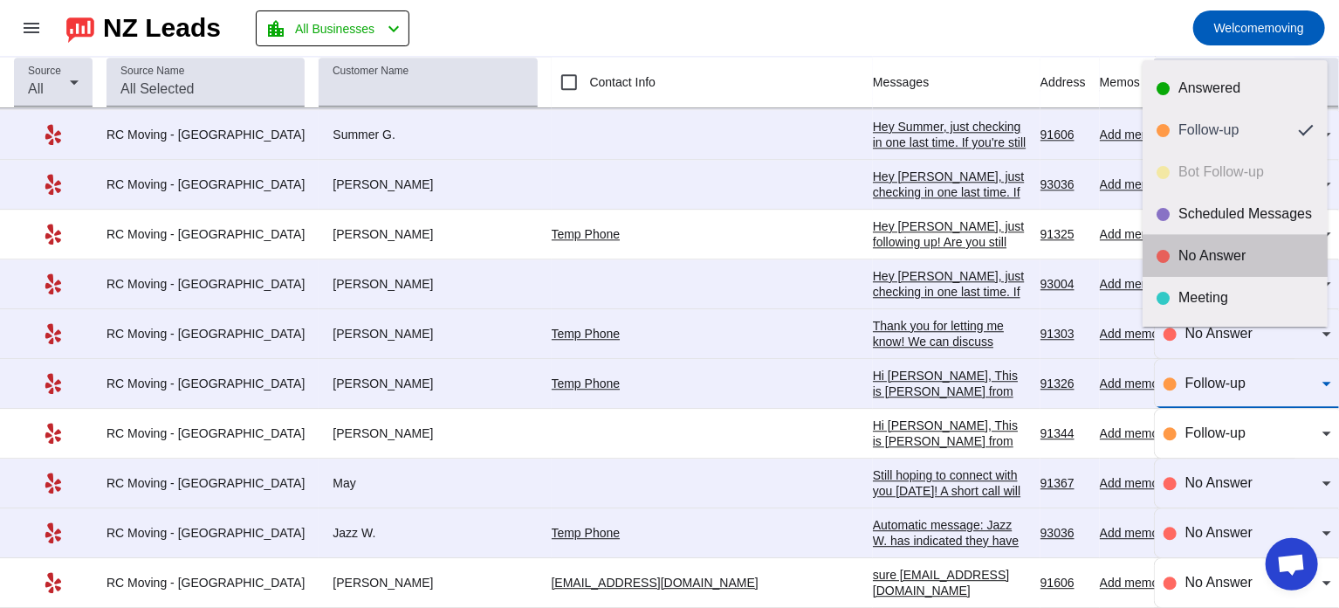
click at [1244, 273] on mat-option "No Answer" at bounding box center [1235, 256] width 185 height 42
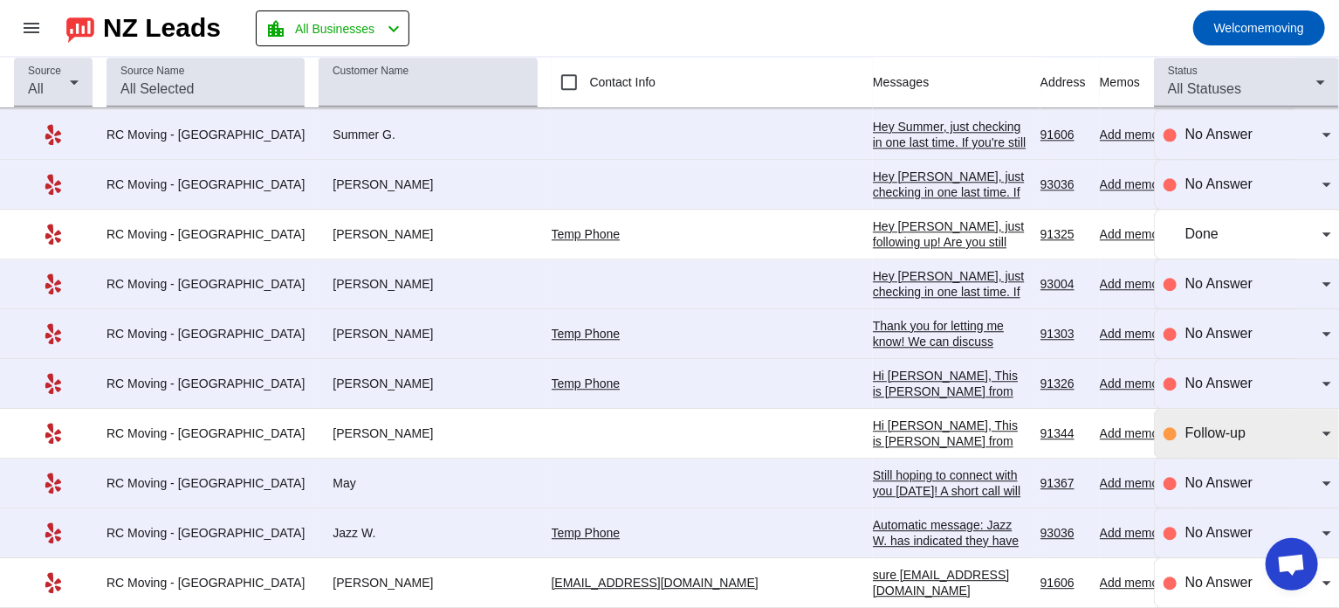
click at [1207, 409] on div "Follow-up" at bounding box center [1248, 433] width 168 height 49
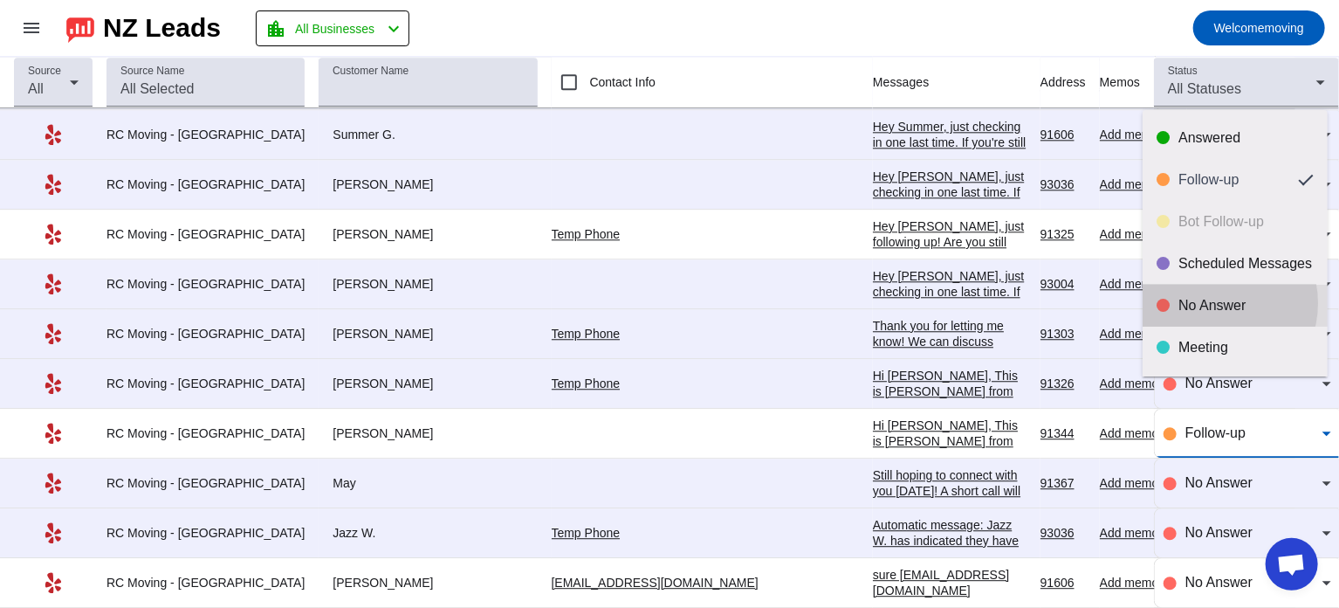
click at [1215, 303] on div "No Answer" at bounding box center [1246, 305] width 135 height 17
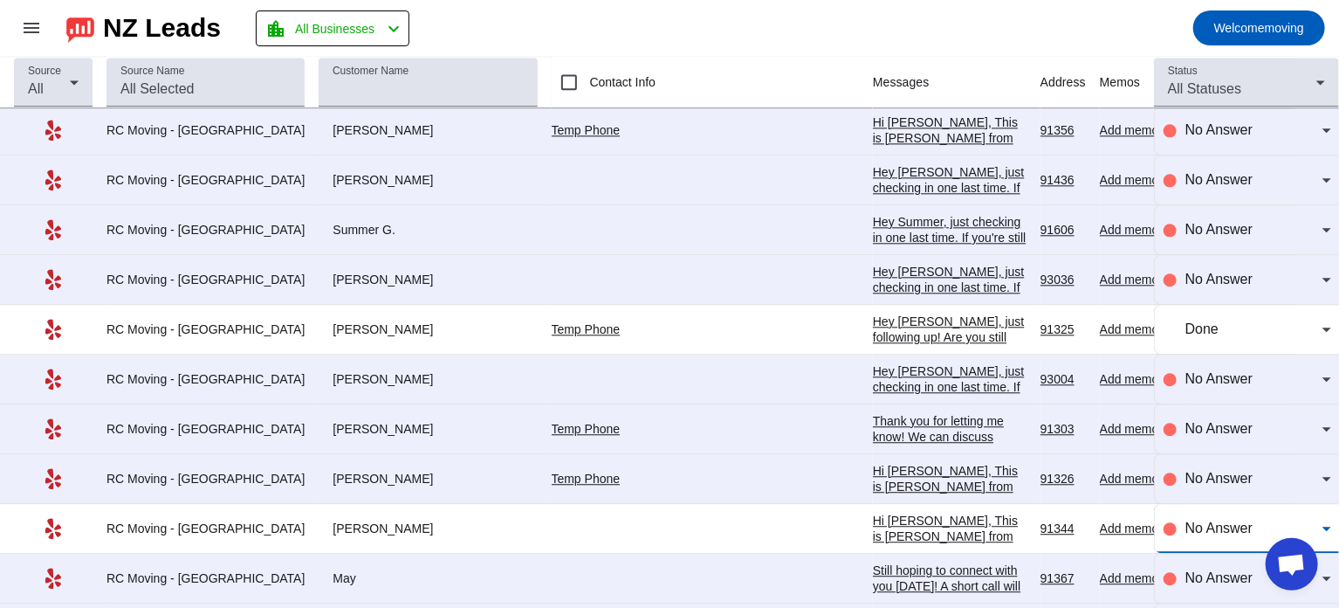
scroll to position [8762, 0]
drag, startPoint x: 297, startPoint y: 295, endPoint x: 353, endPoint y: 293, distance: 55.9
click at [353, 320] on div "[PERSON_NAME]" at bounding box center [428, 328] width 218 height 16
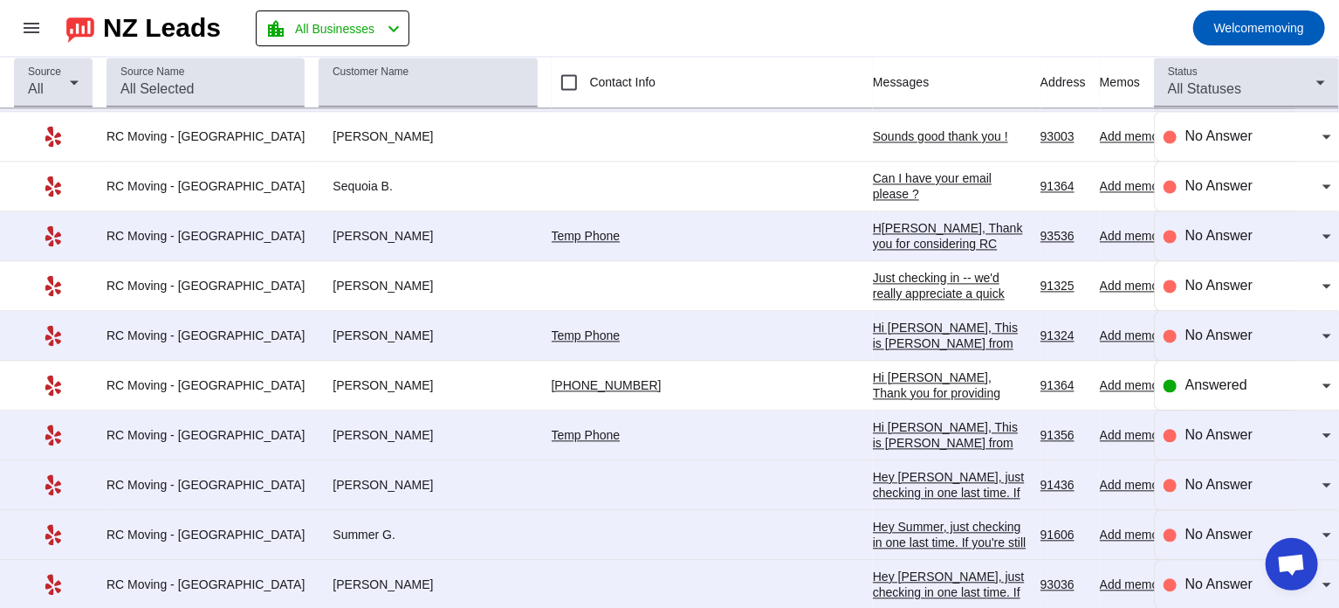
scroll to position [8455, 0]
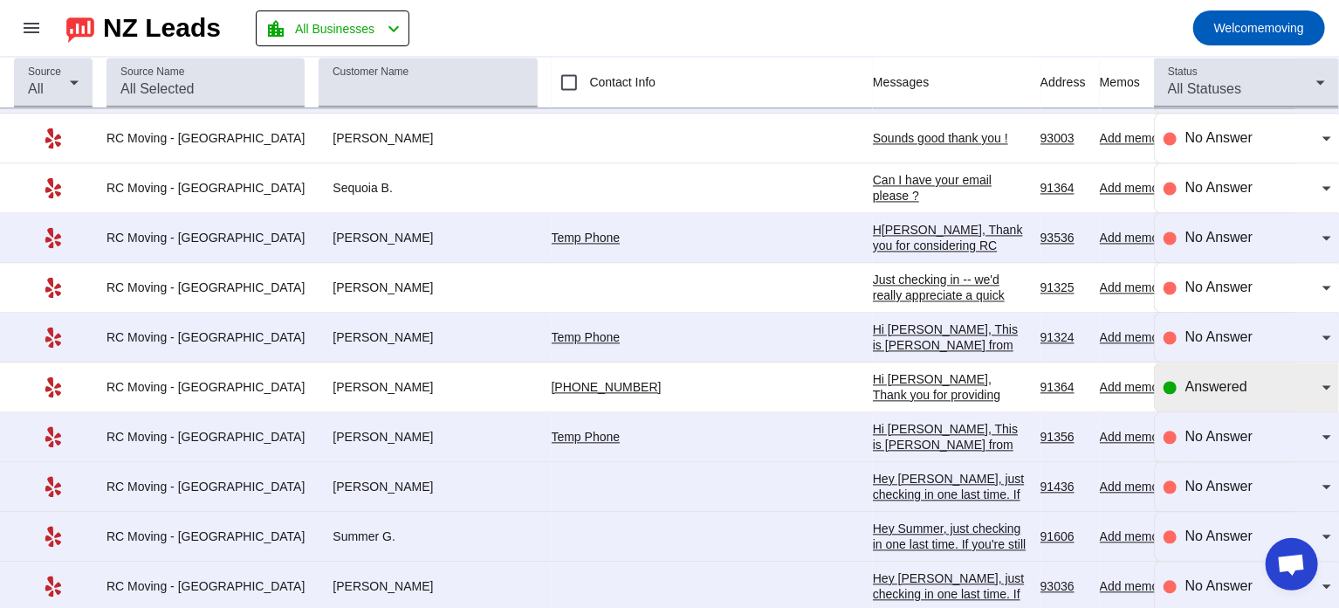
click at [1164, 381] on div at bounding box center [1170, 387] width 13 height 13
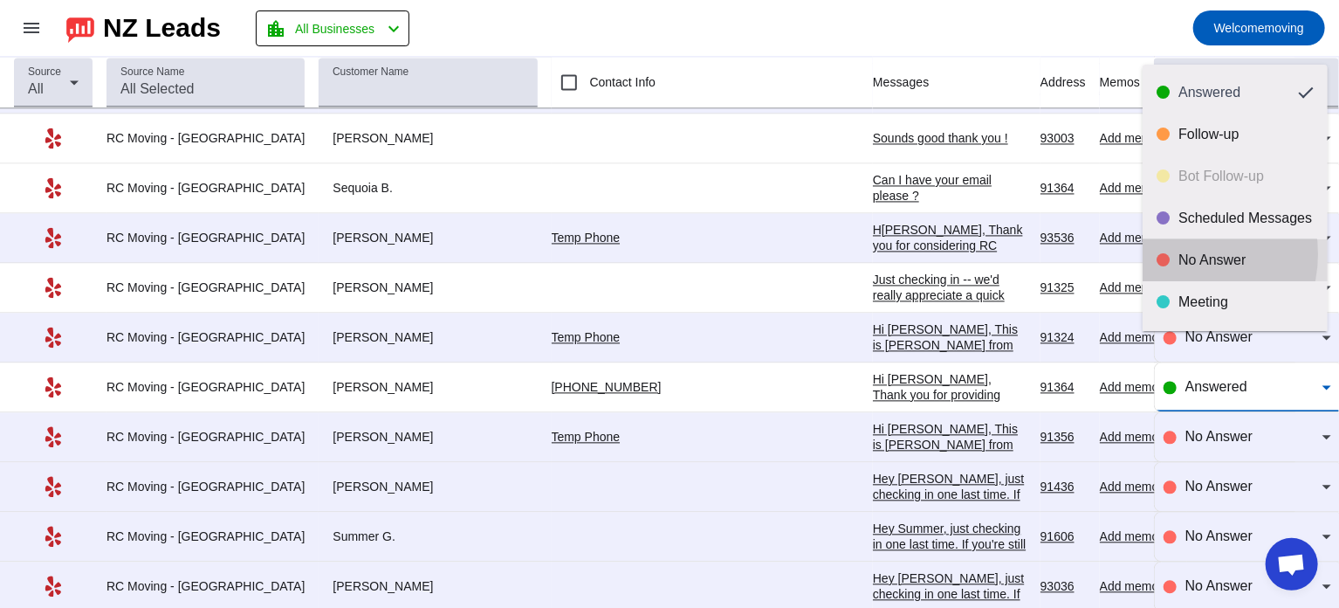
click at [1183, 254] on div "No Answer" at bounding box center [1246, 259] width 135 height 17
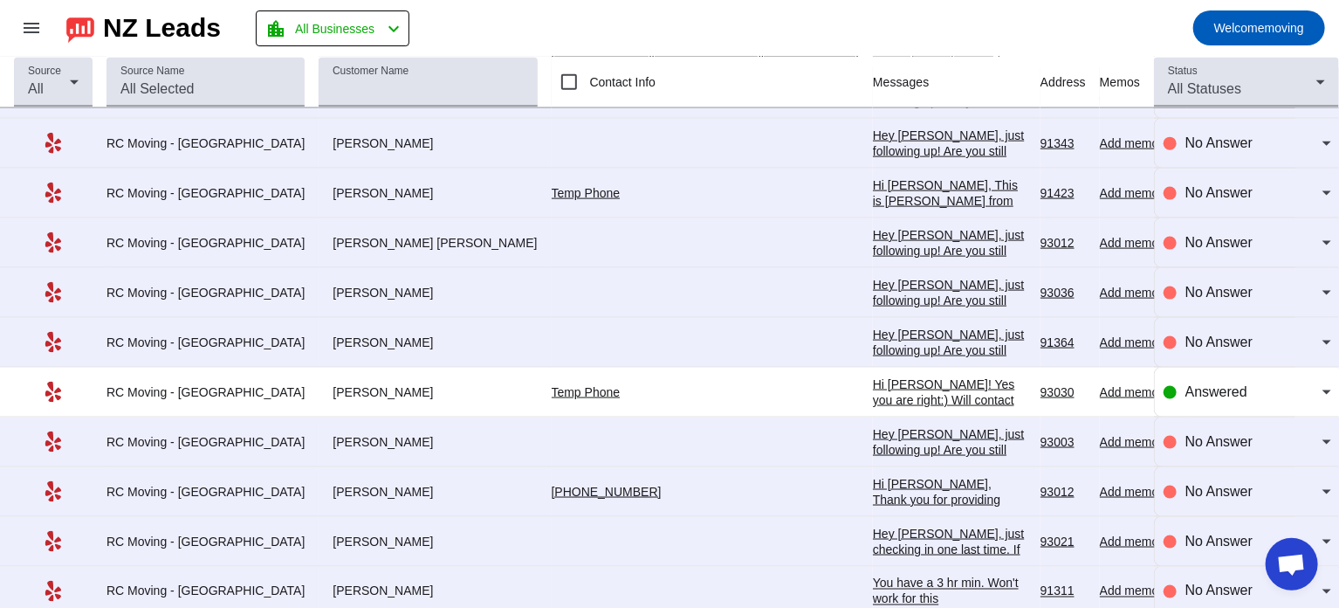
scroll to position [7850, 0]
click at [1214, 383] on div "Answered" at bounding box center [1254, 393] width 137 height 21
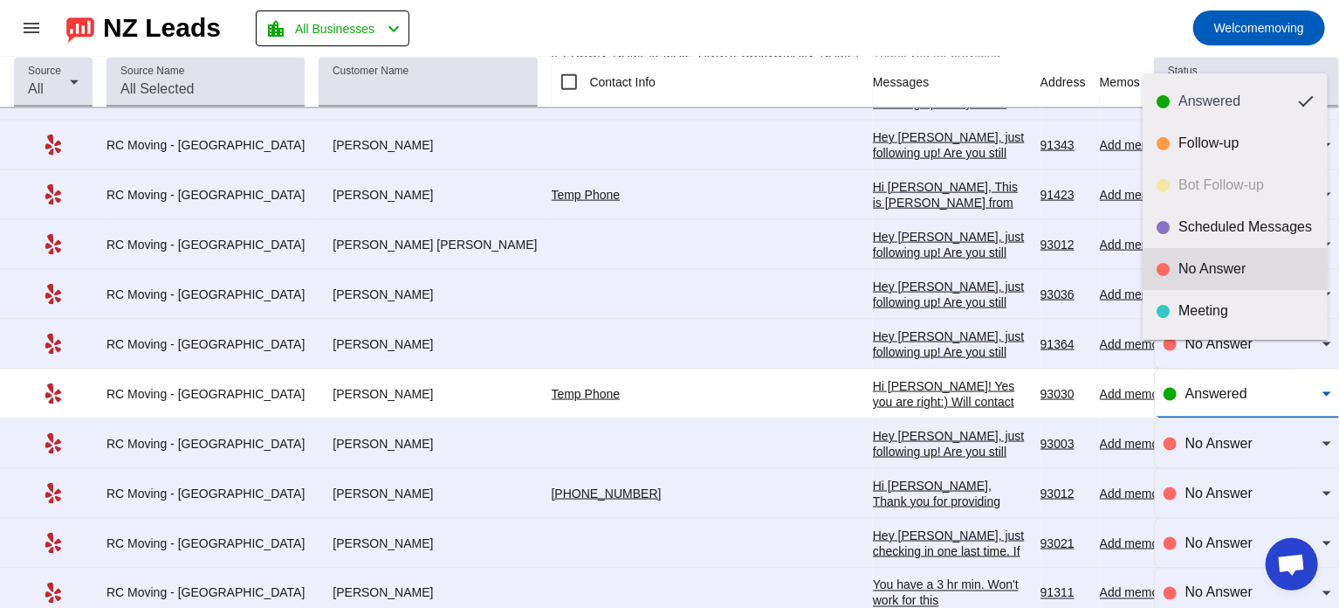
click at [1204, 261] on div "No Answer" at bounding box center [1246, 268] width 135 height 17
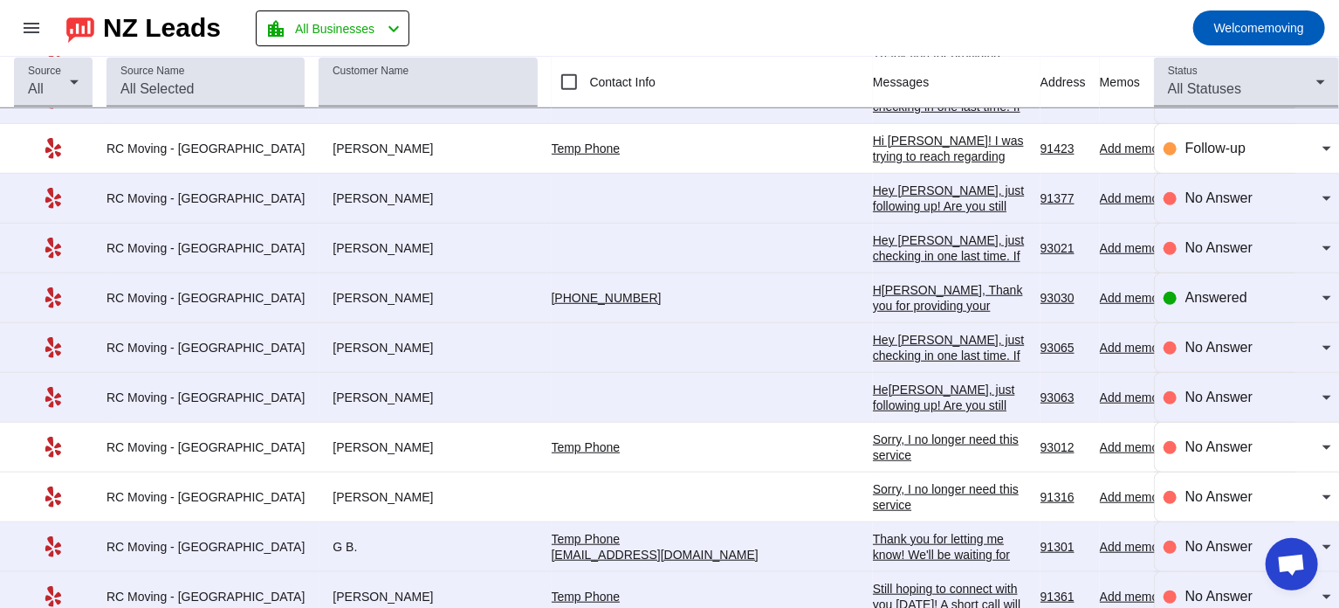
scroll to position [7220, 0]
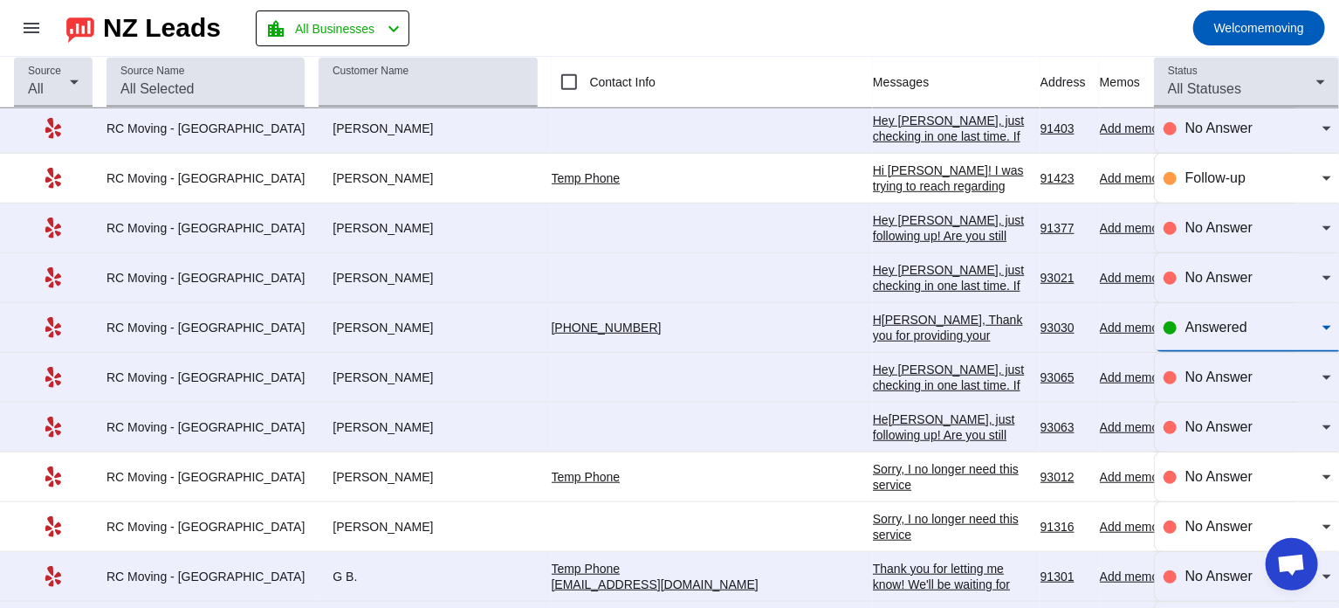
click at [1204, 320] on span "Answered" at bounding box center [1217, 327] width 62 height 15
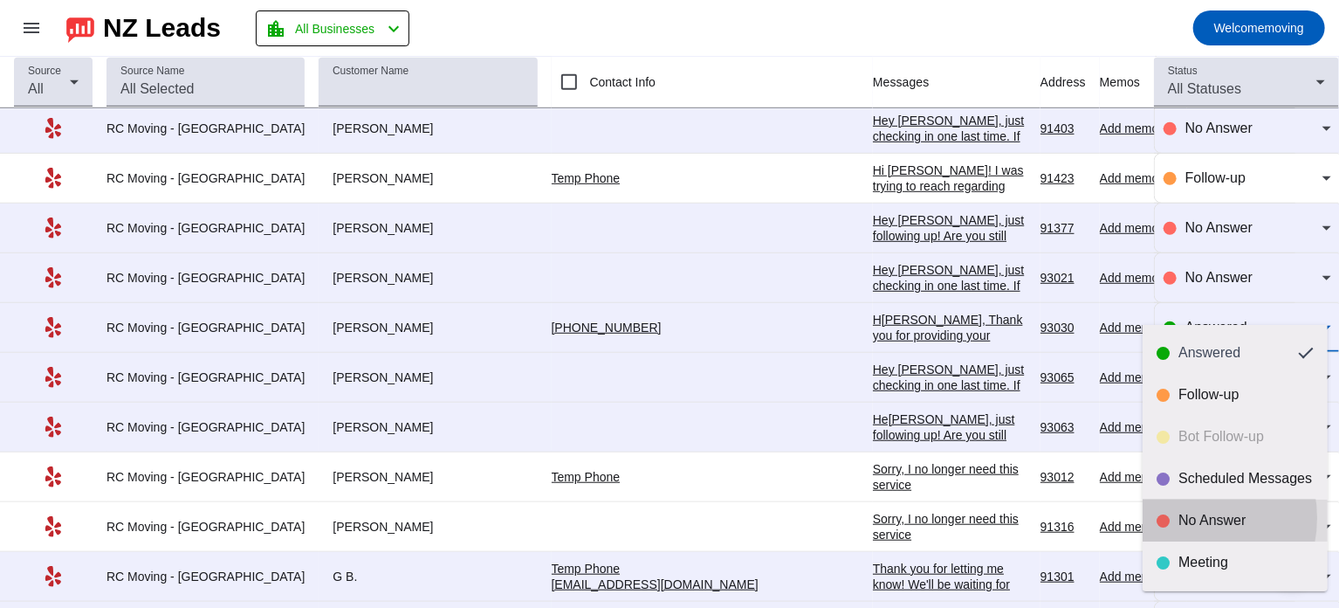
click at [1179, 518] on div "No Answer" at bounding box center [1246, 520] width 135 height 17
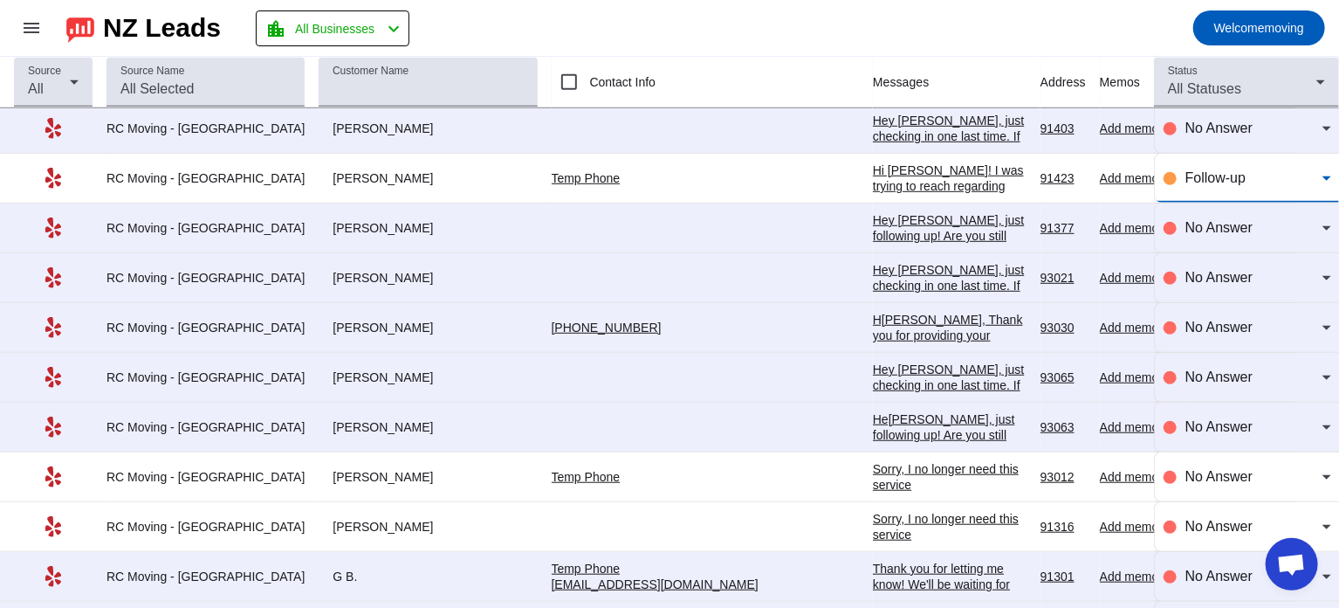
click at [1200, 170] on span "Follow-up" at bounding box center [1216, 177] width 60 height 15
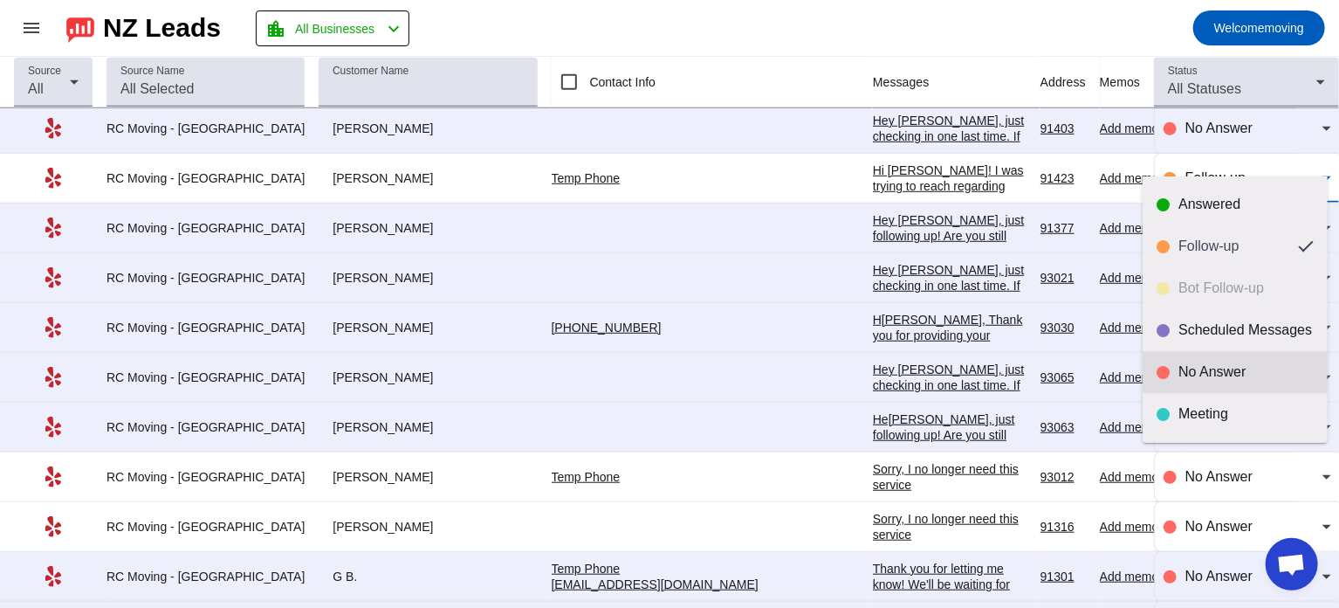
click at [1186, 375] on div "No Answer" at bounding box center [1246, 371] width 135 height 17
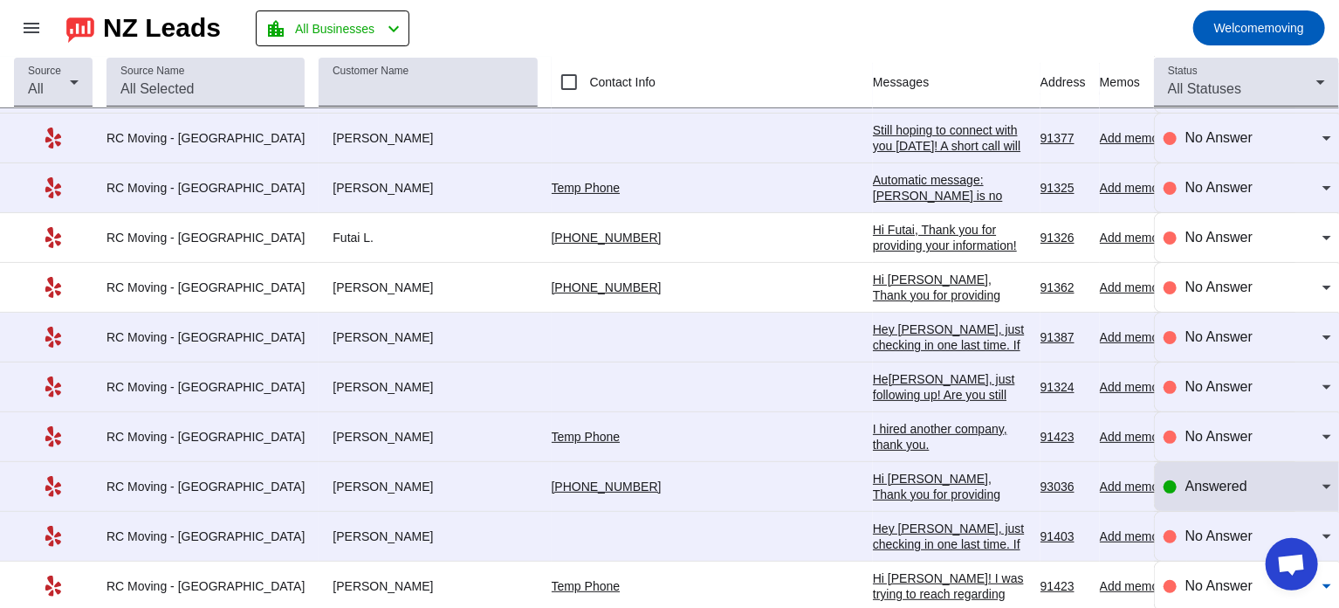
scroll to position [6811, 0]
click at [1201, 481] on div "Answered" at bounding box center [1248, 487] width 168 height 49
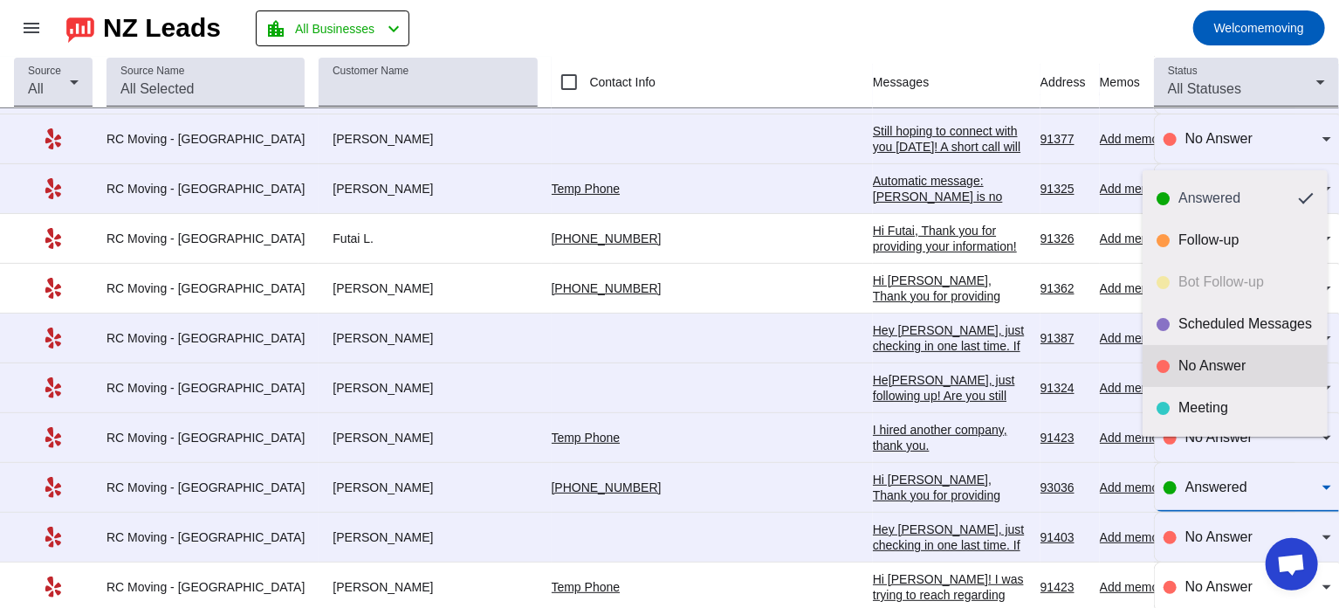
click at [1207, 368] on div "No Answer" at bounding box center [1246, 365] width 135 height 17
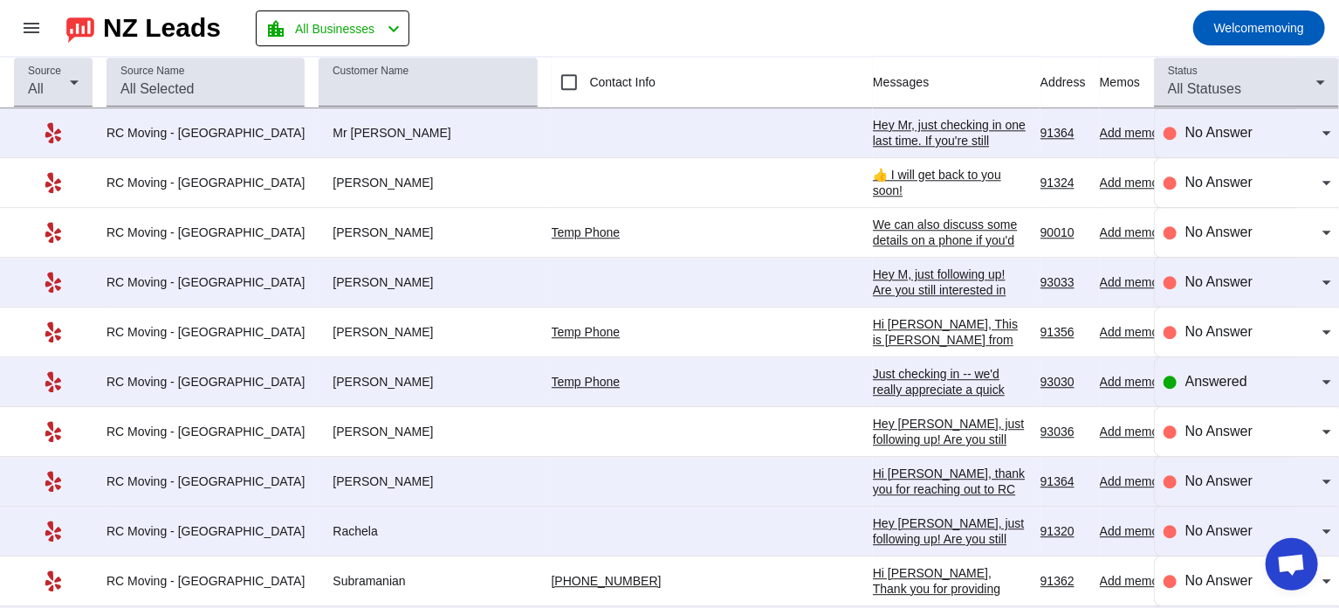
scroll to position [5584, 0]
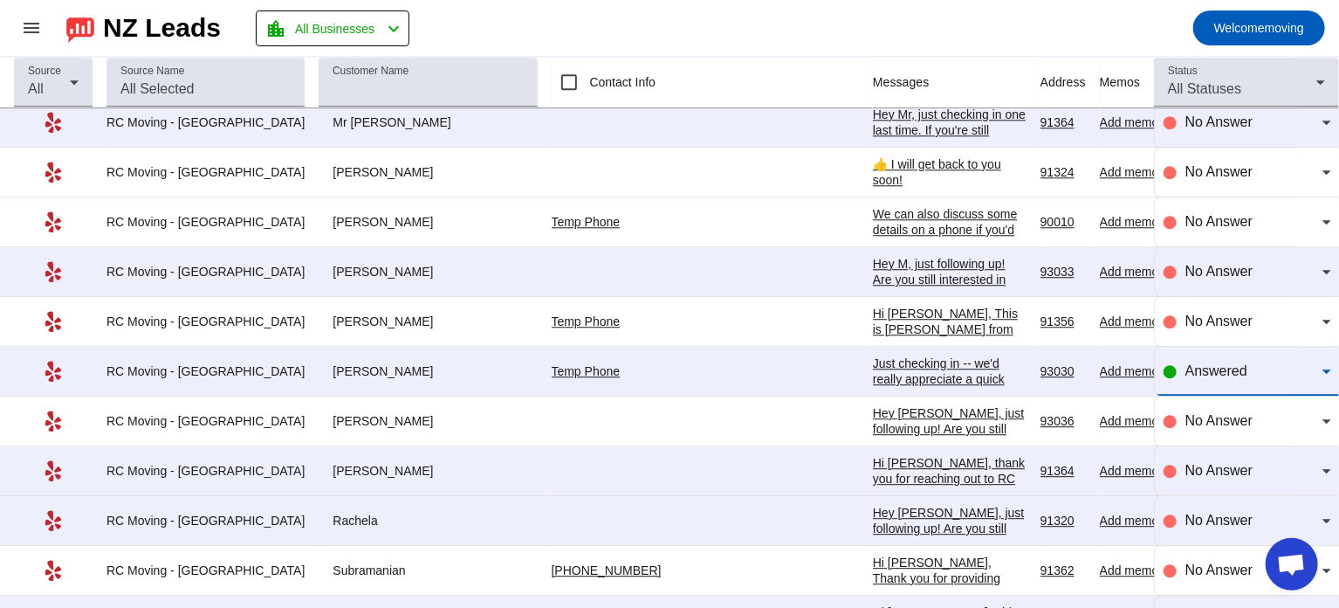
click at [1214, 363] on span "Answered" at bounding box center [1217, 370] width 62 height 15
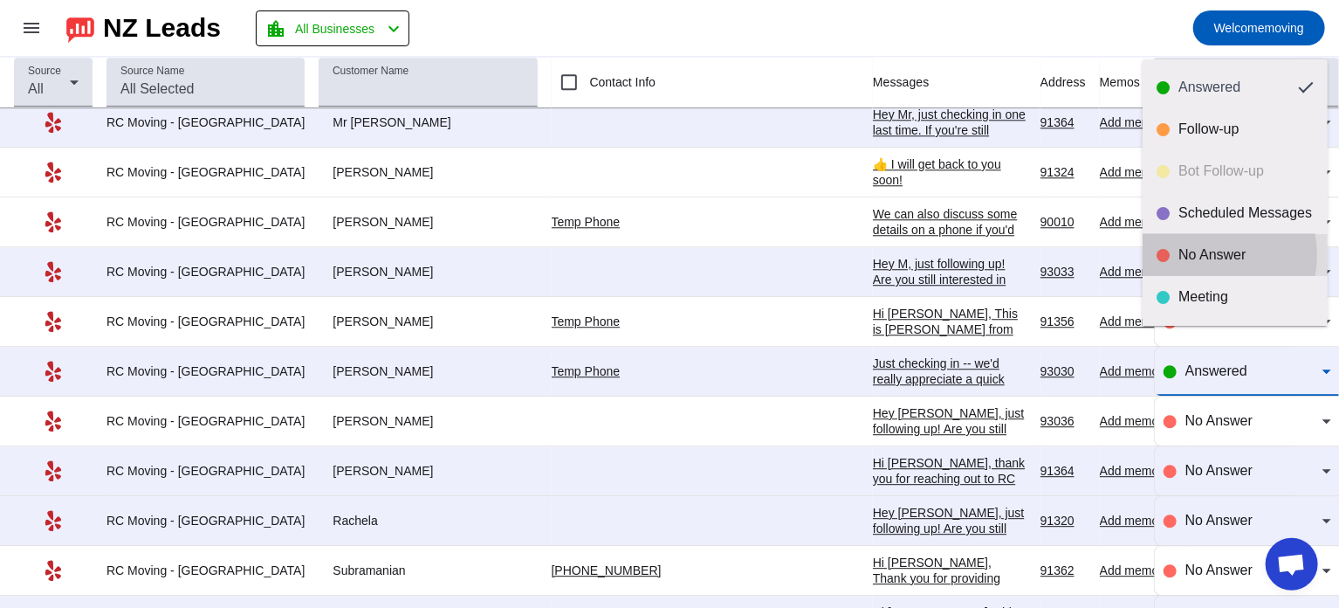
click at [1211, 255] on div "No Answer" at bounding box center [1246, 254] width 135 height 17
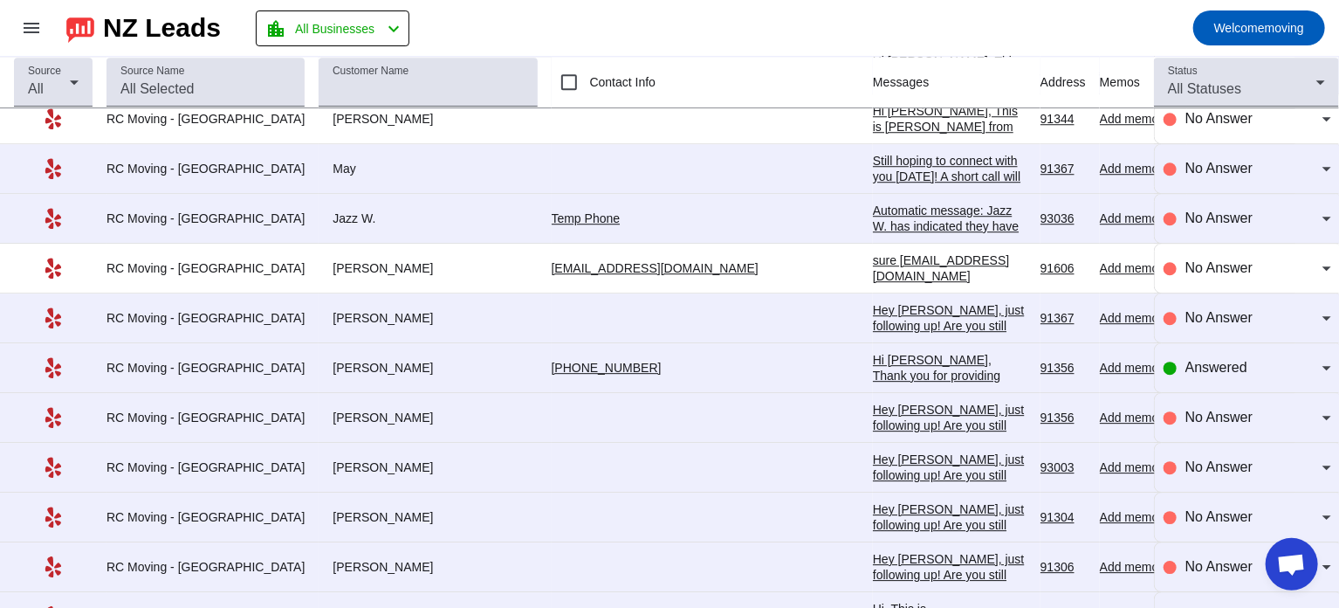
scroll to position [9170, 0]
drag, startPoint x: 294, startPoint y: 336, endPoint x: 339, endPoint y: 335, distance: 44.5
click at [339, 360] on div "[PERSON_NAME]" at bounding box center [428, 368] width 218 height 16
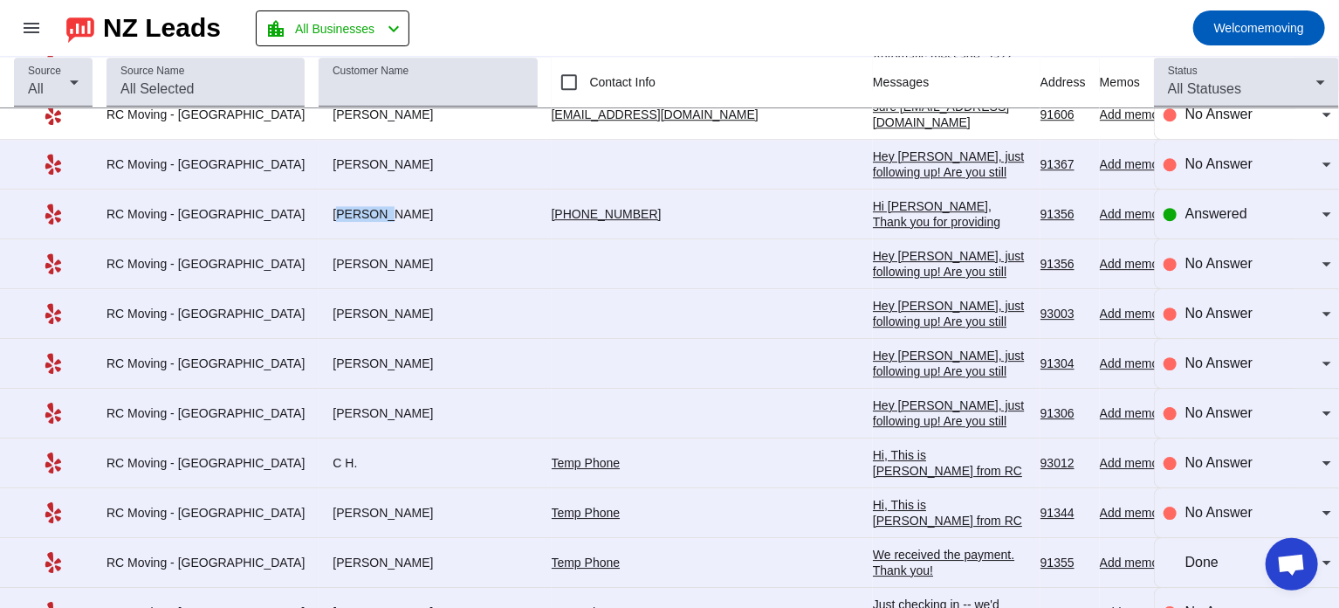
scroll to position [9336, 0]
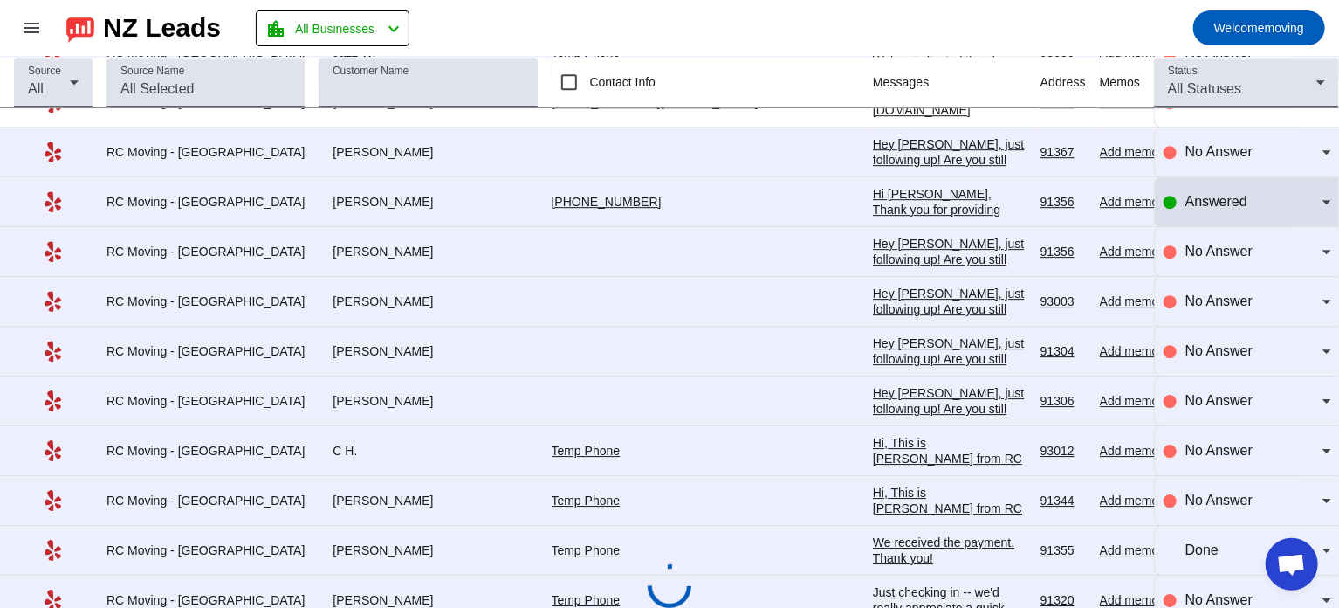
click at [1200, 177] on div "Answered" at bounding box center [1248, 201] width 168 height 49
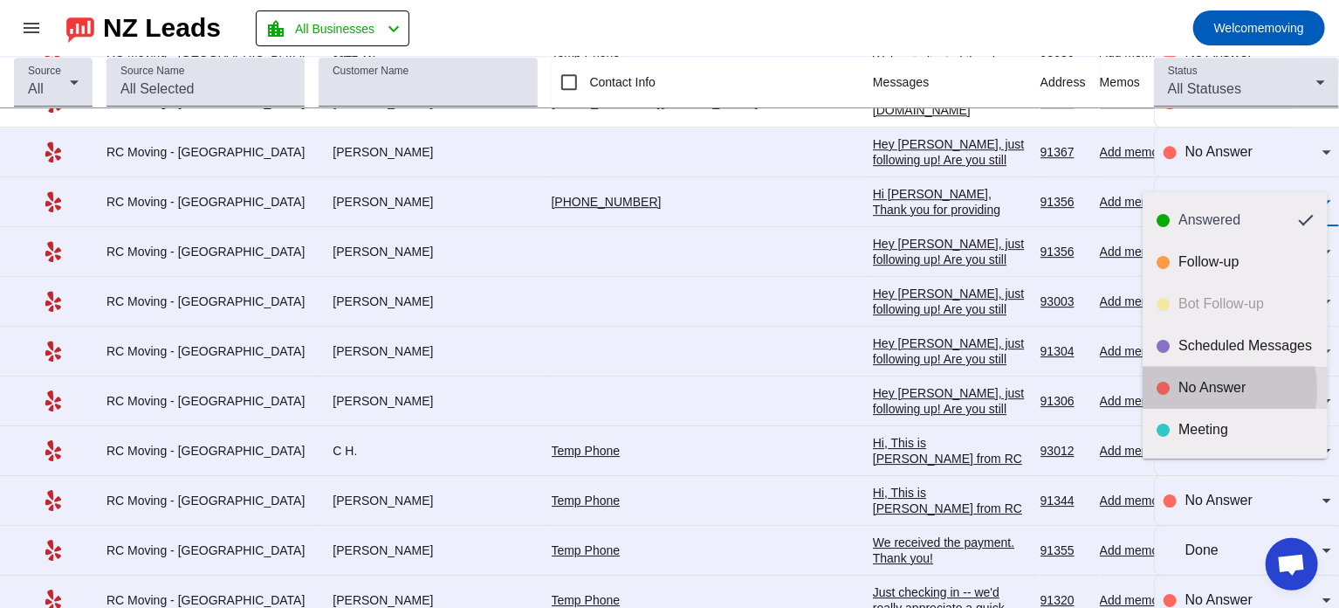
click at [1197, 389] on div "No Answer" at bounding box center [1246, 387] width 135 height 17
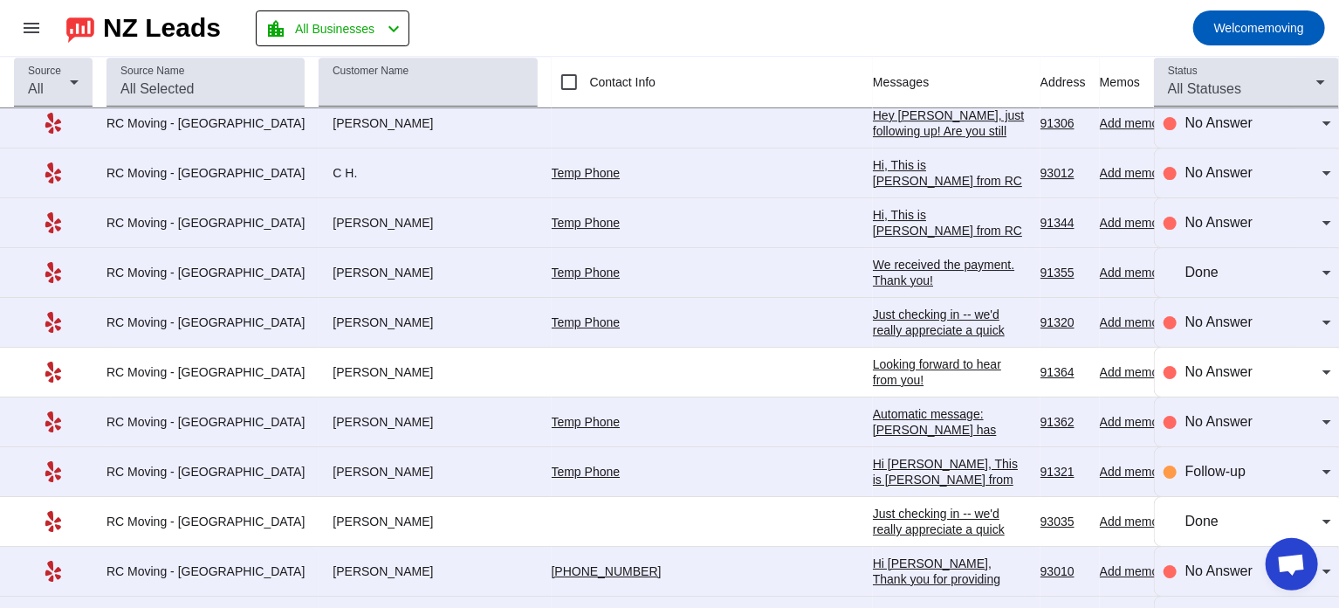
scroll to position [9616, 0]
click at [1202, 462] on span "Follow-up" at bounding box center [1216, 469] width 60 height 15
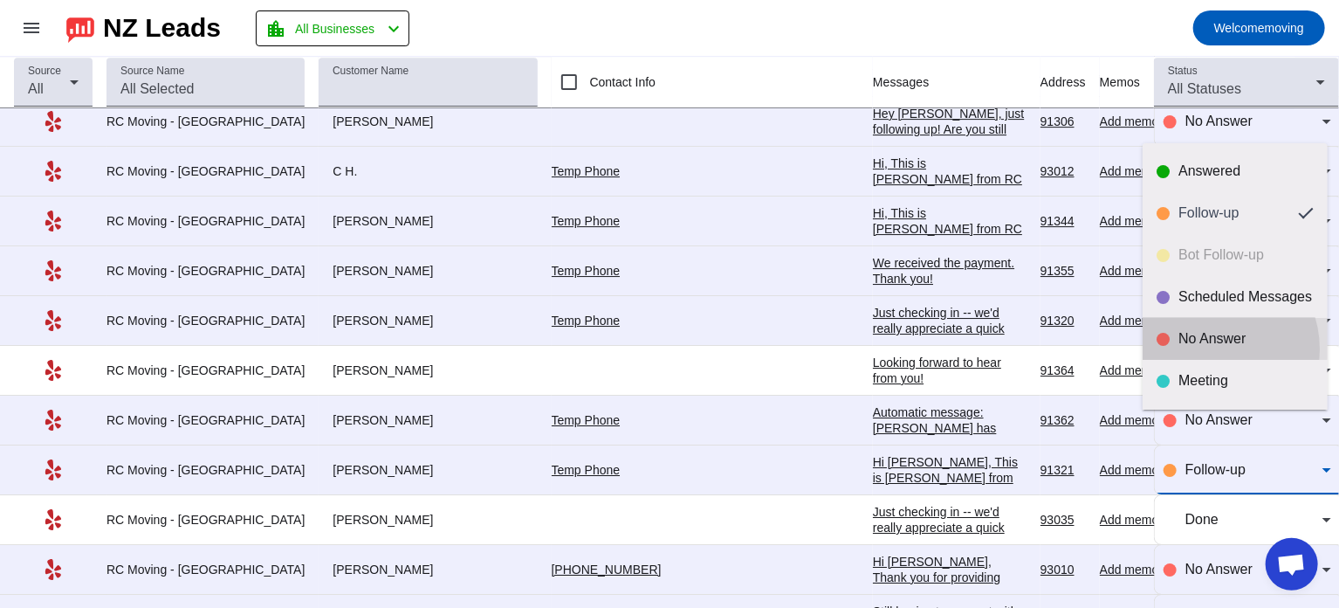
click at [1207, 349] on mat-option "No Answer" at bounding box center [1235, 339] width 185 height 42
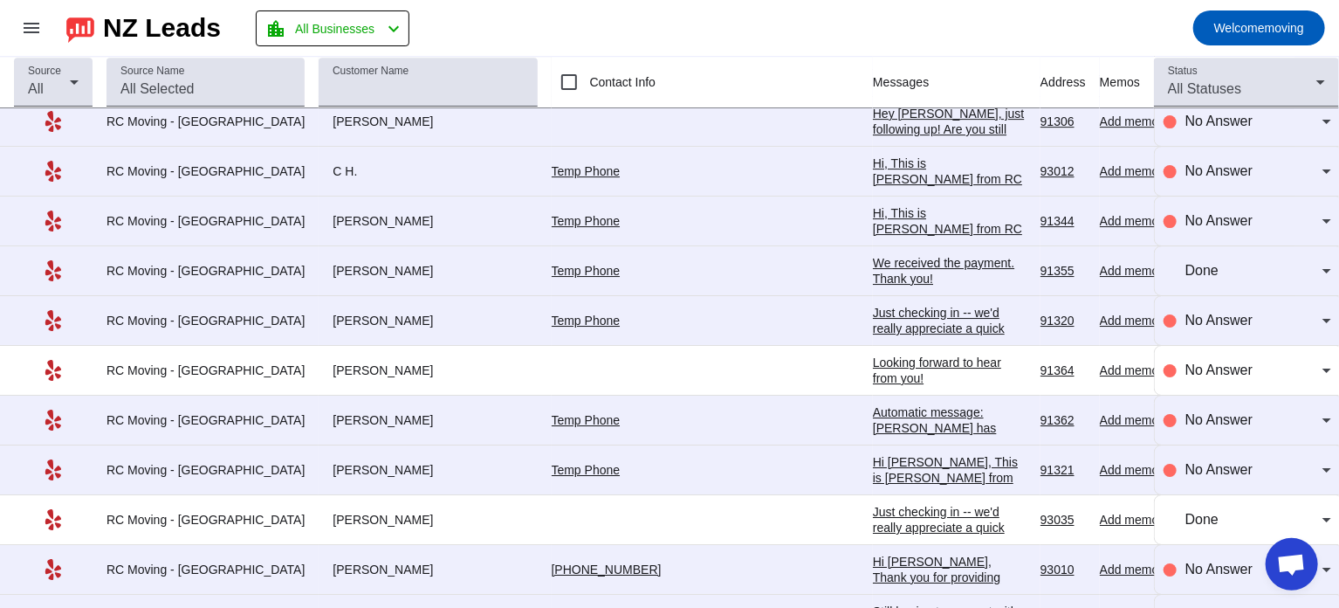
click at [873, 354] on div "Looking forward to hear from you! [PERSON_NAME]" at bounding box center [950, 377] width 154 height 47
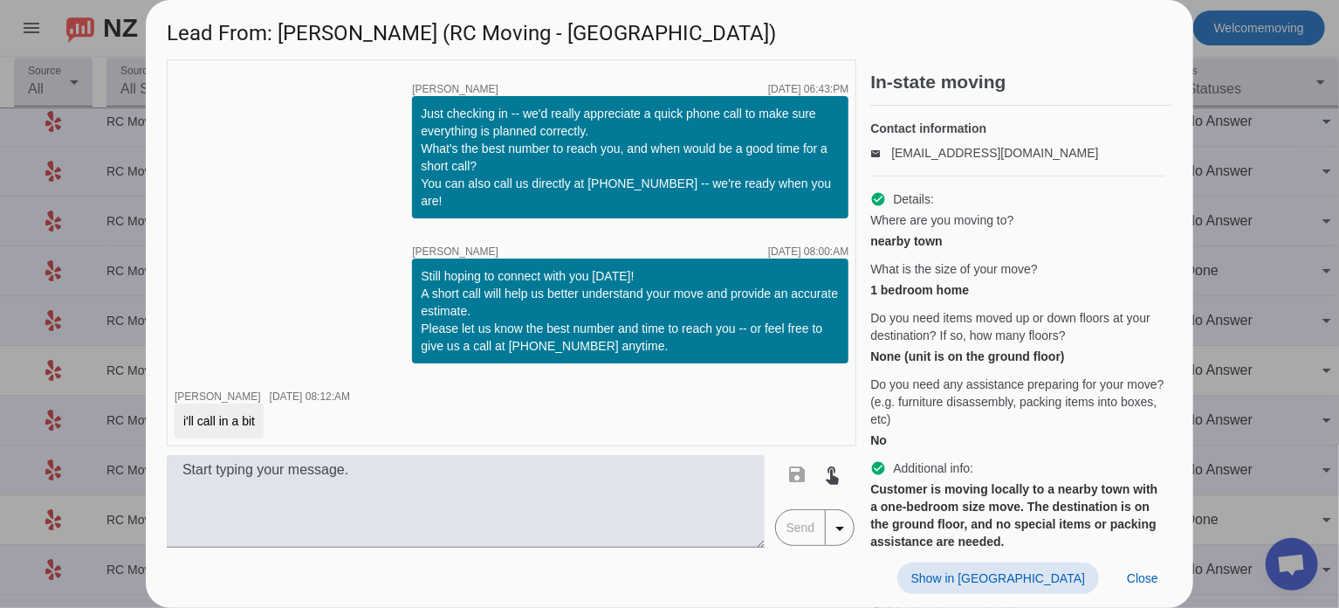
scroll to position [184, 0]
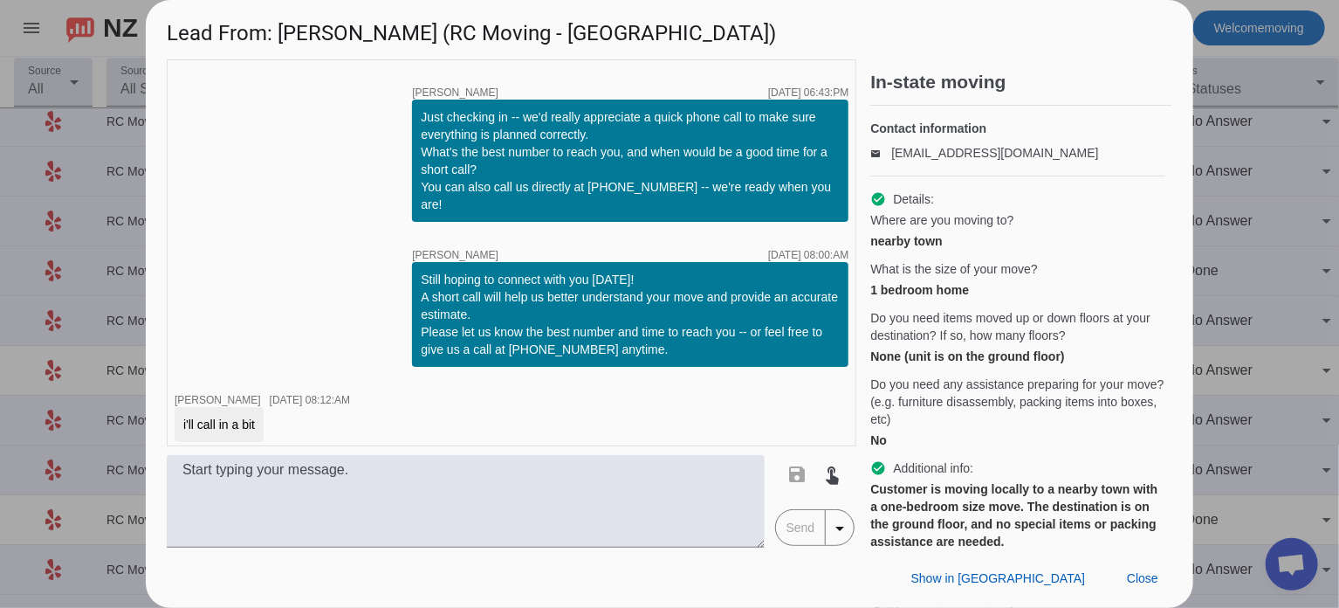
click at [1275, 255] on div at bounding box center [669, 304] width 1339 height 608
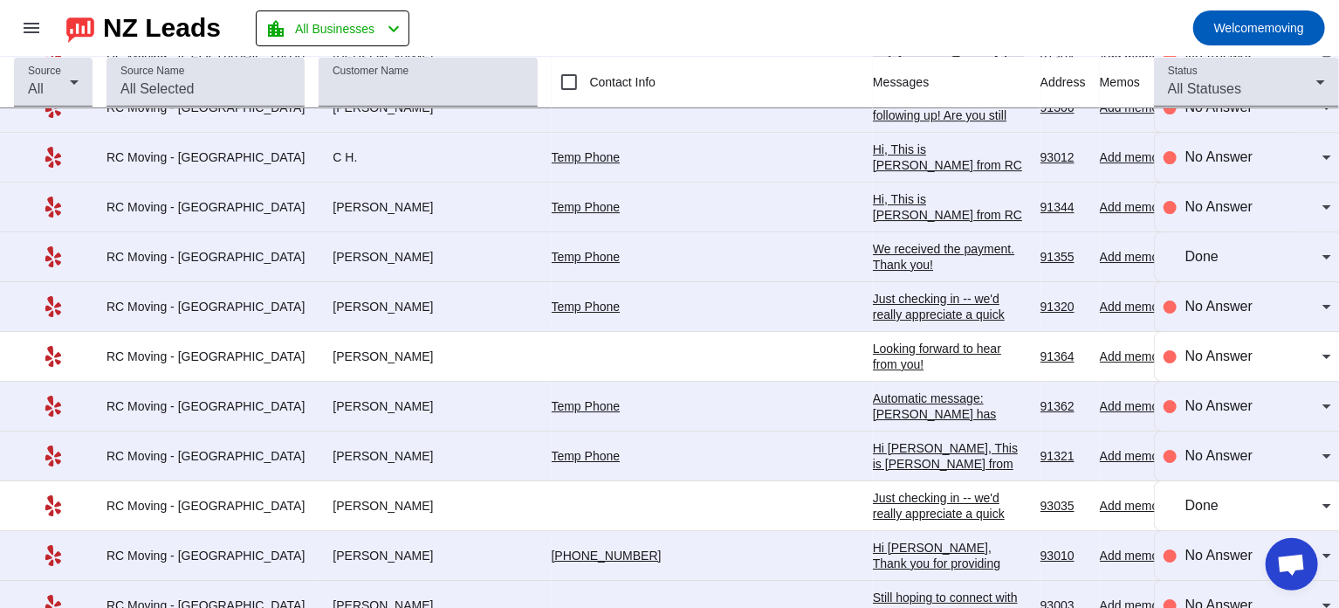
scroll to position [9589, 0]
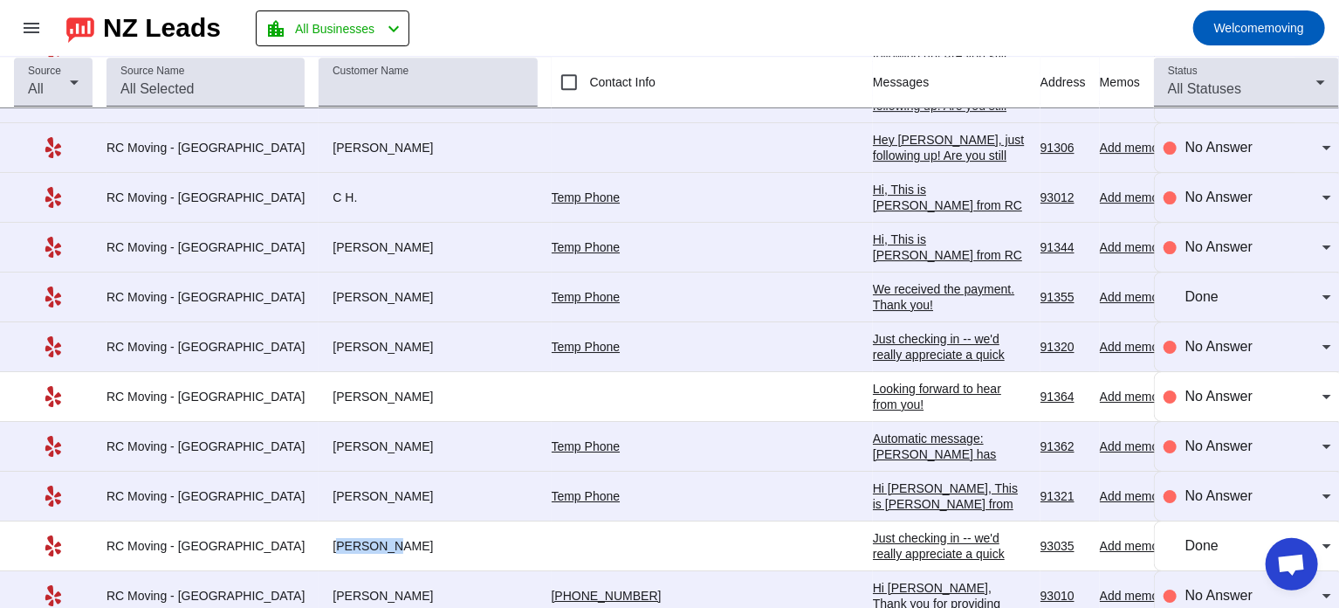
drag, startPoint x: 296, startPoint y: 504, endPoint x: 346, endPoint y: 507, distance: 49.9
click at [346, 538] on div "[PERSON_NAME]" at bounding box center [428, 546] width 218 height 16
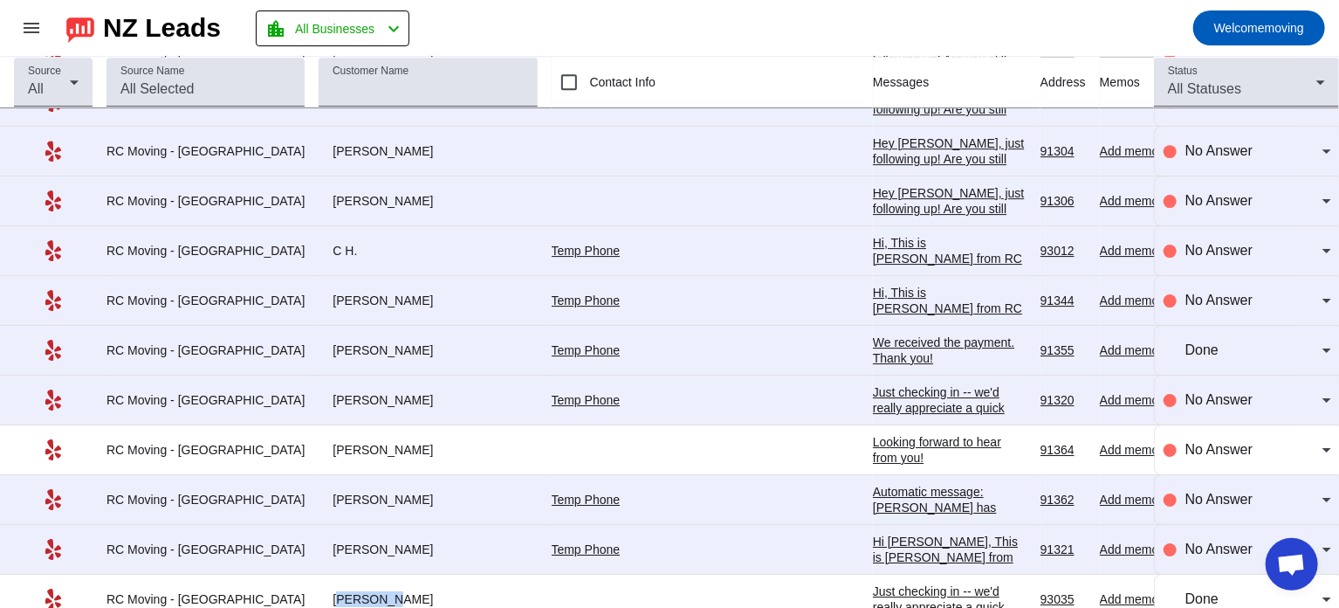
scroll to position [9535, 0]
click at [375, 542] on div "[PERSON_NAME]" at bounding box center [428, 550] width 218 height 16
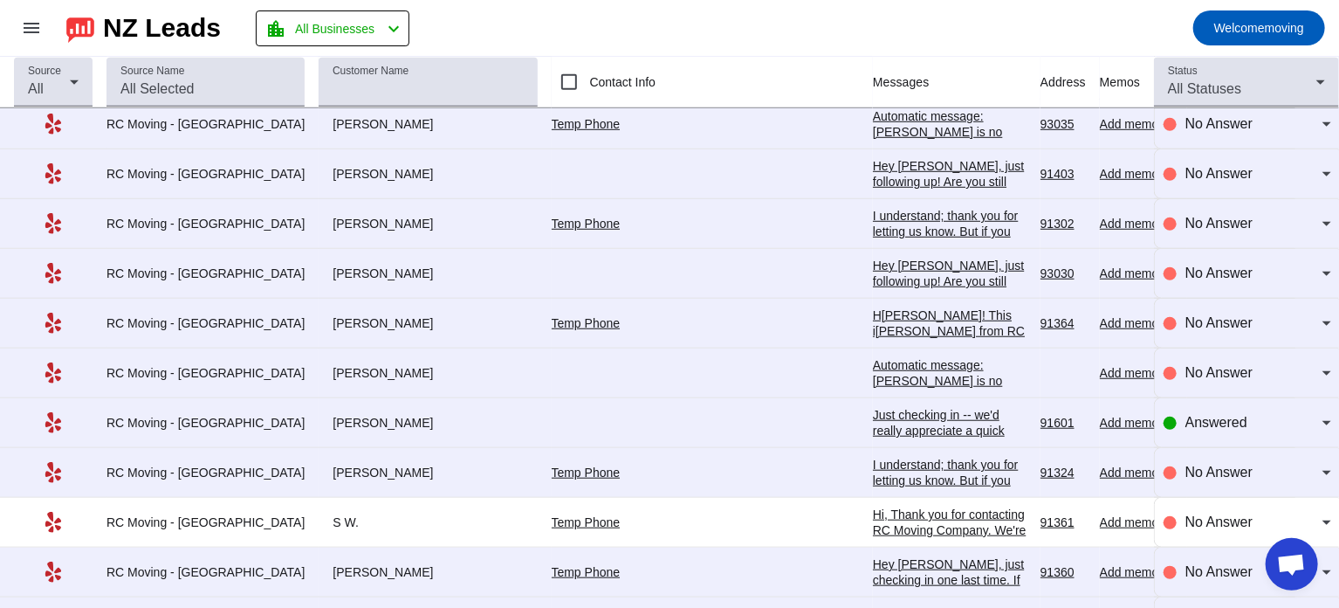
scroll to position [13991, 0]
click at [1199, 416] on span "Answered" at bounding box center [1217, 423] width 62 height 15
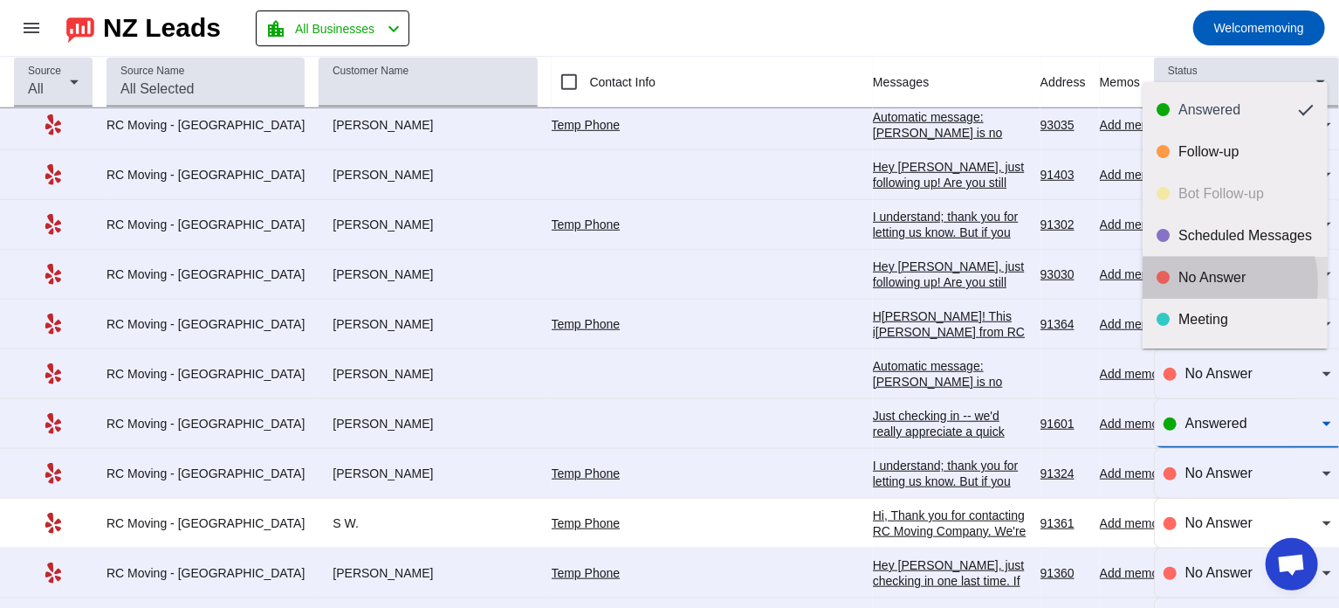
click at [1196, 284] on div "No Answer" at bounding box center [1246, 277] width 135 height 17
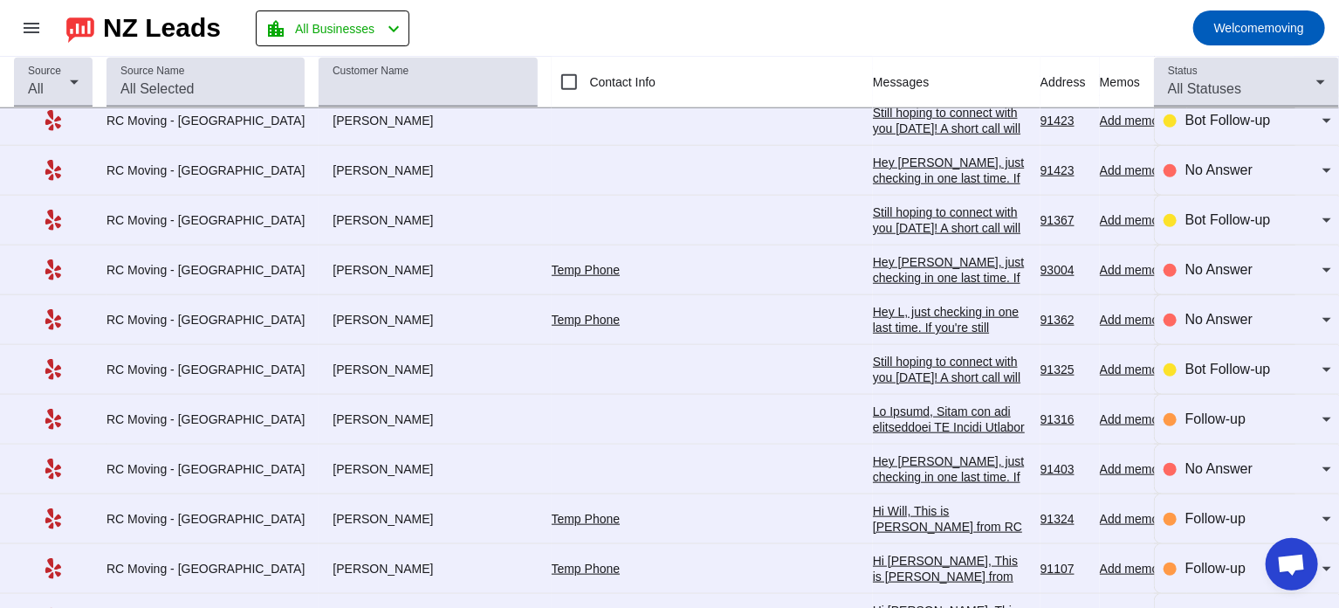
scroll to position [0, 0]
